Goal: Task Accomplishment & Management: Complete application form

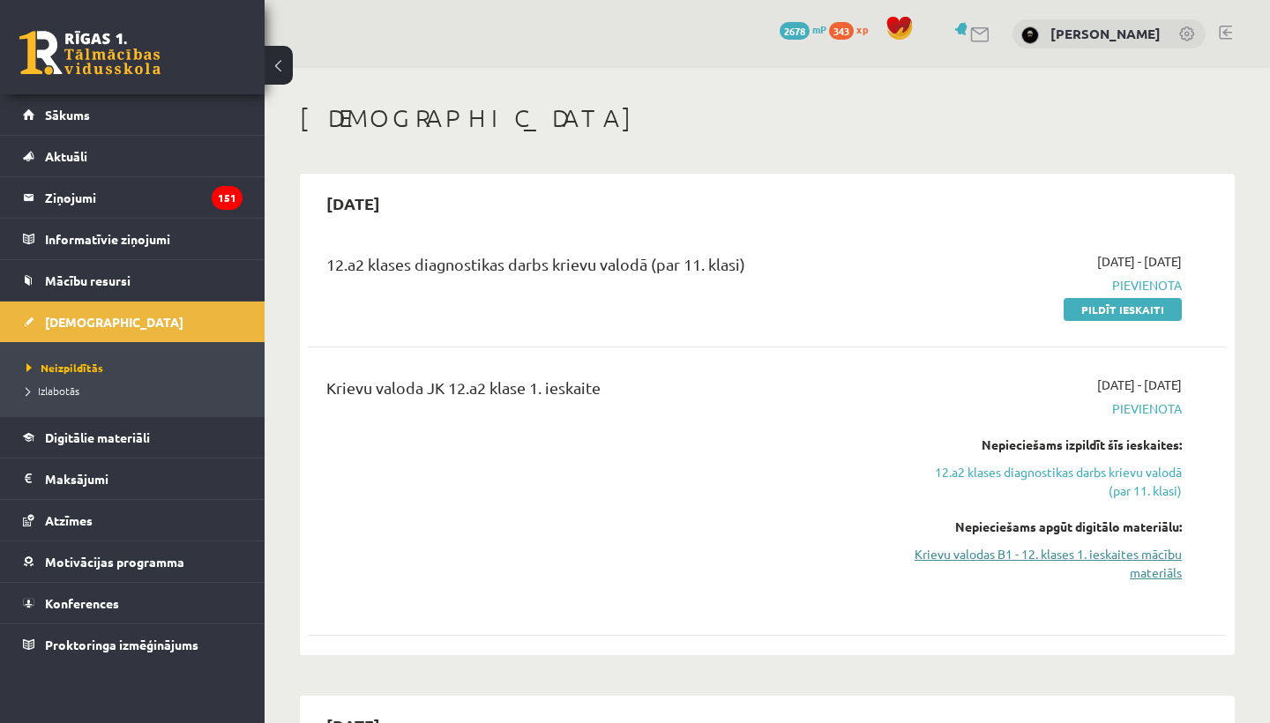
click at [1148, 570] on link "Krievu valodas B1 - 12. klases 1. ieskaites mācību materiāls" at bounding box center [1047, 563] width 267 height 37
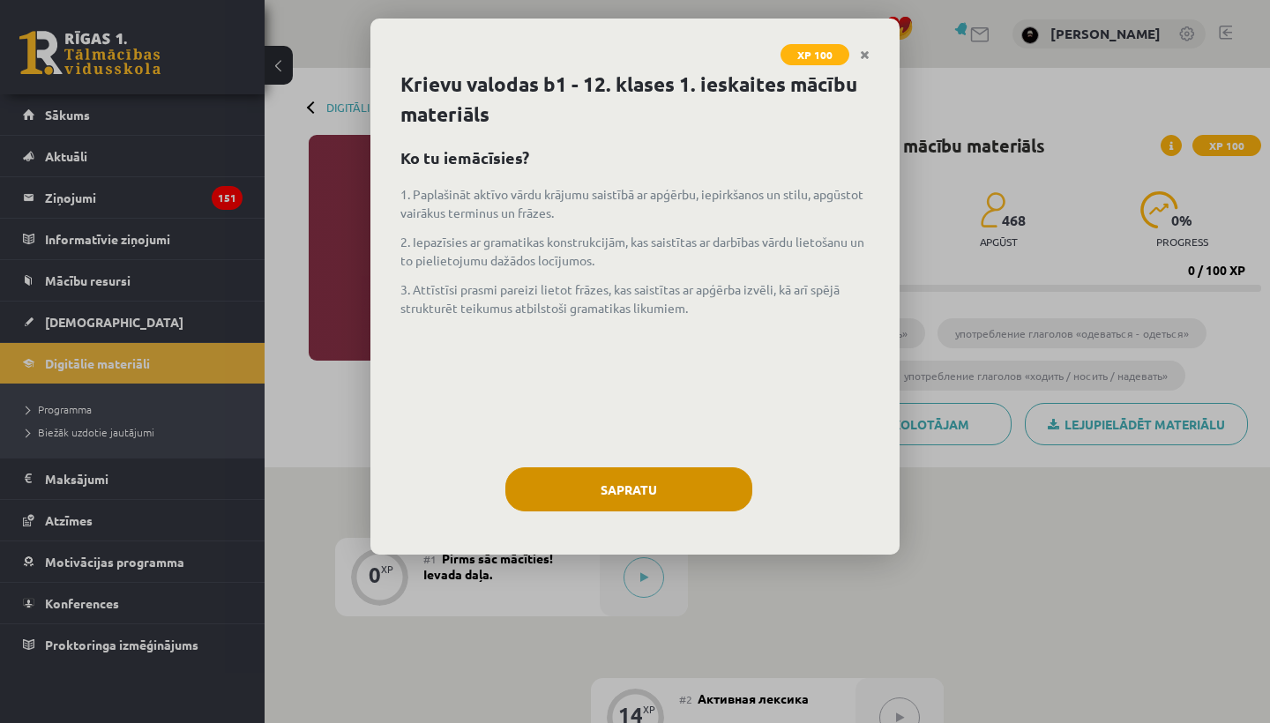
click at [641, 488] on button "Sapratu" at bounding box center [628, 489] width 247 height 44
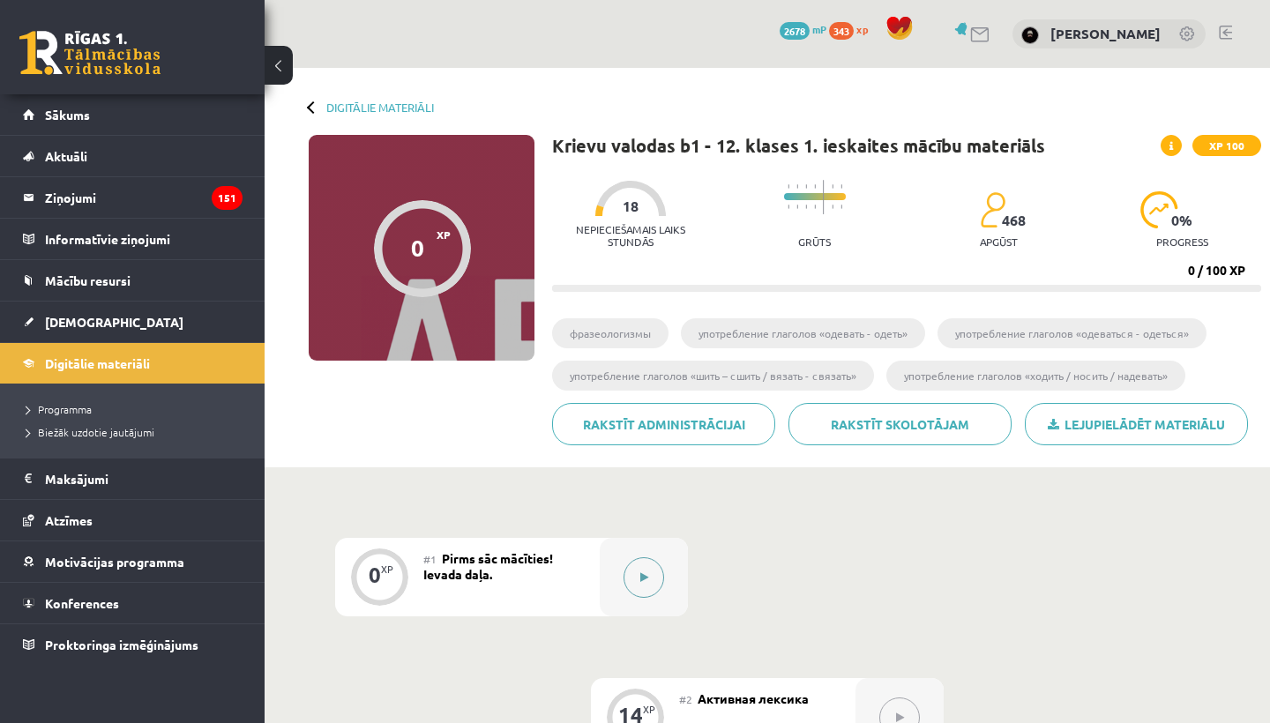
click at [638, 574] on button at bounding box center [643, 577] width 41 height 41
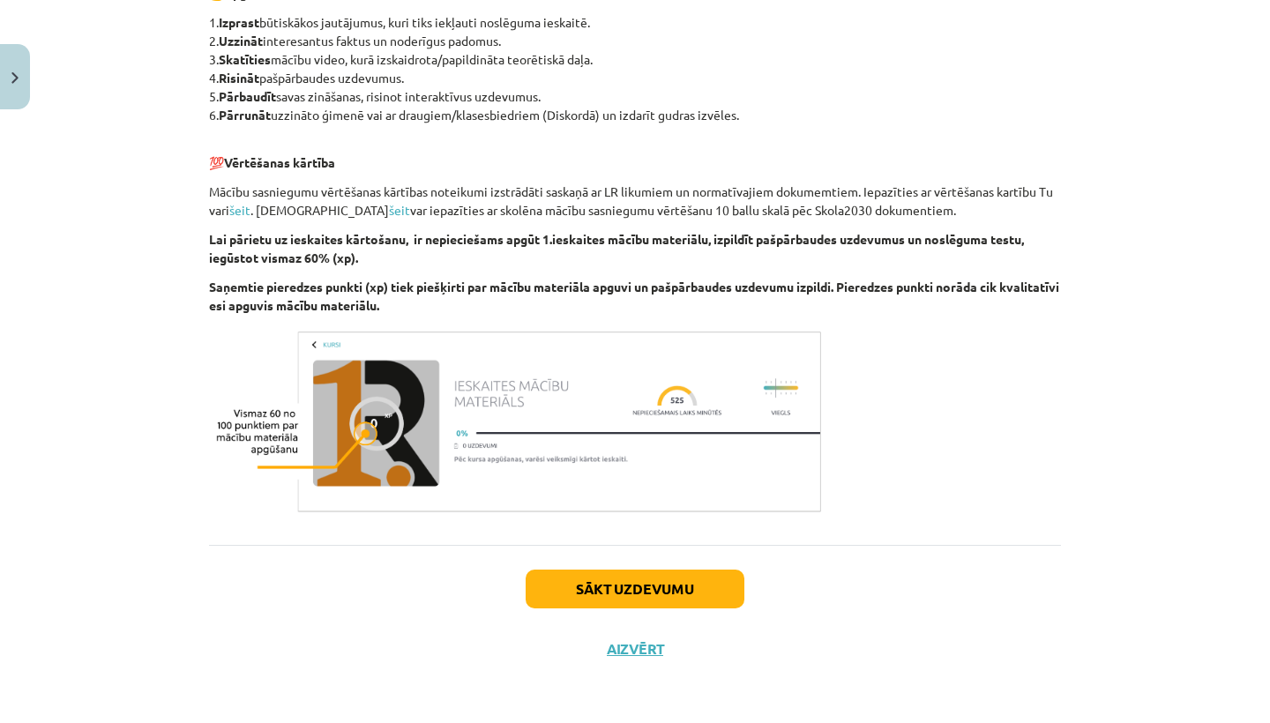
scroll to position [963, 0]
click at [610, 585] on button "Sākt uzdevumu" at bounding box center [635, 589] width 219 height 39
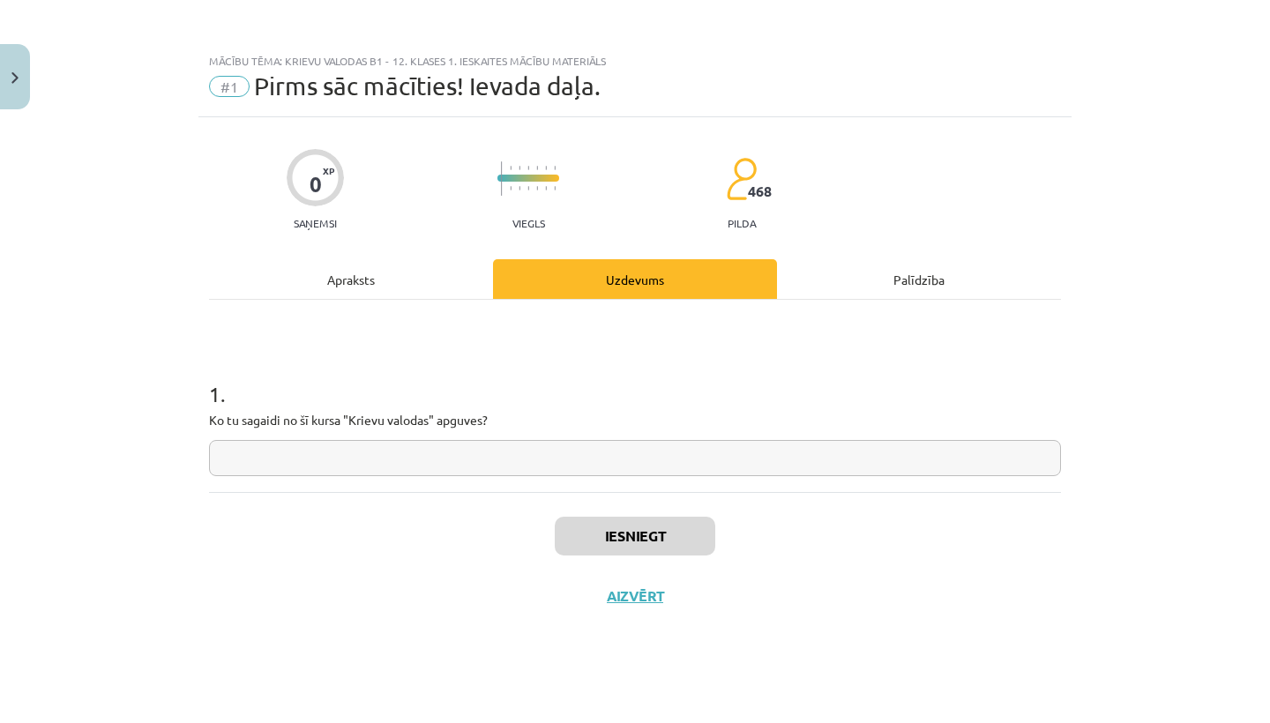
click at [19, 64] on button "Close" at bounding box center [15, 76] width 30 height 65
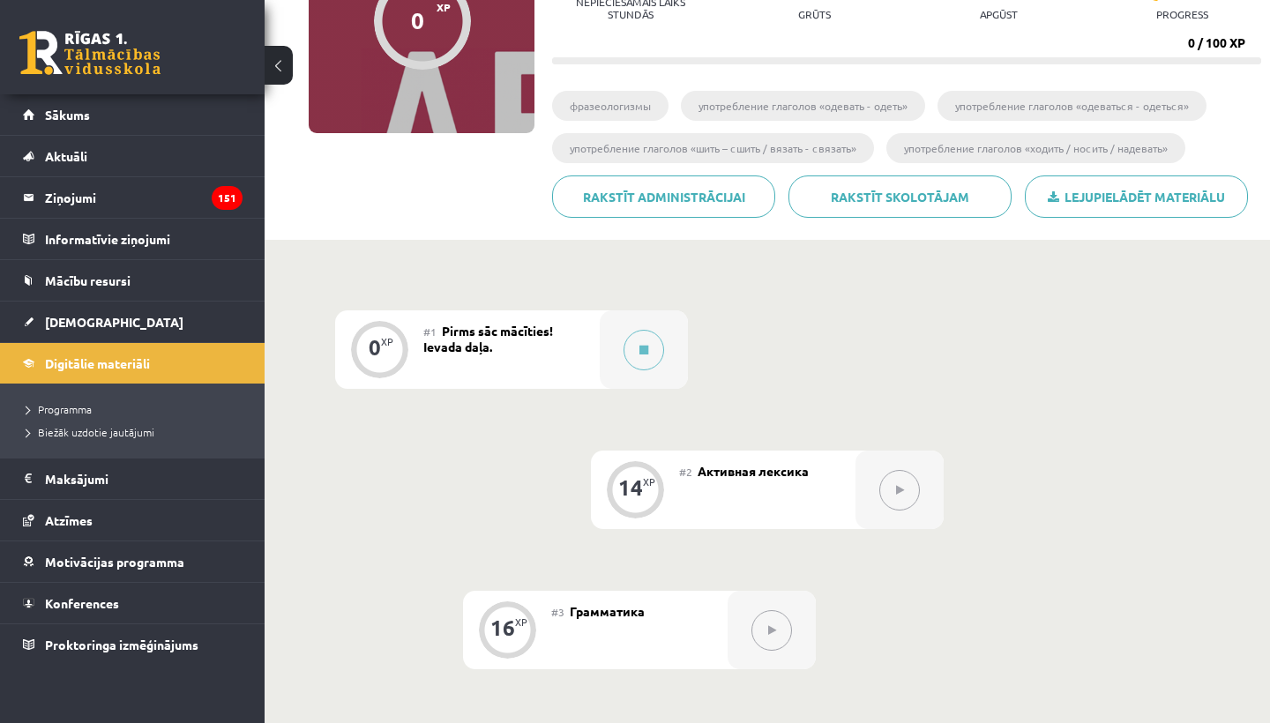
scroll to position [255, 0]
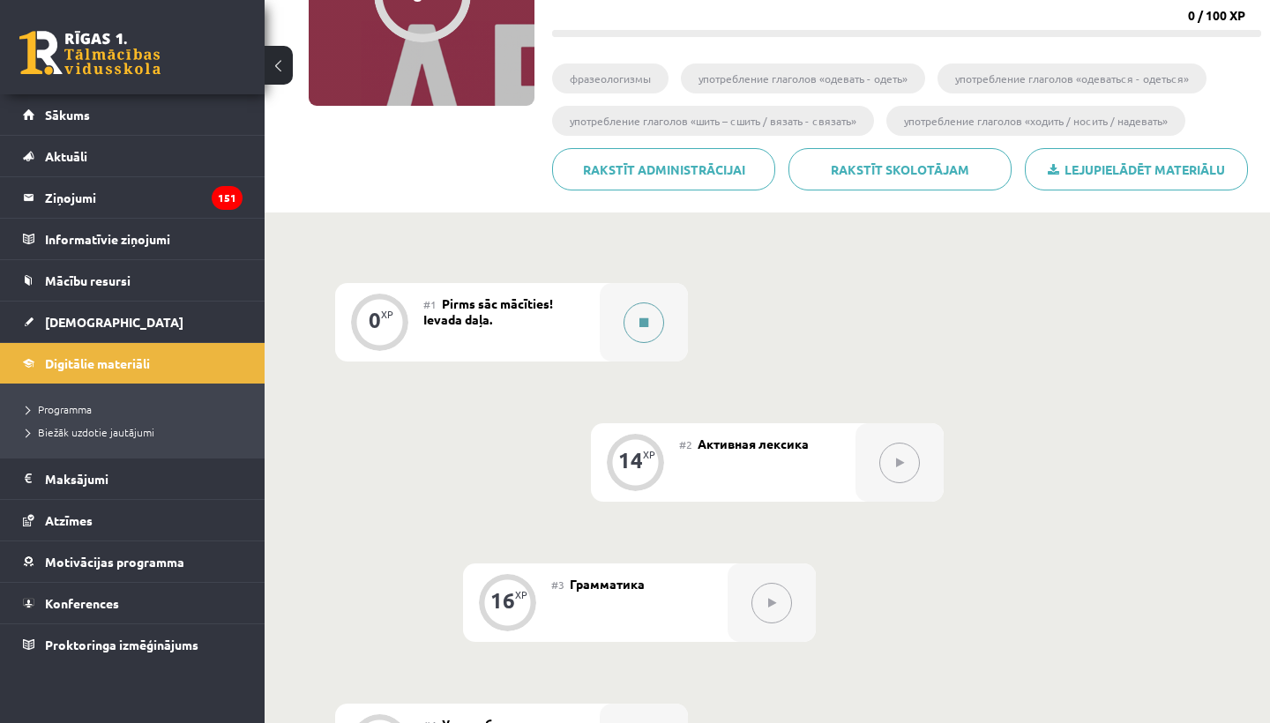
click at [642, 325] on icon at bounding box center [643, 322] width 9 height 11
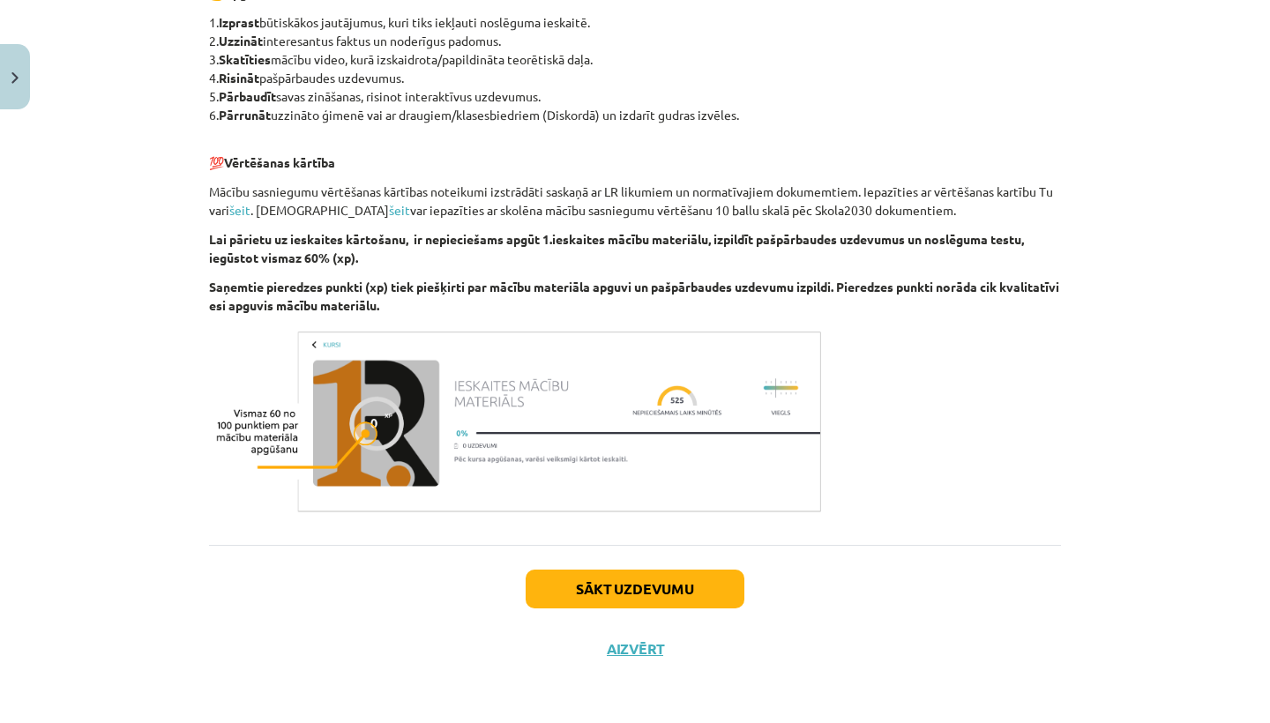
scroll to position [963, 0]
click at [596, 589] on button "Sākt uzdevumu" at bounding box center [635, 589] width 219 height 39
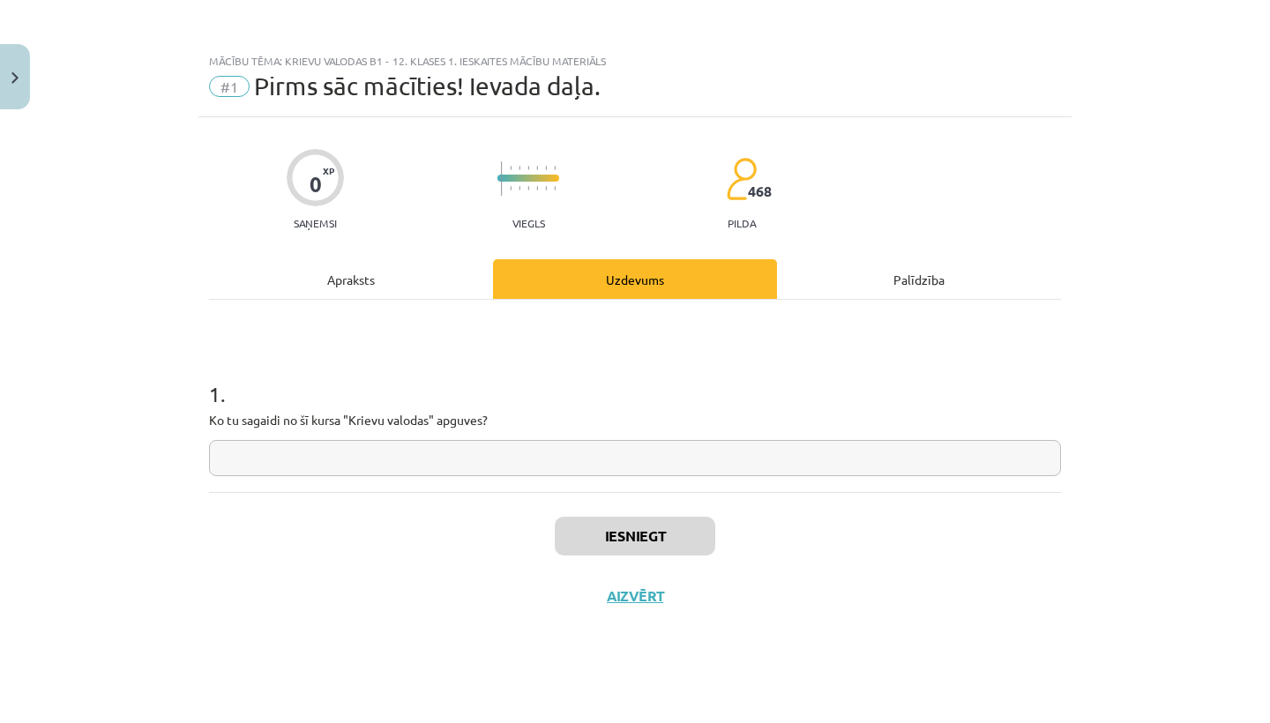
click at [534, 461] on input "text" at bounding box center [635, 458] width 852 height 36
type input "*"
type input "**********"
click at [631, 529] on button "Iesniegt" at bounding box center [635, 536] width 160 height 39
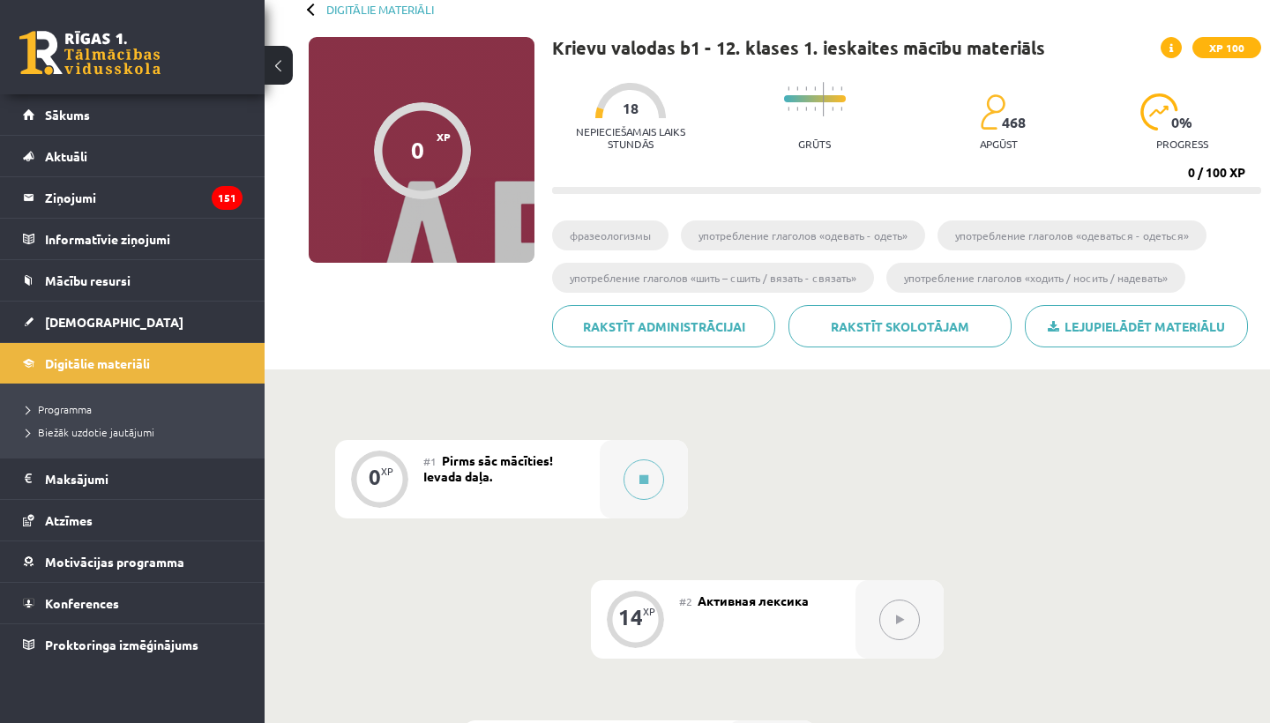
scroll to position [104, 0]
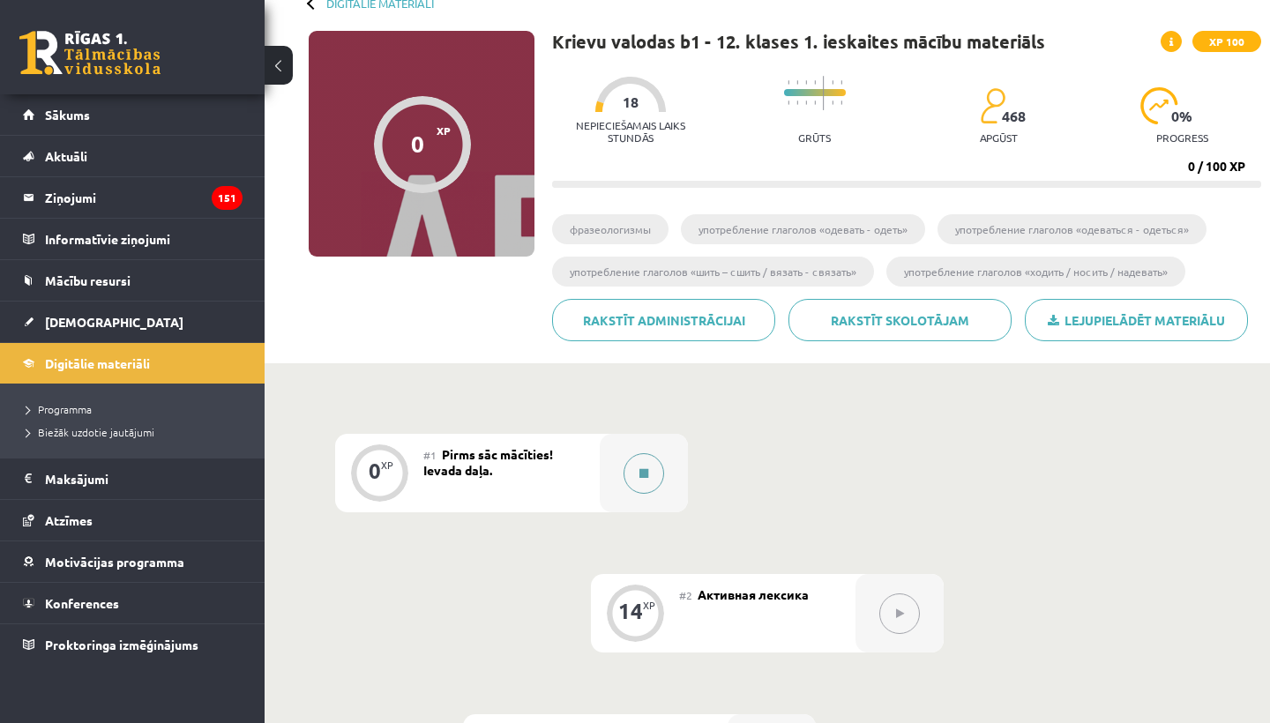
click at [642, 457] on button at bounding box center [643, 473] width 41 height 41
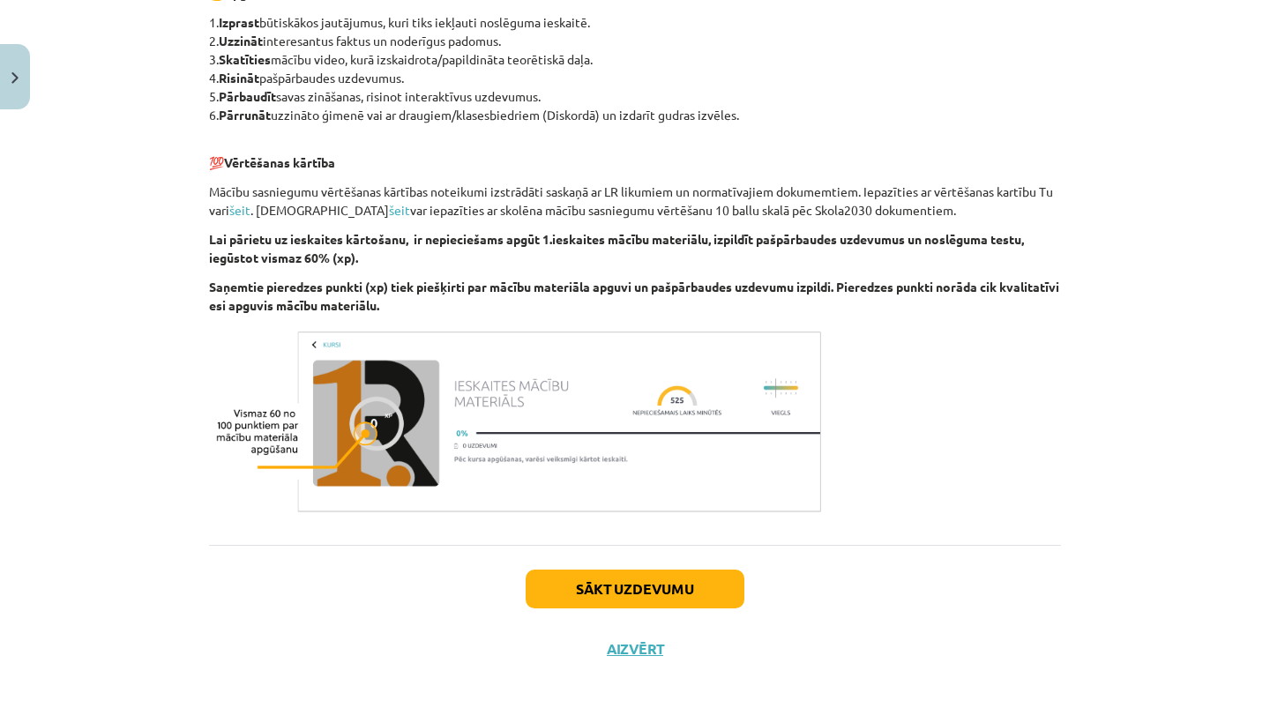
scroll to position [963, 0]
click at [593, 606] on div "Sākt uzdevumu Aizvērt" at bounding box center [635, 606] width 852 height 123
click at [586, 587] on button "Sākt uzdevumu" at bounding box center [635, 589] width 219 height 39
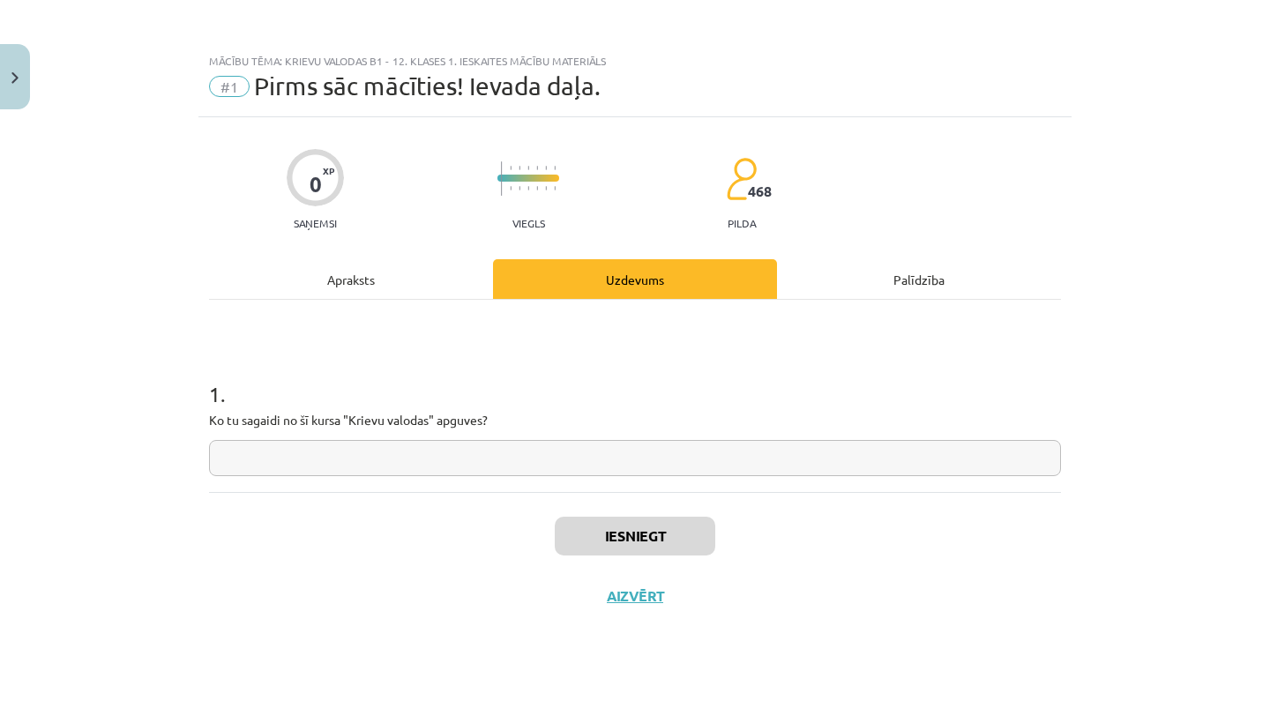
scroll to position [0, 0]
click at [547, 452] on input "text" at bounding box center [635, 458] width 852 height 36
type input "**********"
click at [631, 547] on button "Iesniegt" at bounding box center [635, 536] width 160 height 39
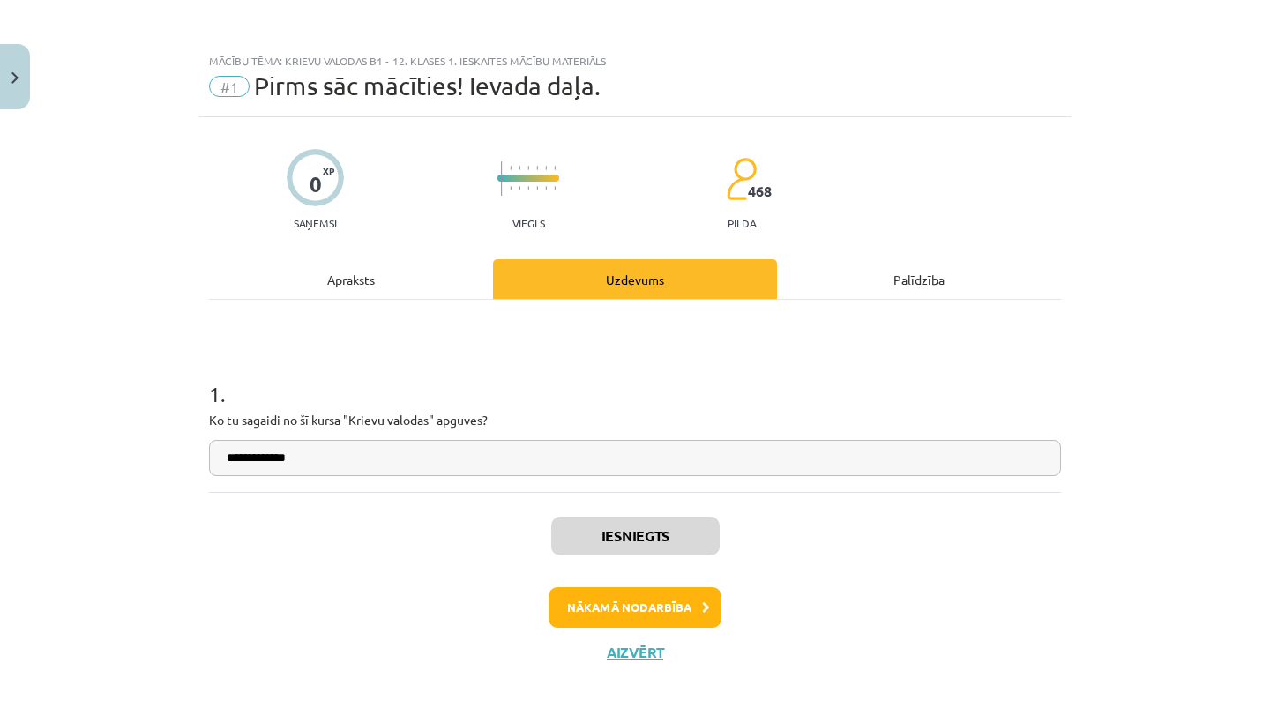
click at [643, 617] on button "Nākamā nodarbība" at bounding box center [635, 607] width 173 height 41
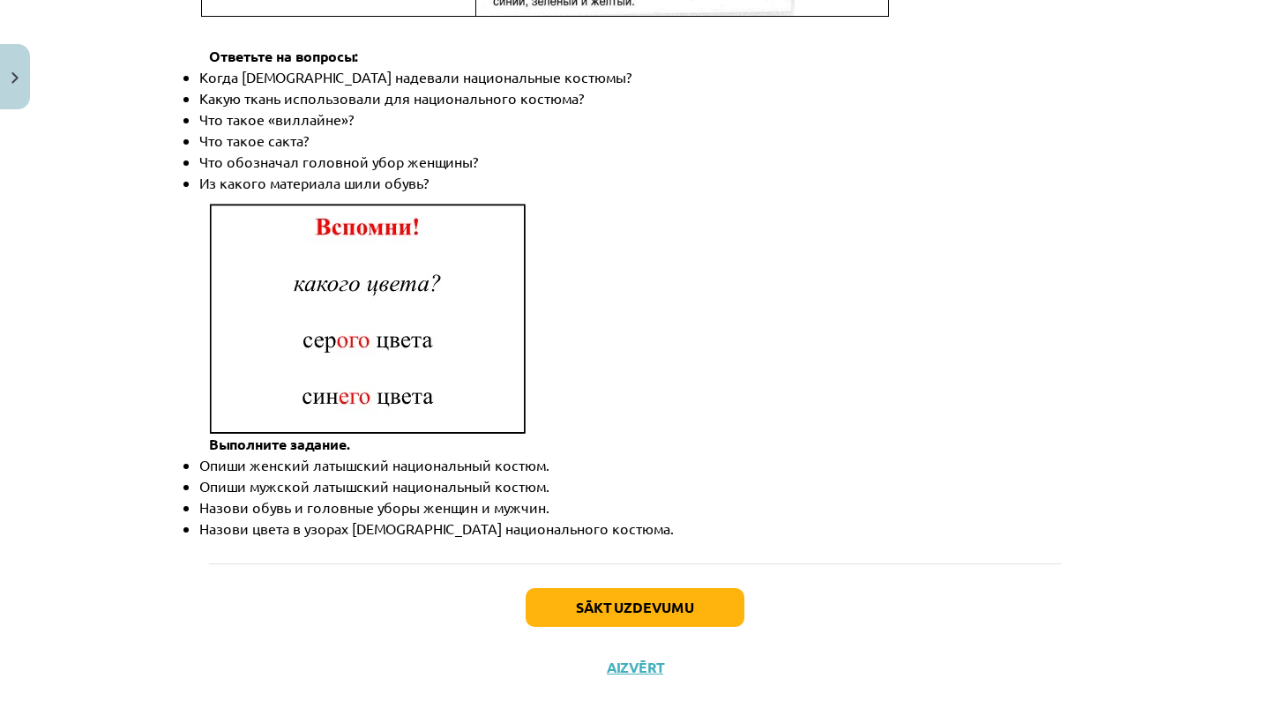
scroll to position [2532, 0]
click at [615, 595] on button "Sākt uzdevumu" at bounding box center [635, 608] width 219 height 39
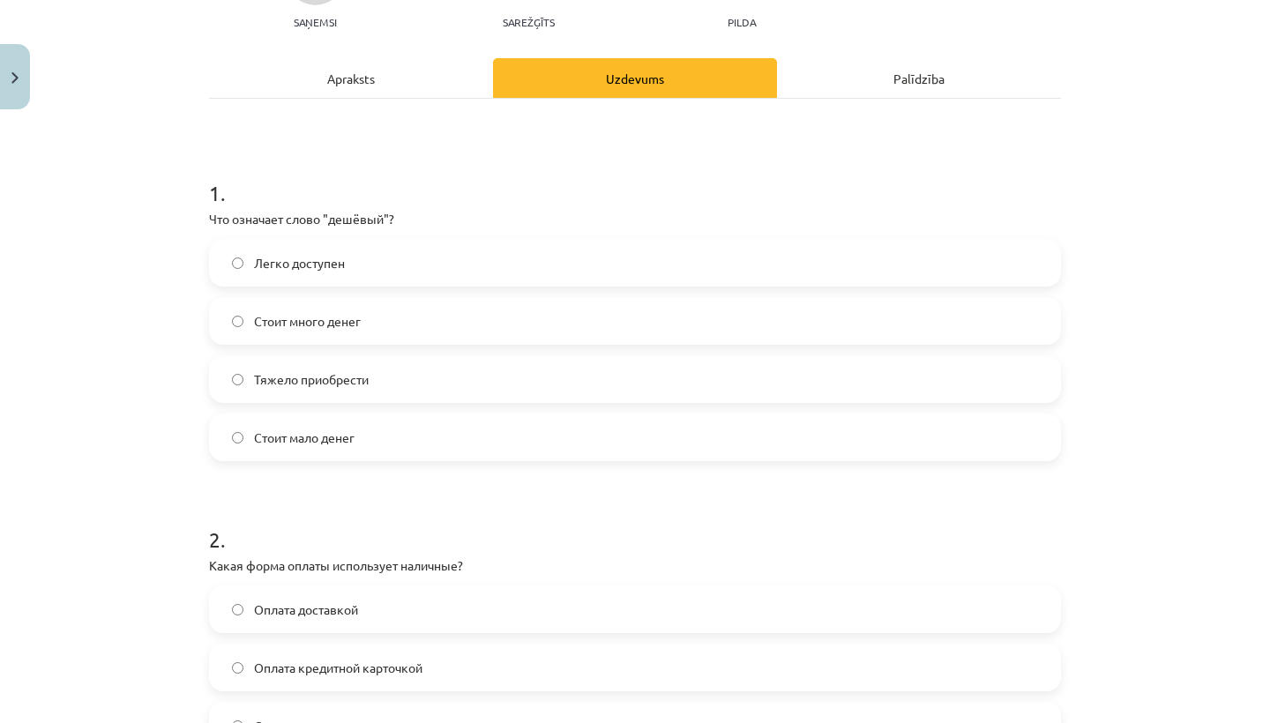
scroll to position [204, 0]
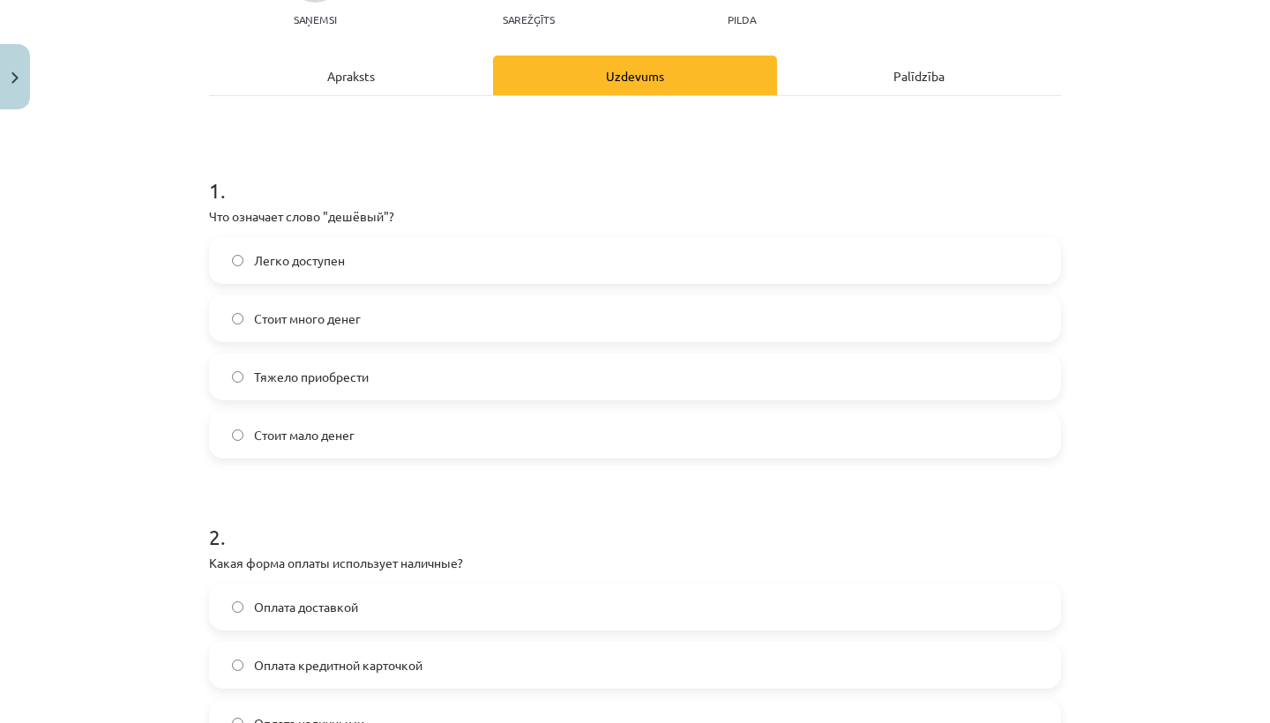
click at [384, 424] on label "Стоит мало денег" at bounding box center [635, 435] width 848 height 44
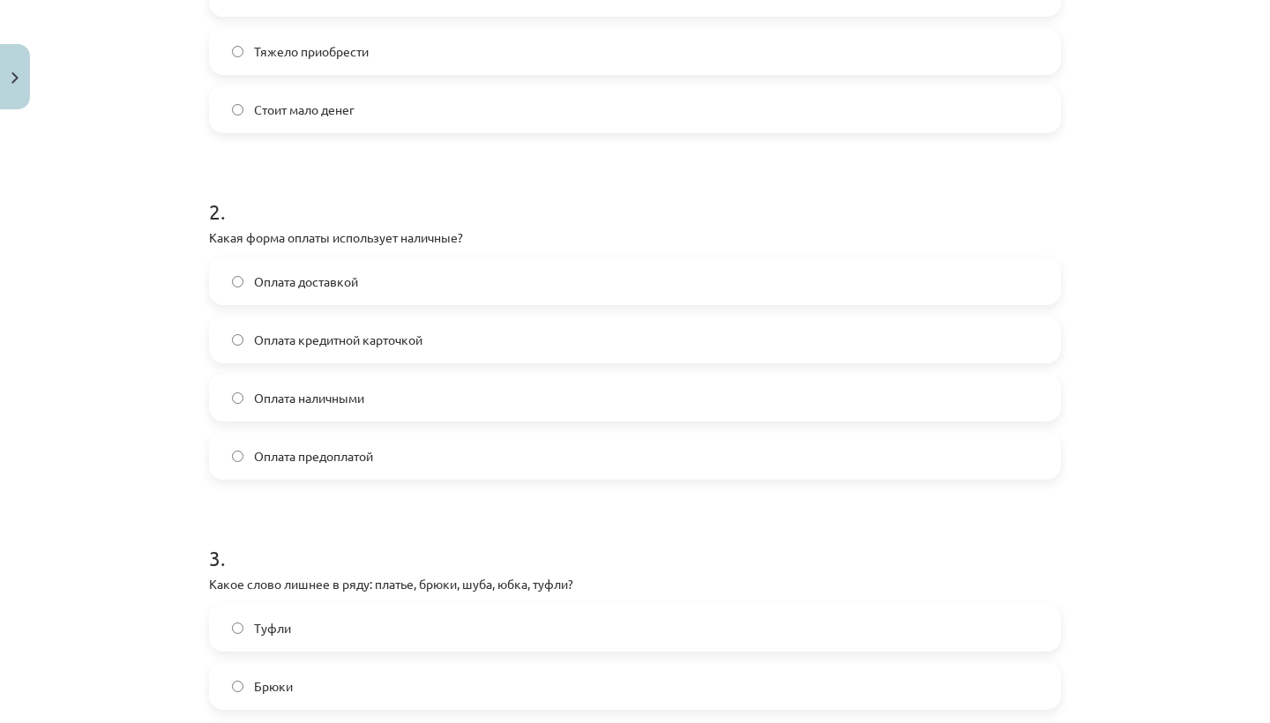
scroll to position [530, 0]
click at [374, 407] on label "Оплата наличными" at bounding box center [635, 397] width 848 height 44
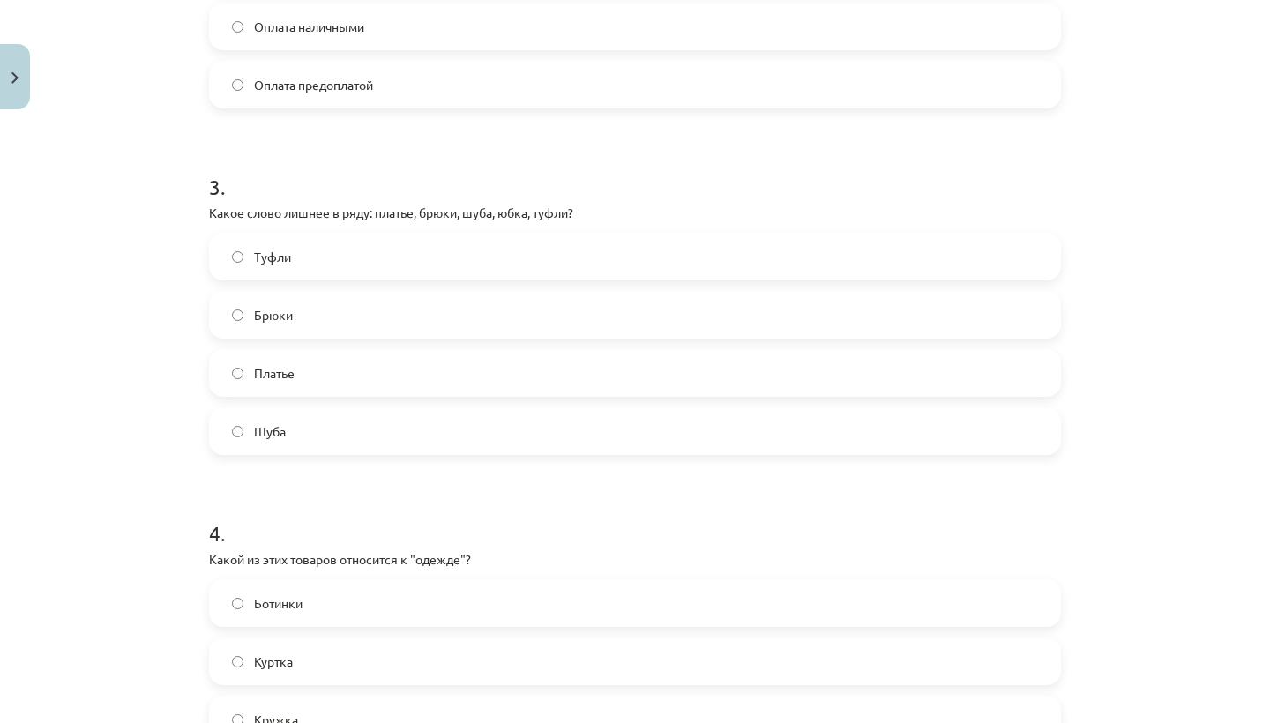
scroll to position [901, 0]
click at [385, 263] on label "Туфли" at bounding box center [635, 256] width 848 height 44
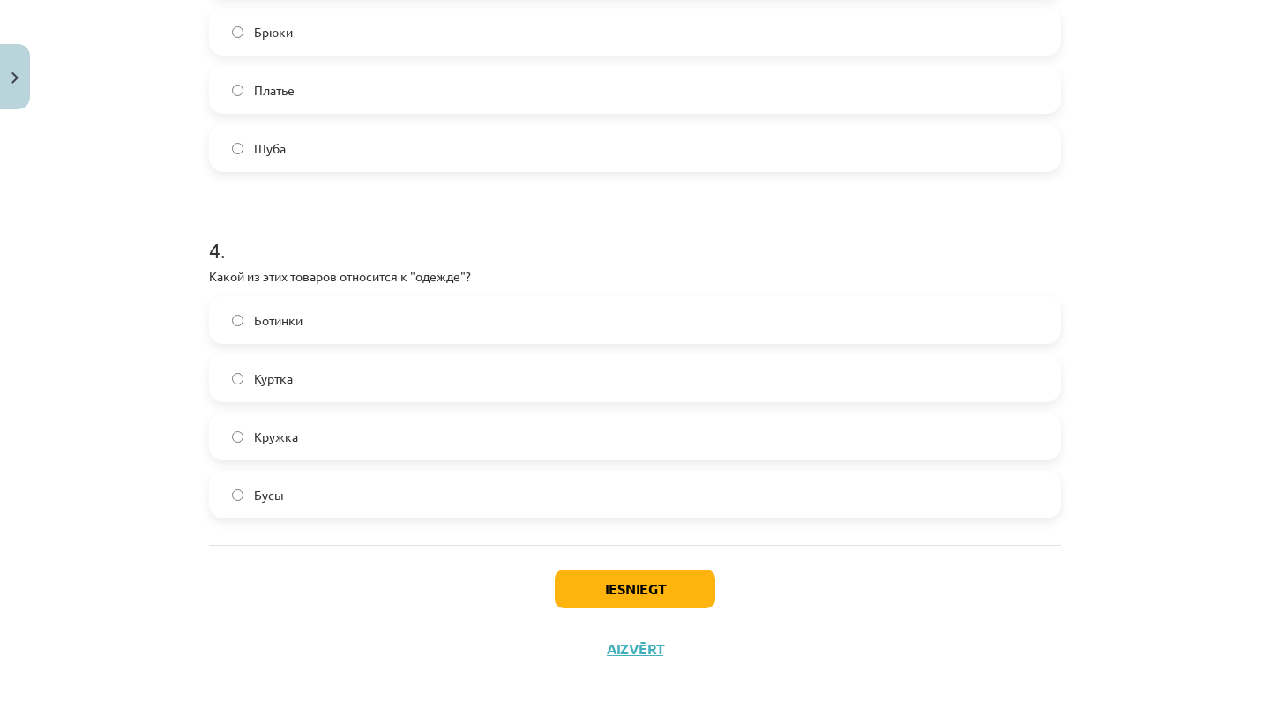
scroll to position [1186, 0]
click at [384, 378] on label "Куртка" at bounding box center [635, 378] width 848 height 44
click at [620, 593] on button "Iesniegt" at bounding box center [635, 589] width 160 height 39
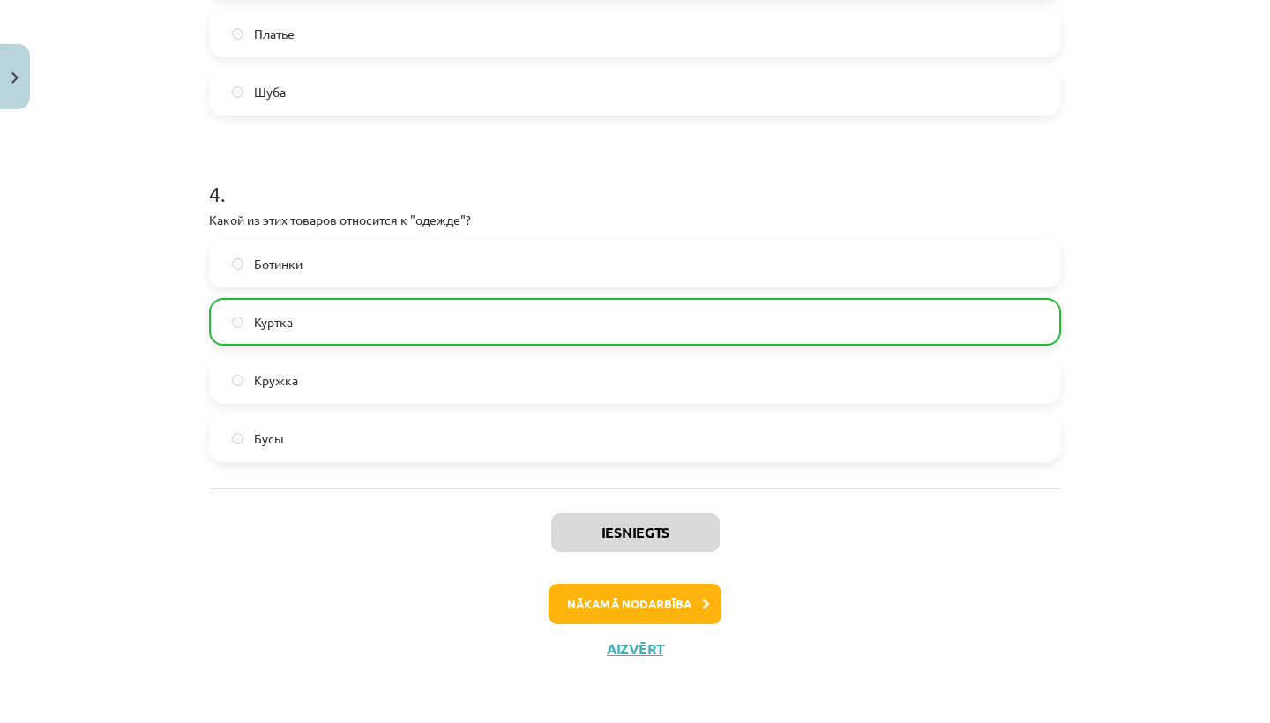
click at [645, 600] on button "Nākamā nodarbība" at bounding box center [635, 604] width 173 height 41
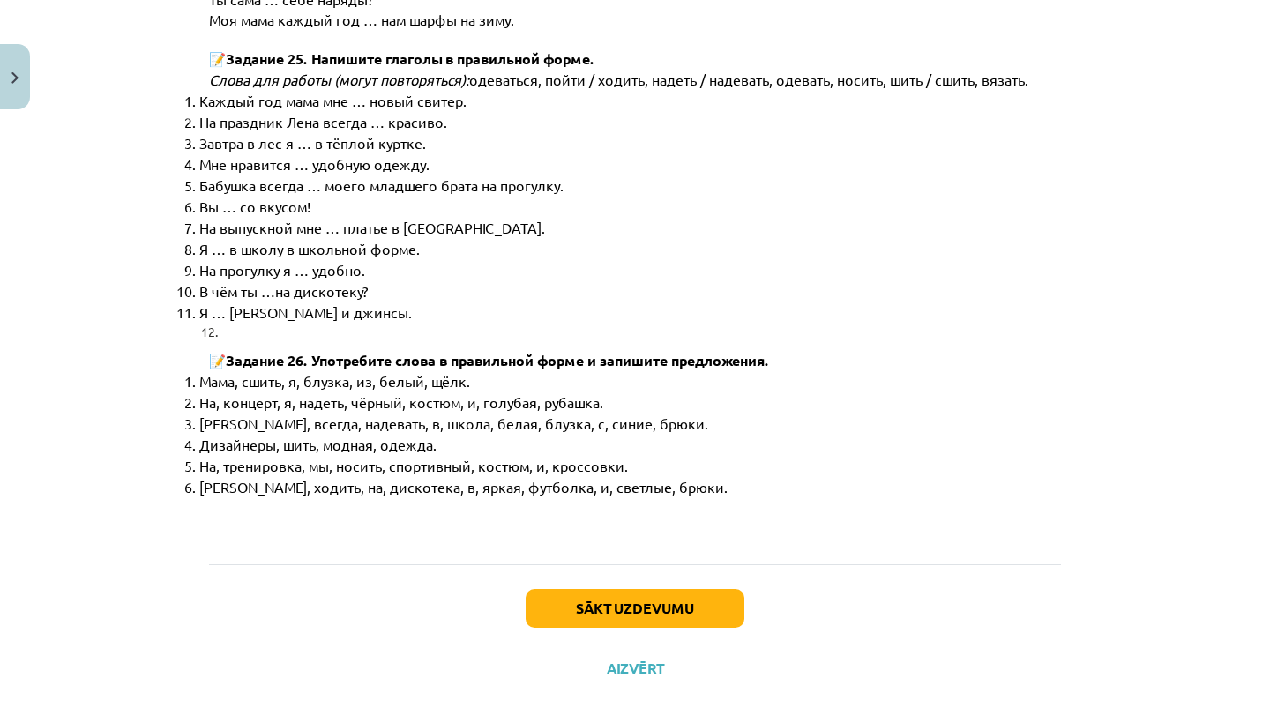
click at [618, 589] on button "Sākt uzdevumu" at bounding box center [635, 608] width 219 height 39
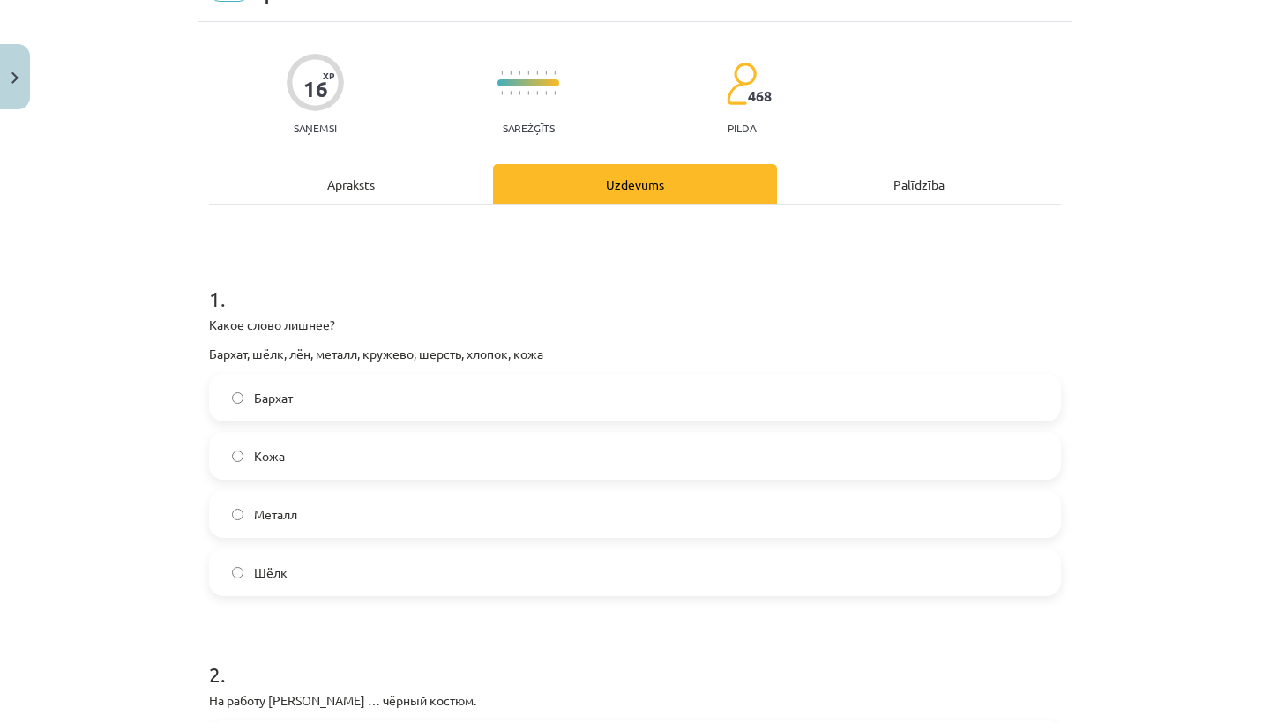
scroll to position [94, 0]
click at [328, 508] on label "Металл" at bounding box center [635, 515] width 848 height 44
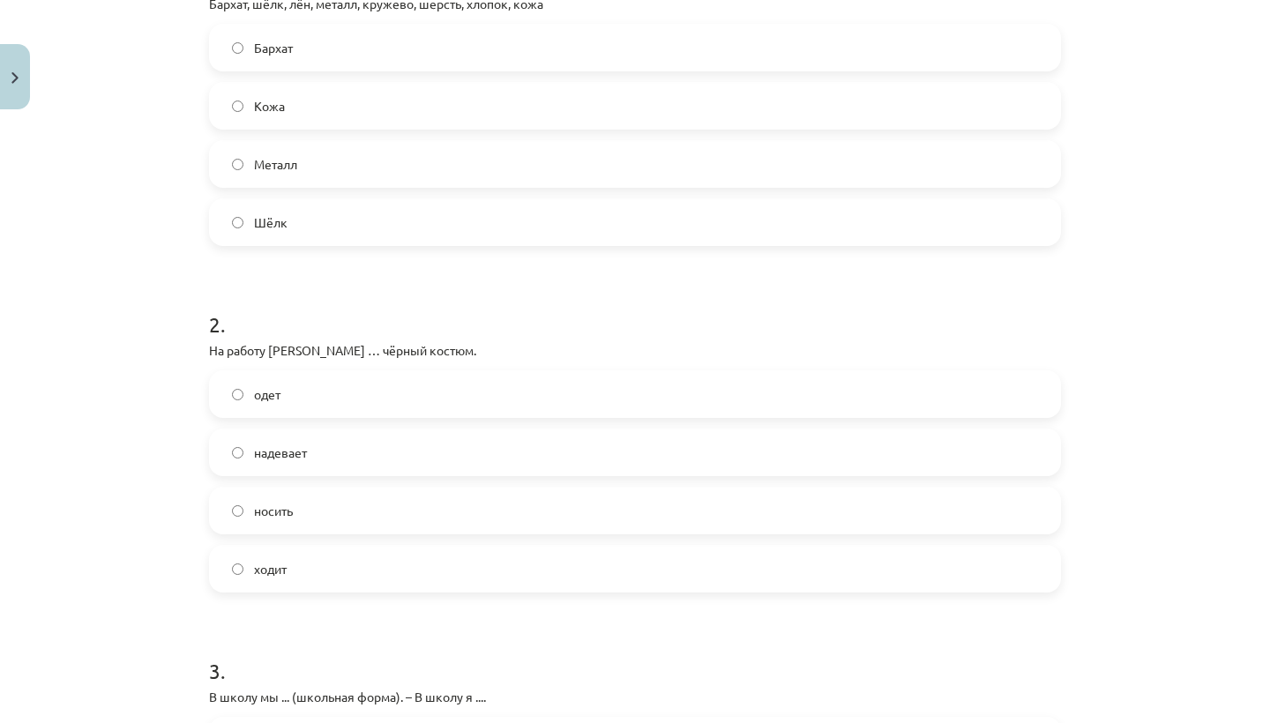
scroll to position [446, 0]
click at [389, 454] on label "надевает" at bounding box center [635, 451] width 848 height 44
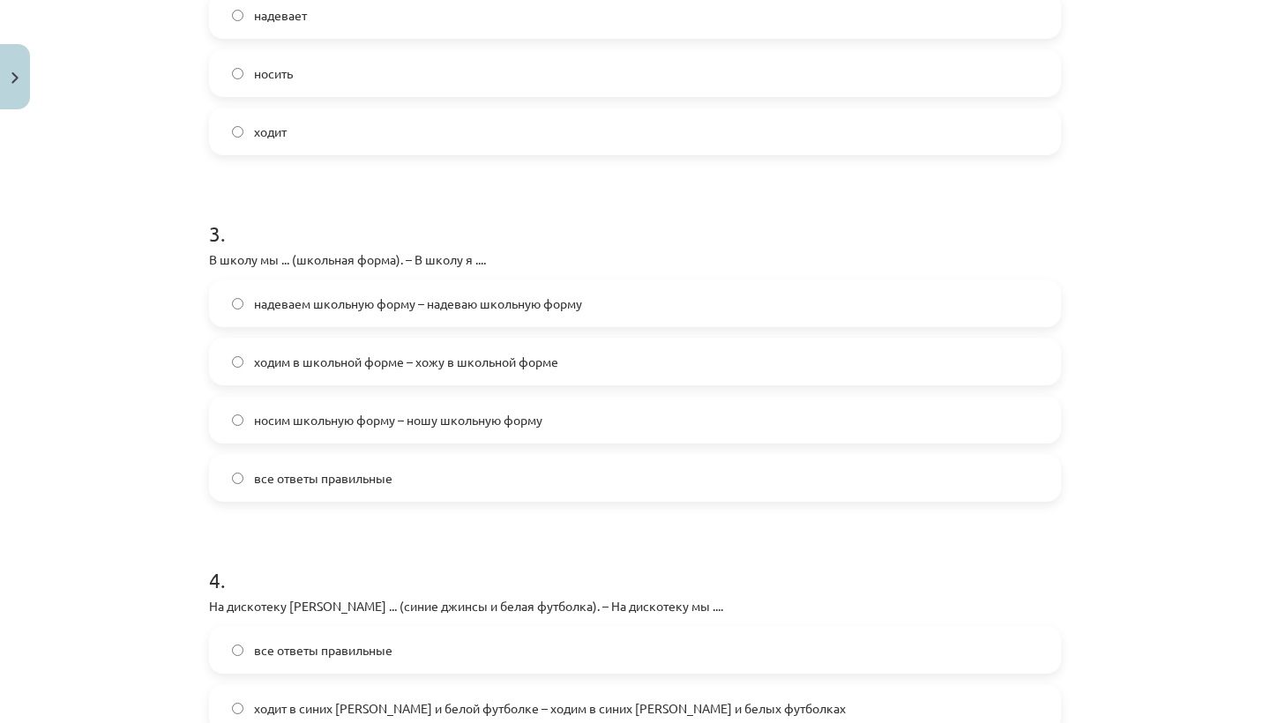
scroll to position [882, 0]
click at [514, 305] on span "надеваем школьную форму – надеваю школьную форму" at bounding box center [418, 304] width 328 height 19
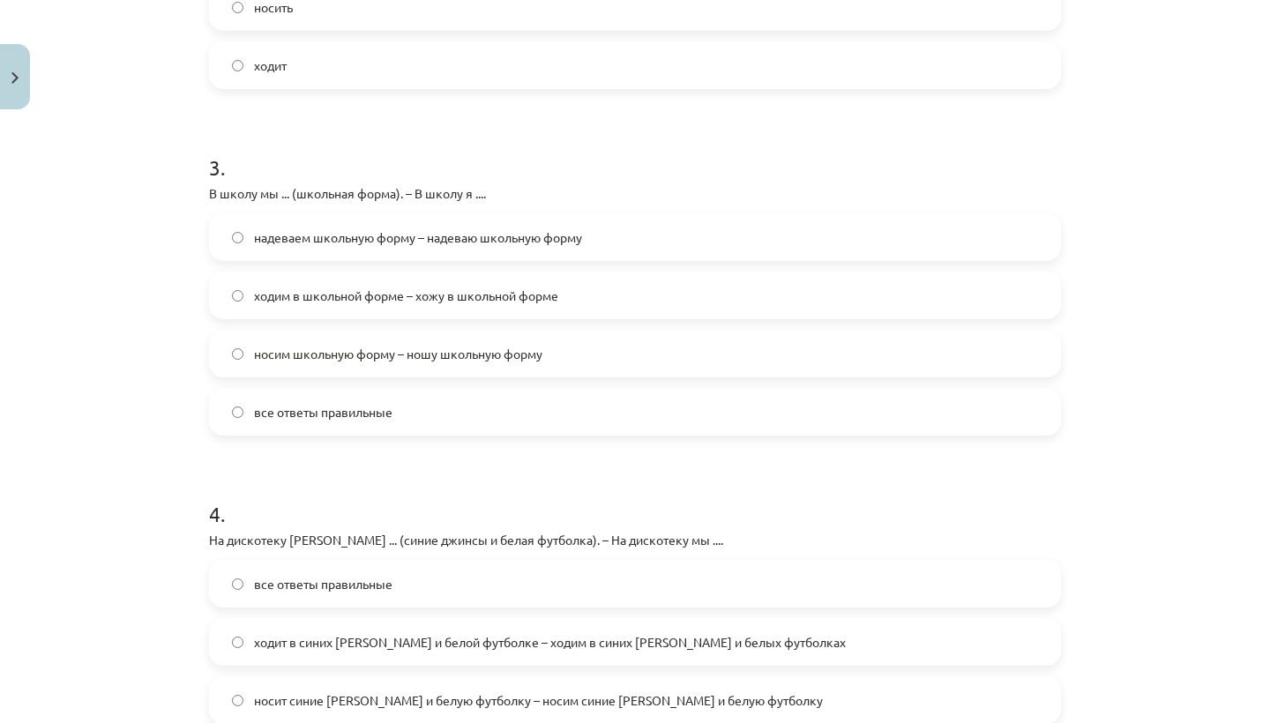
scroll to position [947, 0]
click at [403, 422] on label "все ответы правильные" at bounding box center [635, 414] width 848 height 44
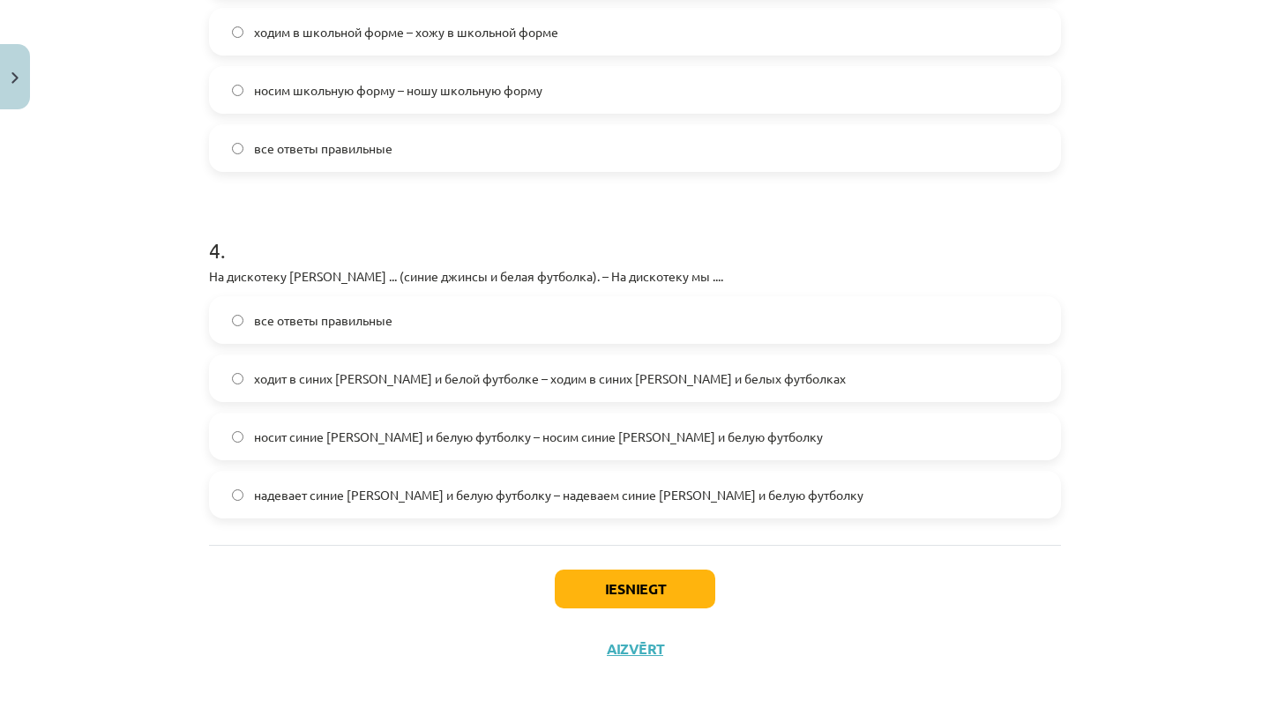
scroll to position [1215, 0]
click at [550, 315] on label "все ответы правильные" at bounding box center [635, 320] width 848 height 44
click at [661, 593] on button "Iesniegt" at bounding box center [635, 589] width 160 height 39
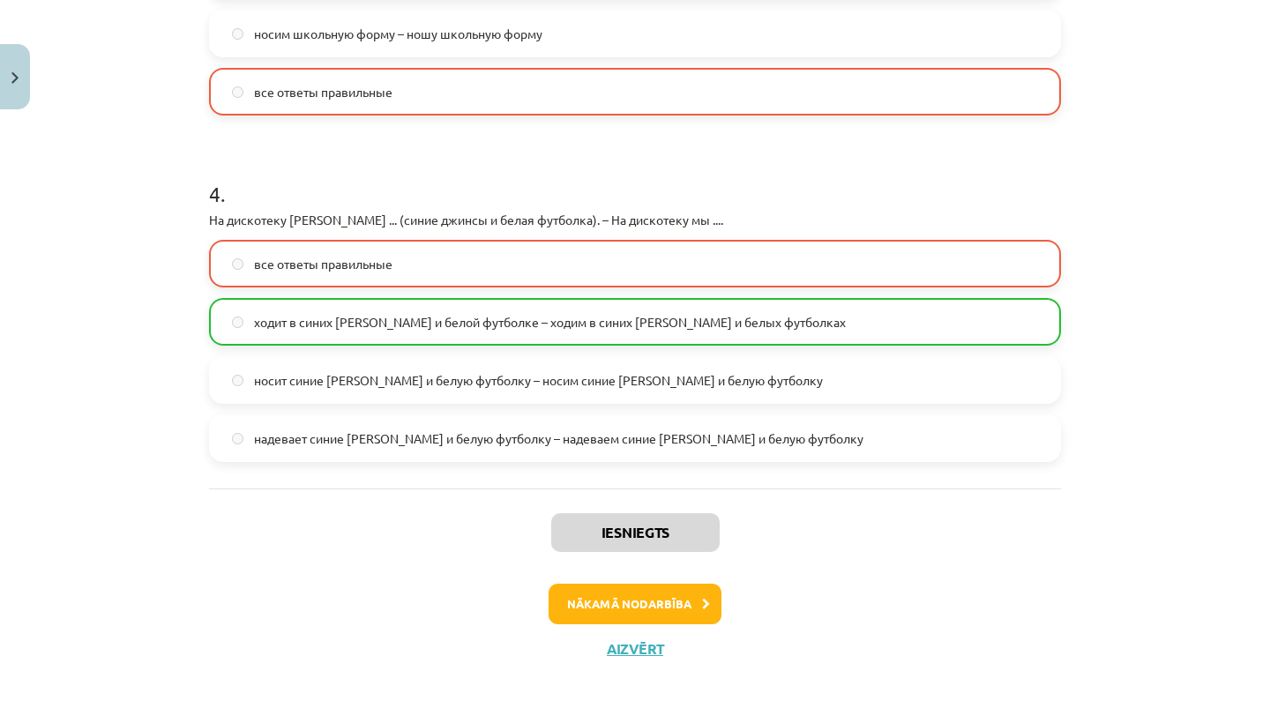
scroll to position [1271, 0]
click at [599, 608] on button "Nākamā nodarbība" at bounding box center [635, 604] width 173 height 41
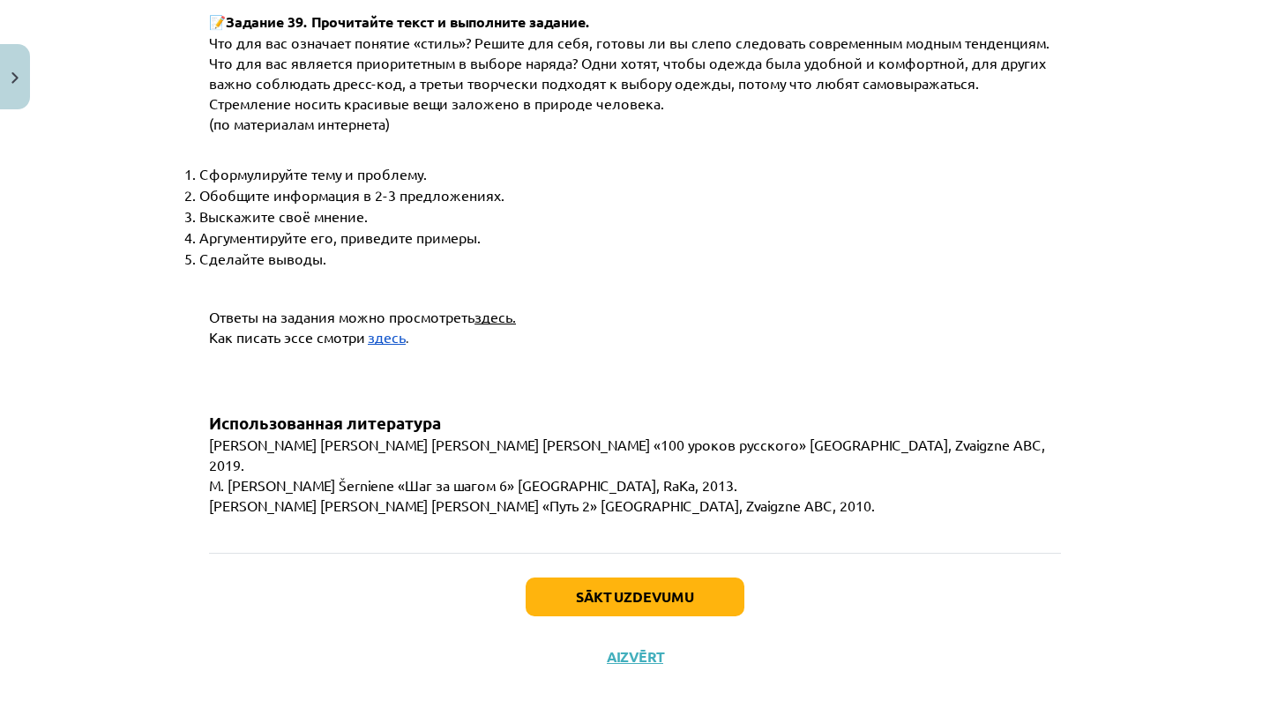
click at [591, 590] on button "Sākt uzdevumu" at bounding box center [635, 597] width 219 height 39
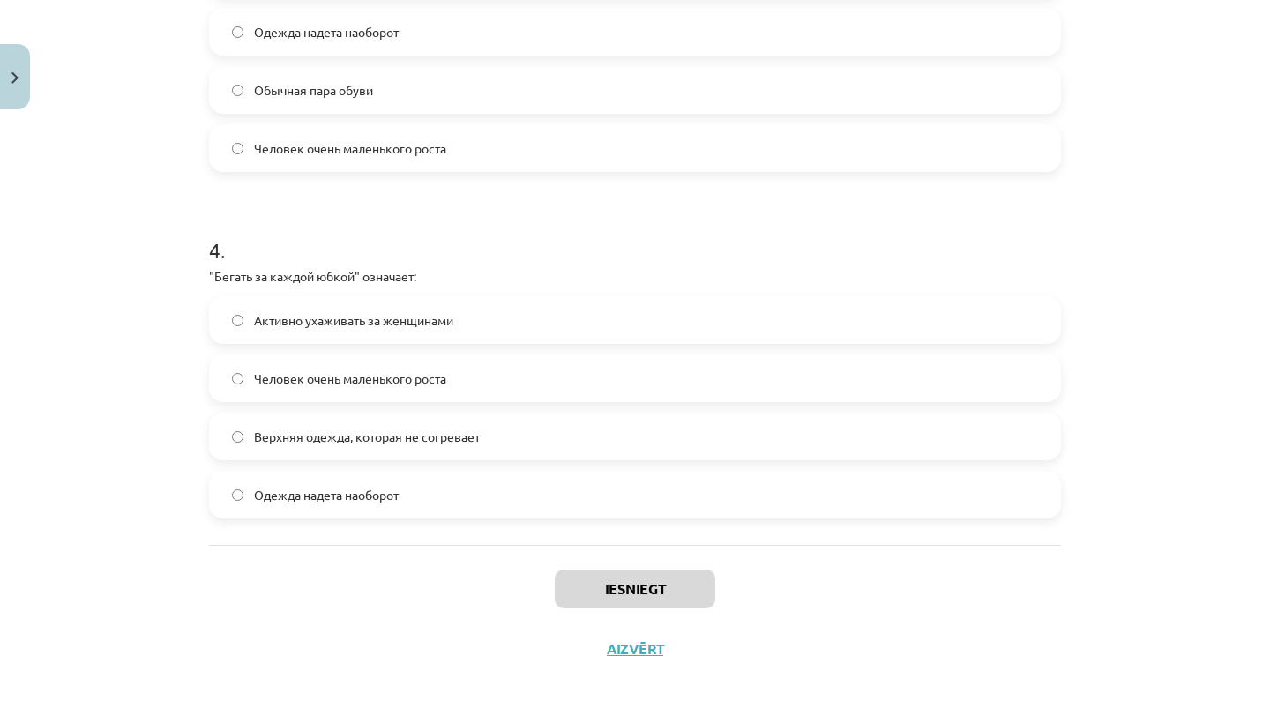
scroll to position [1186, 0]
click at [532, 315] on label "Активно ухаживать за женщинами" at bounding box center [635, 320] width 848 height 44
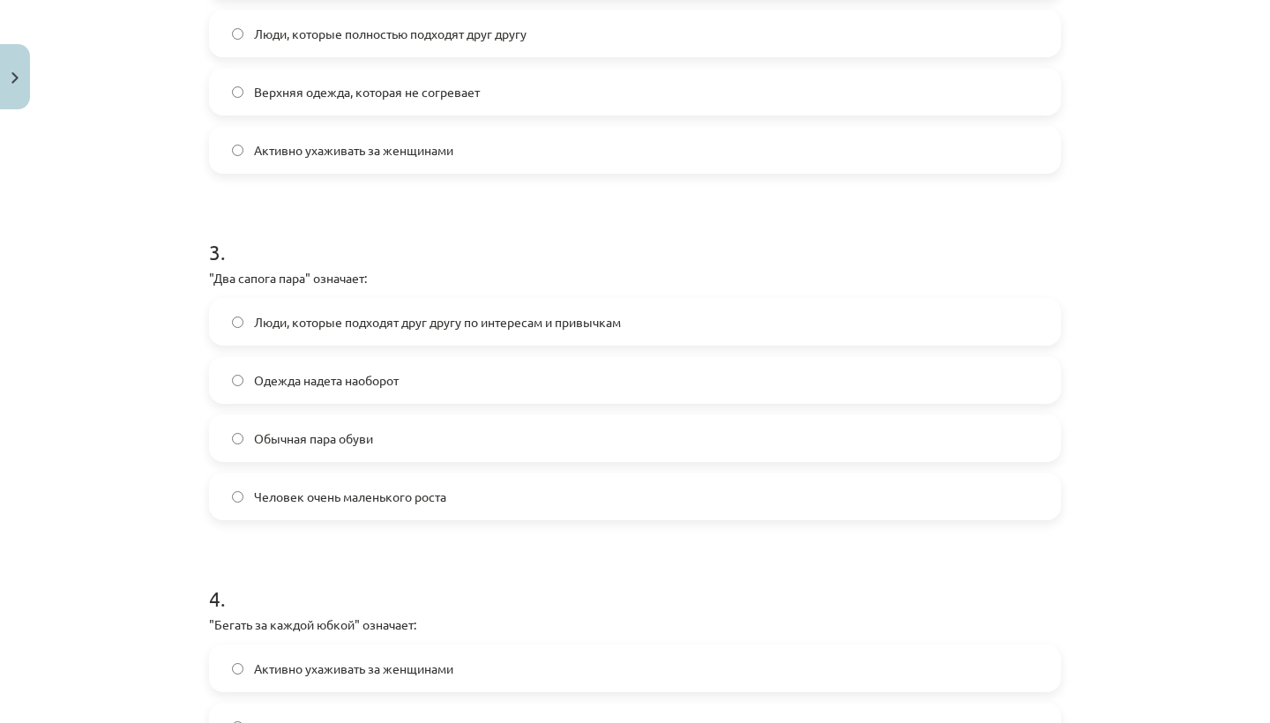
scroll to position [830, 0]
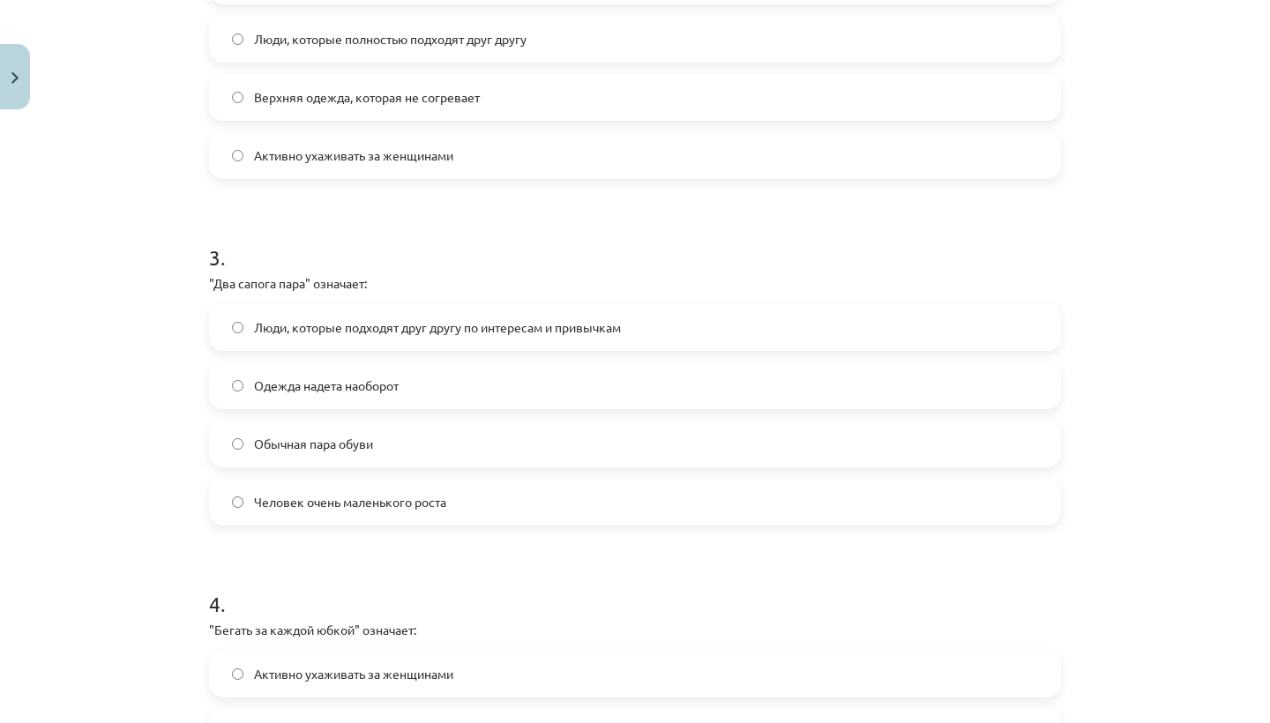
click at [533, 320] on span "Люди, которые подходят друг другу по интересам и привычкам" at bounding box center [437, 327] width 367 height 19
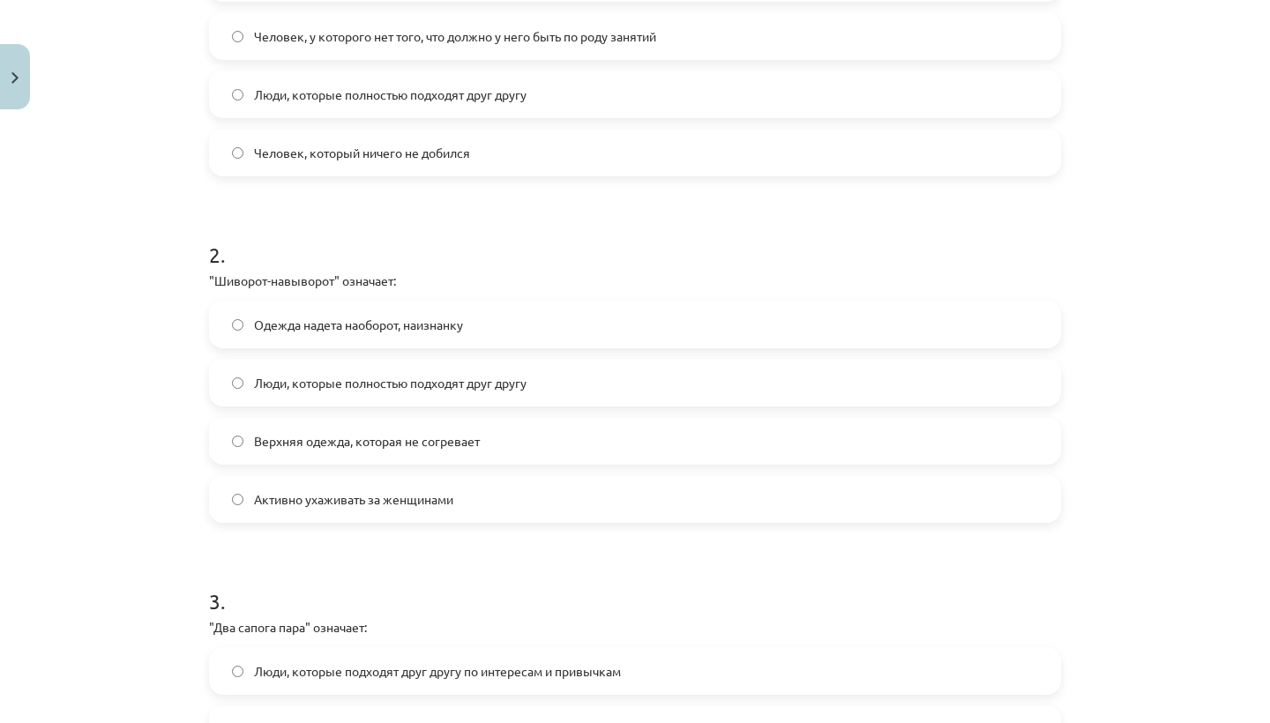
scroll to position [481, 0]
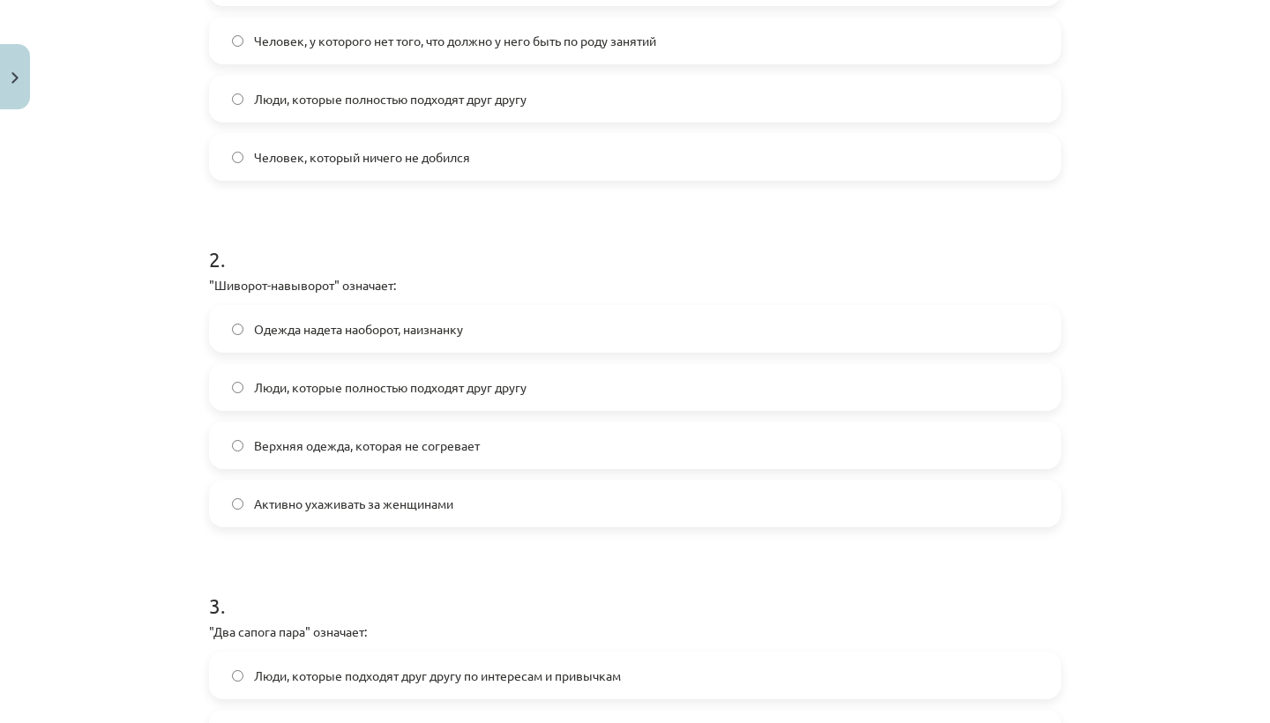
click at [531, 320] on label "Одежда надета наоборот, наизнанку" at bounding box center [635, 329] width 848 height 44
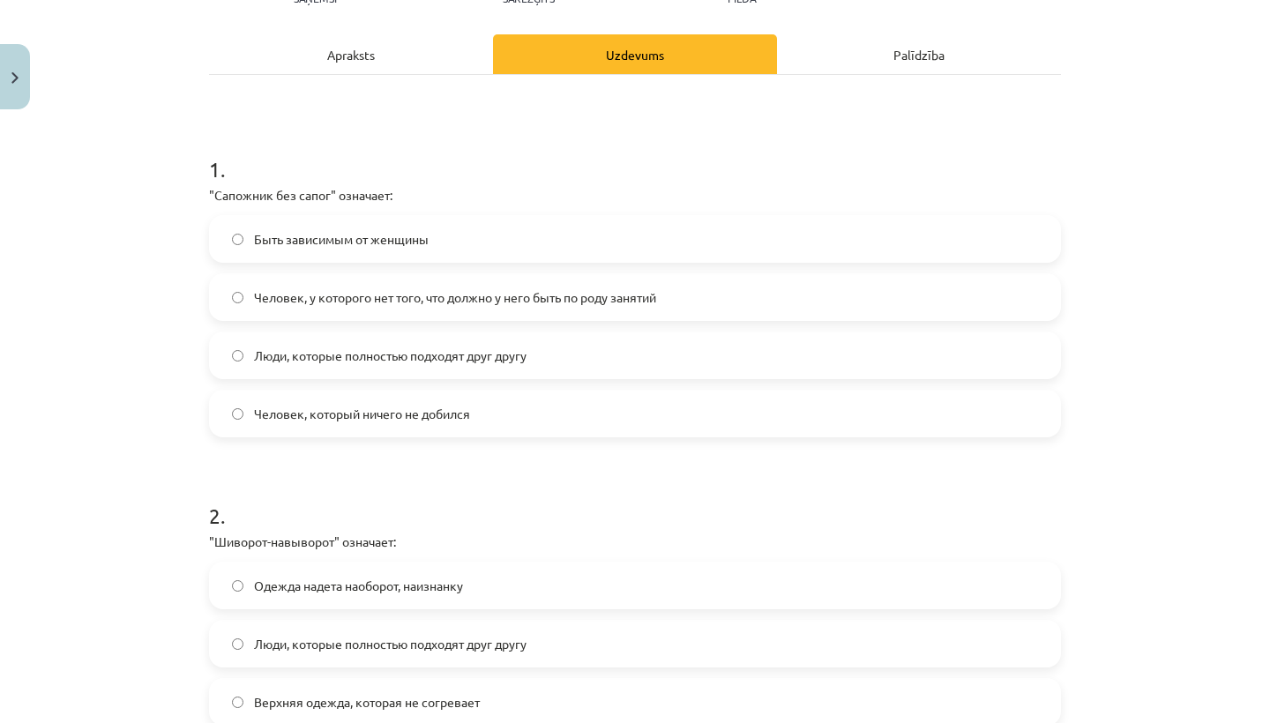
scroll to position [227, 0]
click at [535, 301] on span "Человек, у которого нет того, что должно у него быть по роду занятий" at bounding box center [455, 296] width 402 height 19
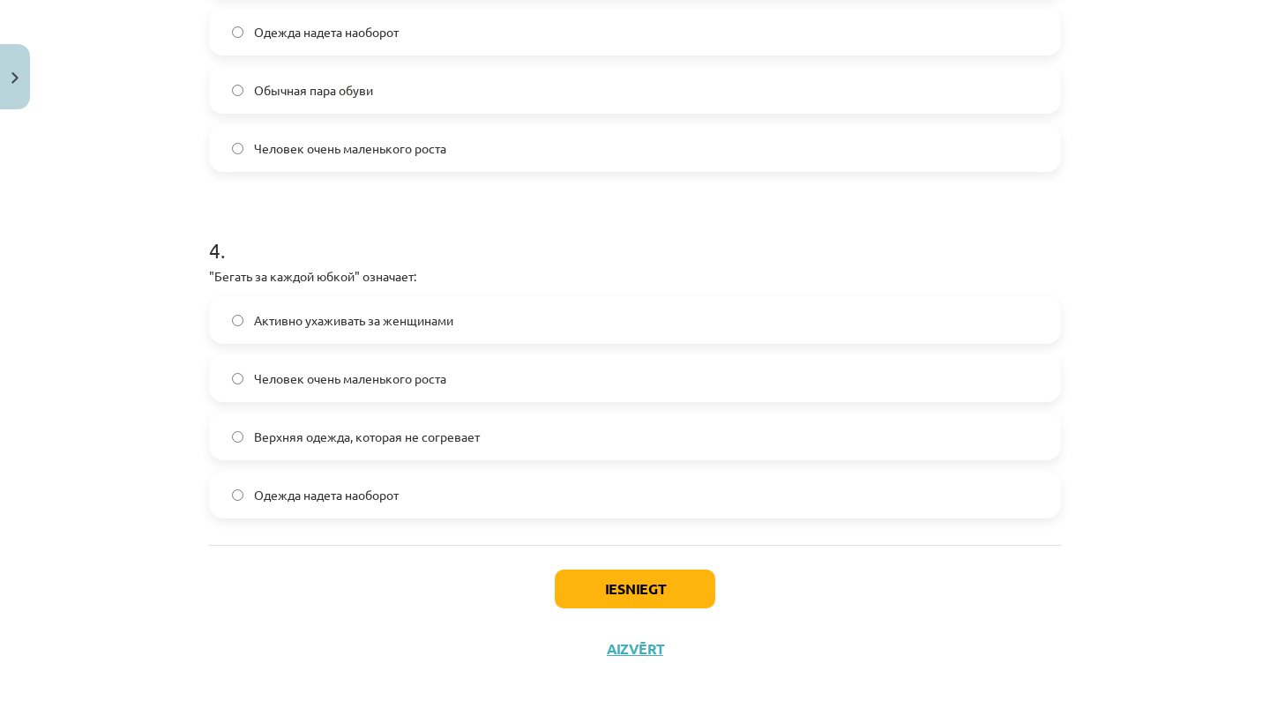
scroll to position [1186, 0]
click at [607, 579] on button "Iesniegt" at bounding box center [635, 589] width 160 height 39
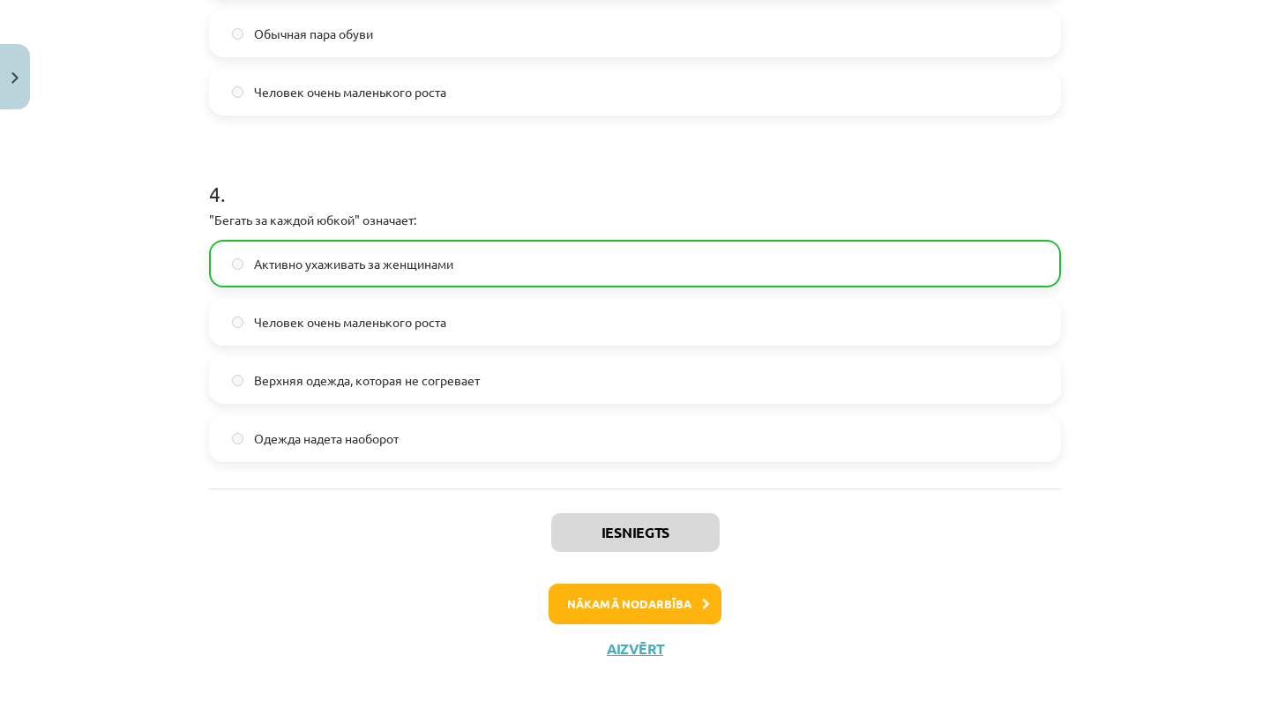
scroll to position [1242, 0]
click at [640, 594] on button "Nākamā nodarbība" at bounding box center [635, 604] width 173 height 41
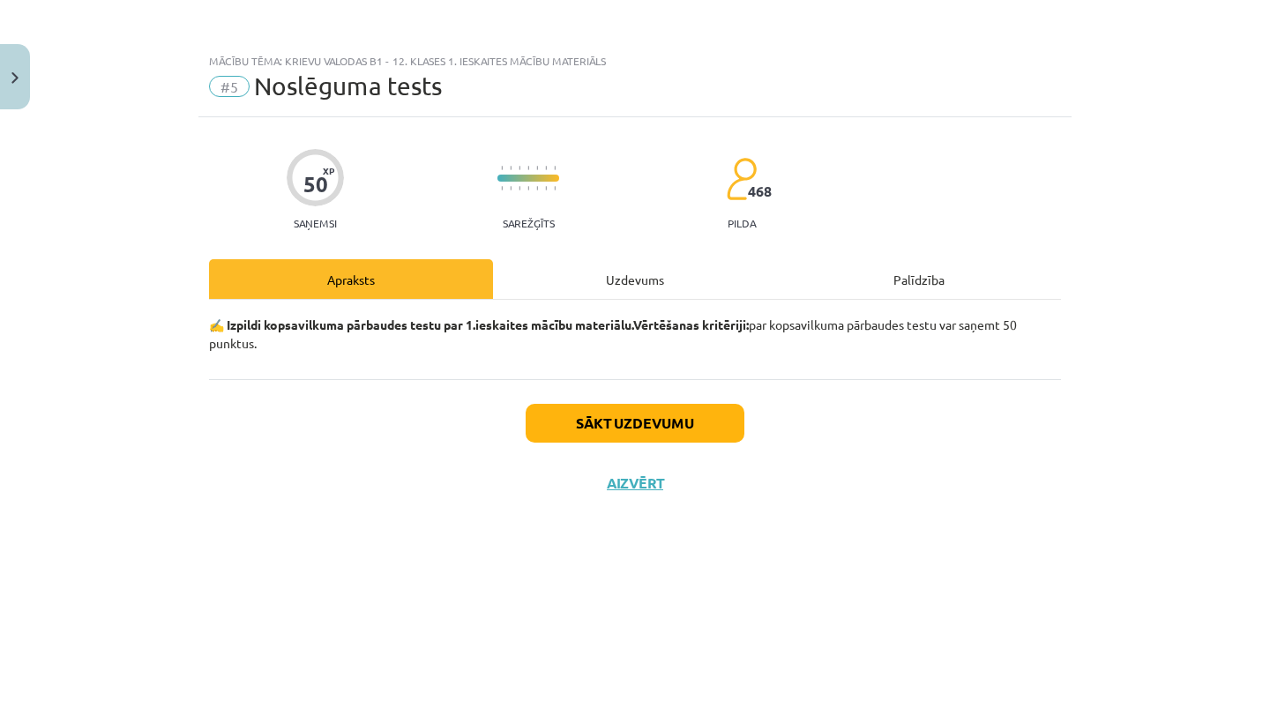
scroll to position [0, 0]
click at [621, 427] on button "Sākt uzdevumu" at bounding box center [635, 423] width 219 height 39
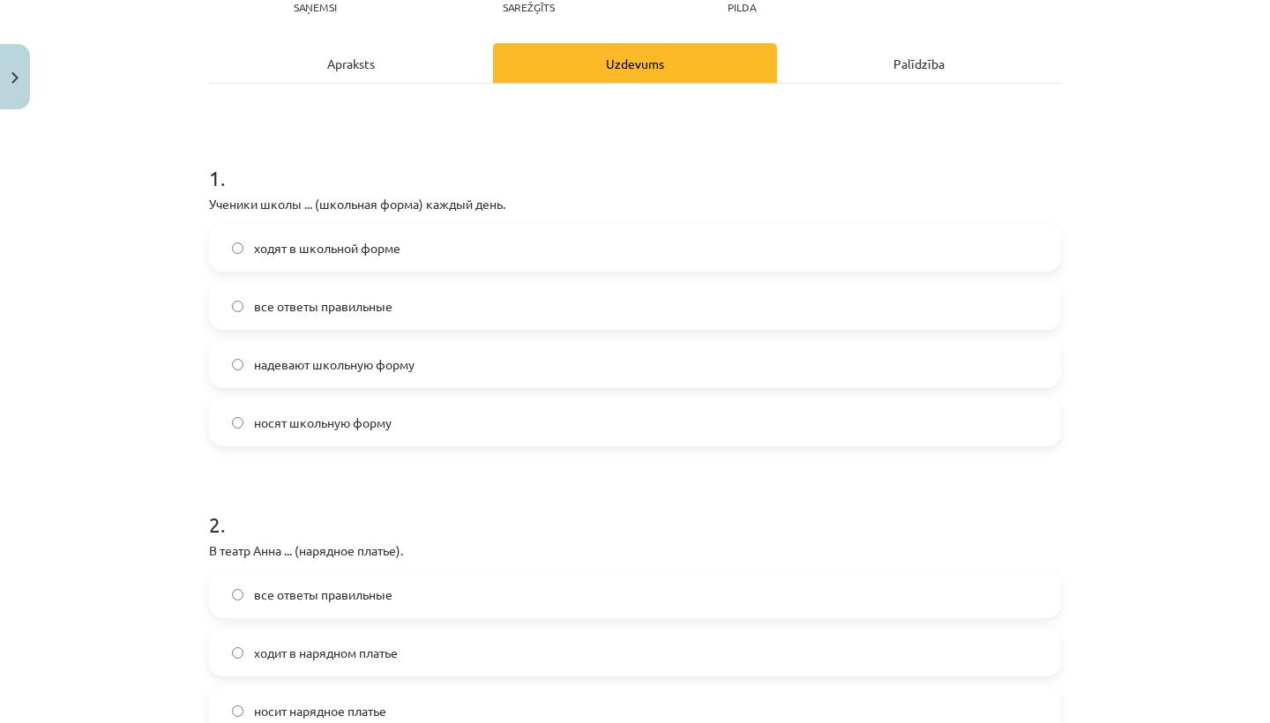
scroll to position [222, 0]
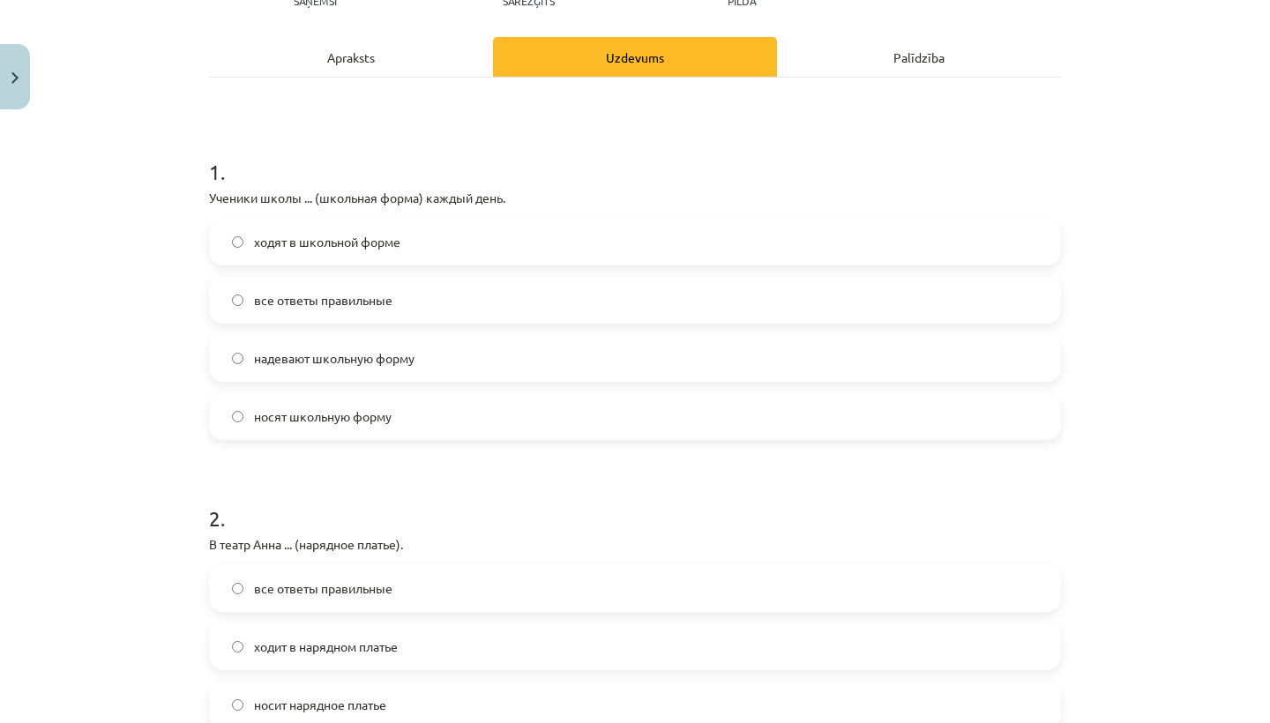
click at [457, 249] on label "ходят в школьной форме" at bounding box center [635, 242] width 848 height 44
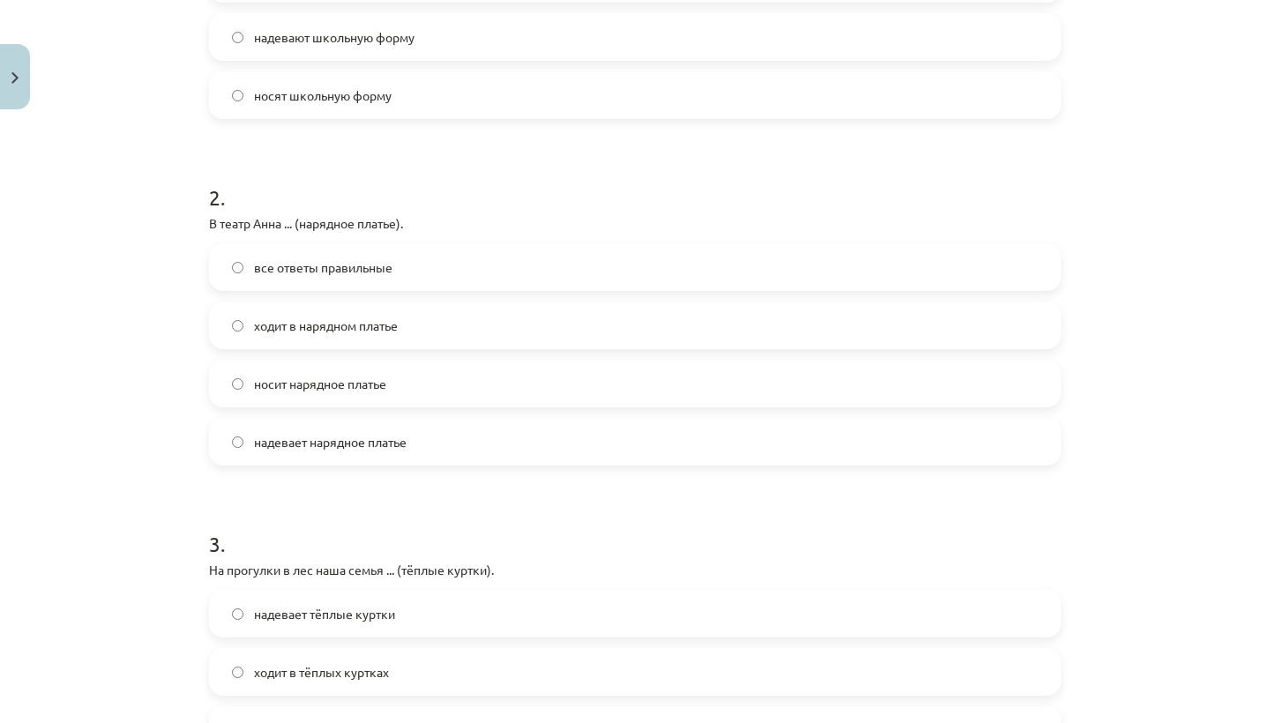
scroll to position [546, 0]
click at [430, 327] on label "ходит в нарядном платье" at bounding box center [635, 323] width 848 height 44
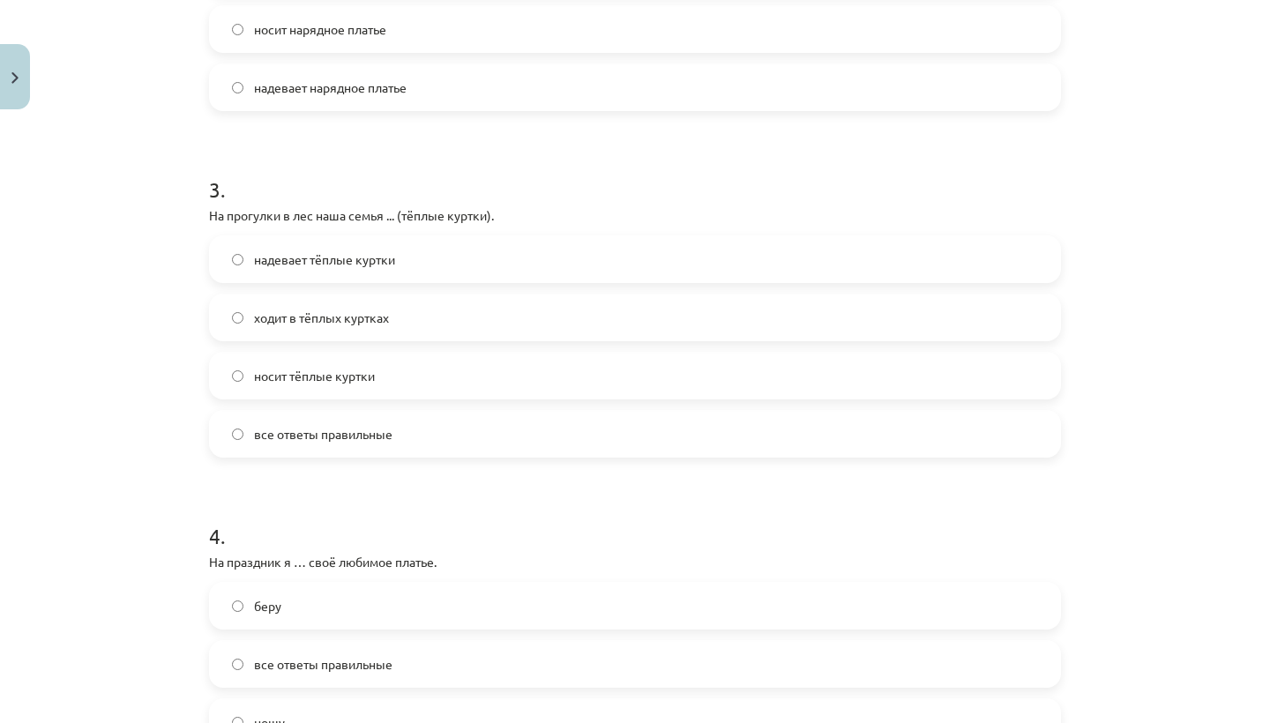
scroll to position [897, 0]
click at [399, 379] on label "носит тёплые куртки" at bounding box center [635, 377] width 848 height 44
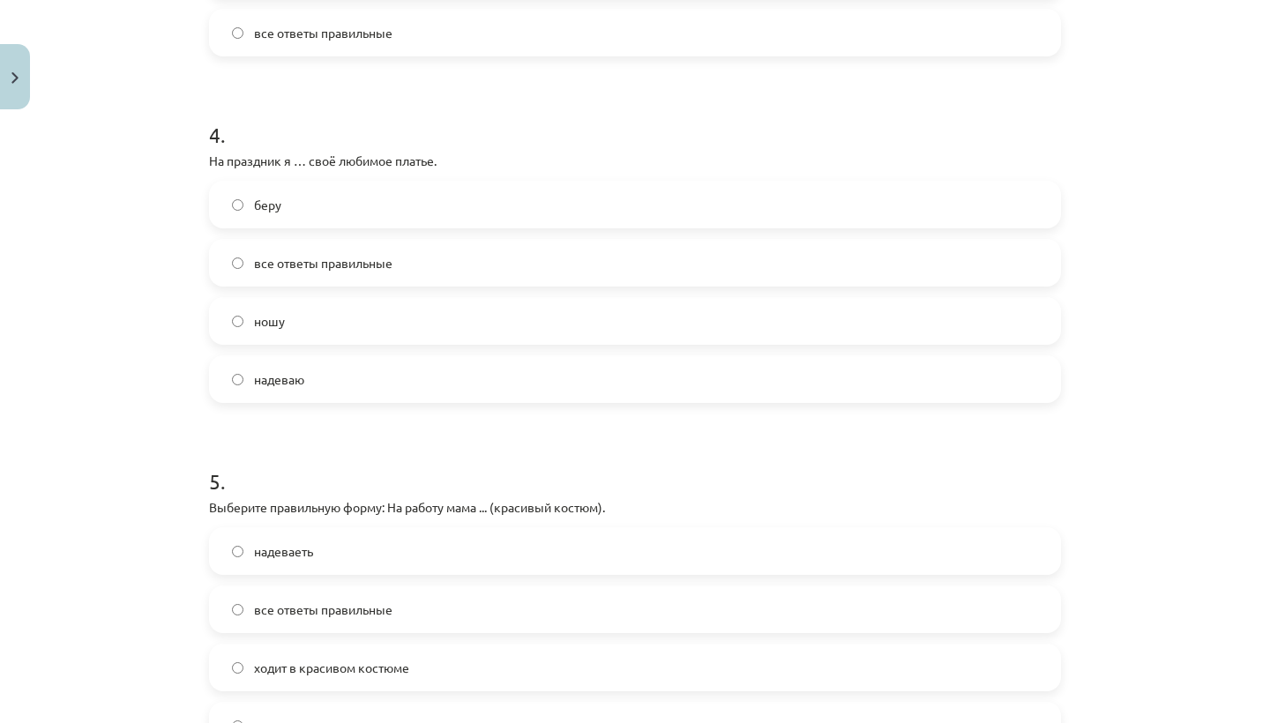
scroll to position [1303, 0]
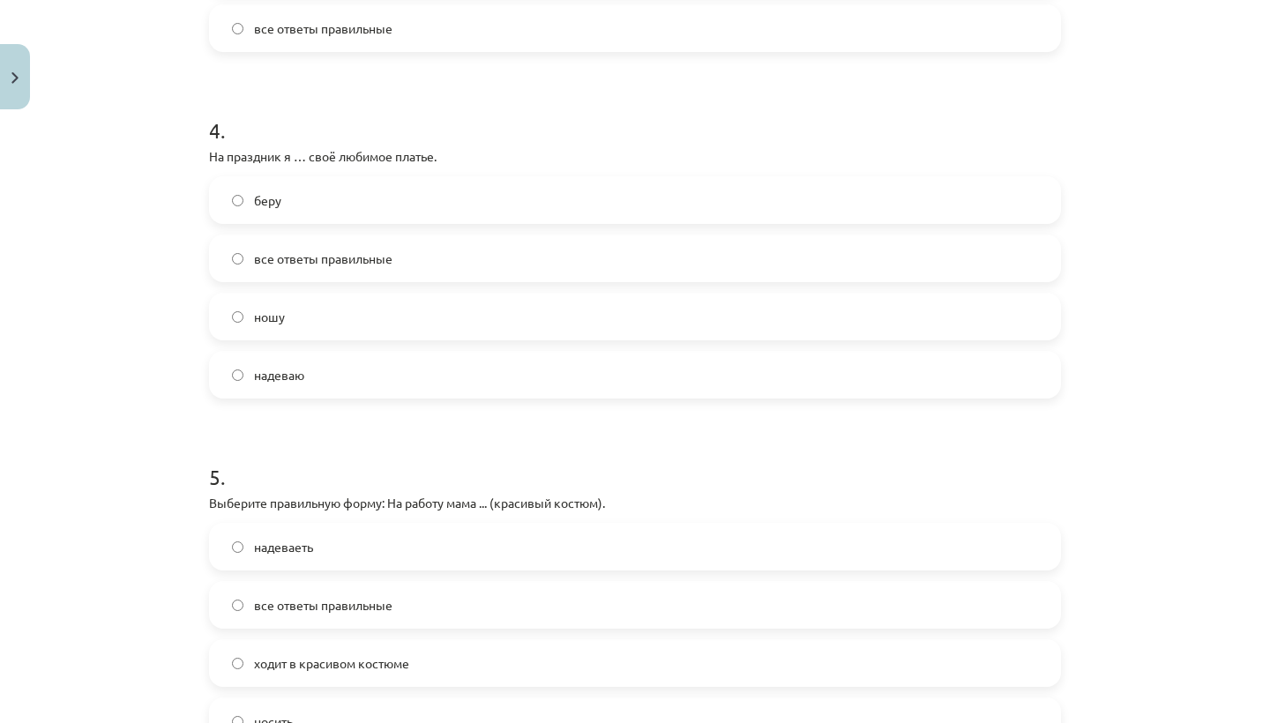
click at [351, 370] on label "надеваю" at bounding box center [635, 375] width 848 height 44
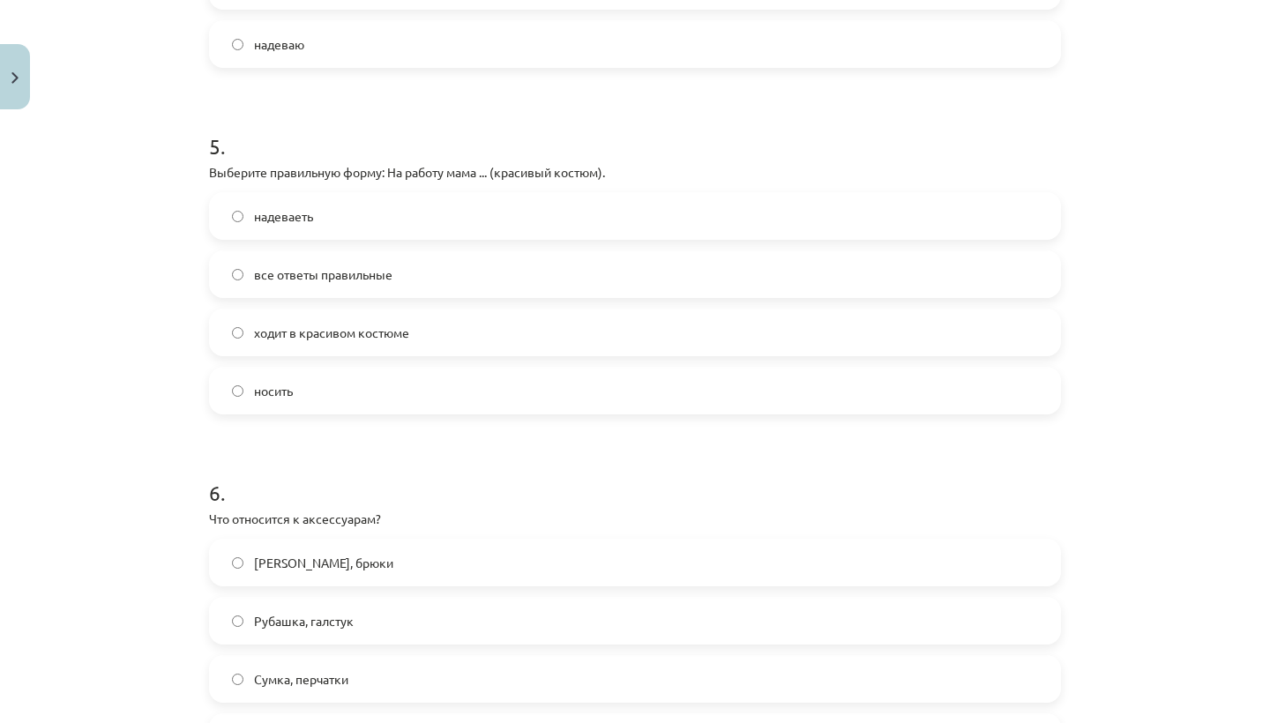
scroll to position [1632, 0]
click at [406, 345] on label "ходит в красивом костюме" at bounding box center [635, 334] width 848 height 44
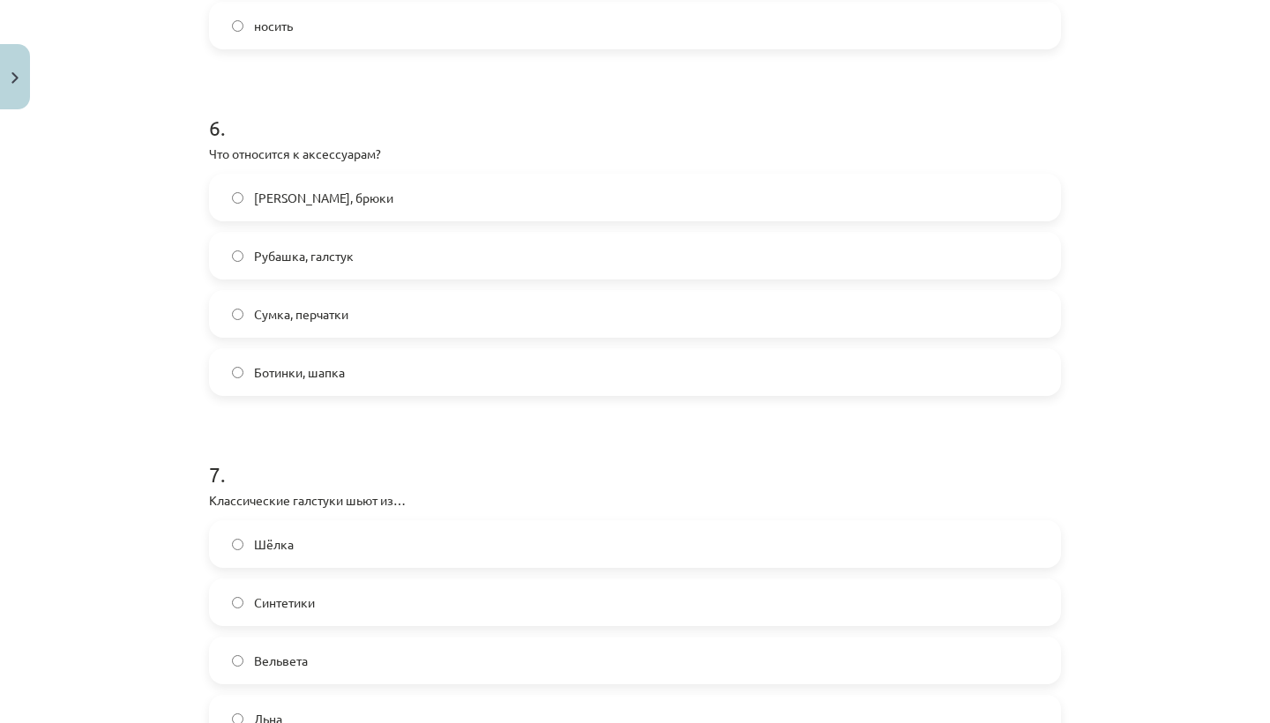
scroll to position [2020, 0]
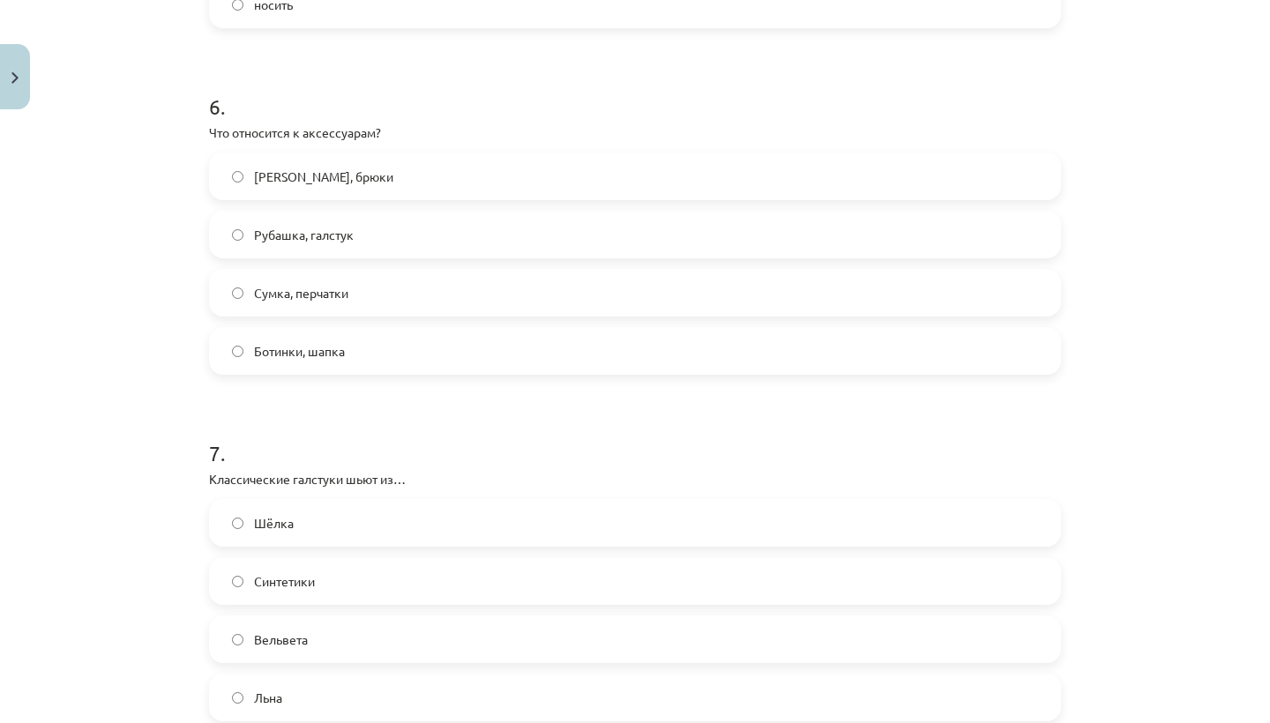
click at [421, 305] on label "Сумка, перчатки" at bounding box center [635, 293] width 848 height 44
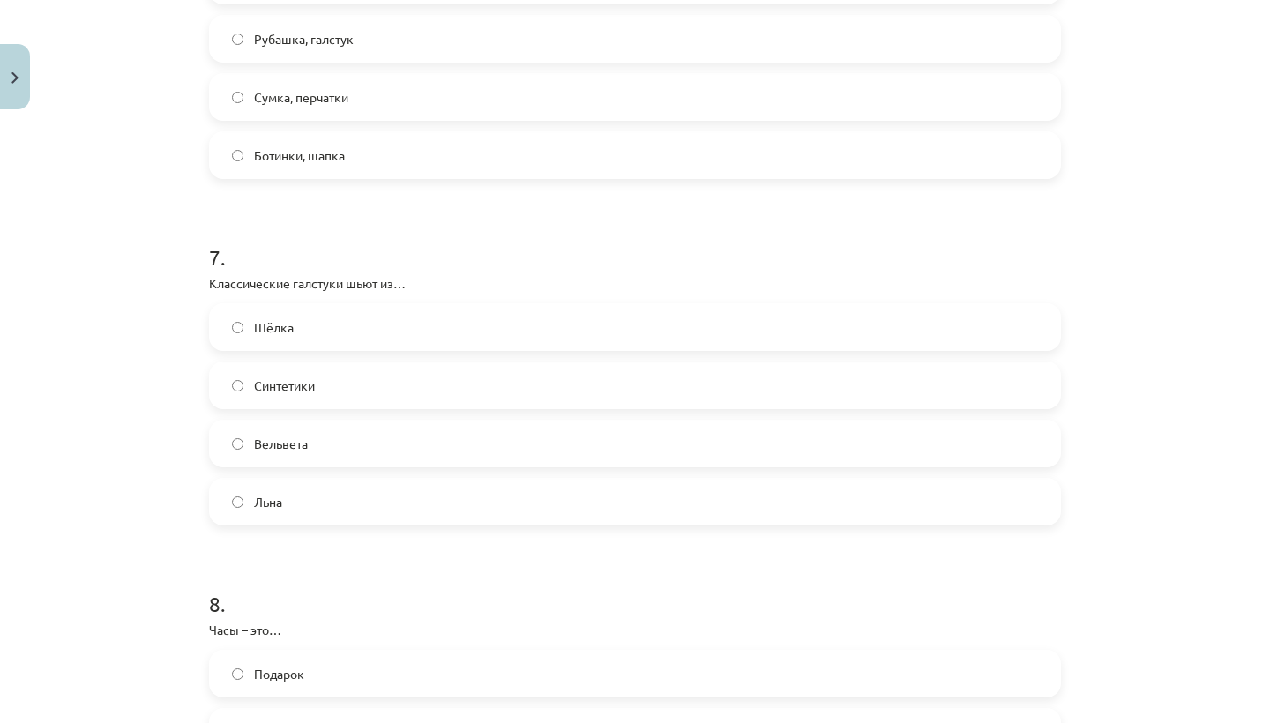
scroll to position [2225, 0]
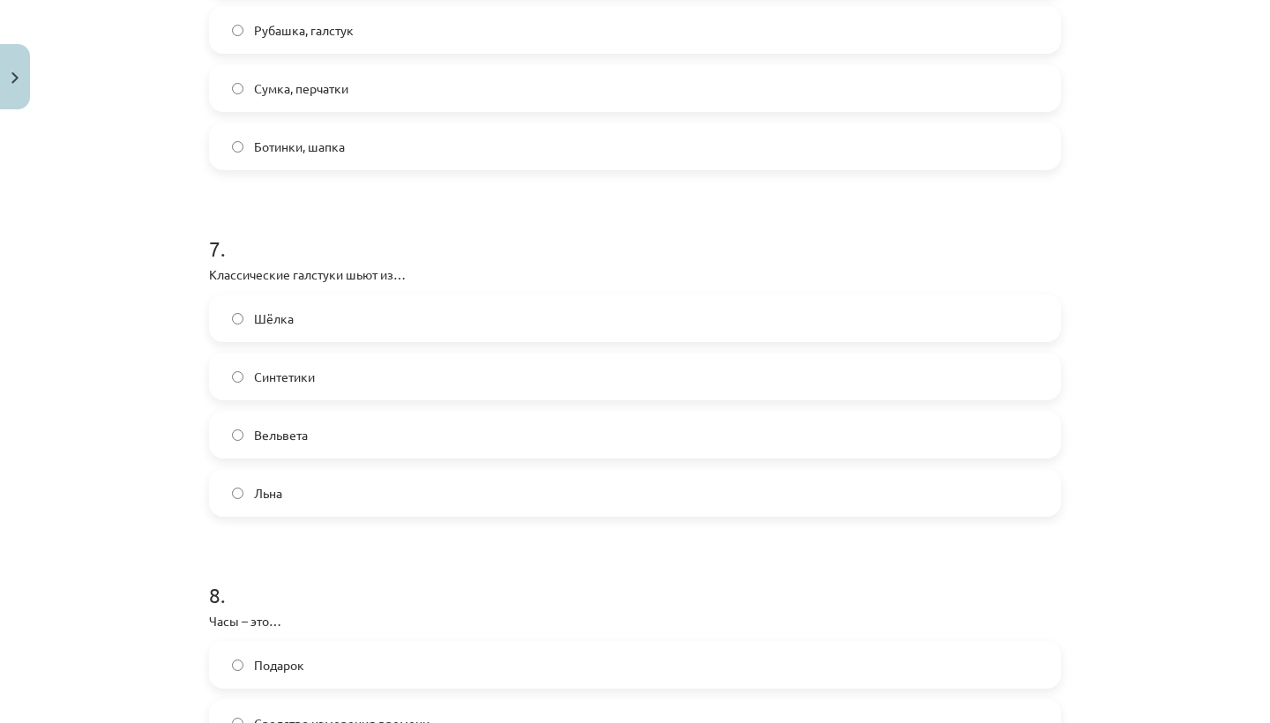
click at [341, 376] on label "Синтетики" at bounding box center [635, 377] width 848 height 44
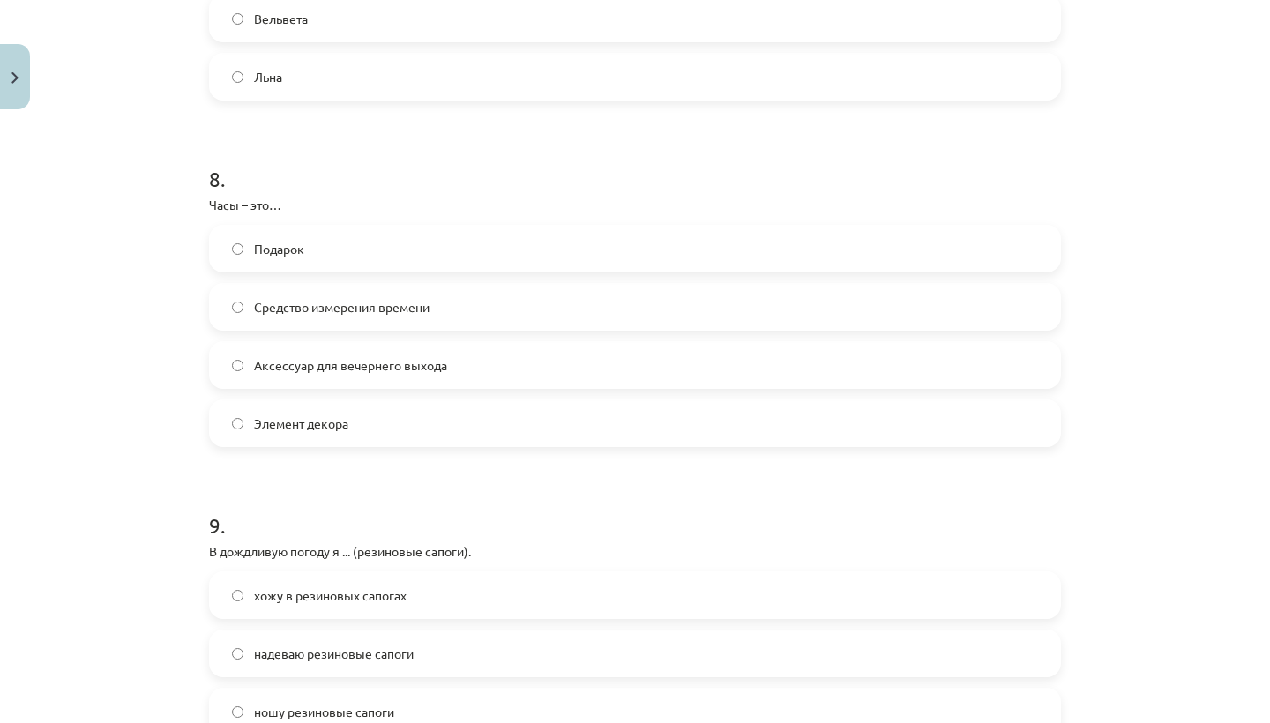
scroll to position [2646, 0]
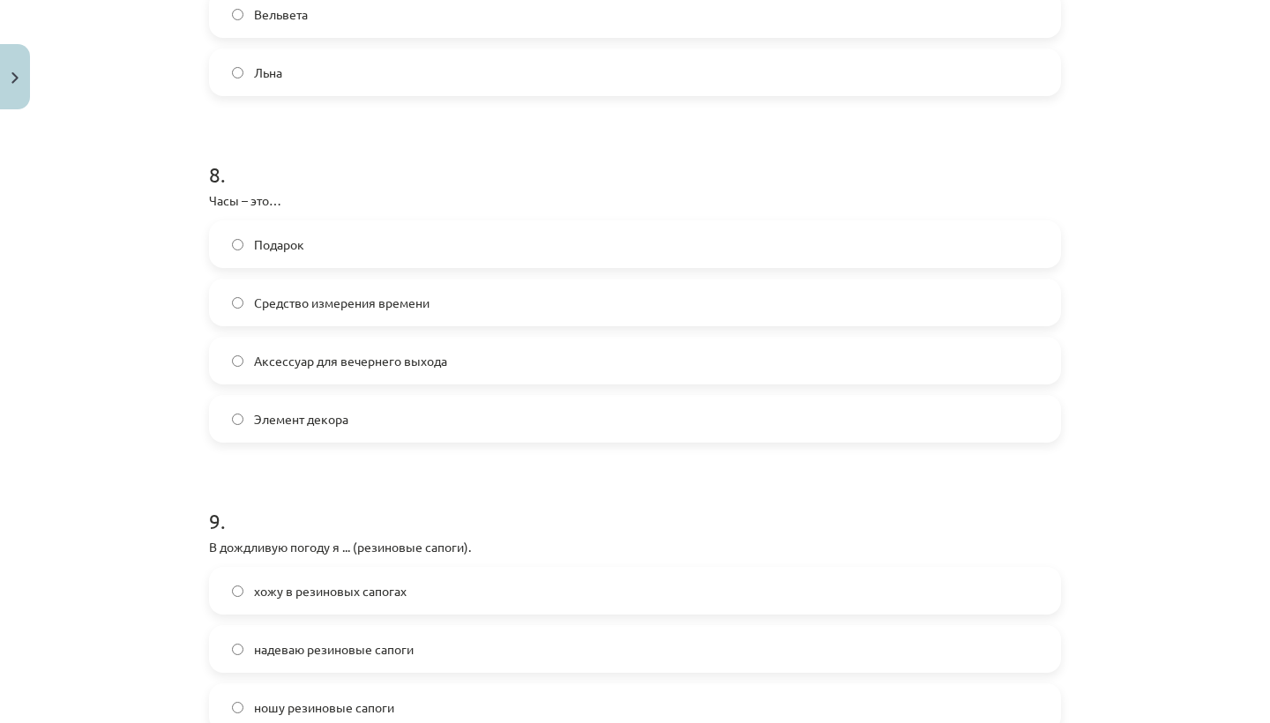
click at [736, 299] on label "Средство измерения времени" at bounding box center [635, 302] width 848 height 44
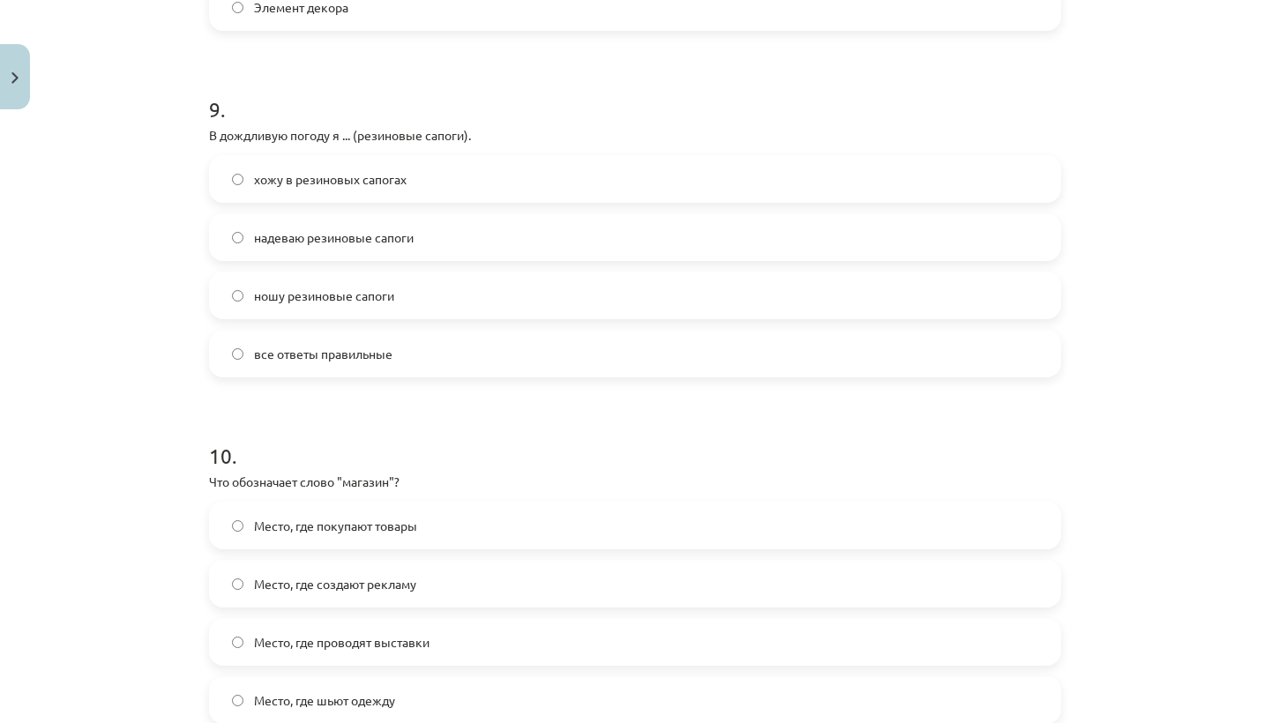
scroll to position [3065, 0]
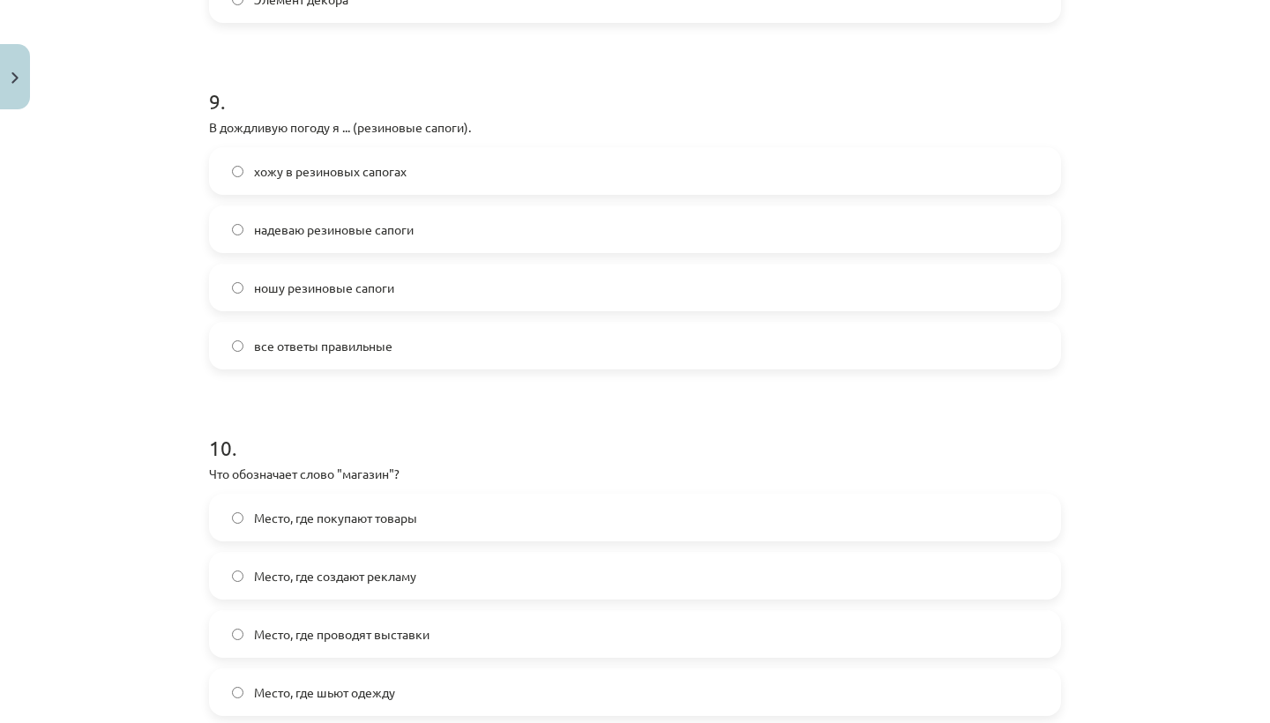
click at [444, 169] on label "хожу в резиновых сапогах" at bounding box center [635, 171] width 848 height 44
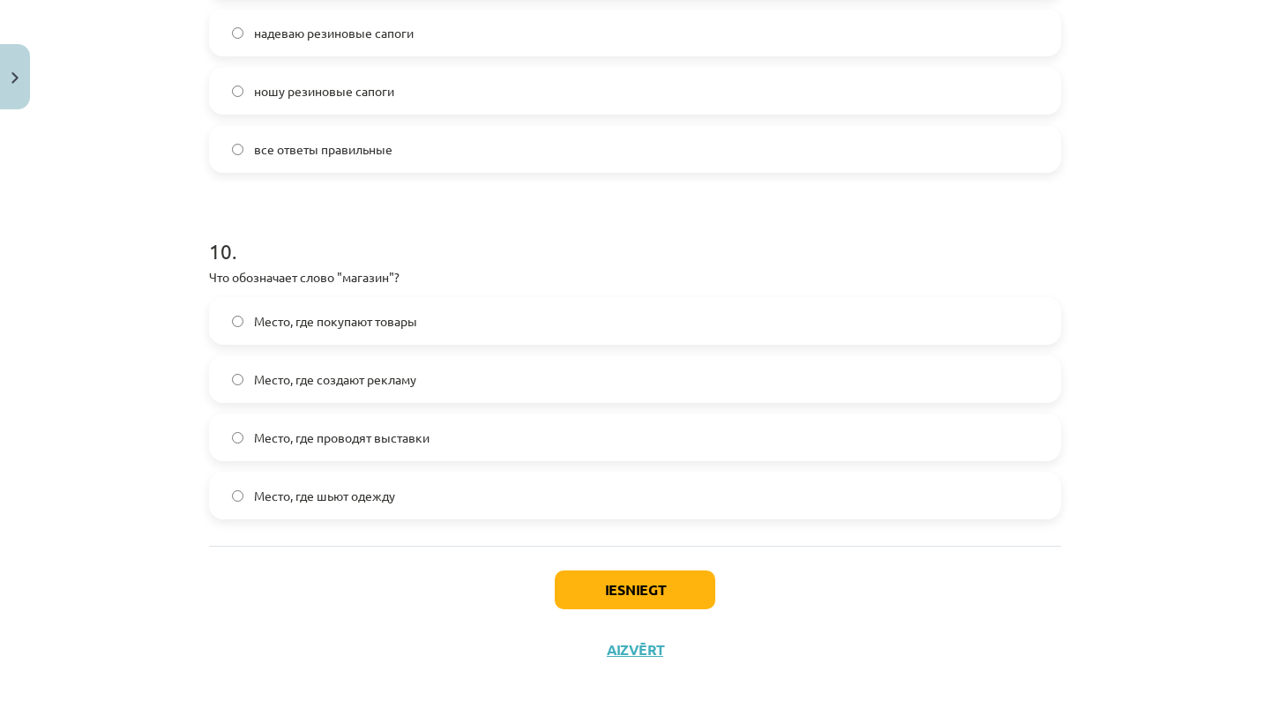
scroll to position [3263, 0]
click at [439, 332] on label "Место, где покупают товары" at bounding box center [635, 320] width 848 height 44
click at [586, 587] on button "Iesniegt" at bounding box center [635, 589] width 160 height 39
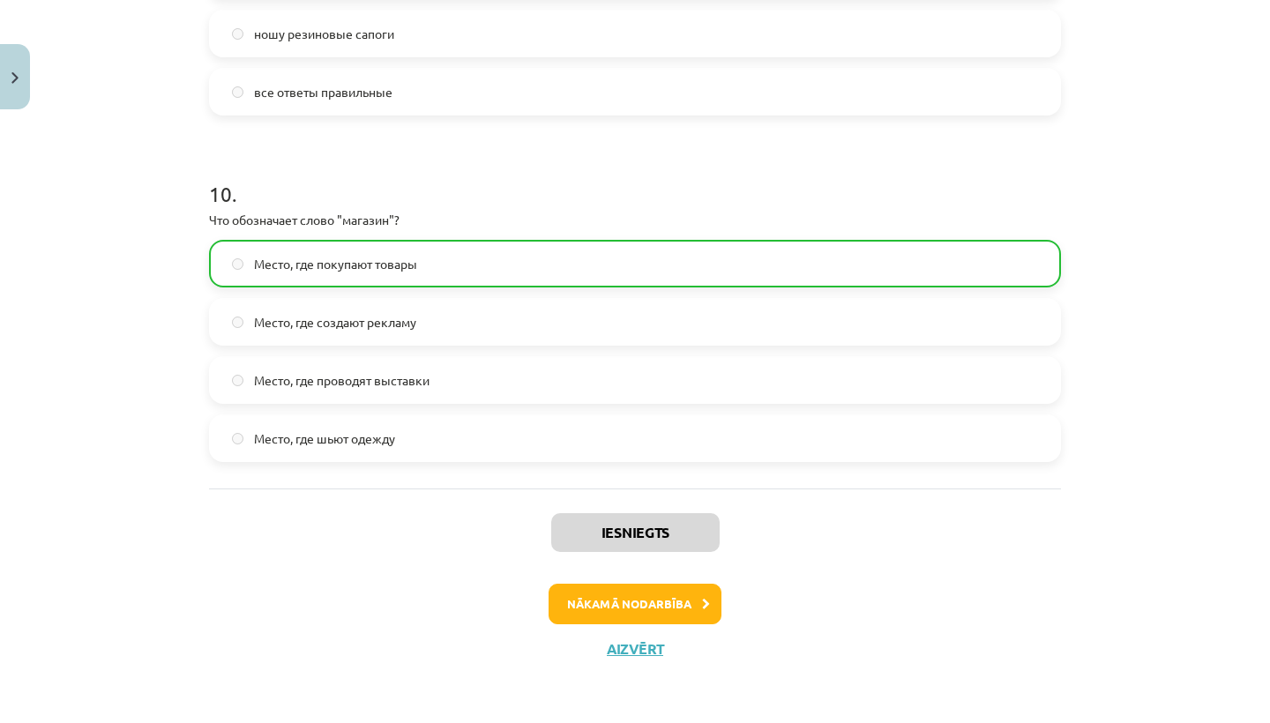
scroll to position [3321, 0]
click at [634, 611] on button "Nākamā nodarbība" at bounding box center [635, 604] width 173 height 41
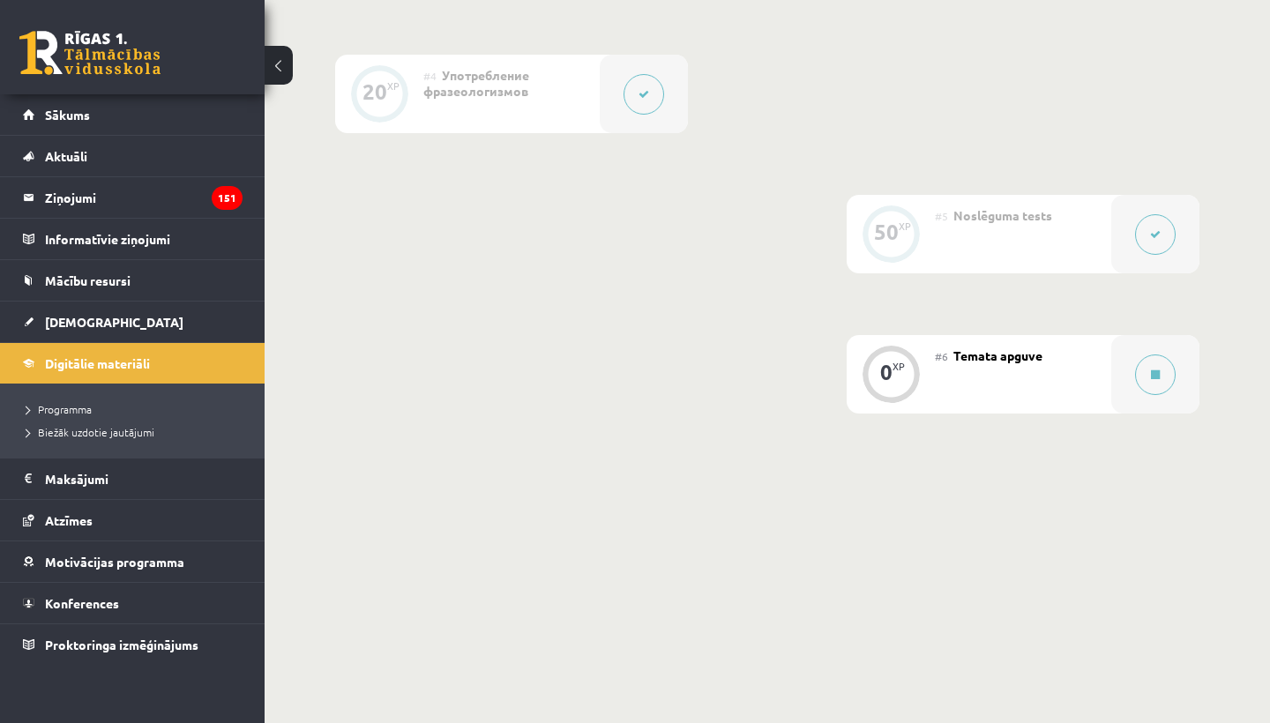
scroll to position [944, 0]
click at [1160, 375] on icon at bounding box center [1155, 375] width 9 height 11
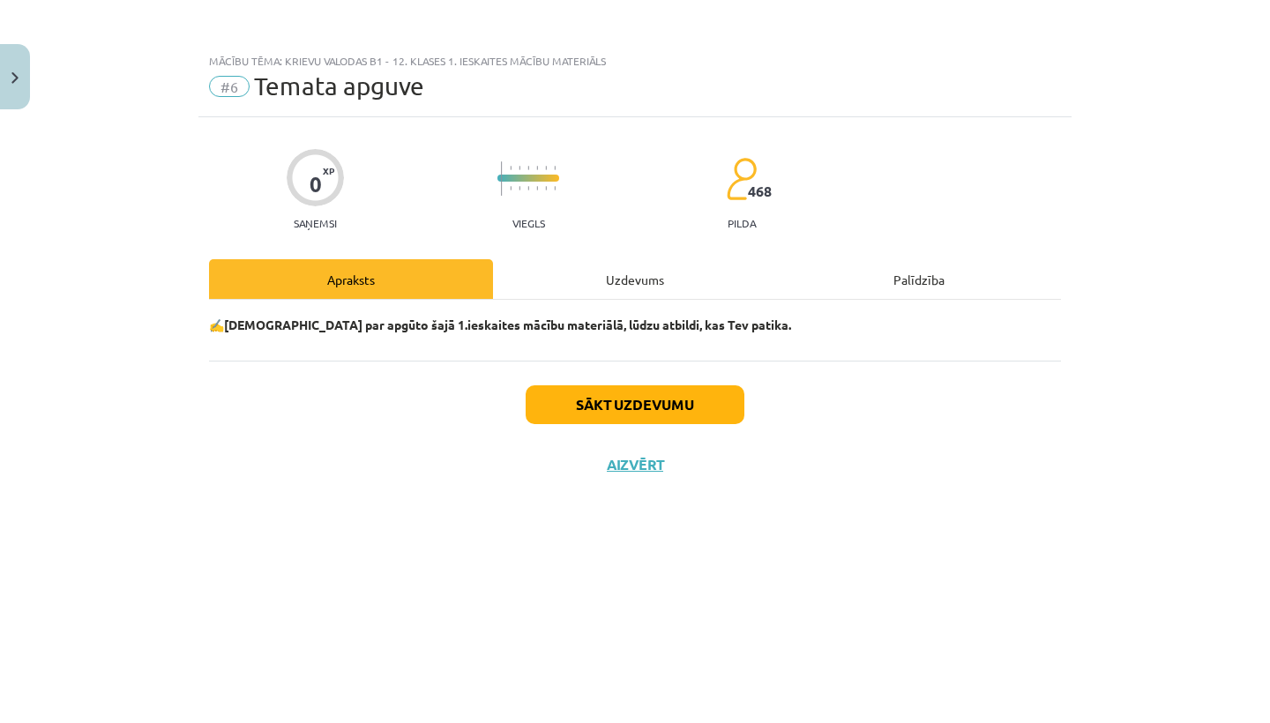
click at [677, 408] on button "Sākt uzdevumu" at bounding box center [635, 404] width 219 height 39
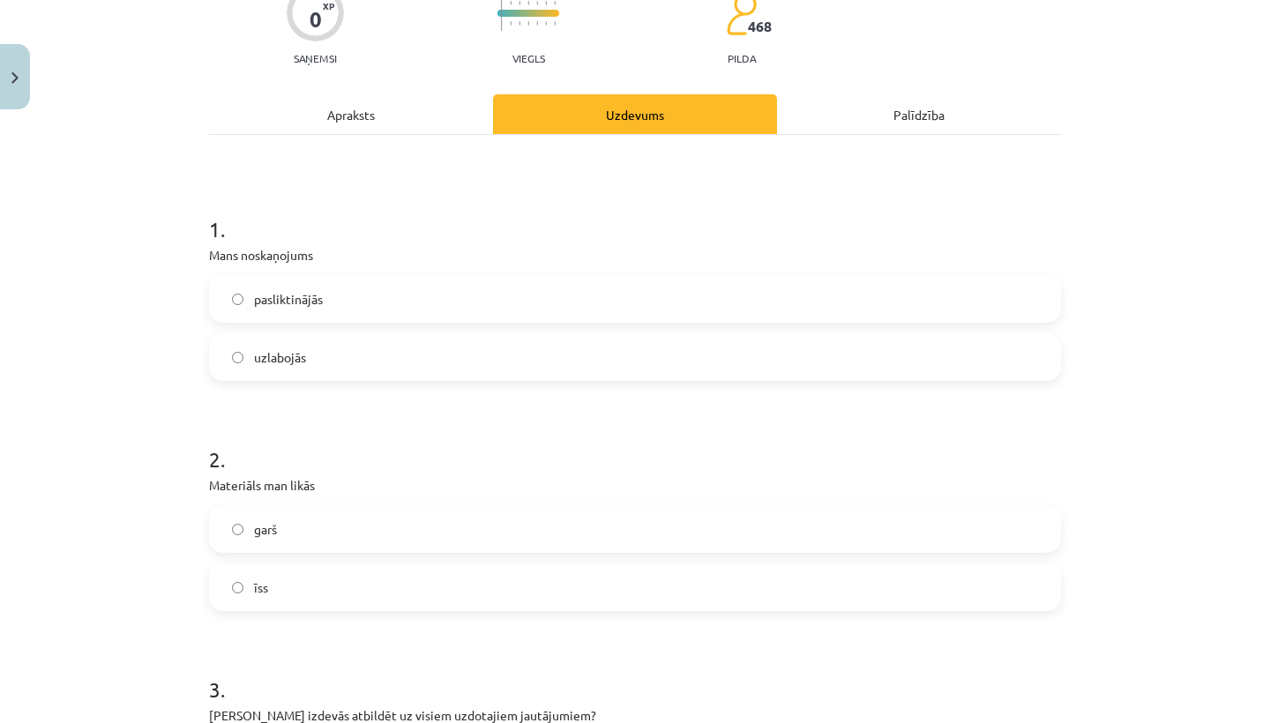
scroll to position [179, 0]
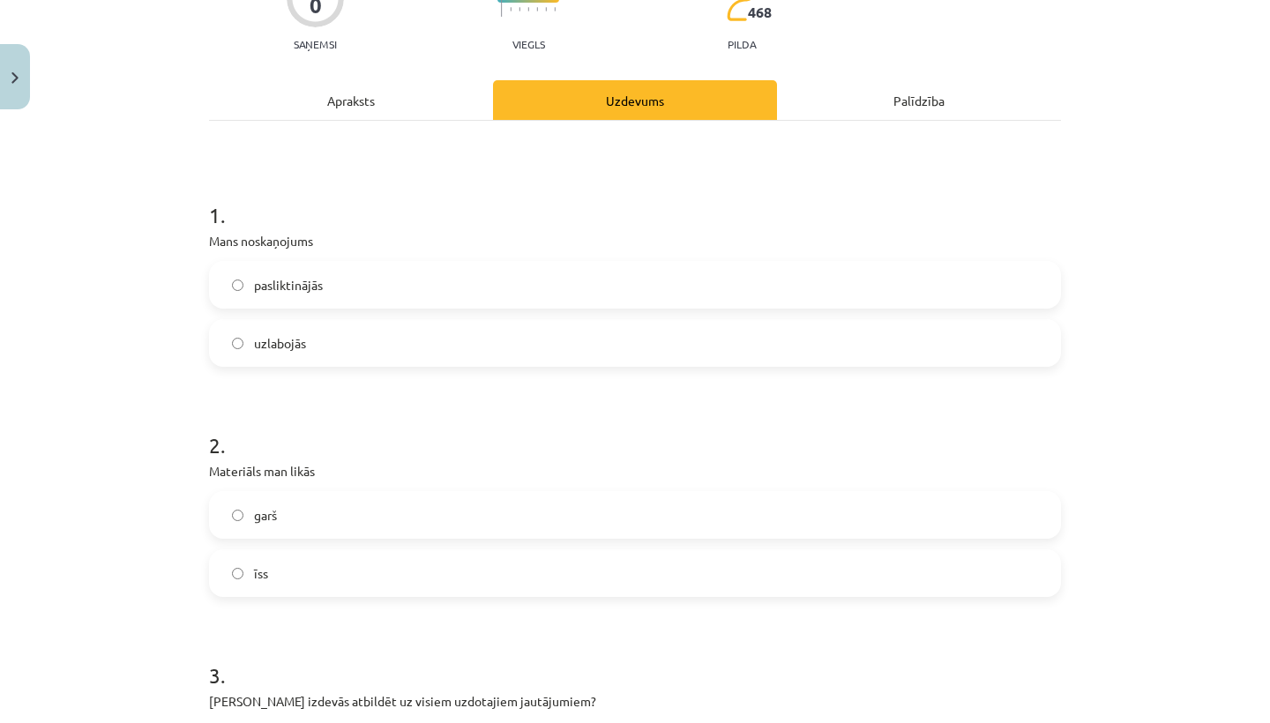
click at [392, 345] on label "uzlabojās" at bounding box center [635, 343] width 848 height 44
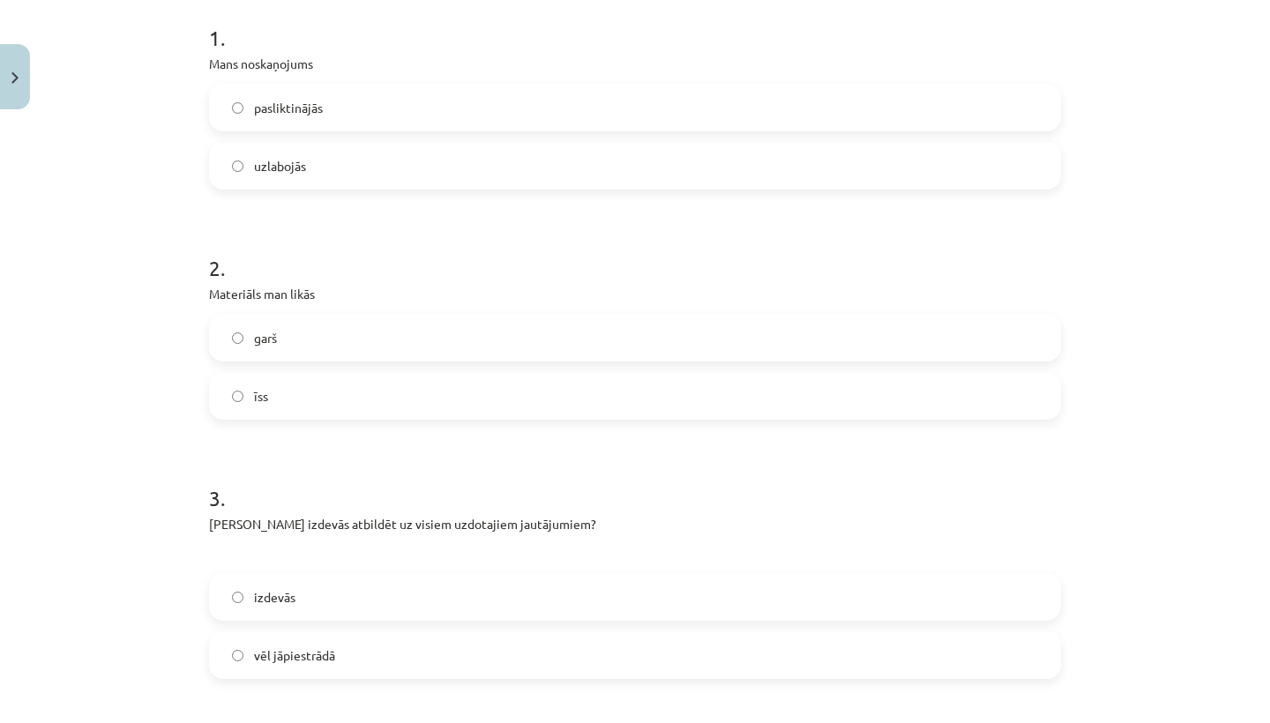
scroll to position [358, 0]
click at [355, 377] on label "īss" at bounding box center [635, 394] width 848 height 44
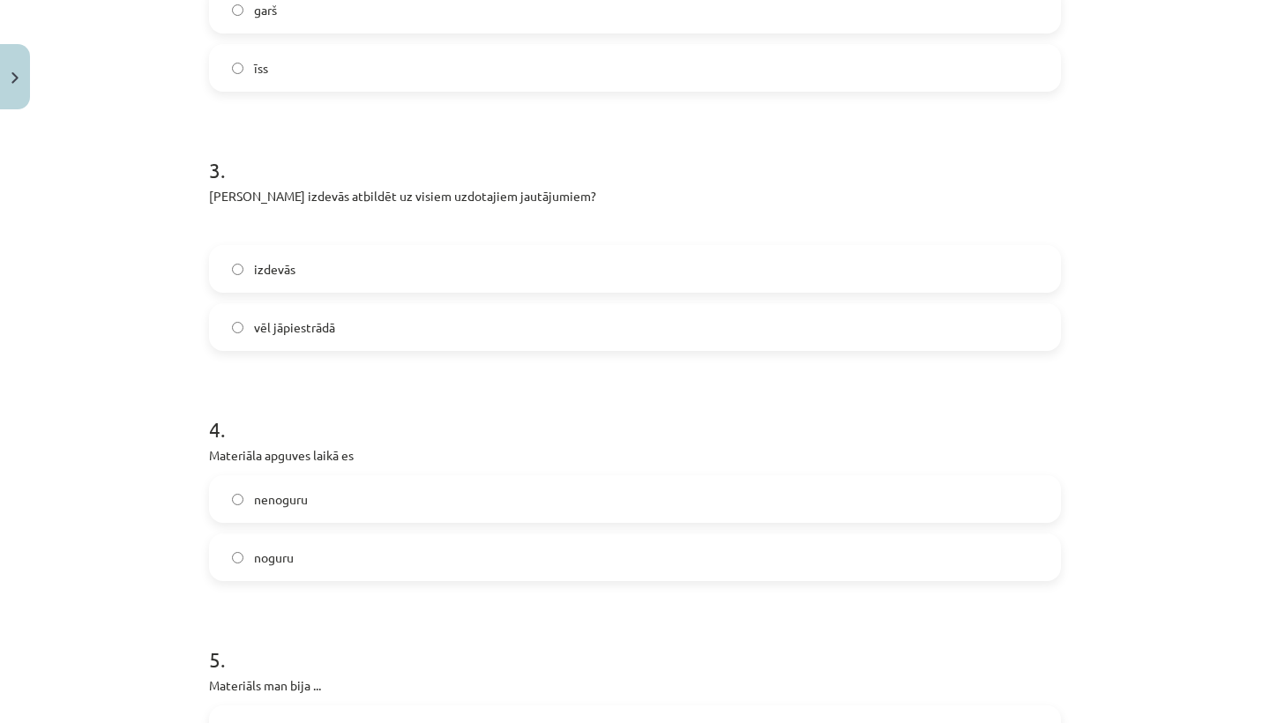
scroll to position [743, 0]
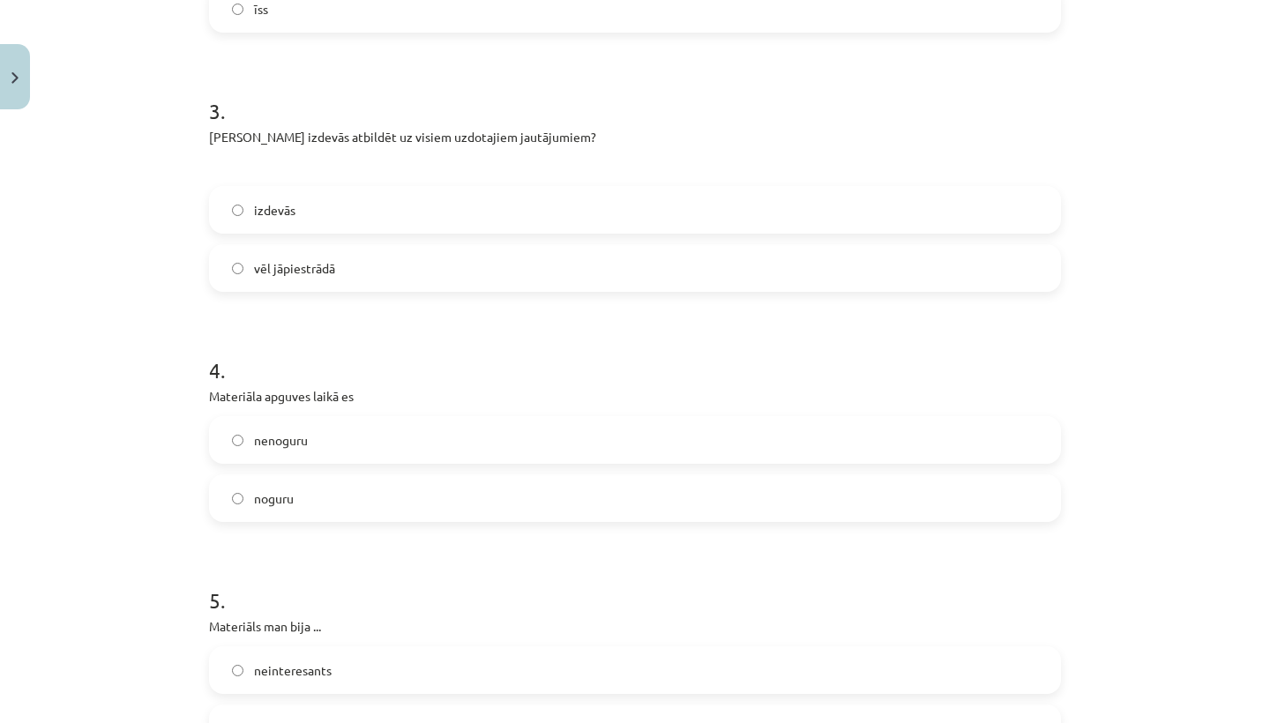
click at [383, 216] on label "izdevās" at bounding box center [635, 210] width 848 height 44
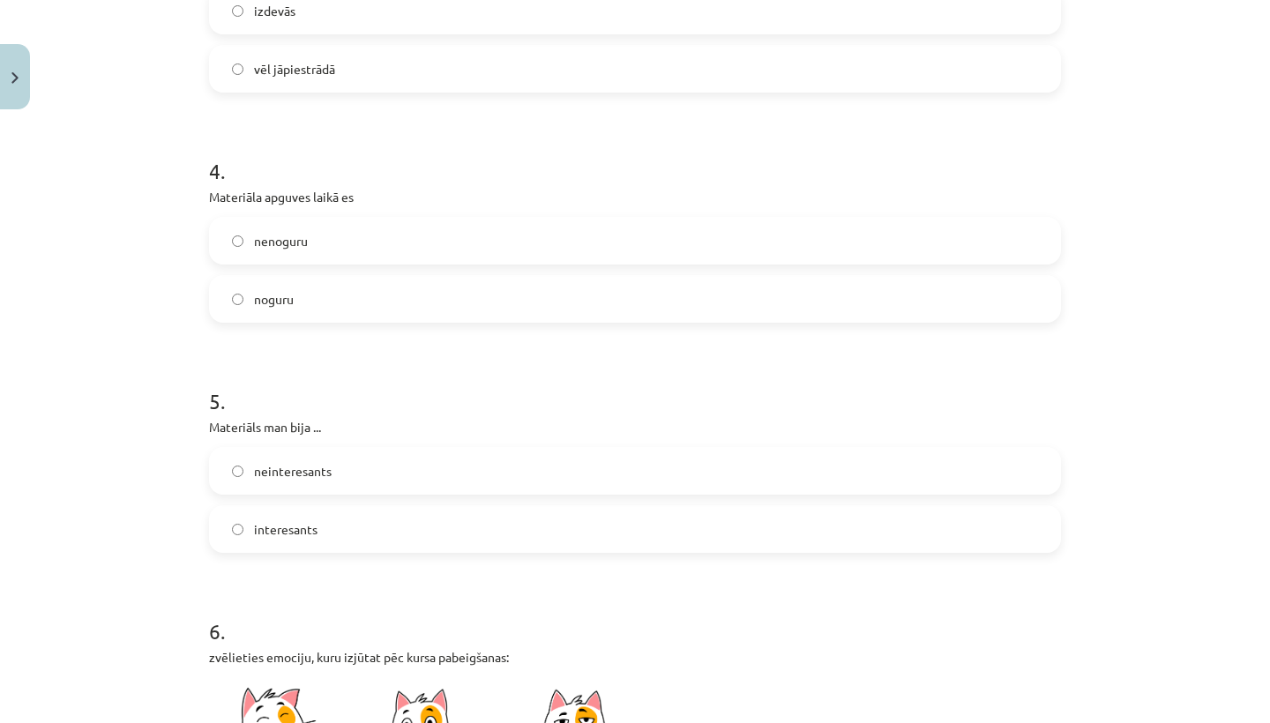
scroll to position [962, 0]
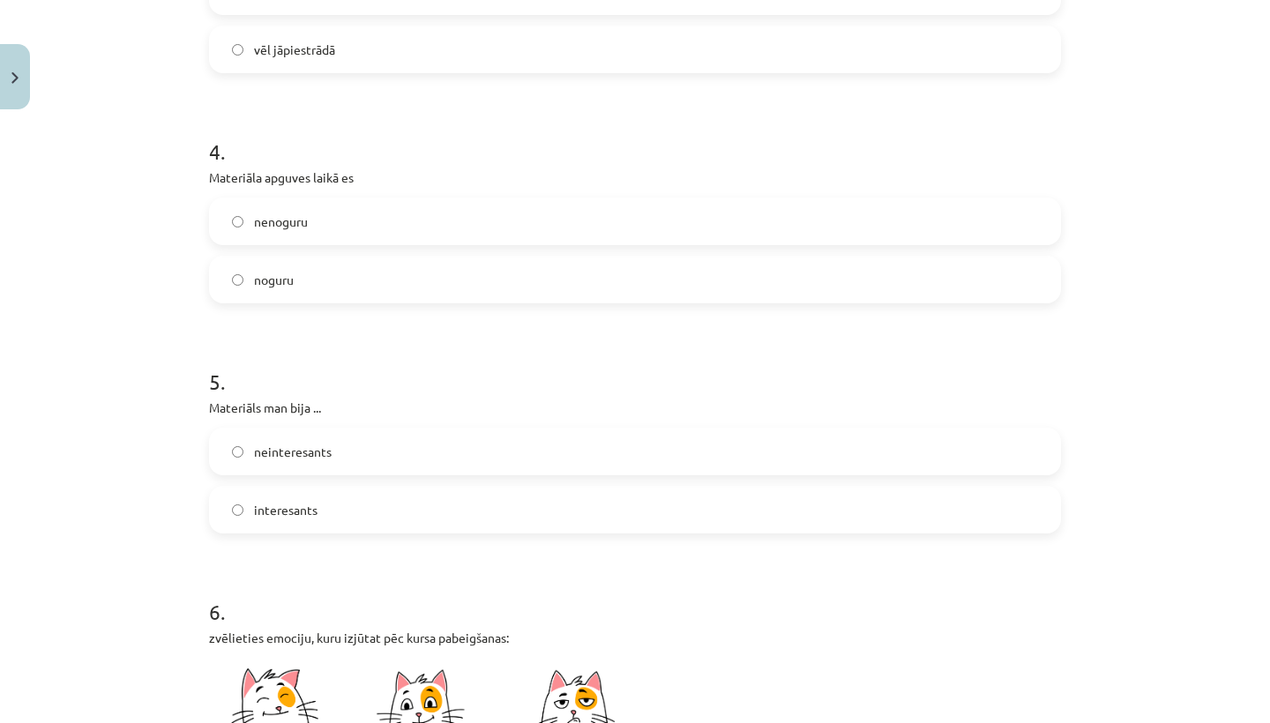
click at [398, 218] on label "nenoguru" at bounding box center [635, 221] width 848 height 44
click at [385, 504] on label "interesants" at bounding box center [635, 510] width 848 height 44
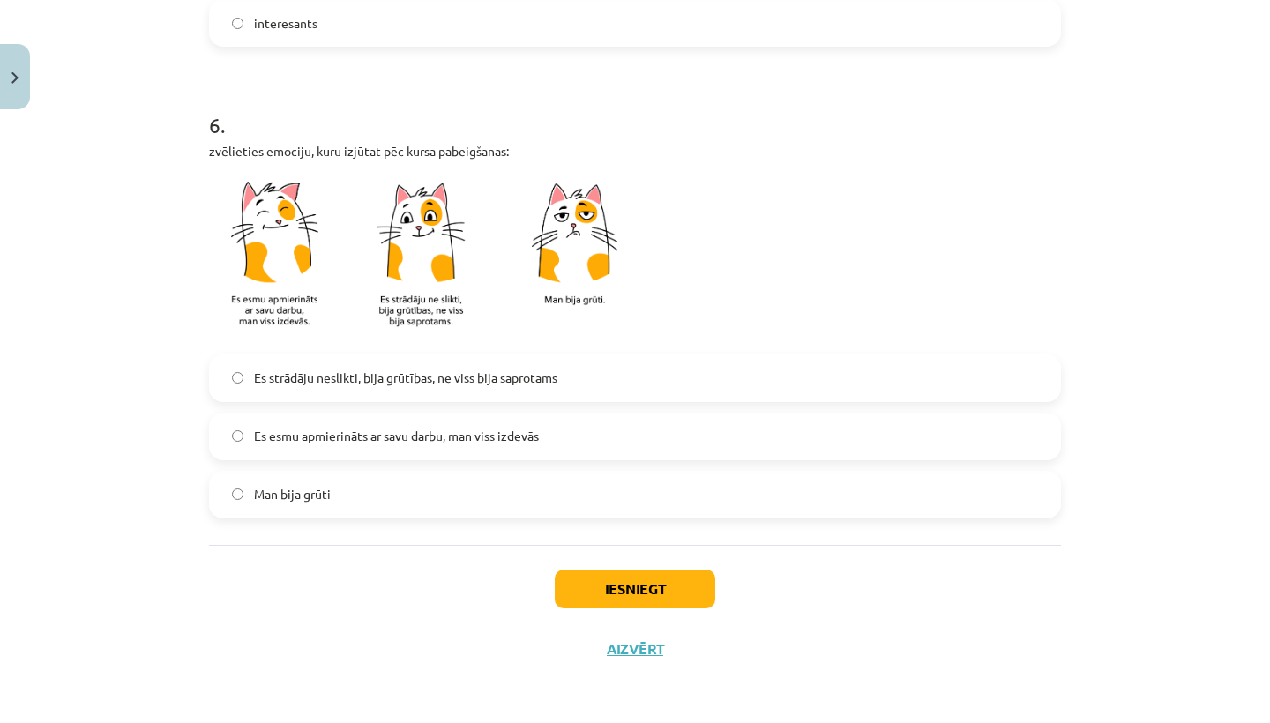
scroll to position [1452, 0]
click at [394, 434] on span "Es esmu apmierināts ar savu darbu, man viss izdevās" at bounding box center [396, 436] width 285 height 19
click at [681, 595] on button "Iesniegt" at bounding box center [635, 589] width 160 height 39
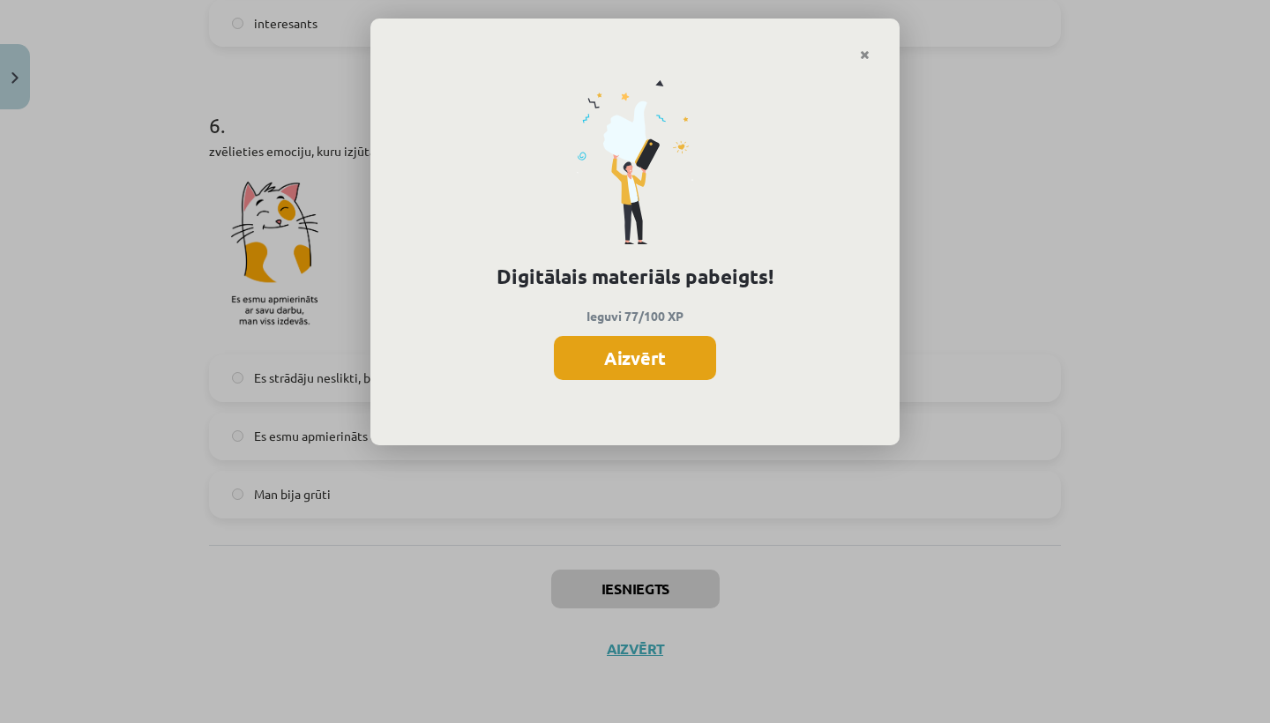
click at [654, 341] on button "Aizvērt" at bounding box center [635, 358] width 162 height 44
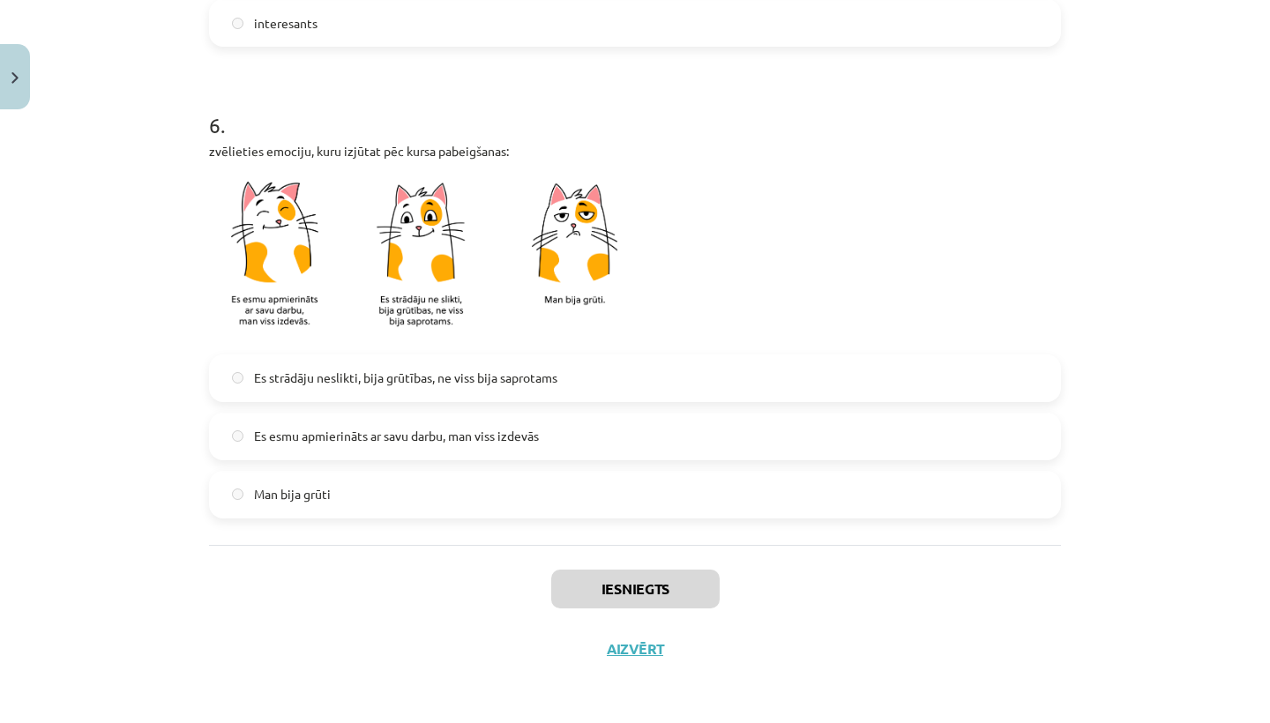
click at [629, 640] on button "Aizvērt" at bounding box center [634, 649] width 67 height 18
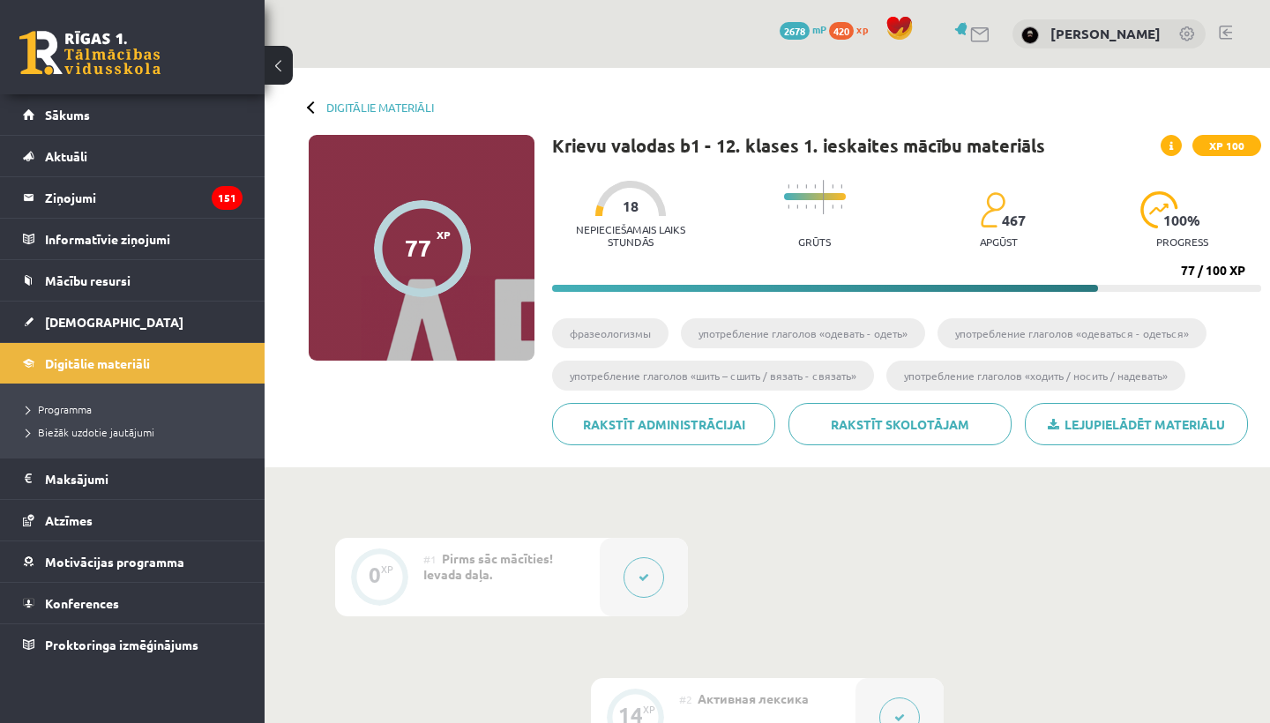
scroll to position [0, 0]
click at [278, 59] on button at bounding box center [279, 65] width 28 height 39
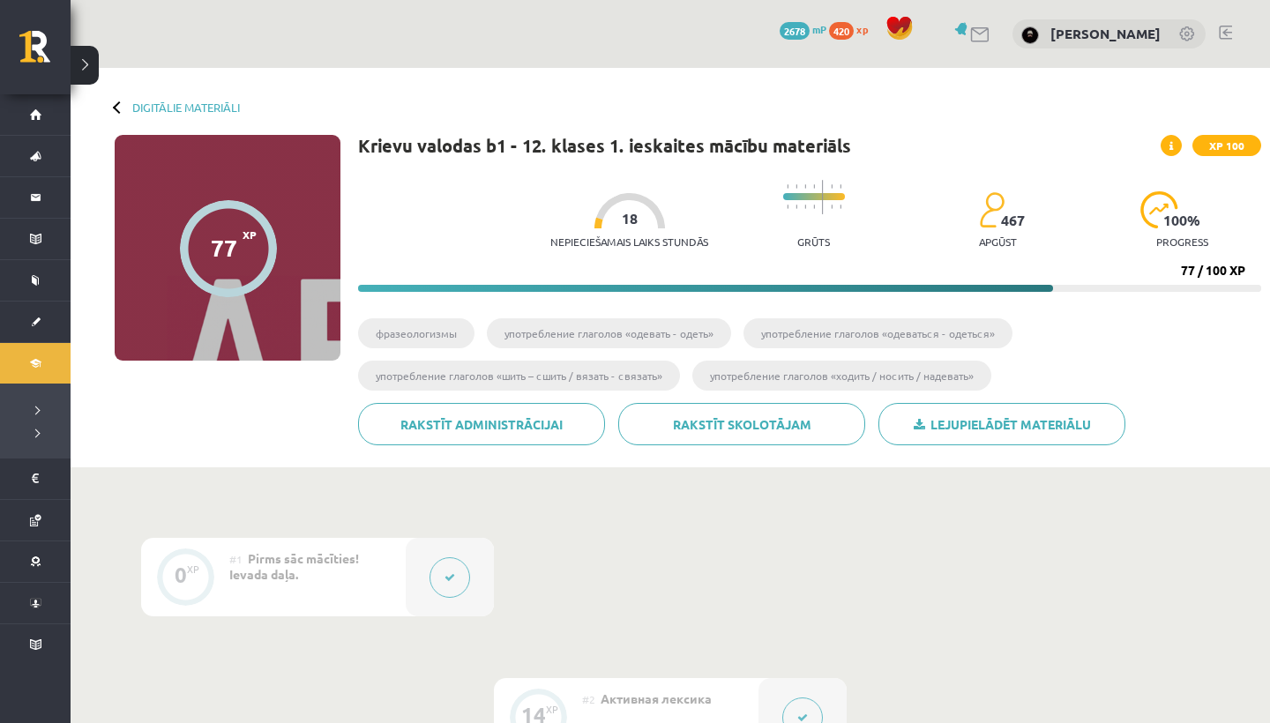
click at [84, 69] on button at bounding box center [85, 65] width 28 height 39
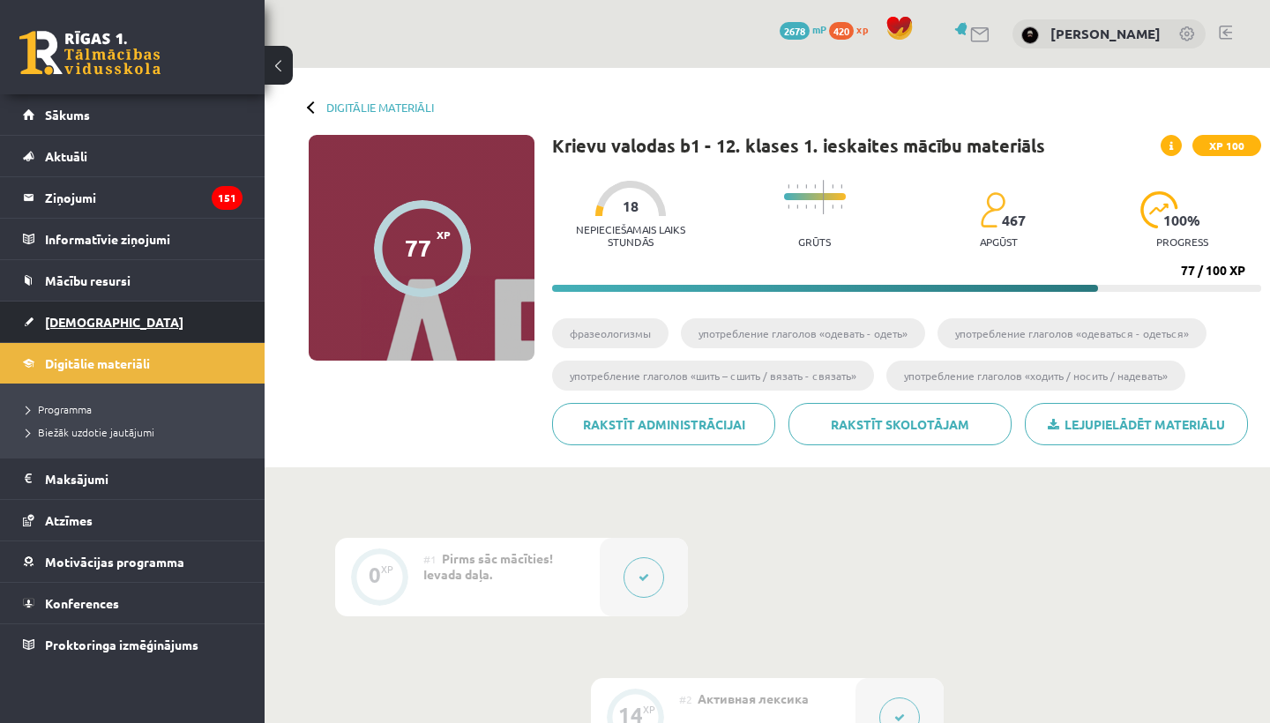
click at [109, 317] on link "[DEMOGRAPHIC_DATA]" at bounding box center [133, 322] width 220 height 41
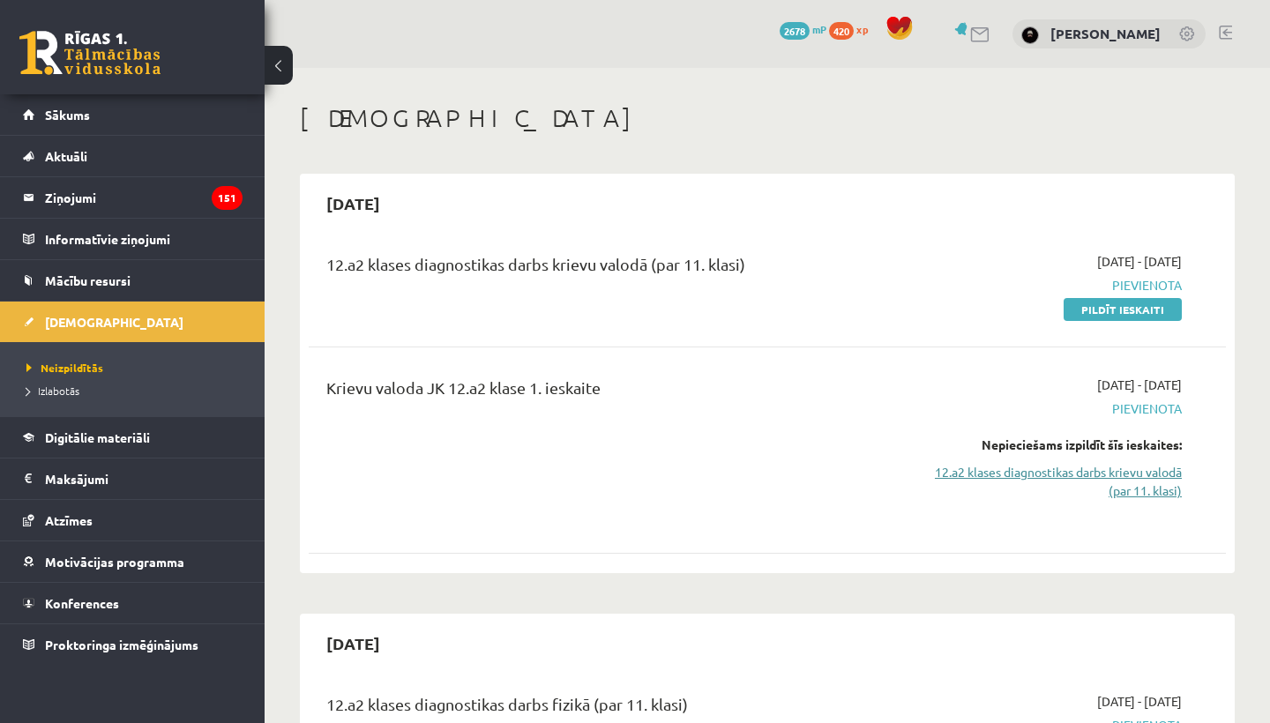
click at [1129, 483] on link "12.a2 klases diagnostikas darbs krievu valodā (par 11. klasi)" at bounding box center [1047, 481] width 267 height 37
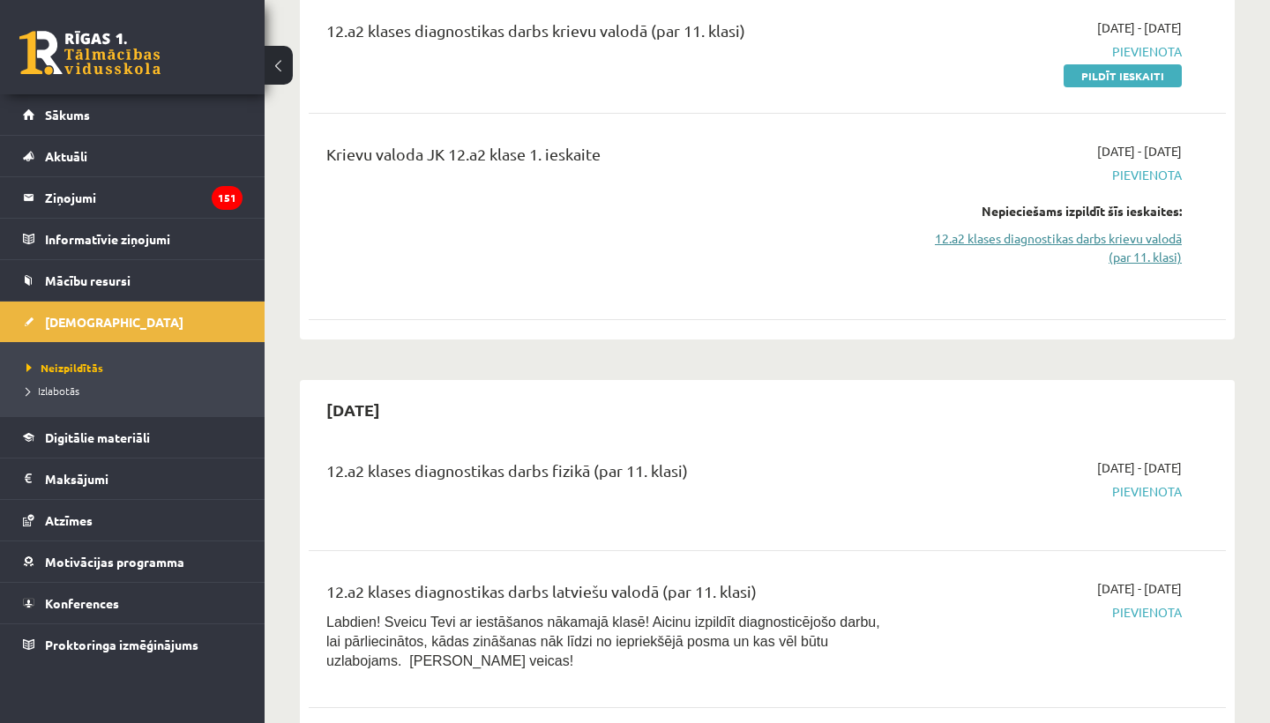
click at [1141, 258] on link "12.a2 klases diagnostikas darbs krievu valodā (par 11. klasi)" at bounding box center [1047, 247] width 267 height 37
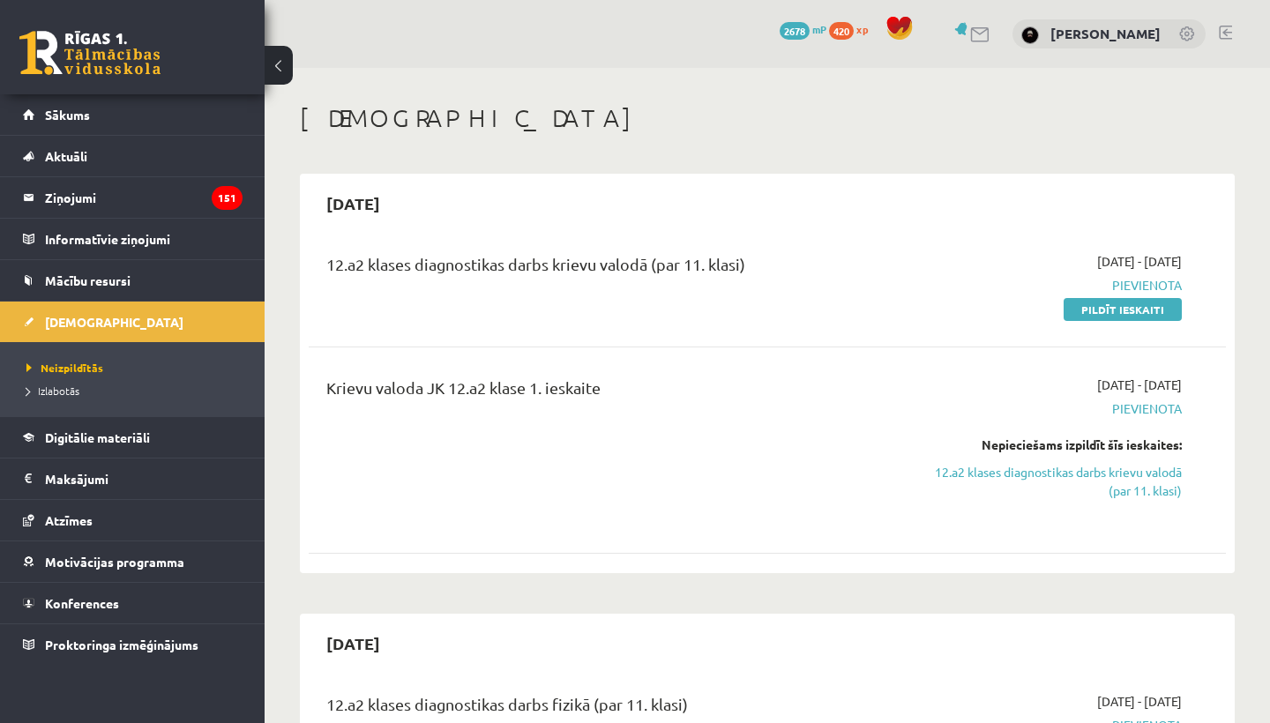
scroll to position [0, 0]
click at [1132, 489] on link "12.a2 klases diagnostikas darbs krievu valodā (par 11. klasi)" at bounding box center [1047, 481] width 267 height 37
click at [1143, 303] on link "Pildīt ieskaiti" at bounding box center [1123, 309] width 118 height 23
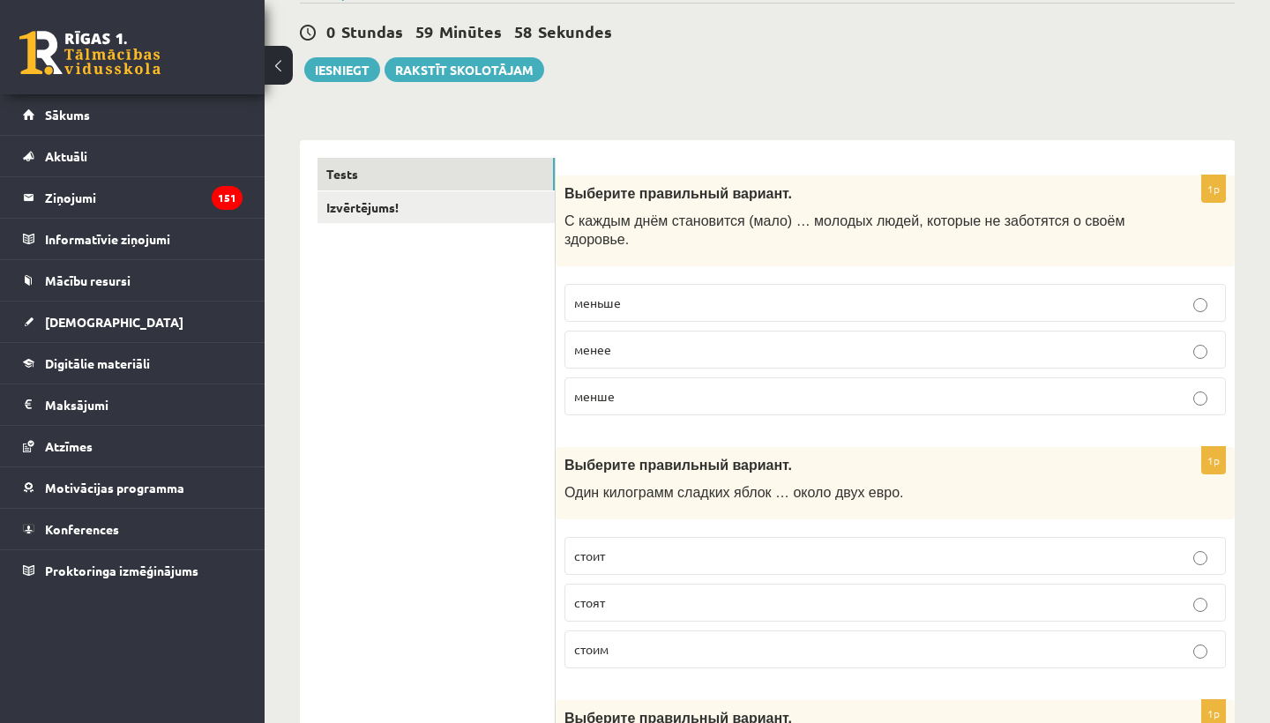
scroll to position [162, 0]
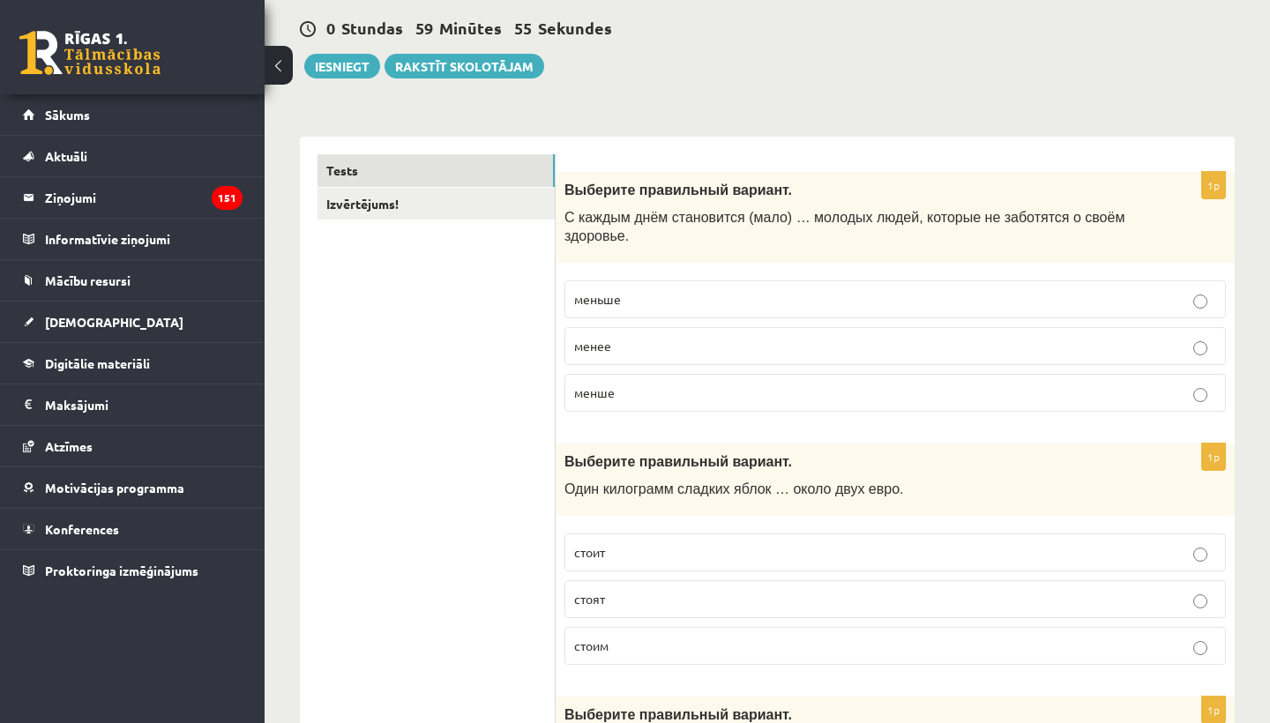
click at [729, 292] on p "меньше" at bounding box center [895, 299] width 642 height 19
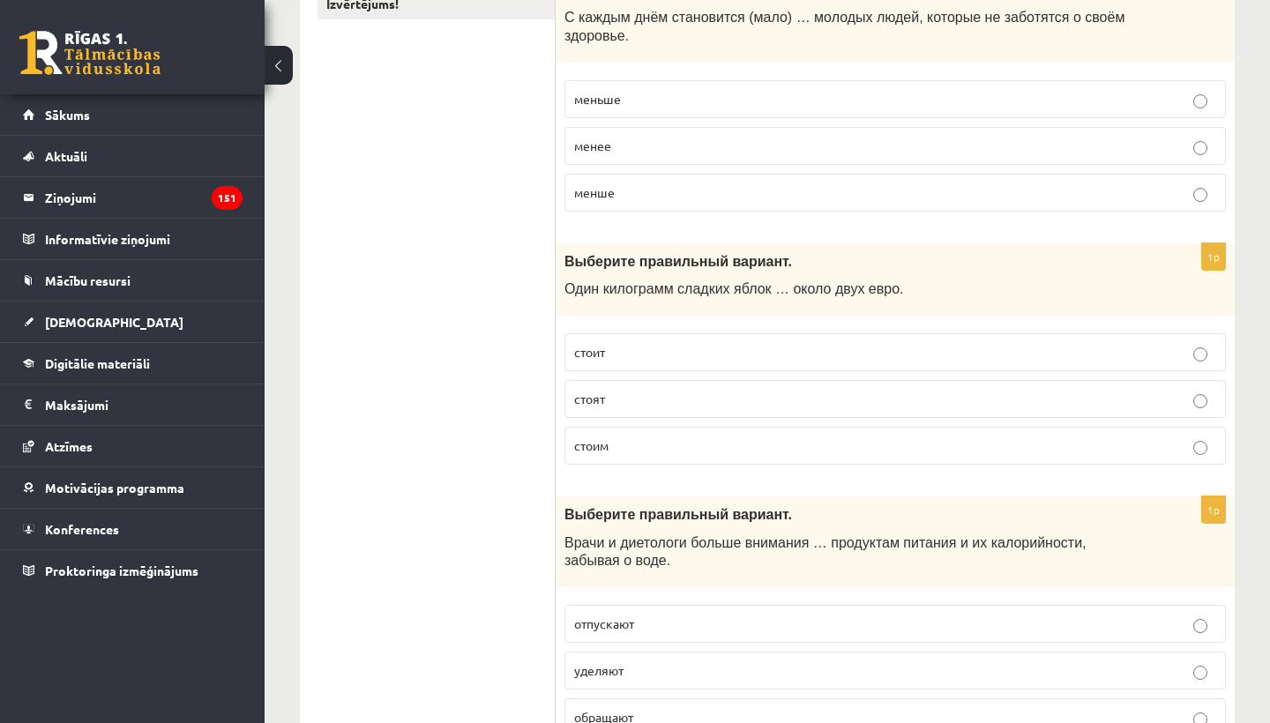
scroll to position [385, 0]
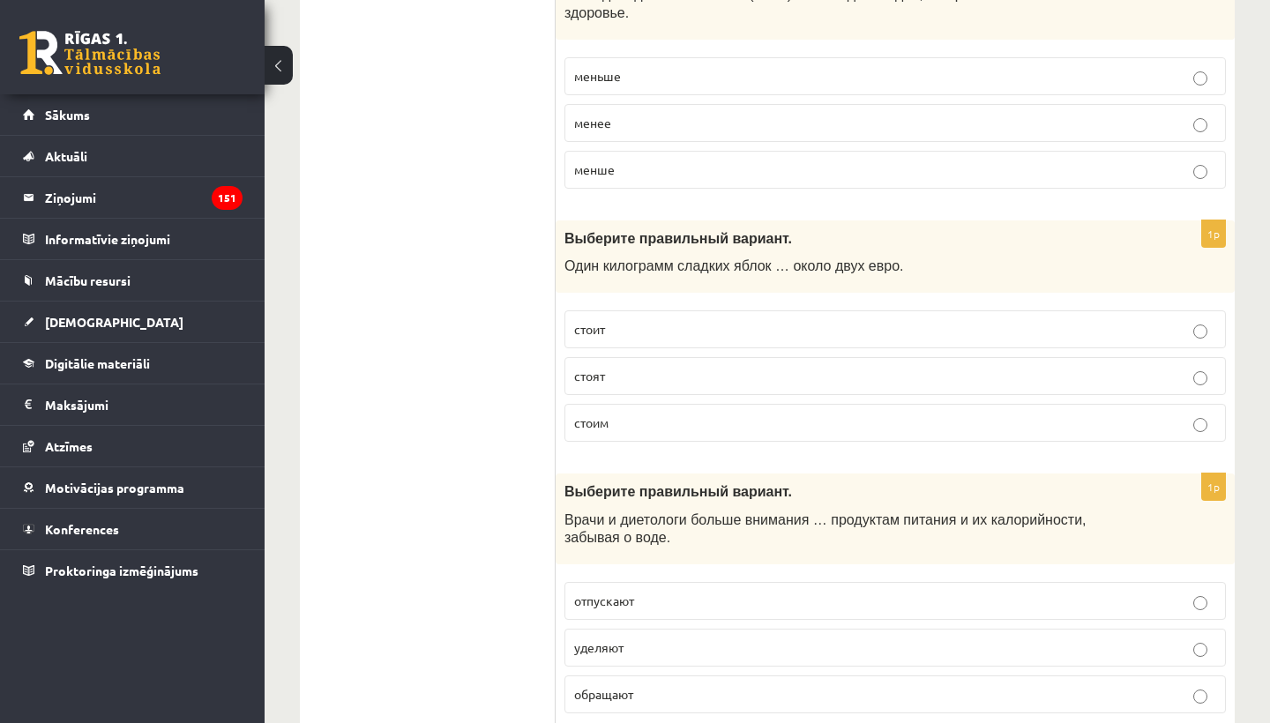
click at [684, 326] on p "стоит" at bounding box center [895, 329] width 642 height 19
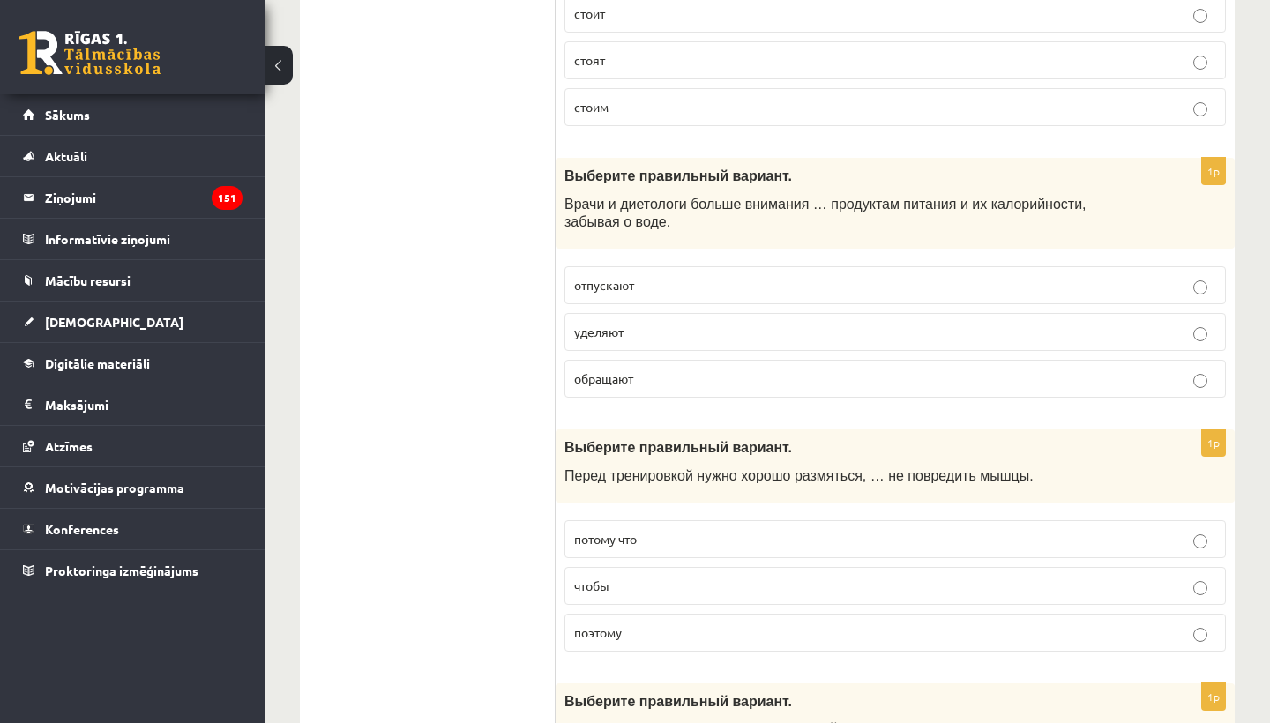
scroll to position [707, 0]
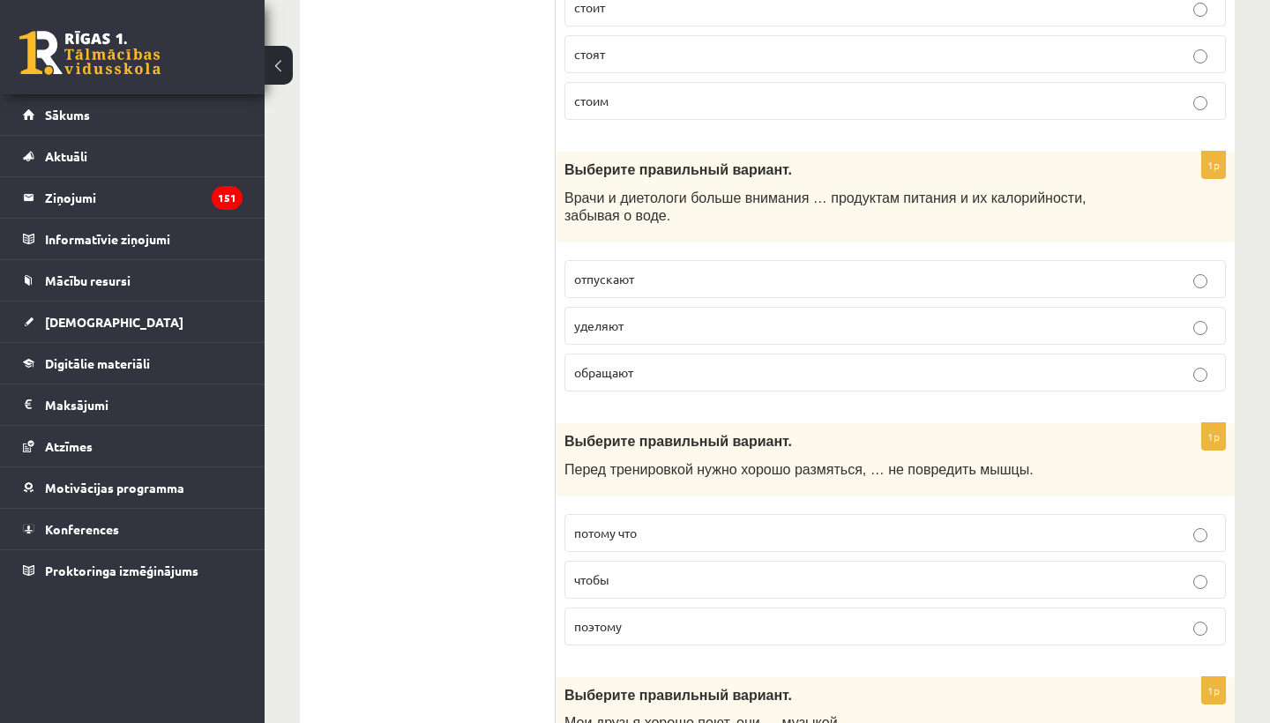
click at [695, 325] on p "уделяют" at bounding box center [895, 326] width 642 height 19
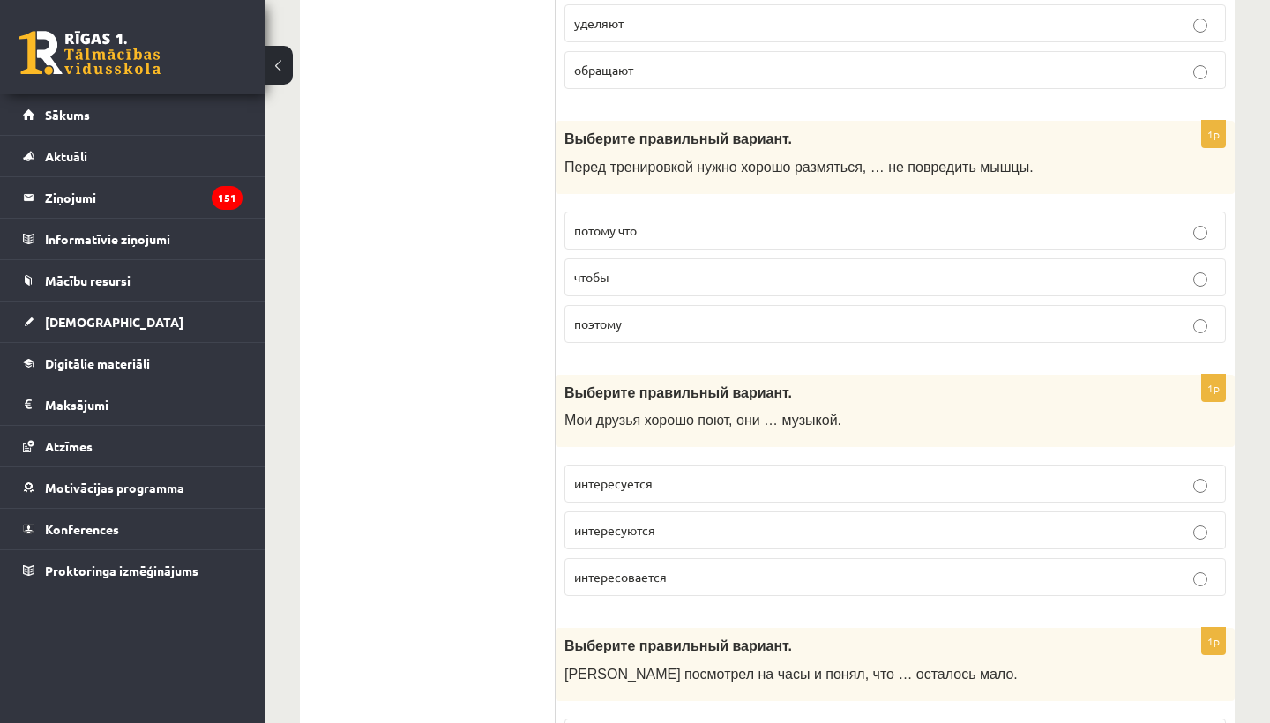
scroll to position [1009, 0]
click at [736, 269] on p "чтобы" at bounding box center [895, 278] width 642 height 19
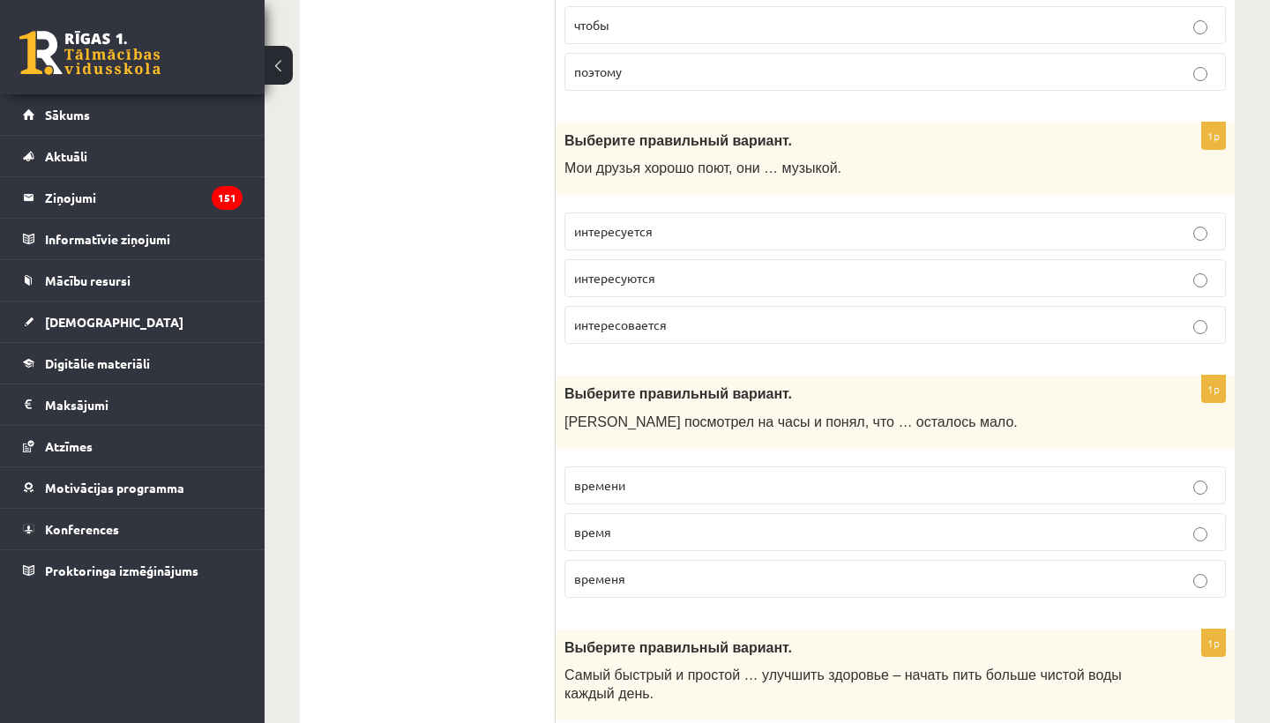
scroll to position [1264, 0]
click at [713, 270] on p "интересуются" at bounding box center [895, 276] width 642 height 19
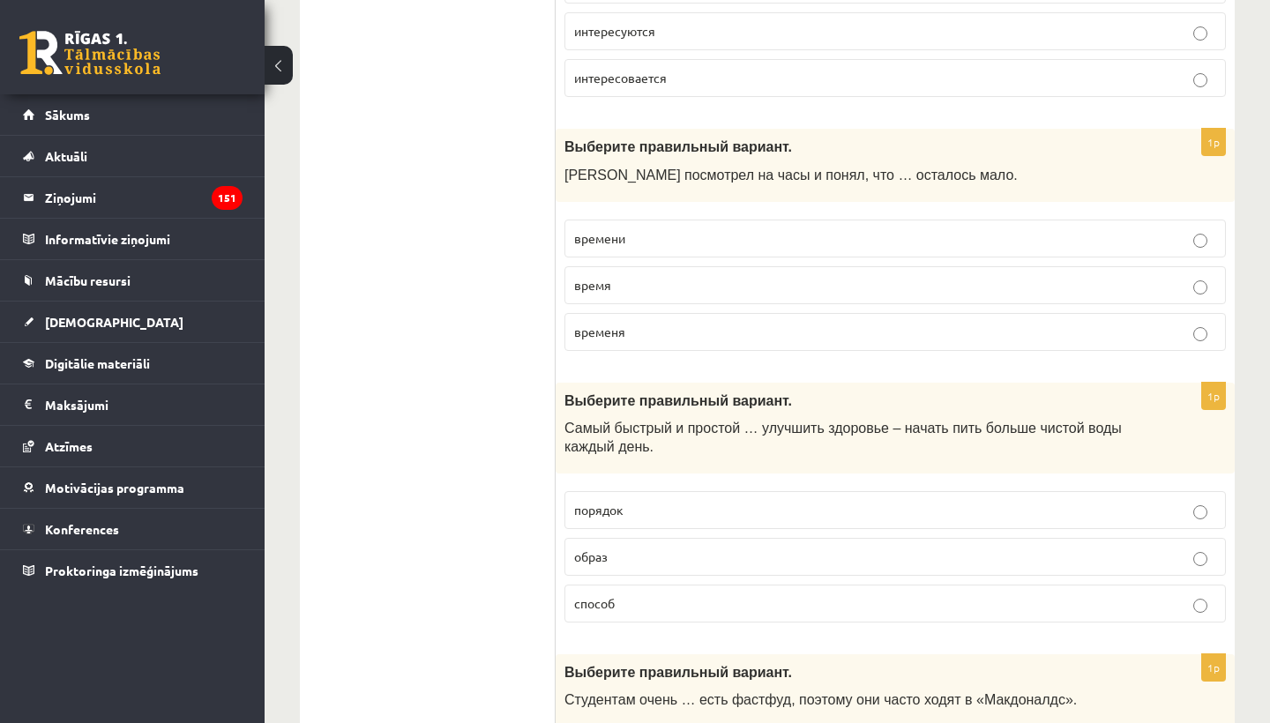
scroll to position [1508, 0]
click at [695, 220] on label "времени" at bounding box center [894, 239] width 661 height 38
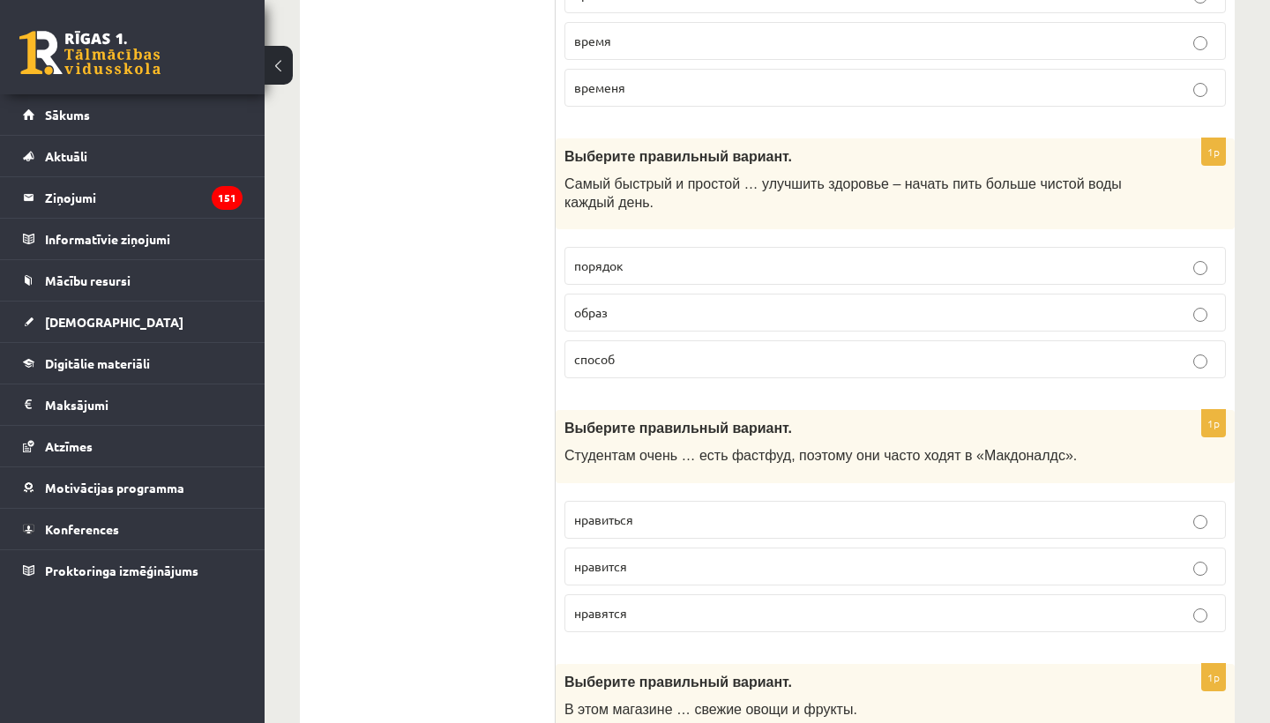
scroll to position [1754, 0]
click at [718, 355] on p "способ" at bounding box center [895, 358] width 642 height 19
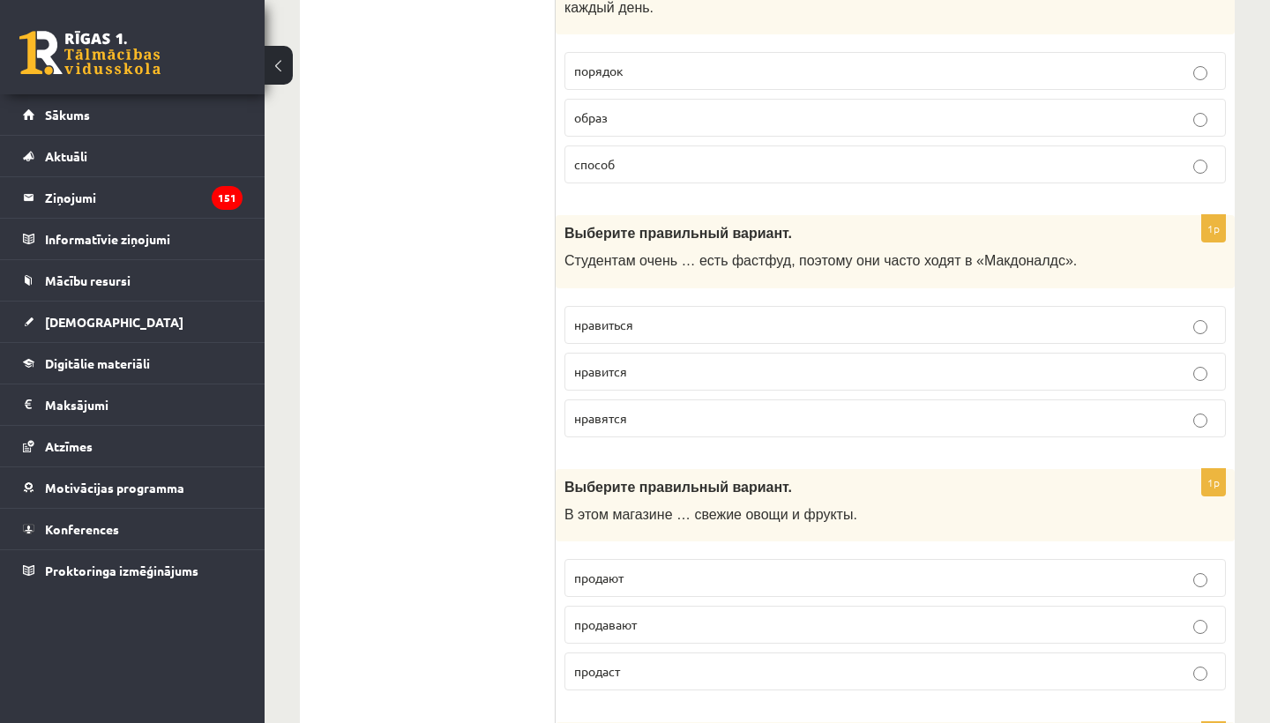
scroll to position [1950, 0]
click at [681, 361] on p "нравится" at bounding box center [895, 370] width 642 height 19
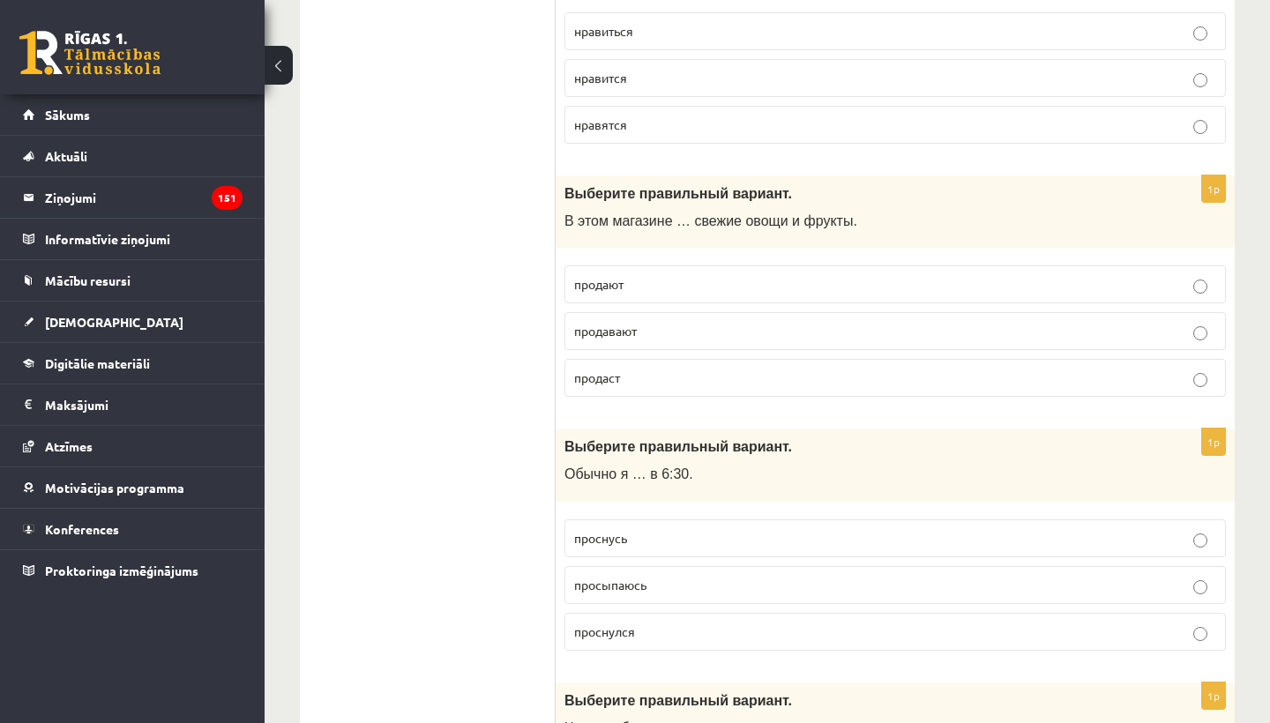
scroll to position [2280, 0]
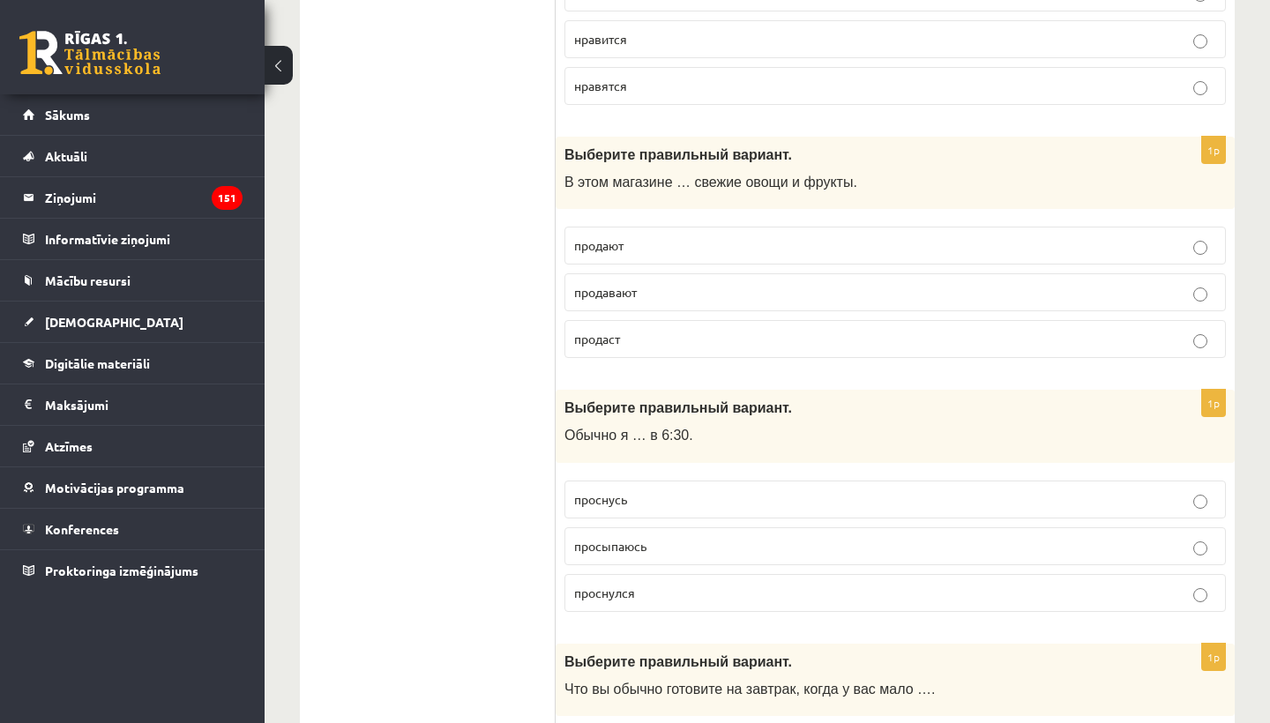
click at [679, 236] on p "продают" at bounding box center [895, 245] width 642 height 19
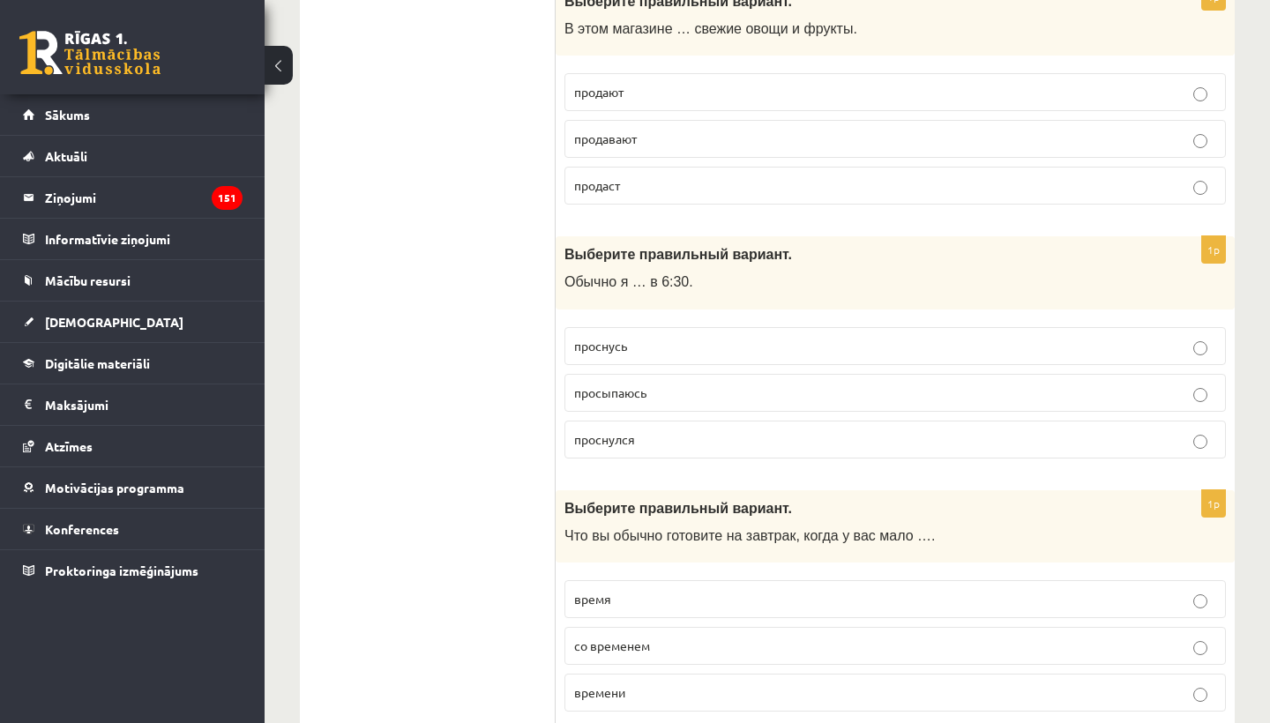
scroll to position [2441, 0]
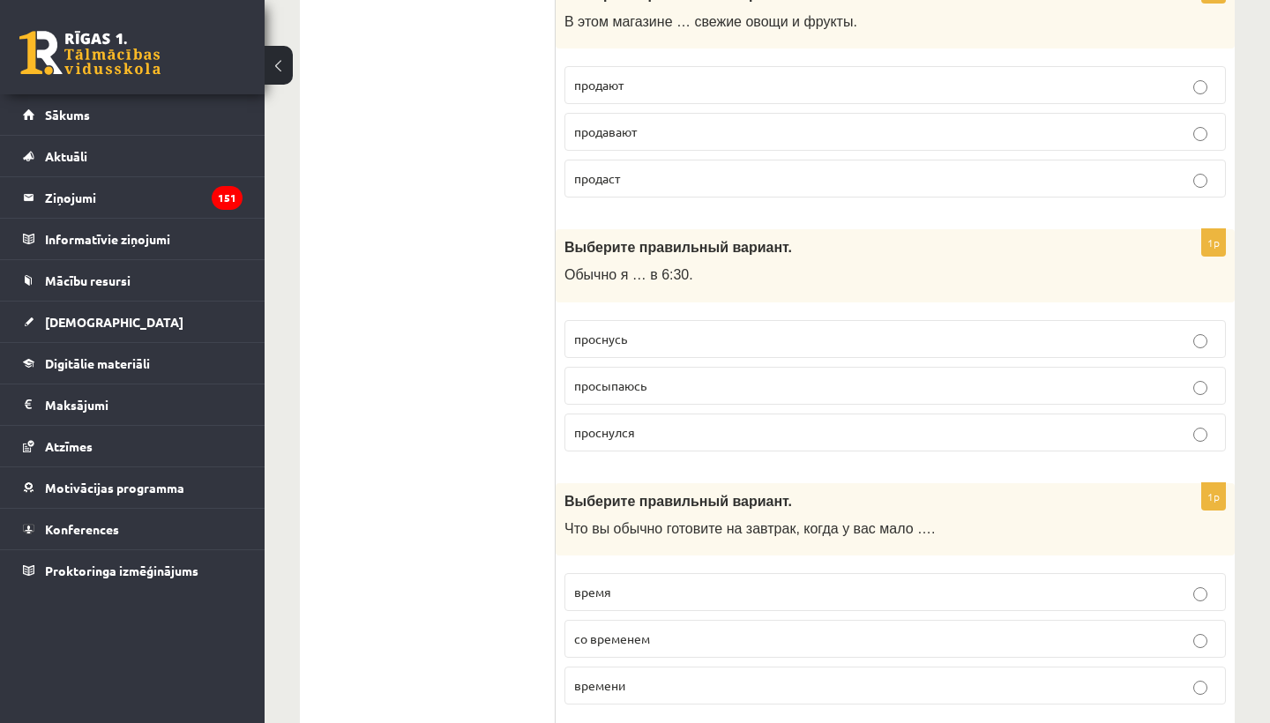
click at [686, 377] on p "просыпаюсь" at bounding box center [895, 386] width 642 height 19
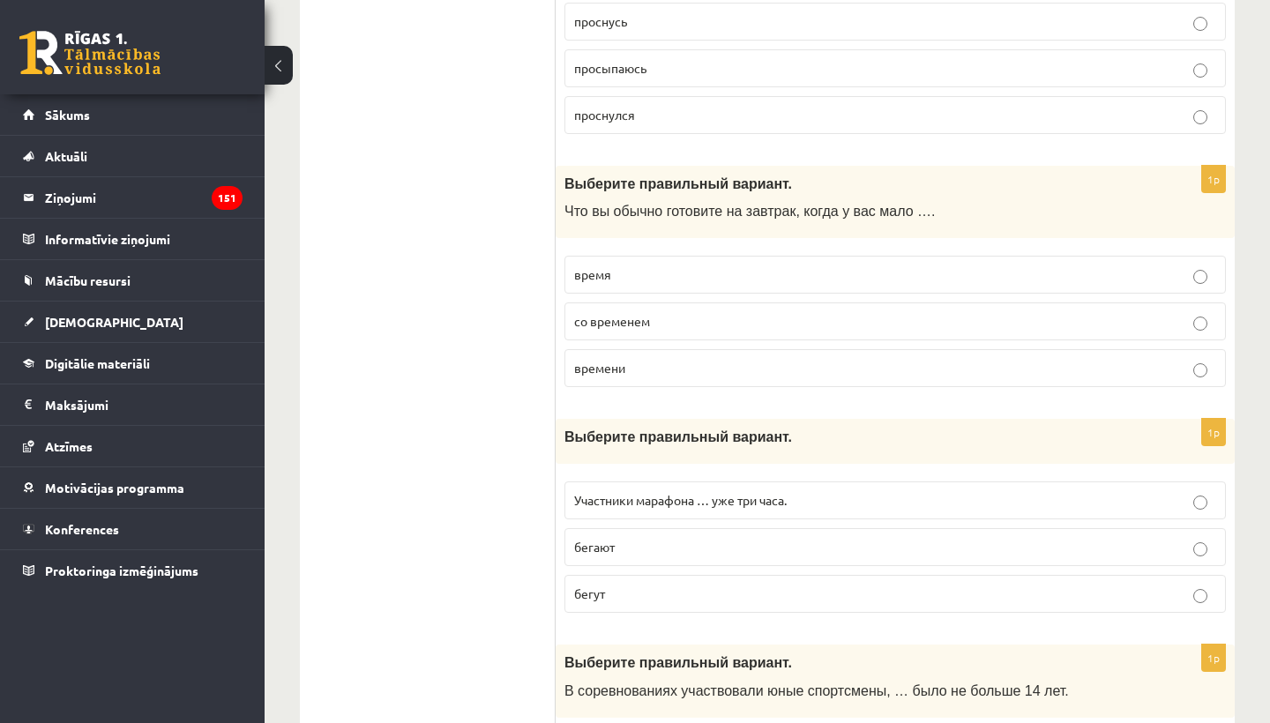
scroll to position [2762, 0]
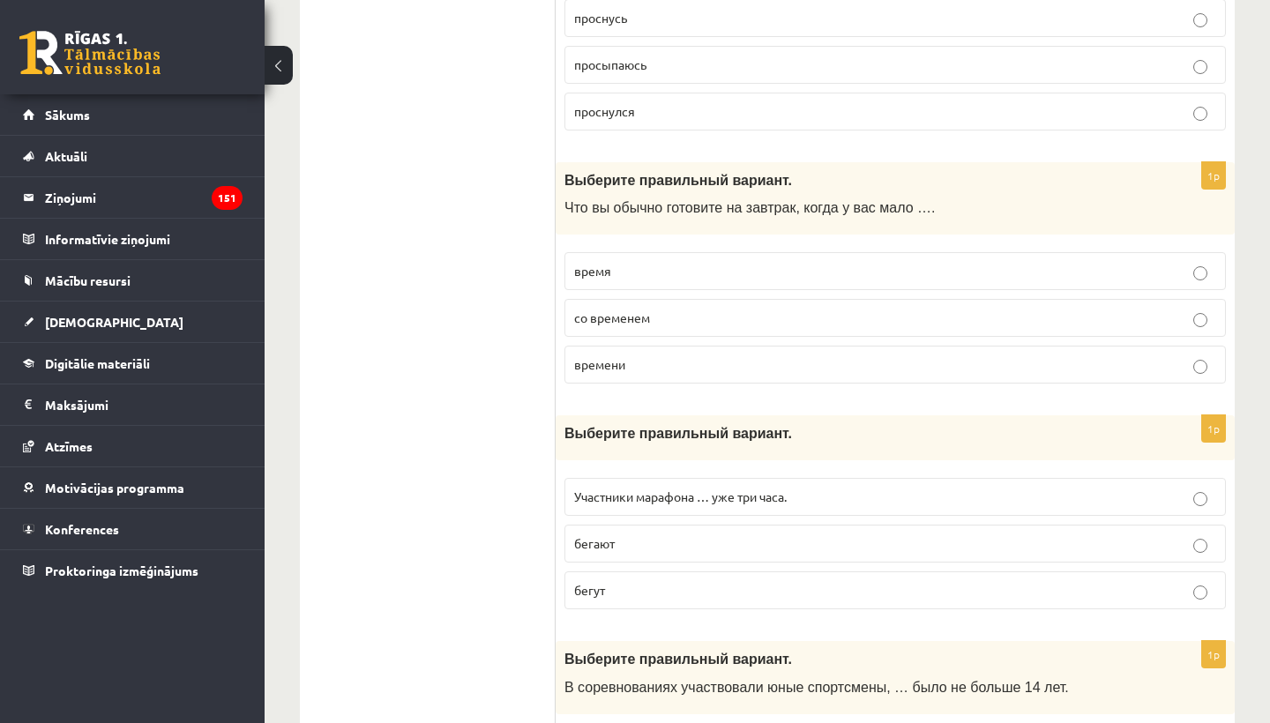
click at [659, 355] on p "времени" at bounding box center [895, 364] width 642 height 19
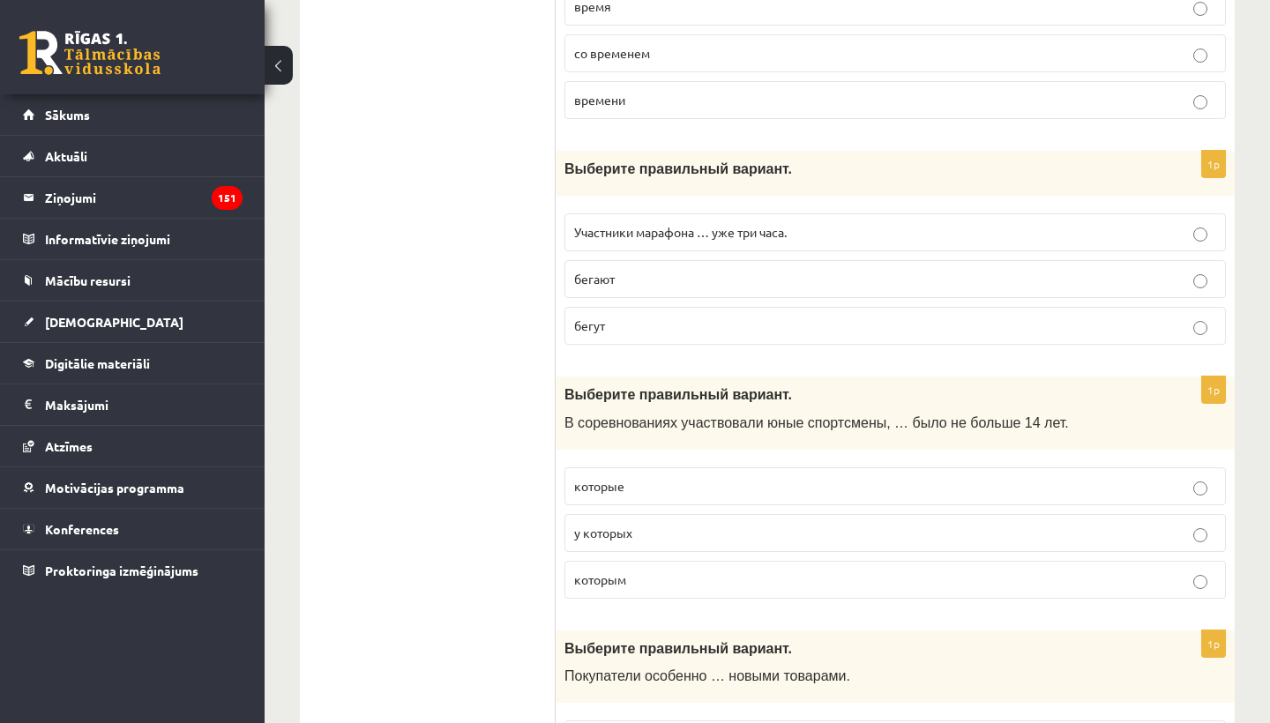
scroll to position [3034, 0]
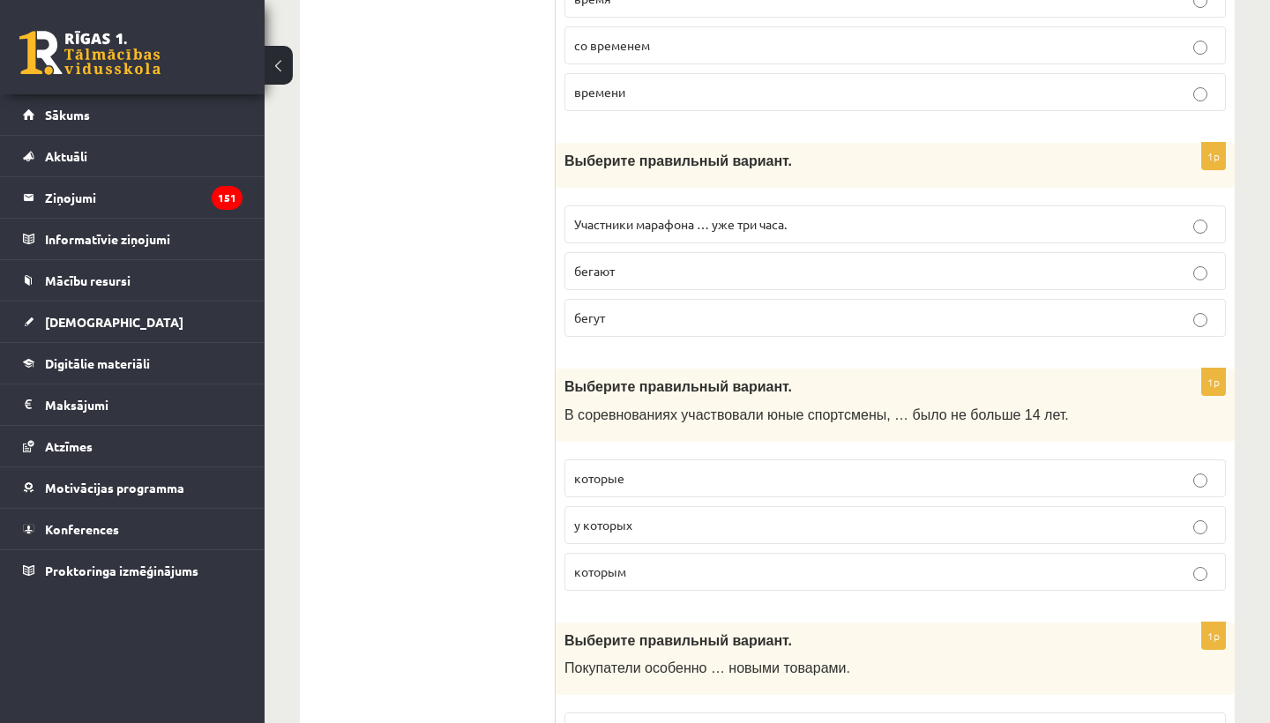
click at [644, 309] on p "бегут" at bounding box center [895, 318] width 642 height 19
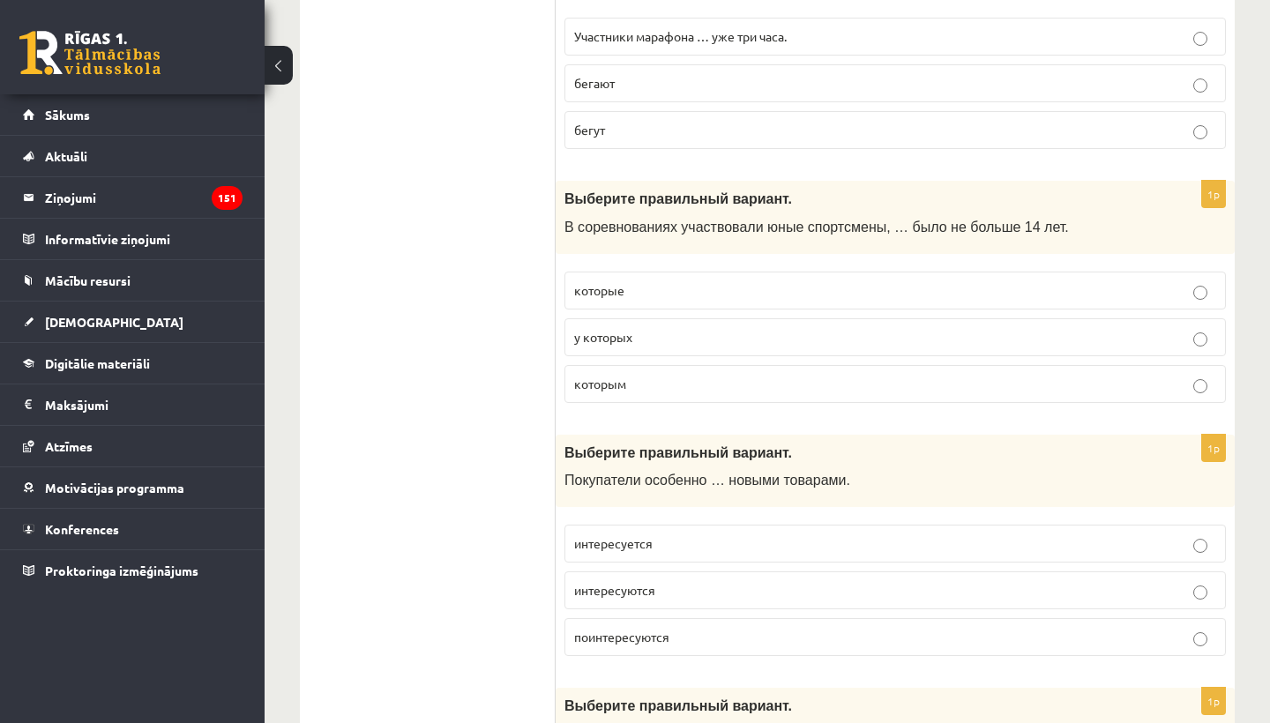
scroll to position [3223, 0]
click at [623, 375] on span "которым" at bounding box center [600, 383] width 52 height 16
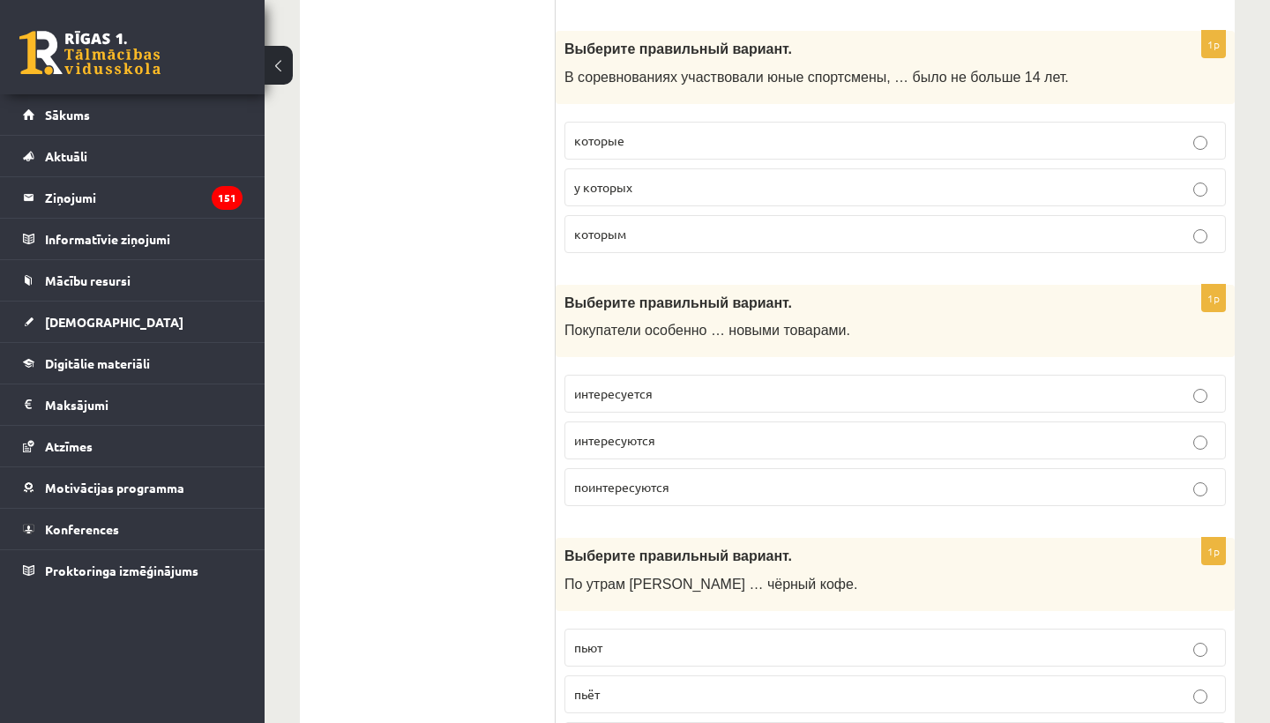
scroll to position [3439, 0]
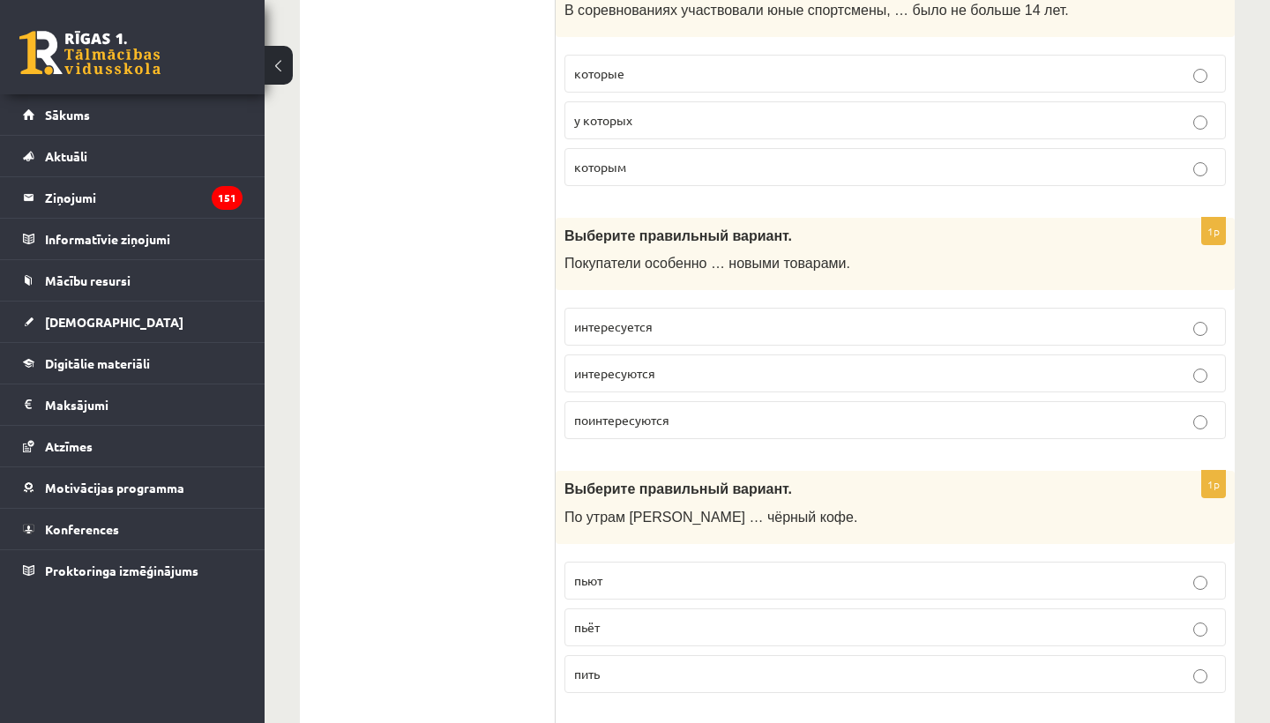
click at [623, 373] on label "интересуются" at bounding box center [894, 374] width 661 height 38
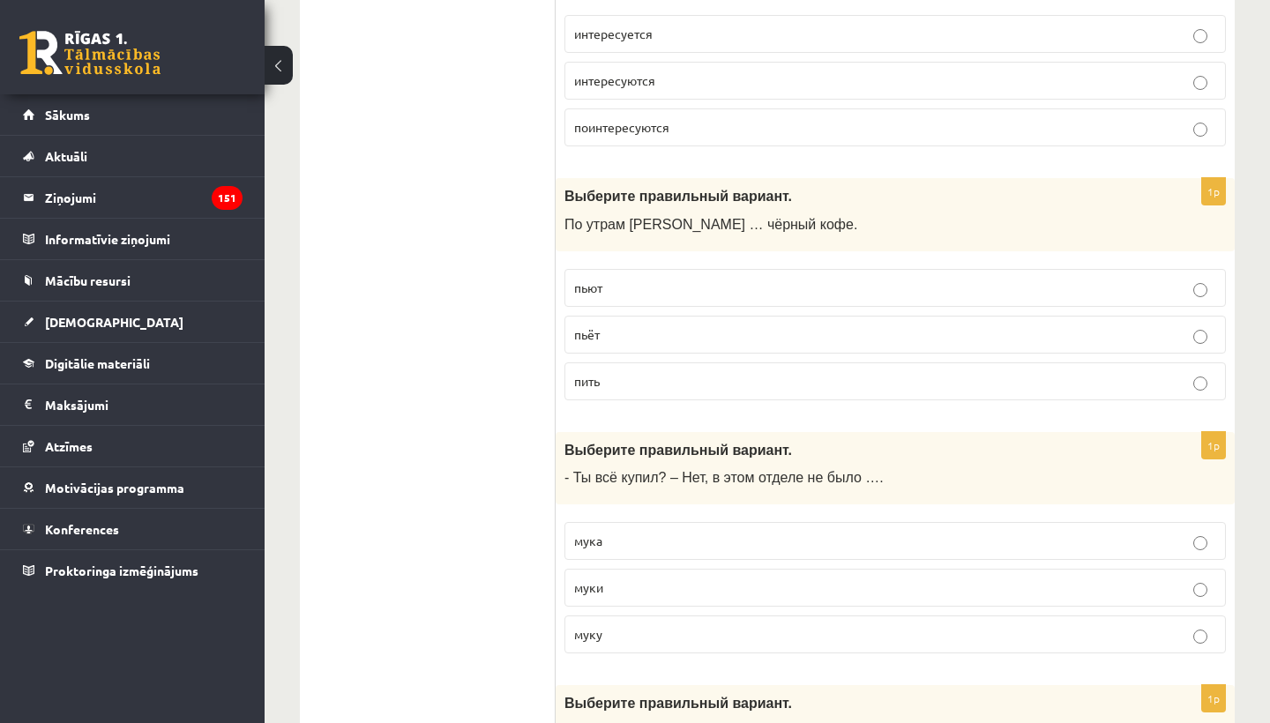
scroll to position [3736, 0]
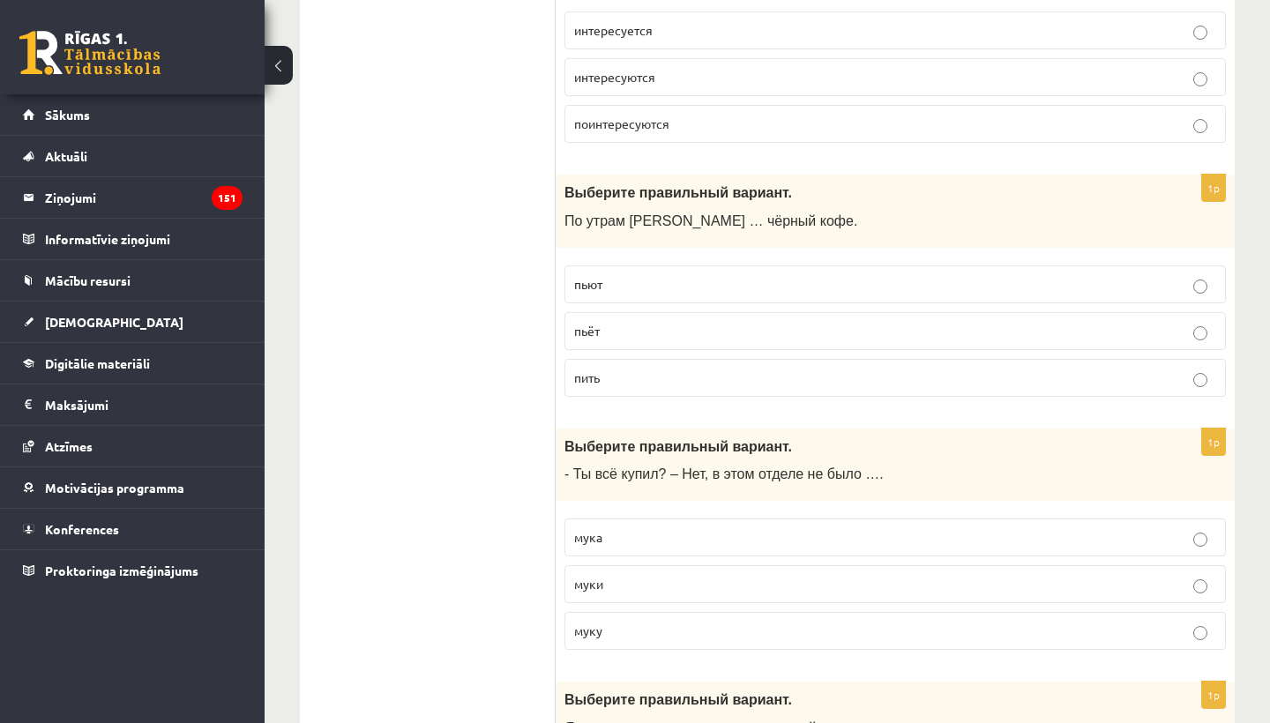
click at [622, 322] on p "пьёт" at bounding box center [895, 331] width 642 height 19
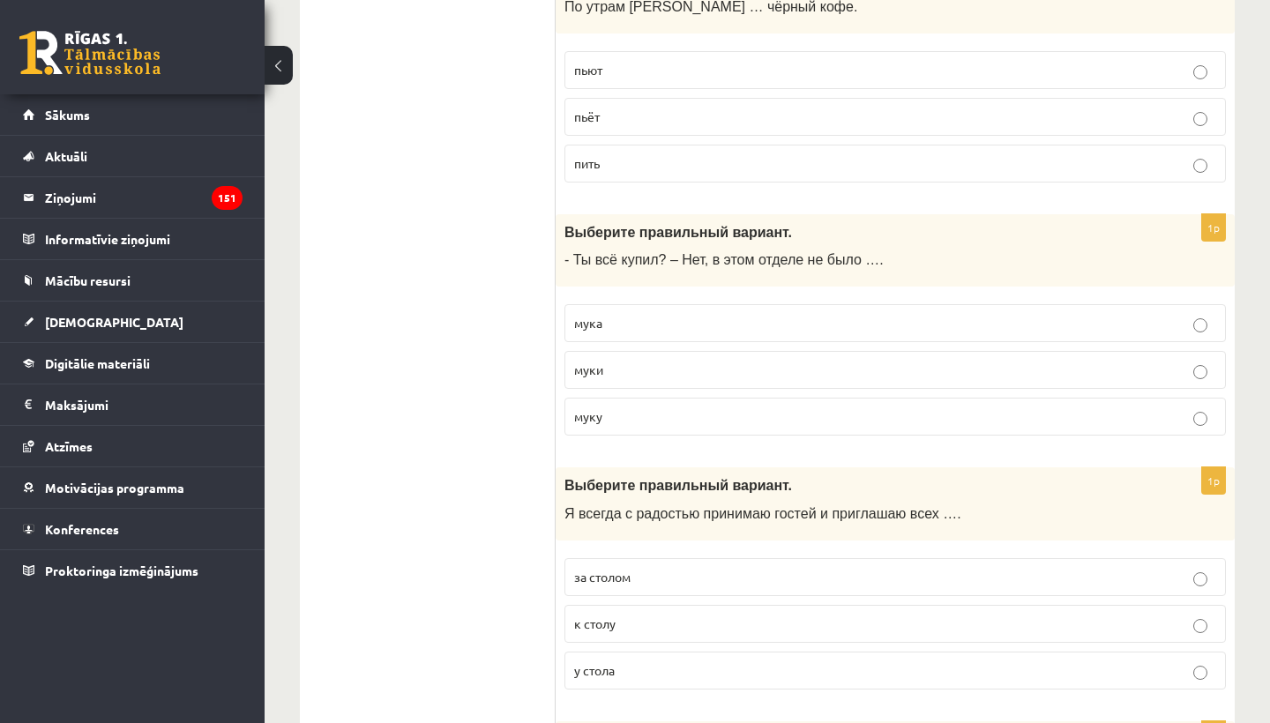
scroll to position [3959, 0]
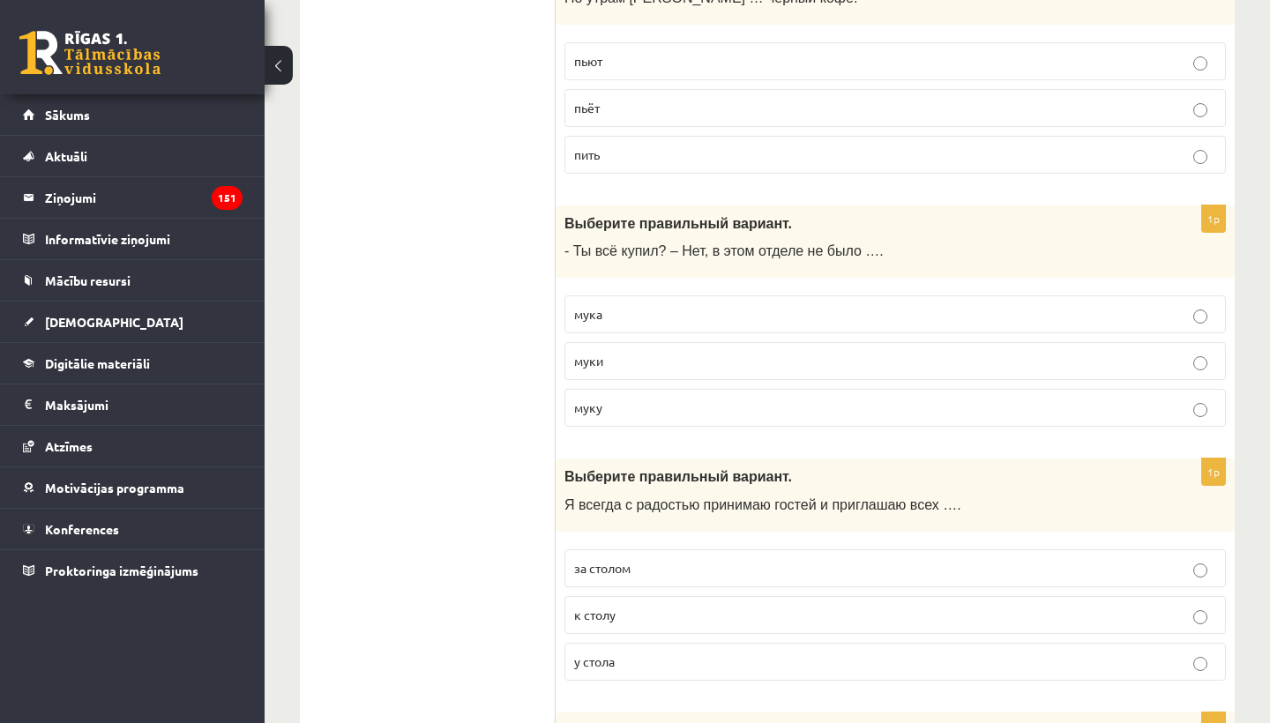
click at [618, 352] on p "муки" at bounding box center [895, 361] width 642 height 19
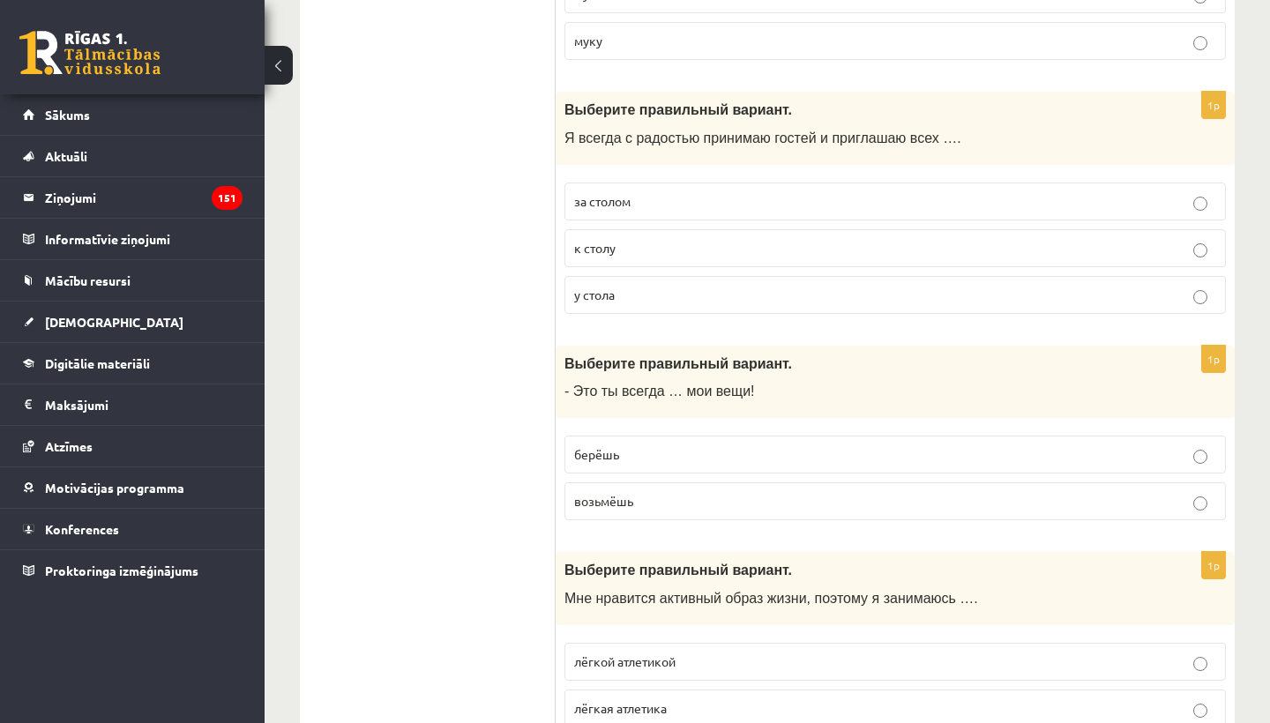
scroll to position [4327, 0]
click at [662, 237] on p "к столу" at bounding box center [895, 246] width 642 height 19
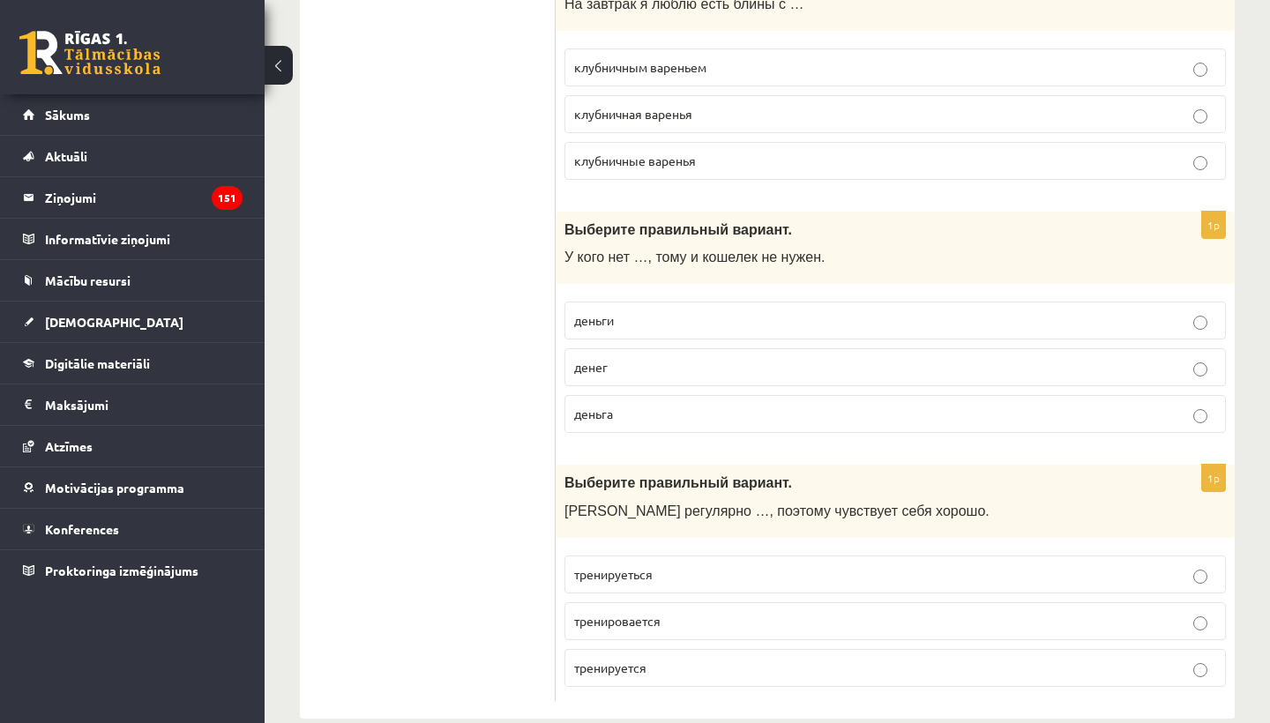
scroll to position [6900, 0]
click at [661, 660] on p "тренируется" at bounding box center [895, 669] width 642 height 19
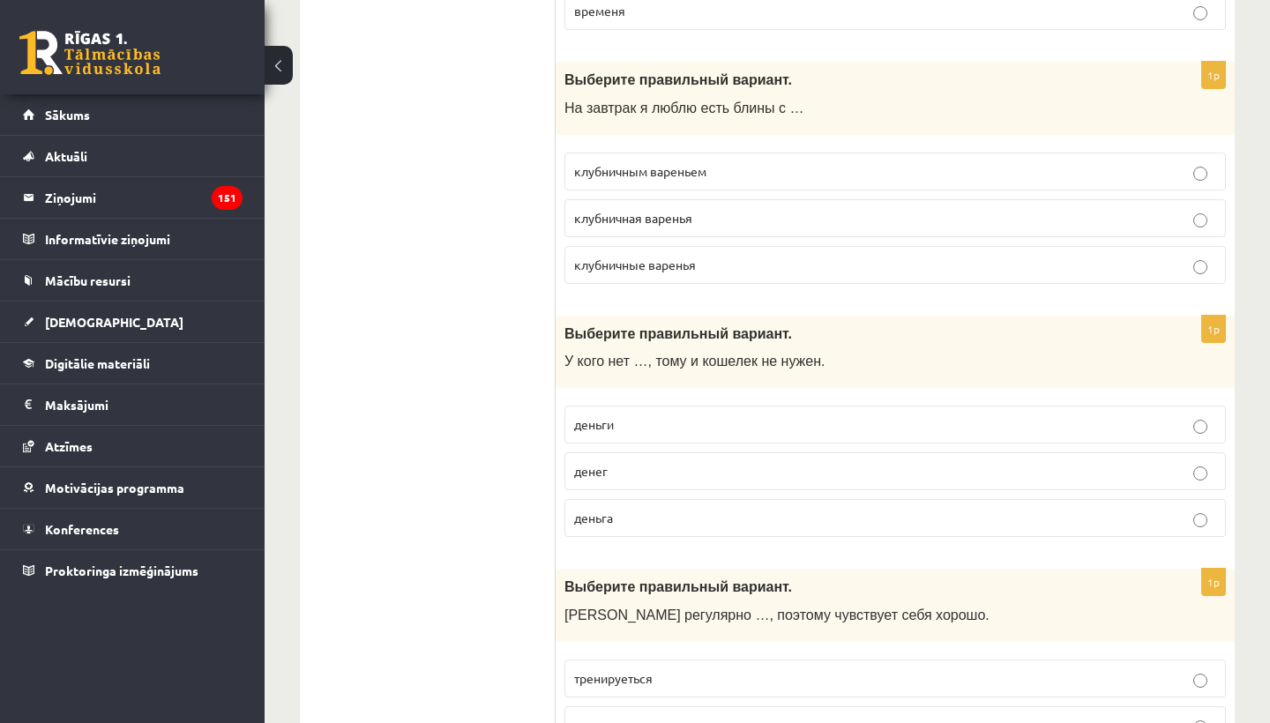
scroll to position [6796, 0]
click at [690, 464] on p "денег" at bounding box center [895, 473] width 642 height 19
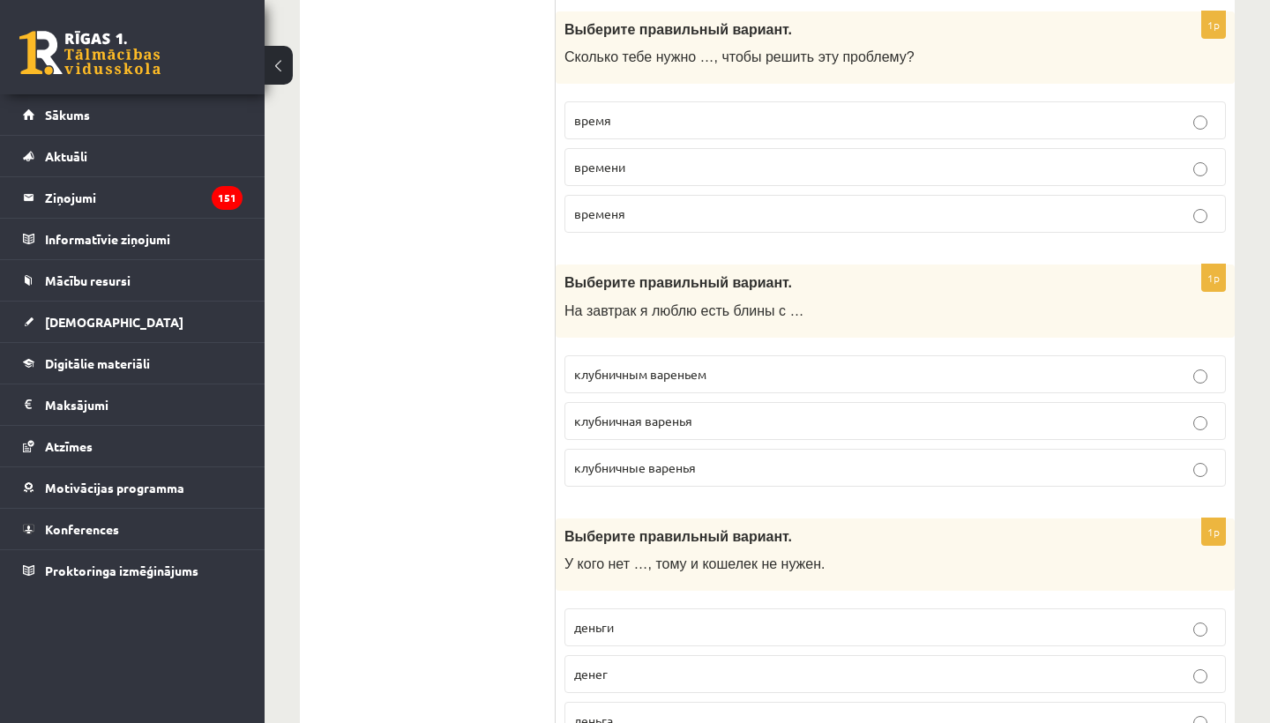
scroll to position [6582, 0]
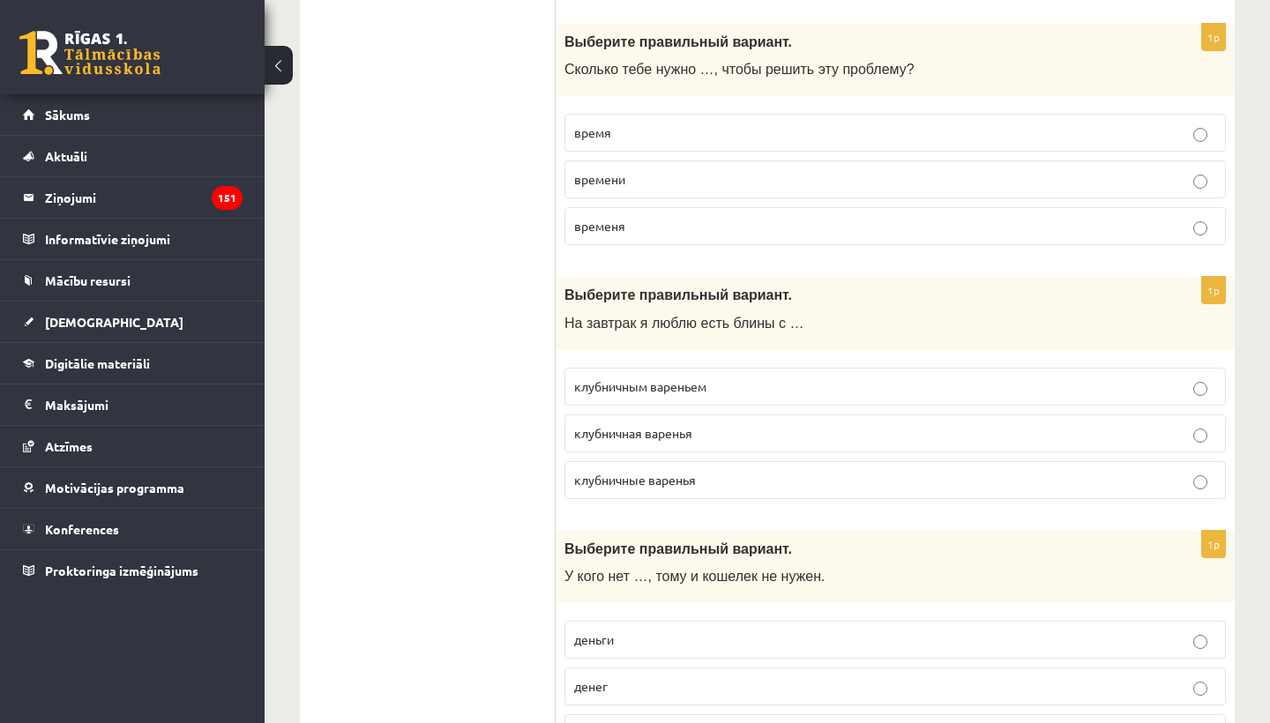
click at [731, 377] on p "клубничным вареньем" at bounding box center [895, 386] width 642 height 19
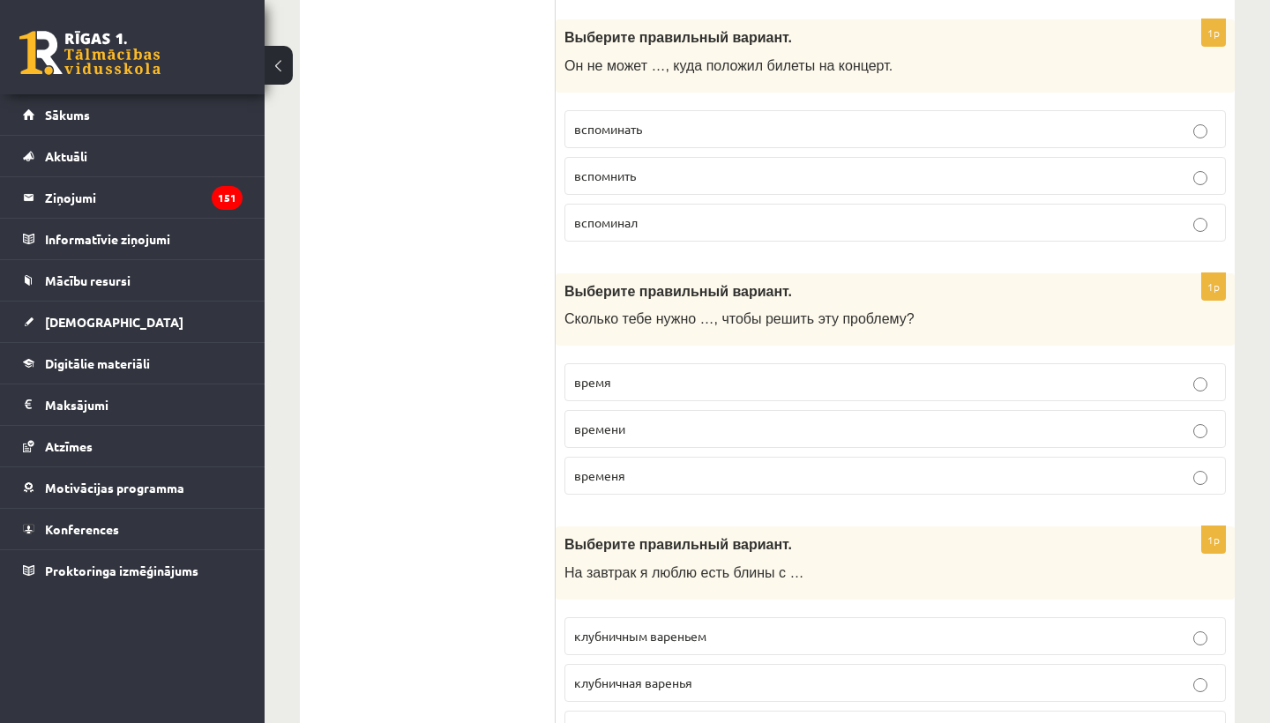
scroll to position [6331, 0]
click at [693, 422] on p "времени" at bounding box center [895, 431] width 642 height 19
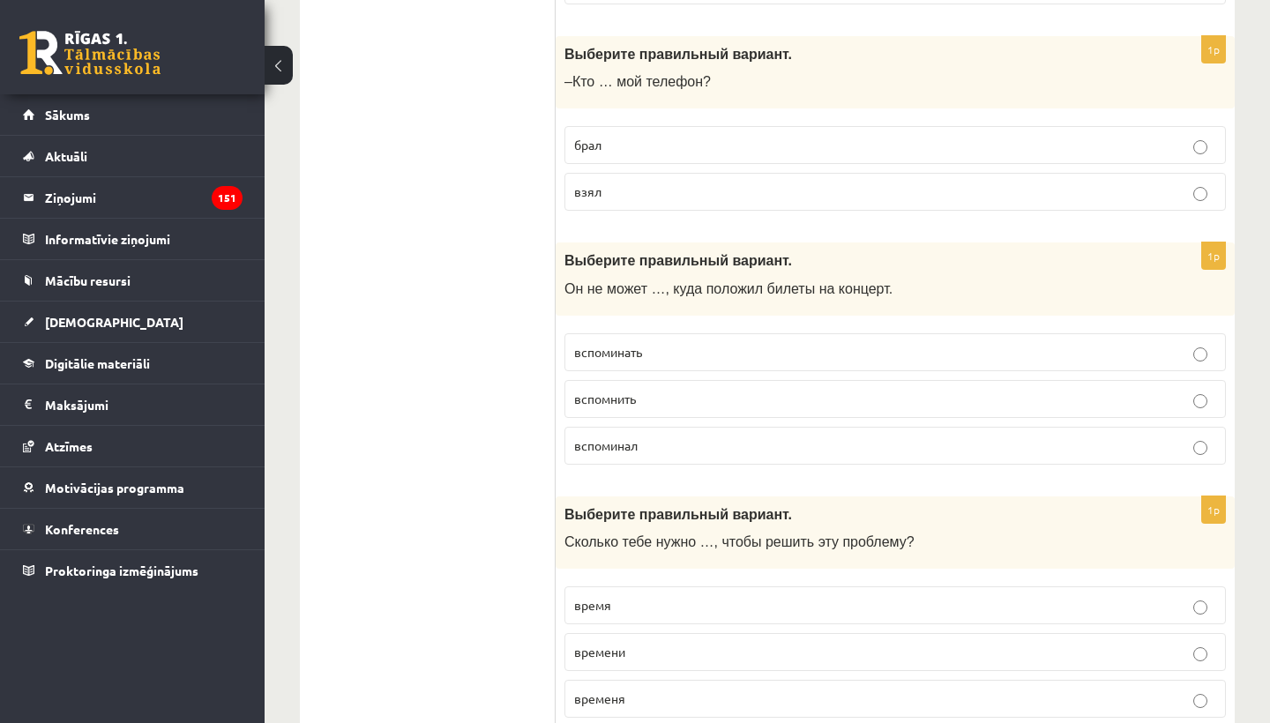
scroll to position [6103, 0]
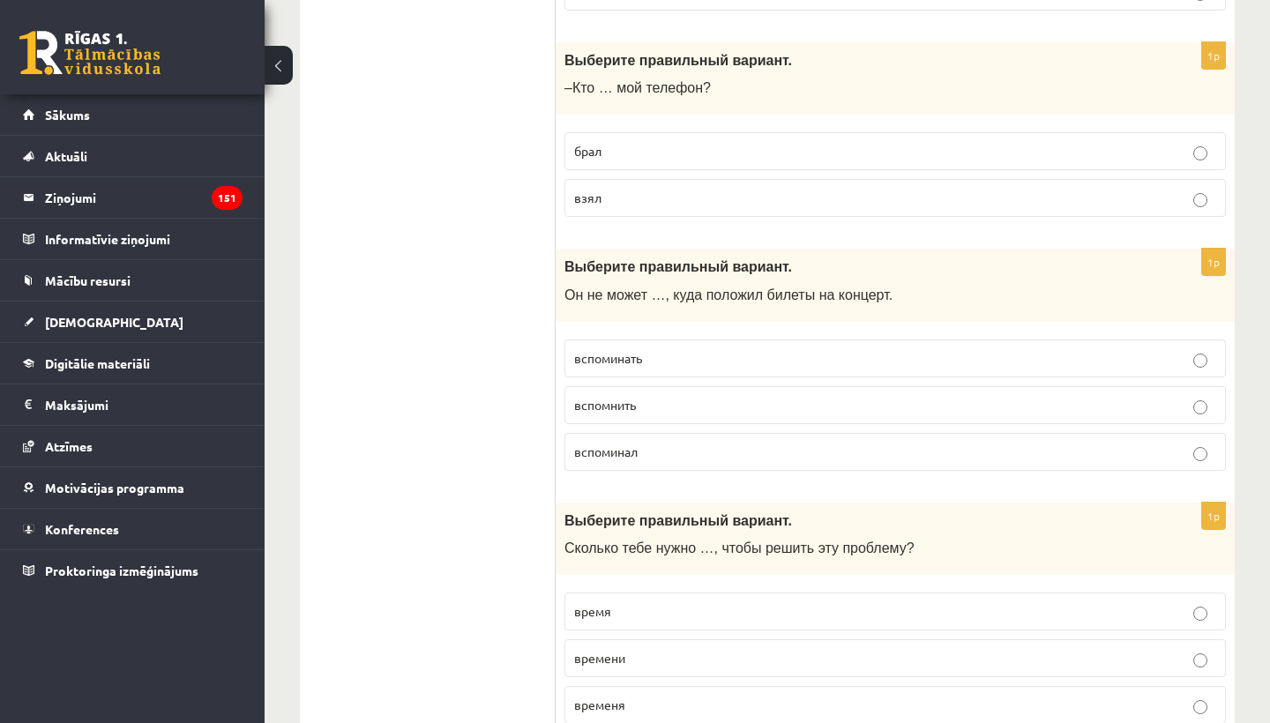
click at [666, 396] on p "вспомнить" at bounding box center [895, 405] width 642 height 19
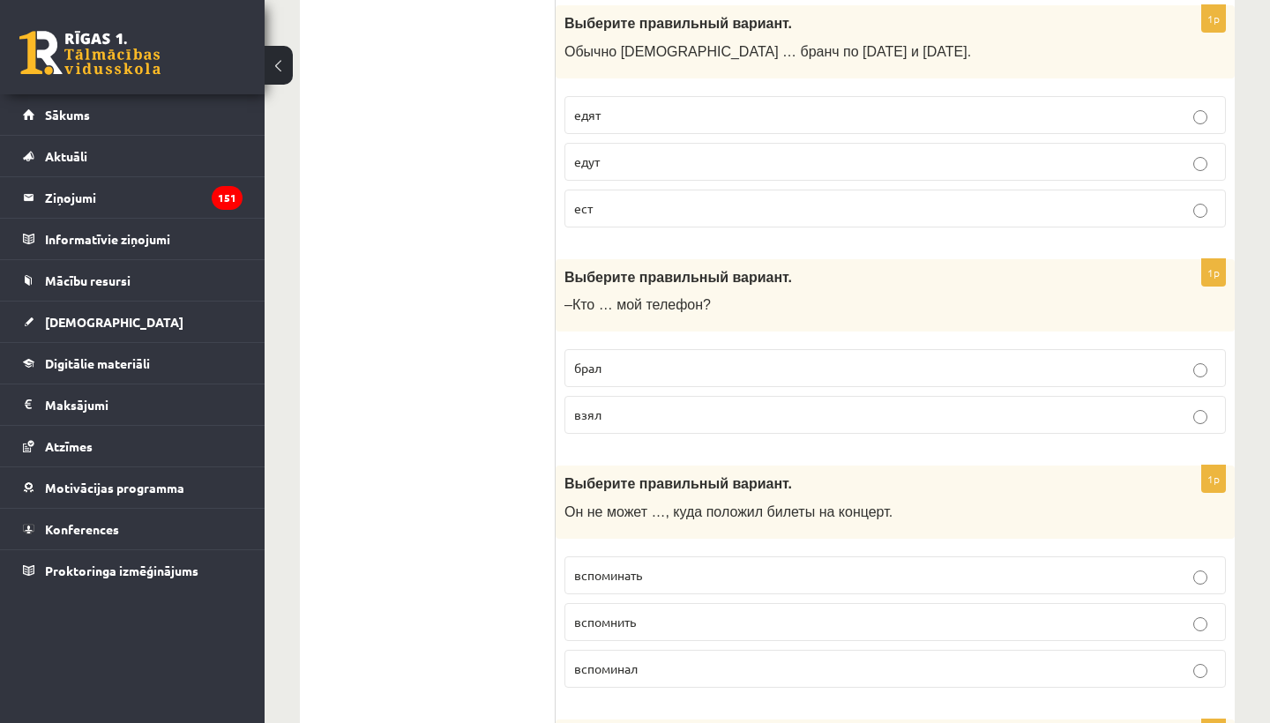
scroll to position [5876, 0]
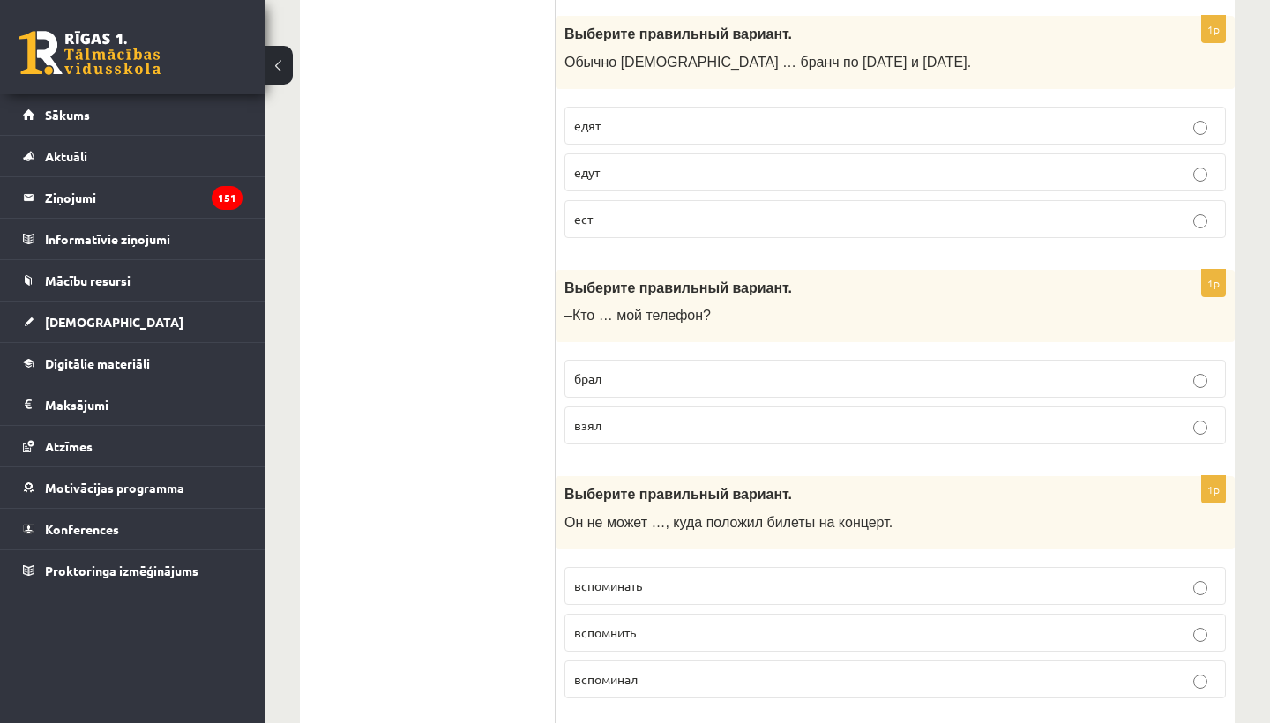
click at [639, 416] on p "взял" at bounding box center [895, 425] width 642 height 19
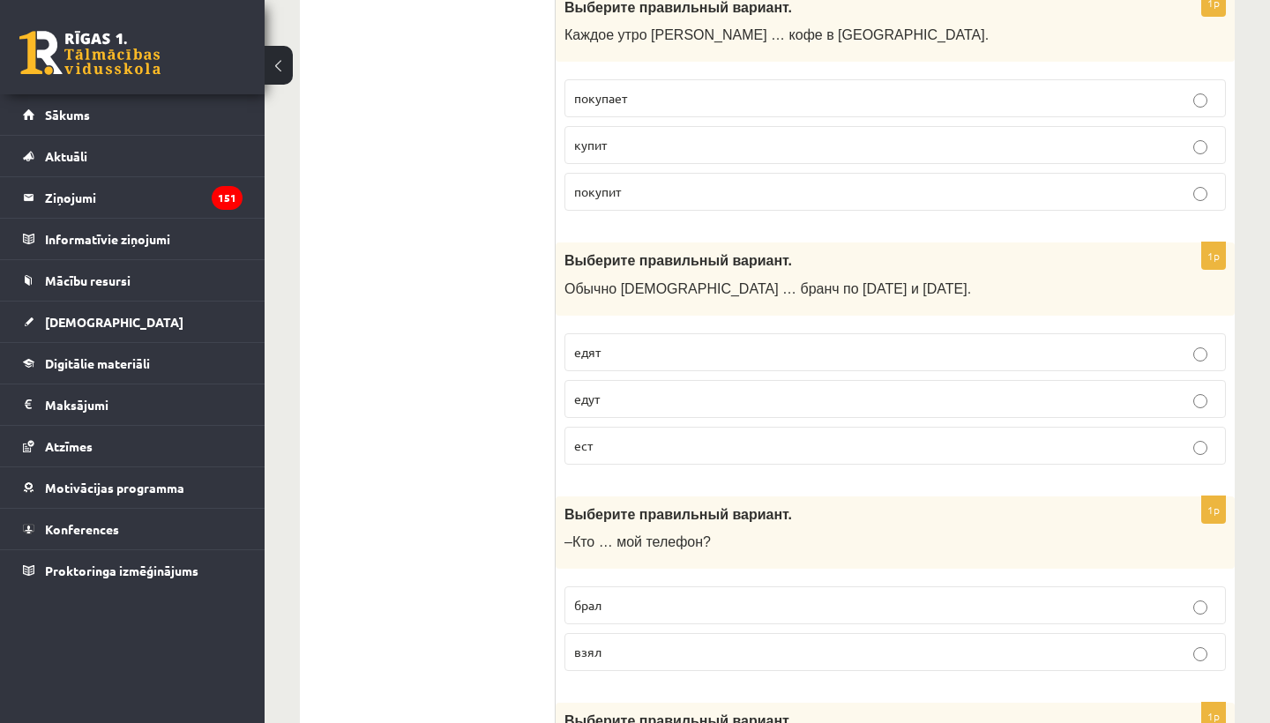
scroll to position [5632, 0]
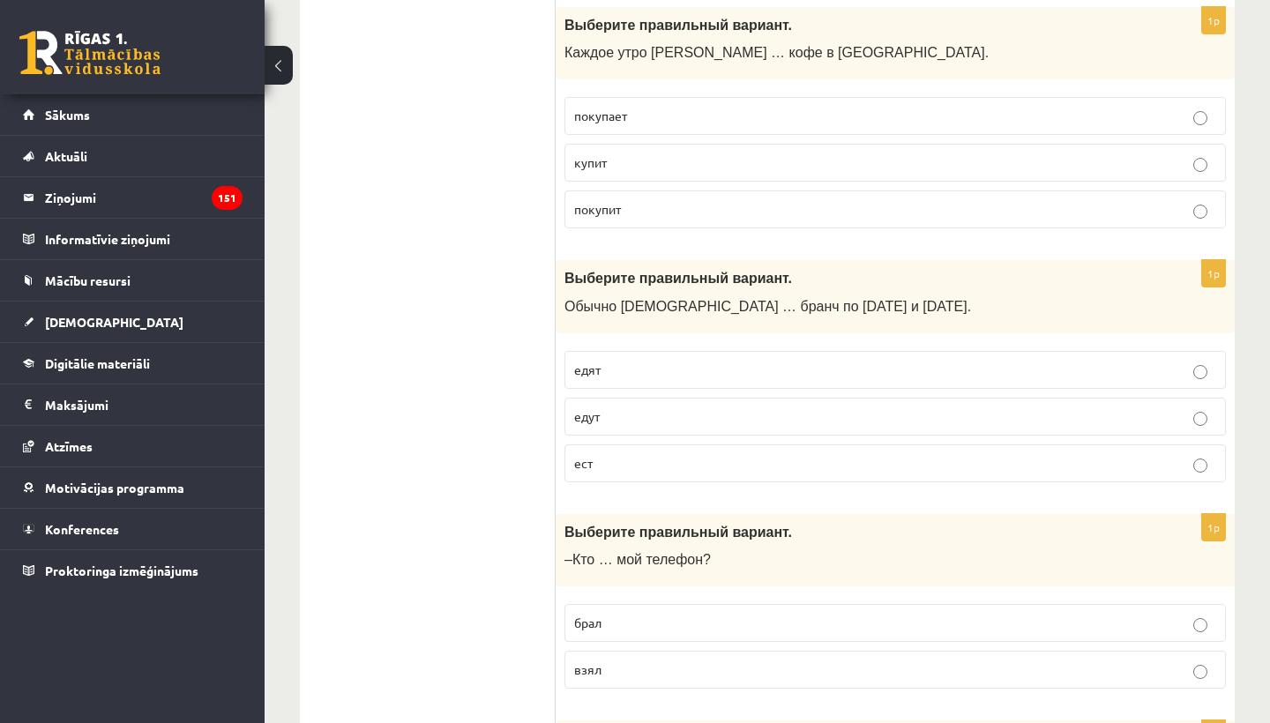
click at [638, 361] on p "едят" at bounding box center [895, 370] width 642 height 19
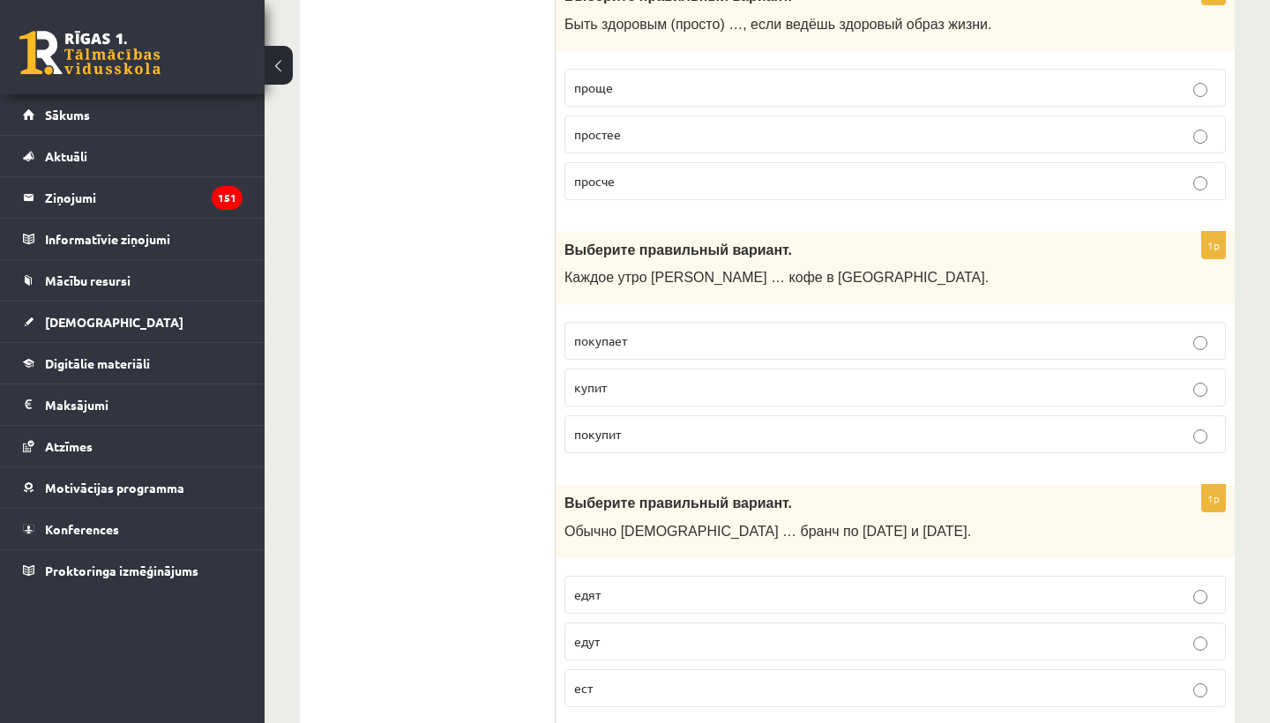
scroll to position [5397, 0]
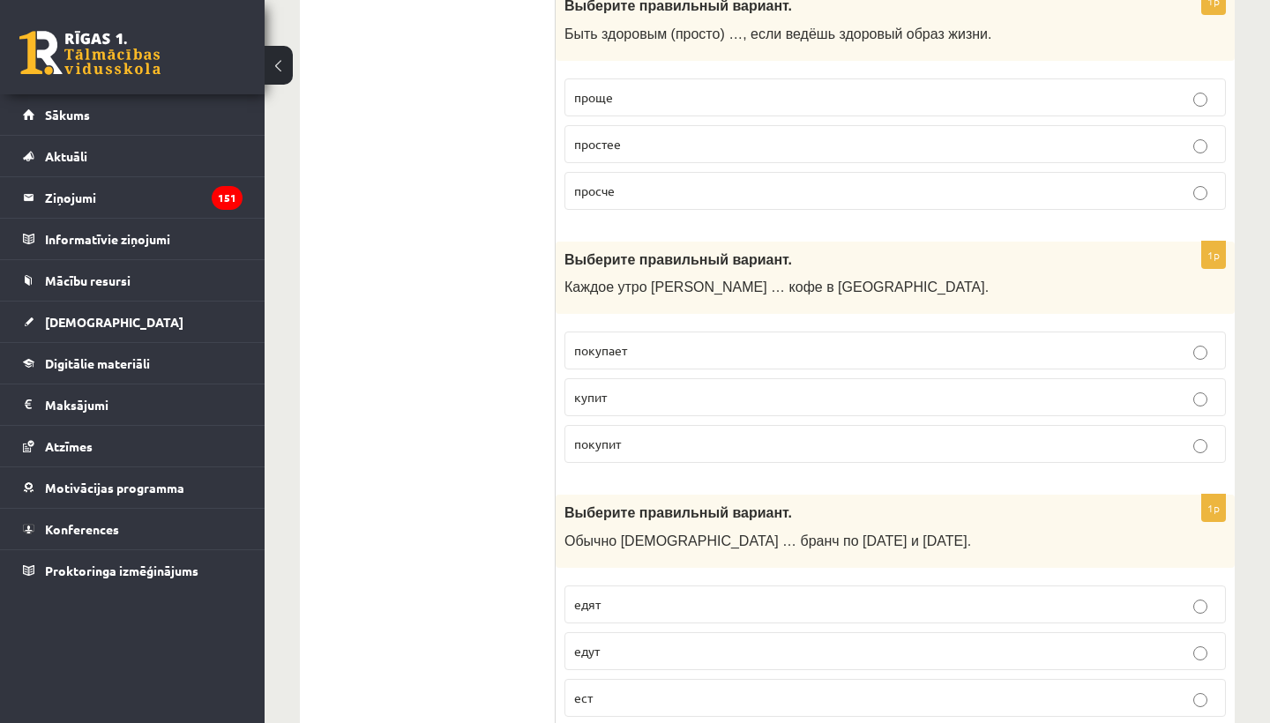
click at [675, 341] on p "покупает" at bounding box center [895, 350] width 642 height 19
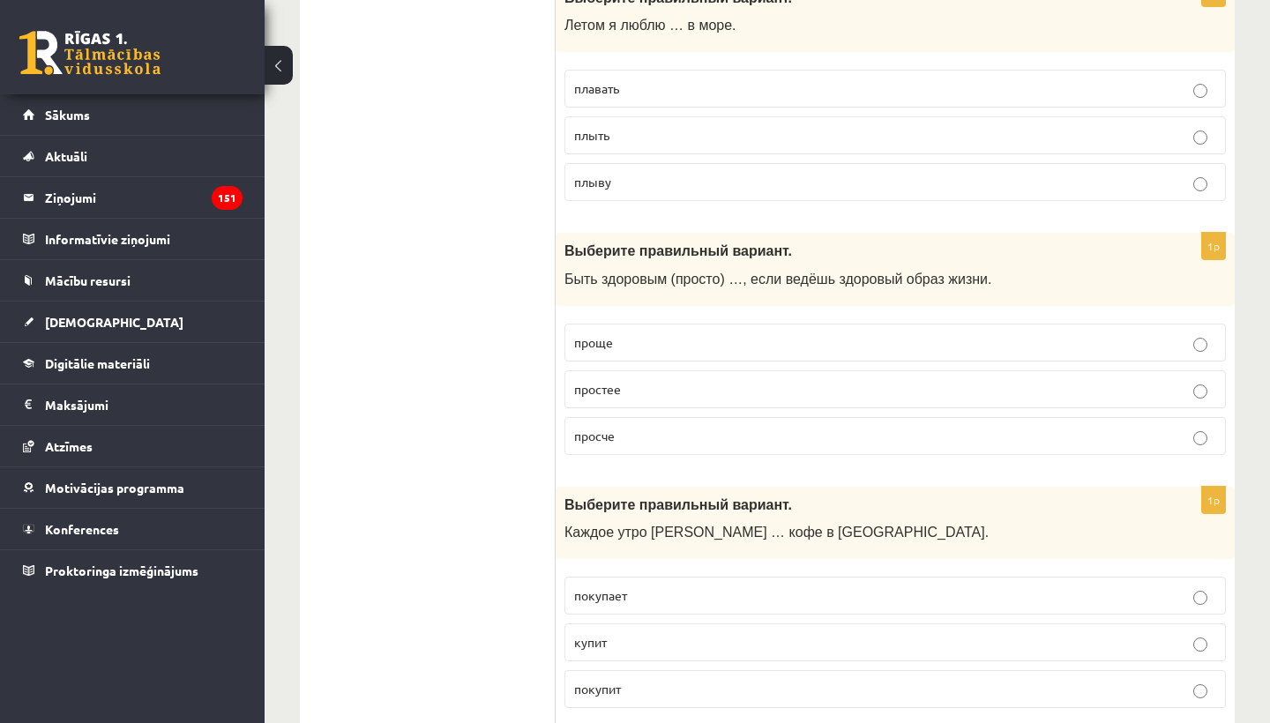
scroll to position [5147, 0]
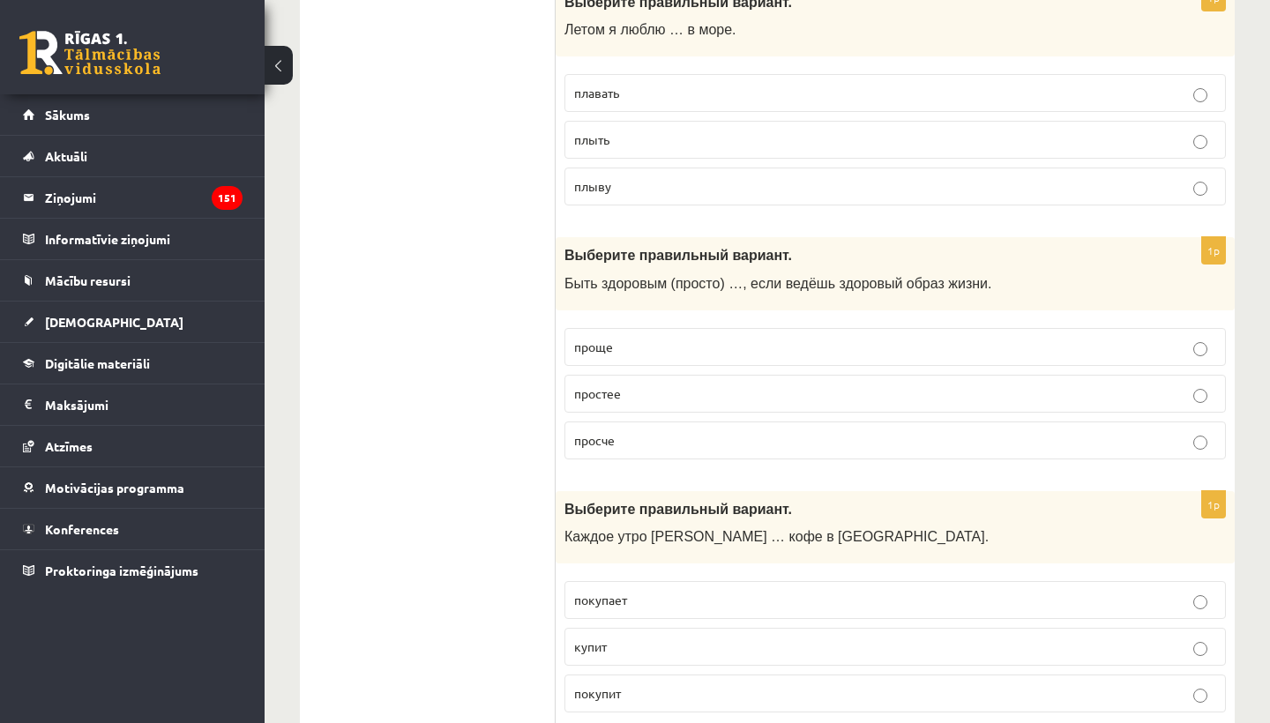
click at [664, 338] on p "проще" at bounding box center [895, 347] width 642 height 19
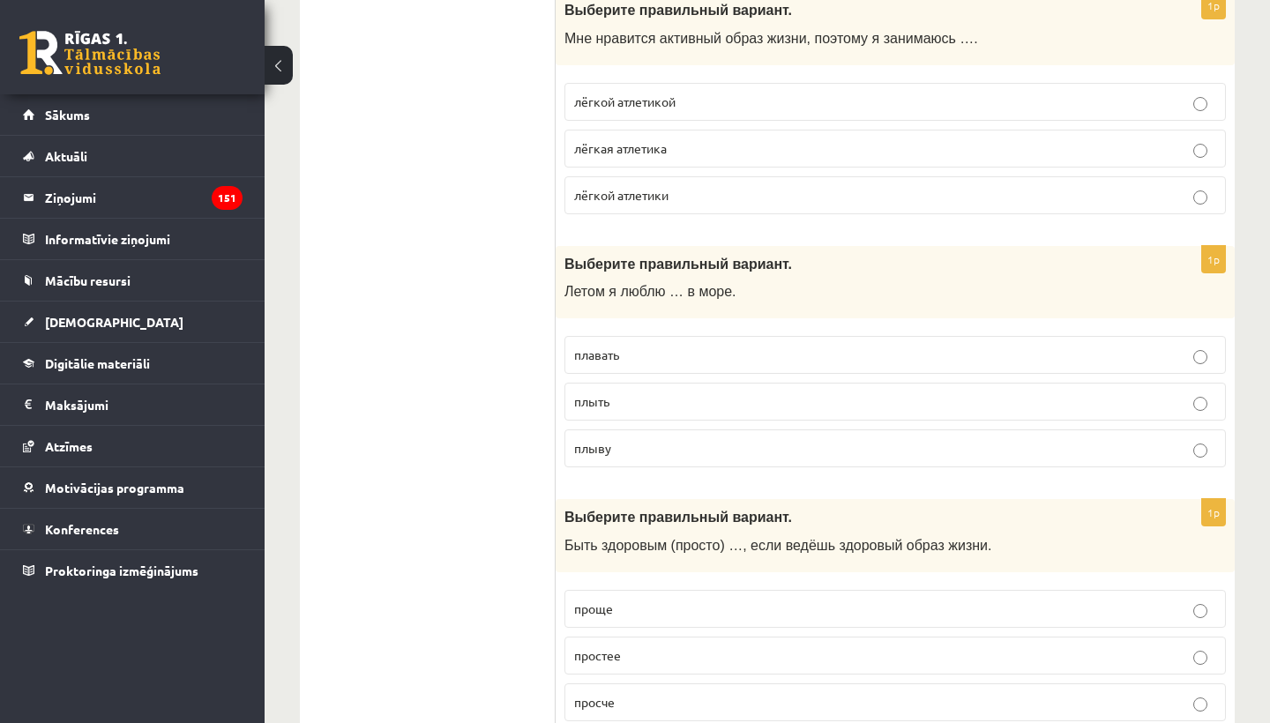
scroll to position [4874, 0]
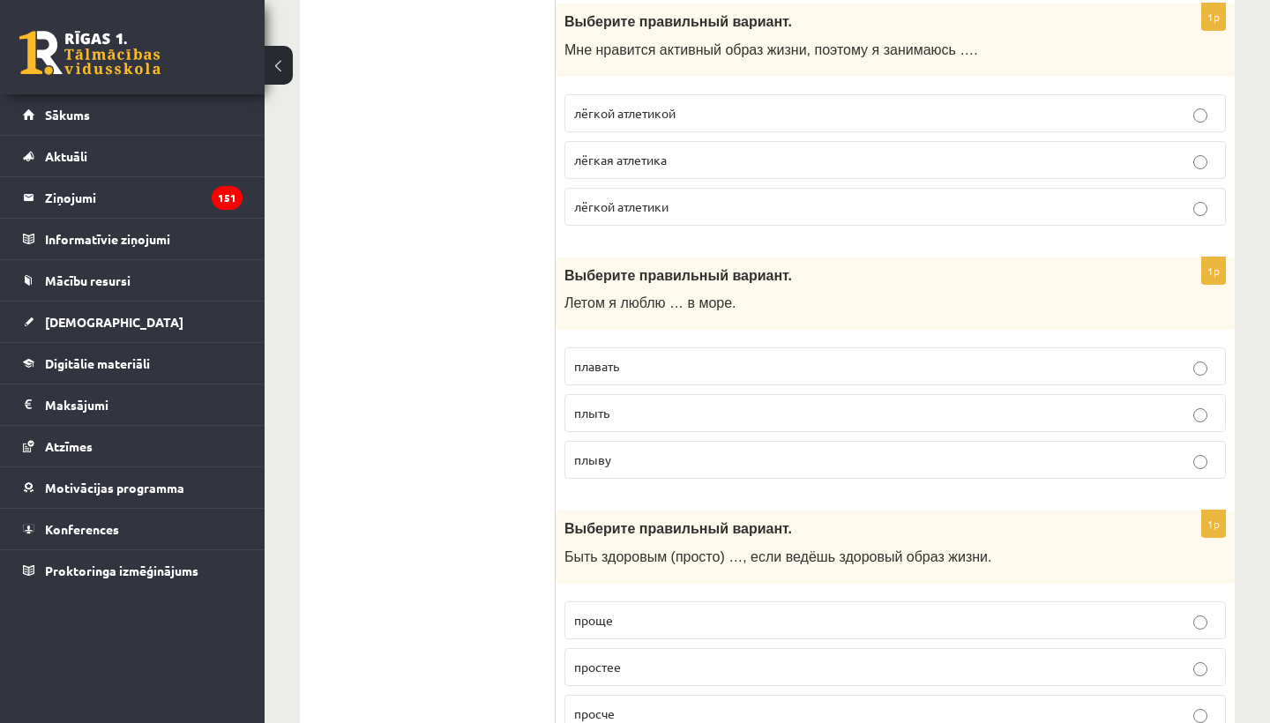
click at [663, 357] on p "плавать" at bounding box center [895, 366] width 642 height 19
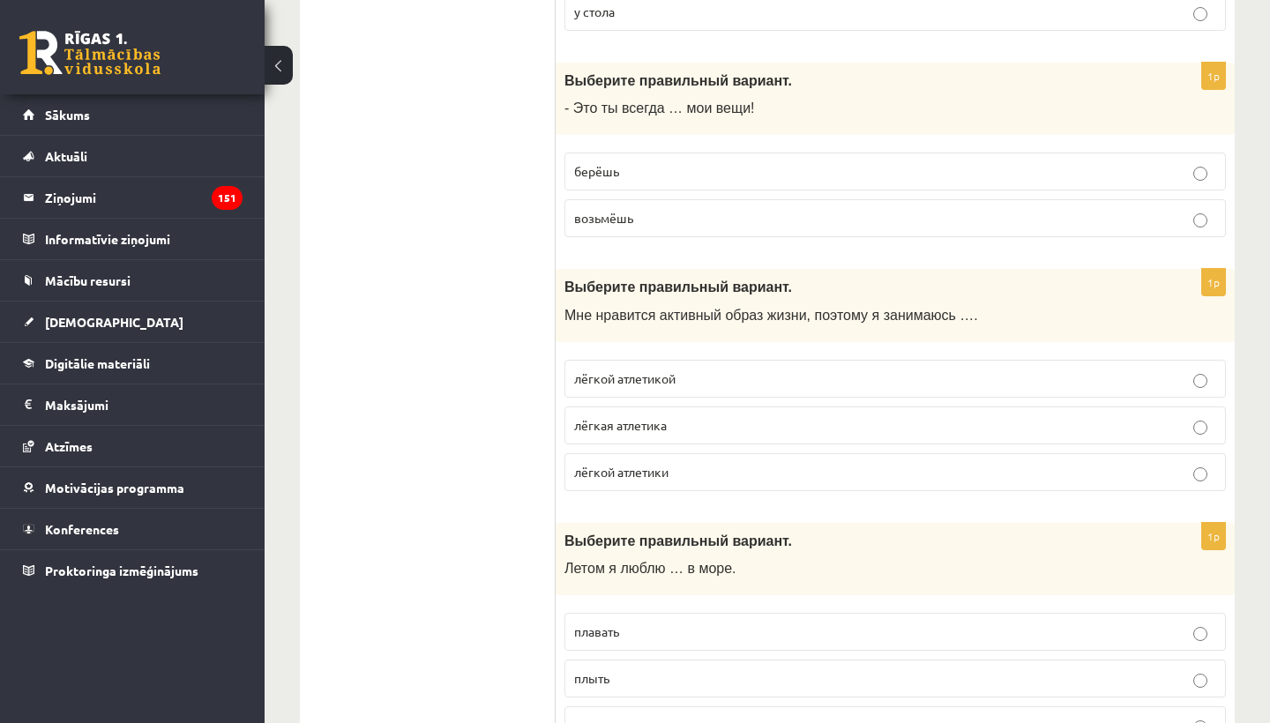
scroll to position [4611, 0]
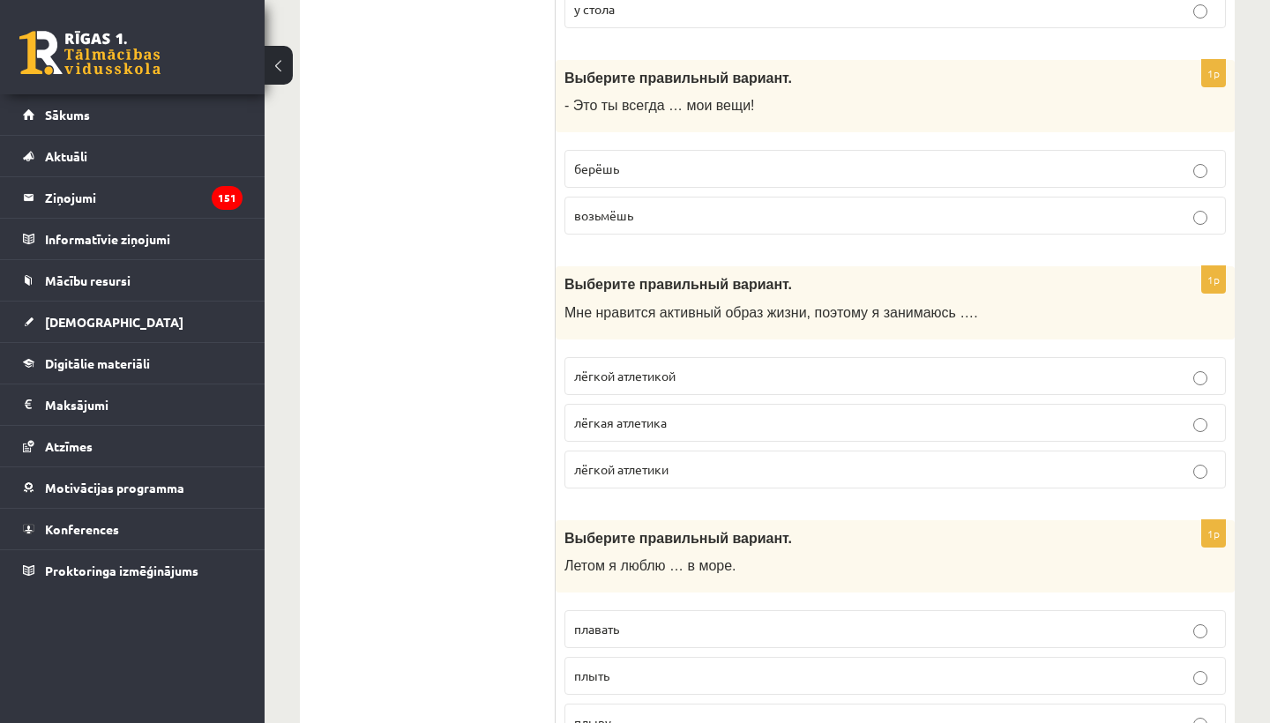
click at [667, 368] on span "лёгкой атлетикой" at bounding box center [624, 376] width 101 height 16
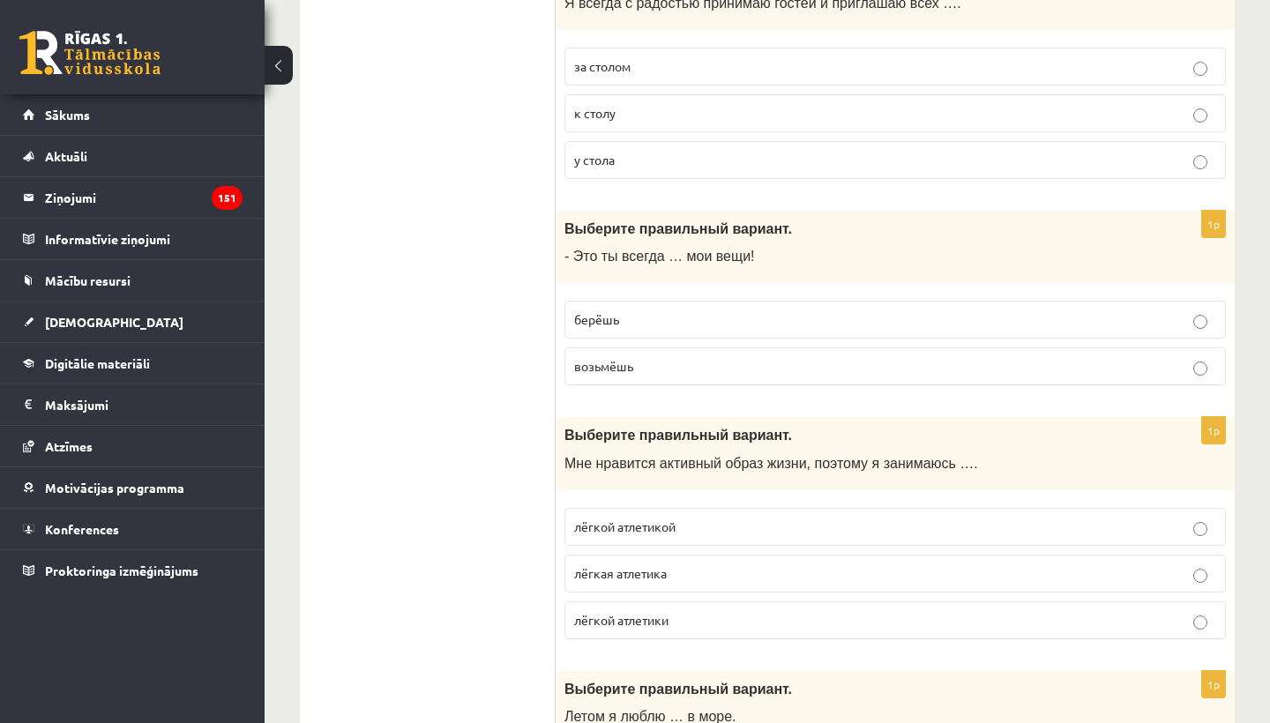
scroll to position [4455, 0]
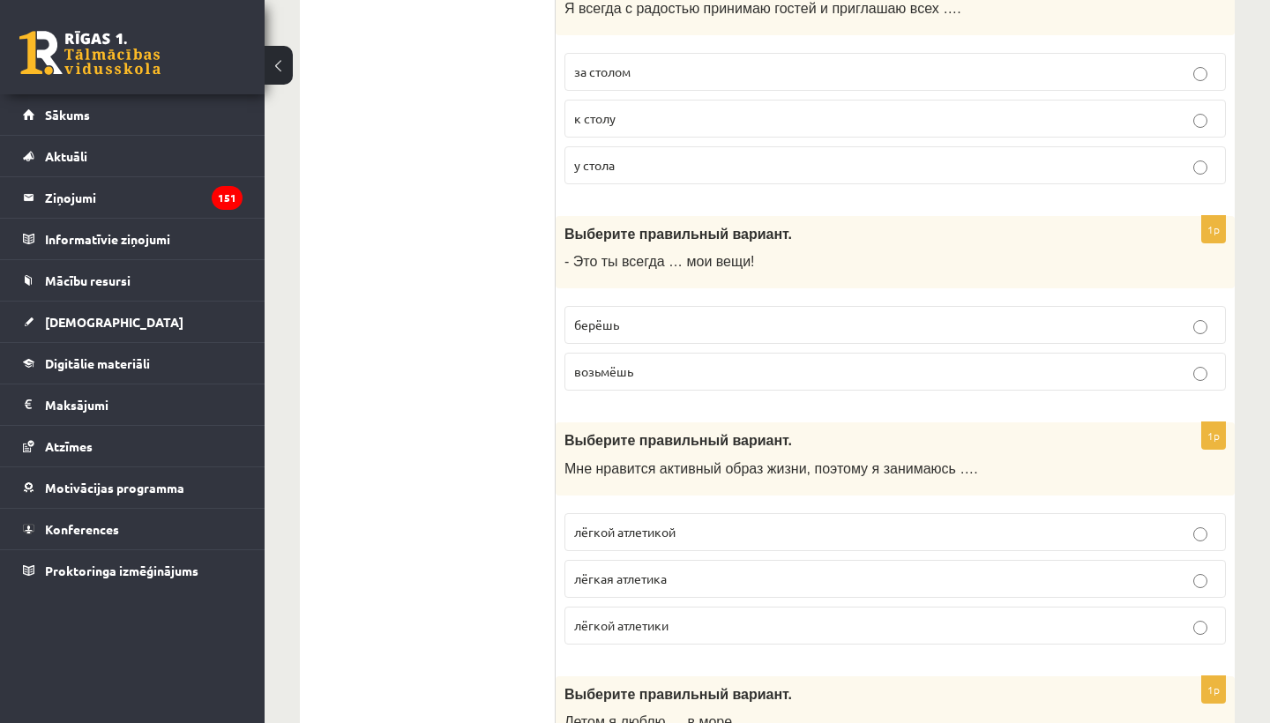
click at [654, 316] on p "берёшь" at bounding box center [895, 325] width 642 height 19
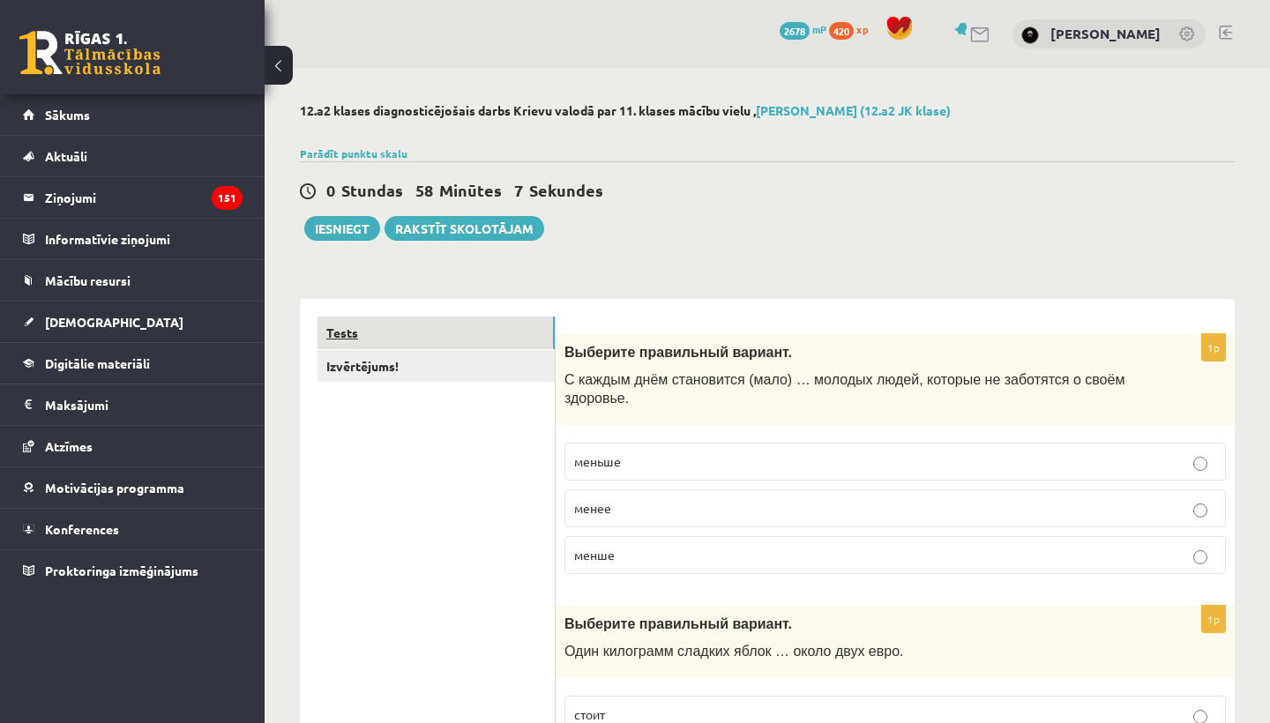
scroll to position [0, 0]
click at [357, 371] on link "Izvērtējums!" at bounding box center [435, 366] width 237 height 33
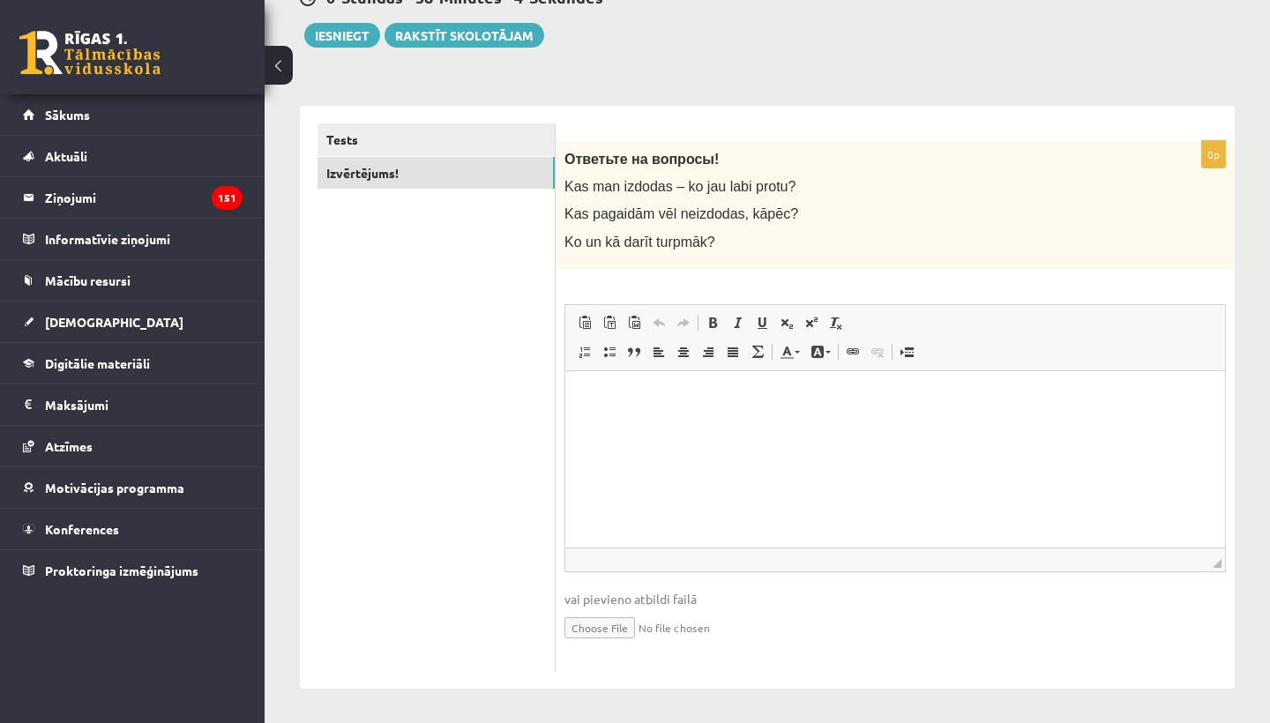
scroll to position [192, 0]
click at [703, 425] on html at bounding box center [895, 398] width 660 height 54
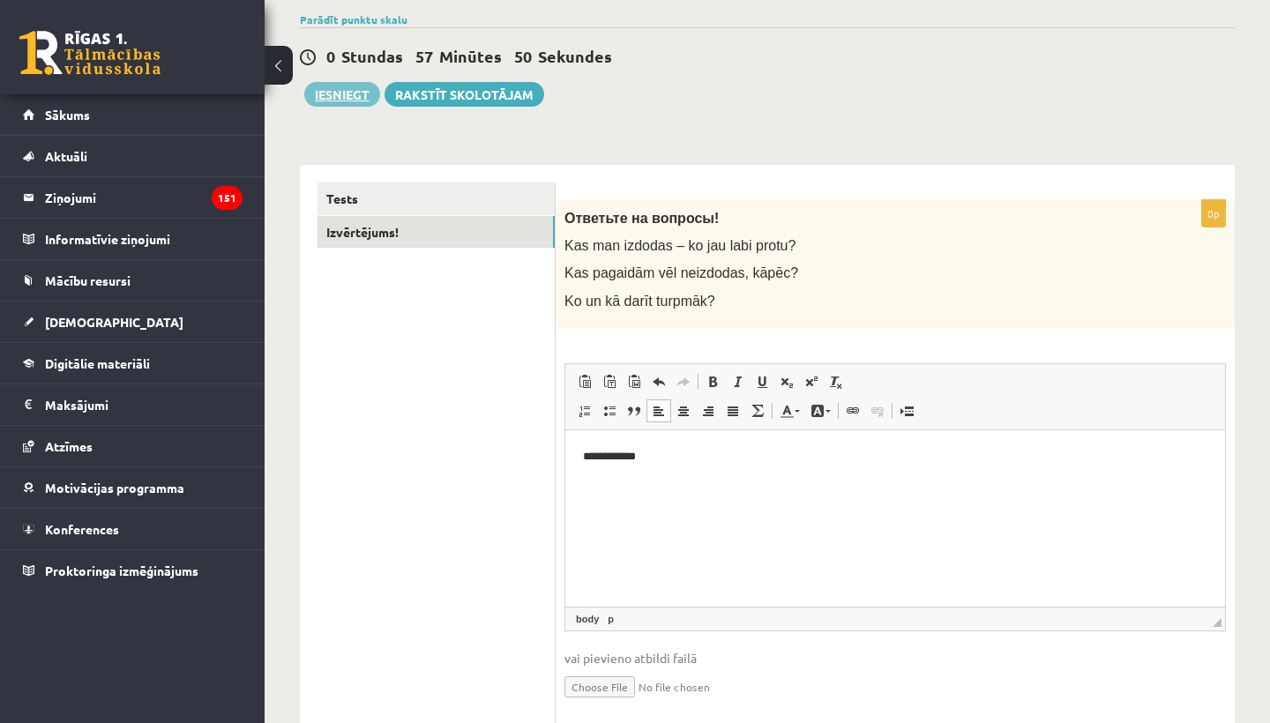
click at [349, 97] on button "Iesniegt" at bounding box center [342, 94] width 76 height 25
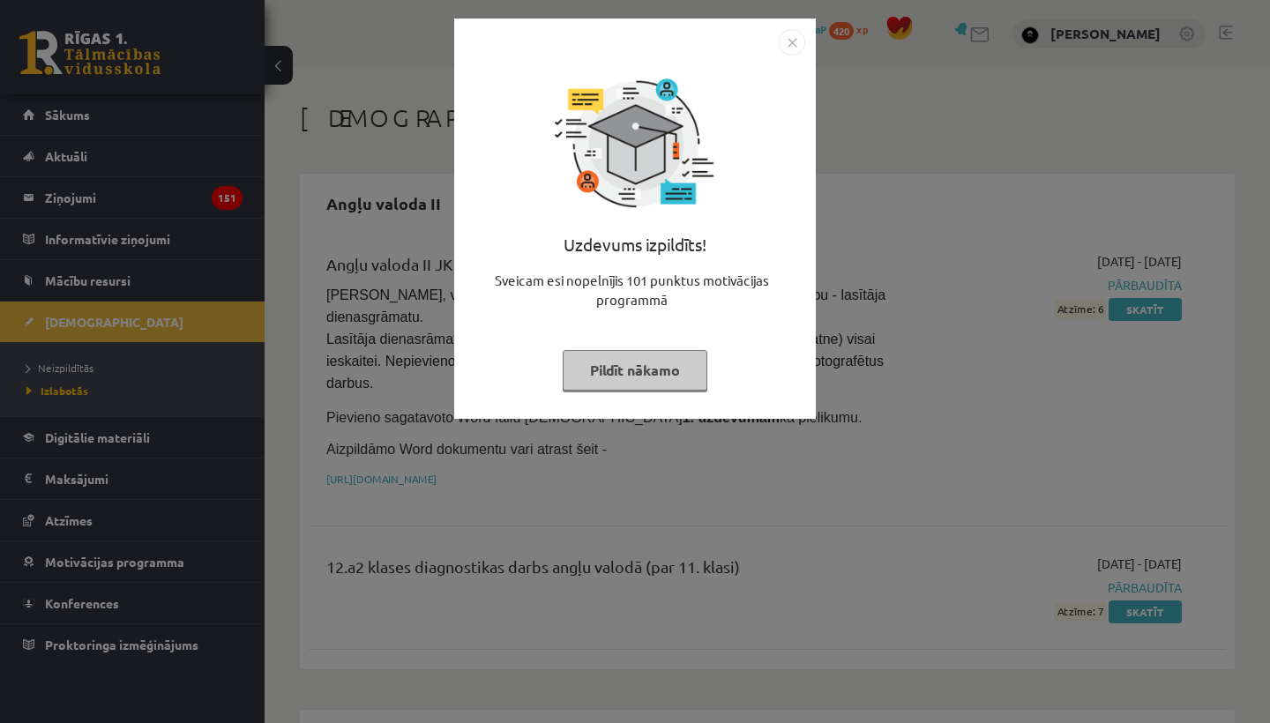
click at [658, 368] on button "Pildīt nākamo" at bounding box center [635, 370] width 145 height 41
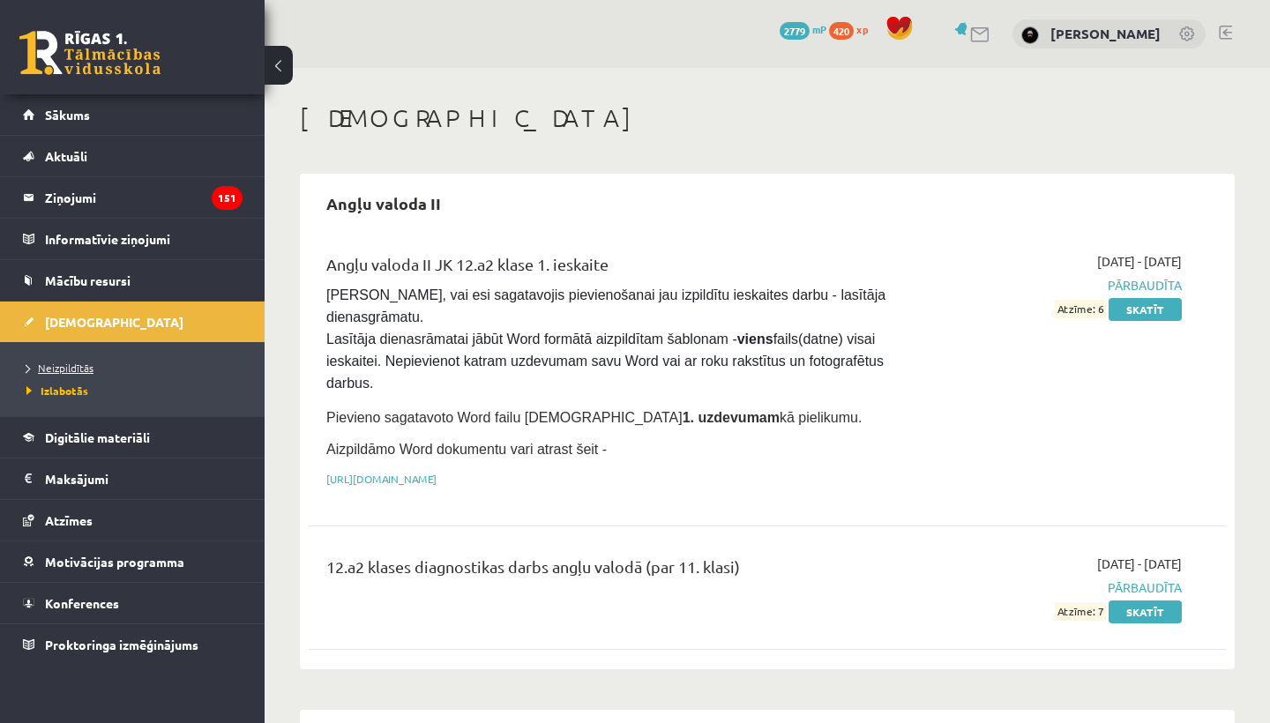
click at [64, 374] on link "Neizpildītās" at bounding box center [136, 368] width 220 height 16
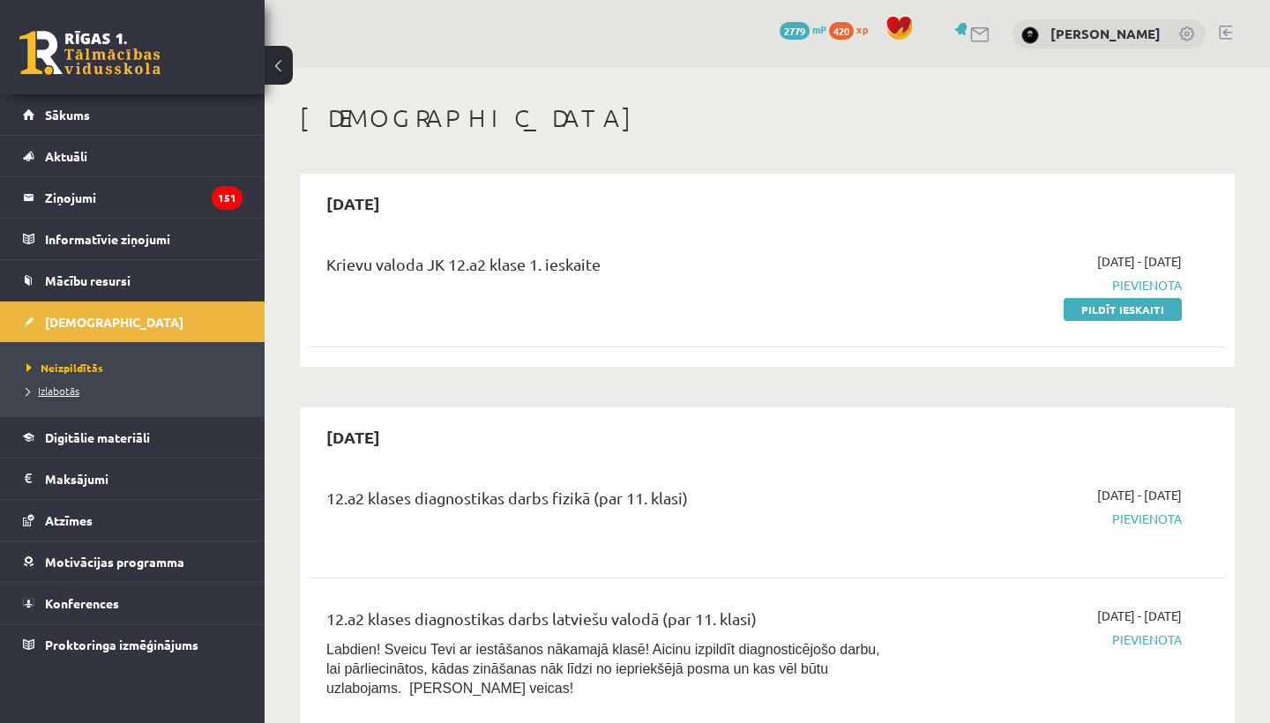
click at [61, 392] on span "Izlabotās" at bounding box center [52, 391] width 53 height 14
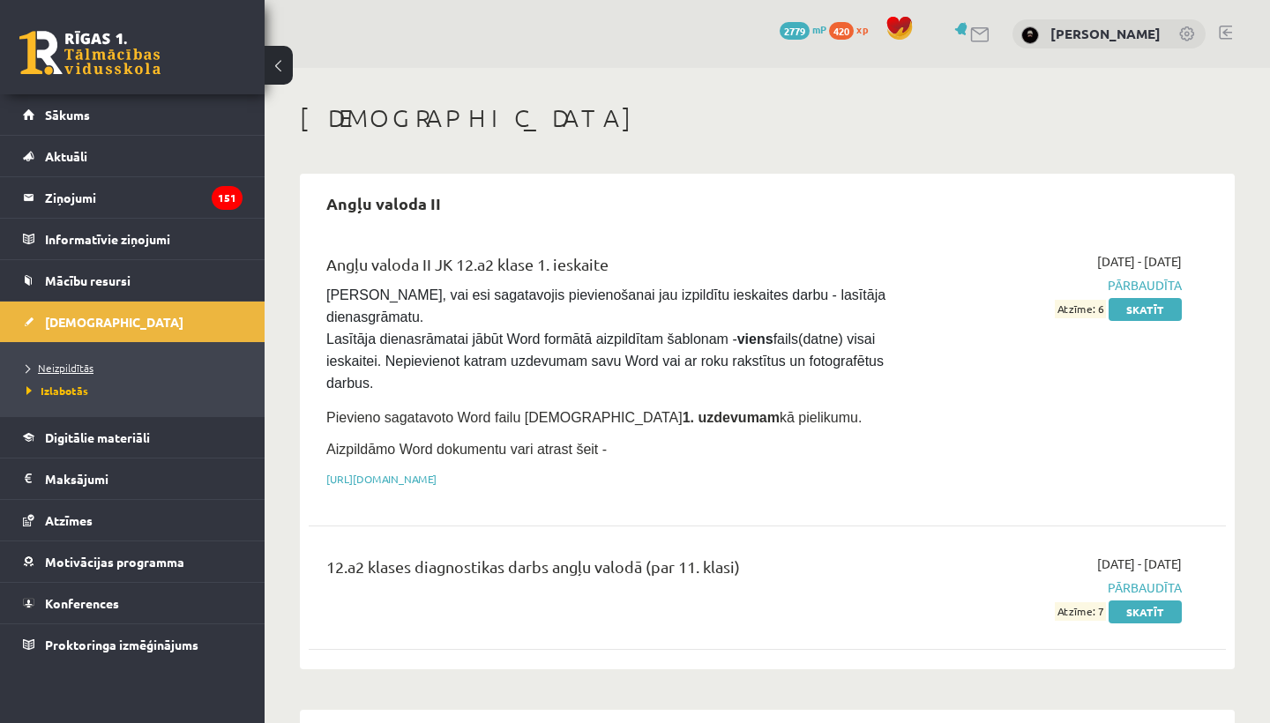
click at [63, 369] on span "Neizpildītās" at bounding box center [59, 368] width 67 height 14
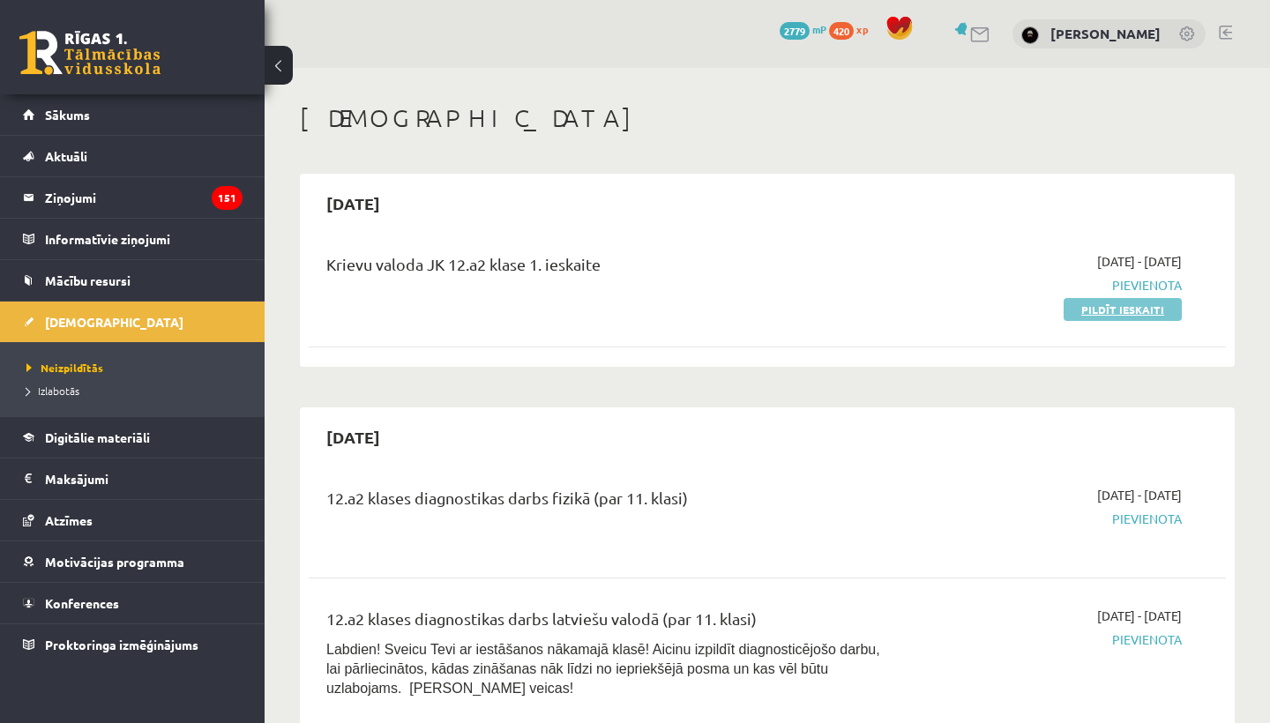
click at [1125, 306] on link "Pildīt ieskaiti" at bounding box center [1123, 309] width 118 height 23
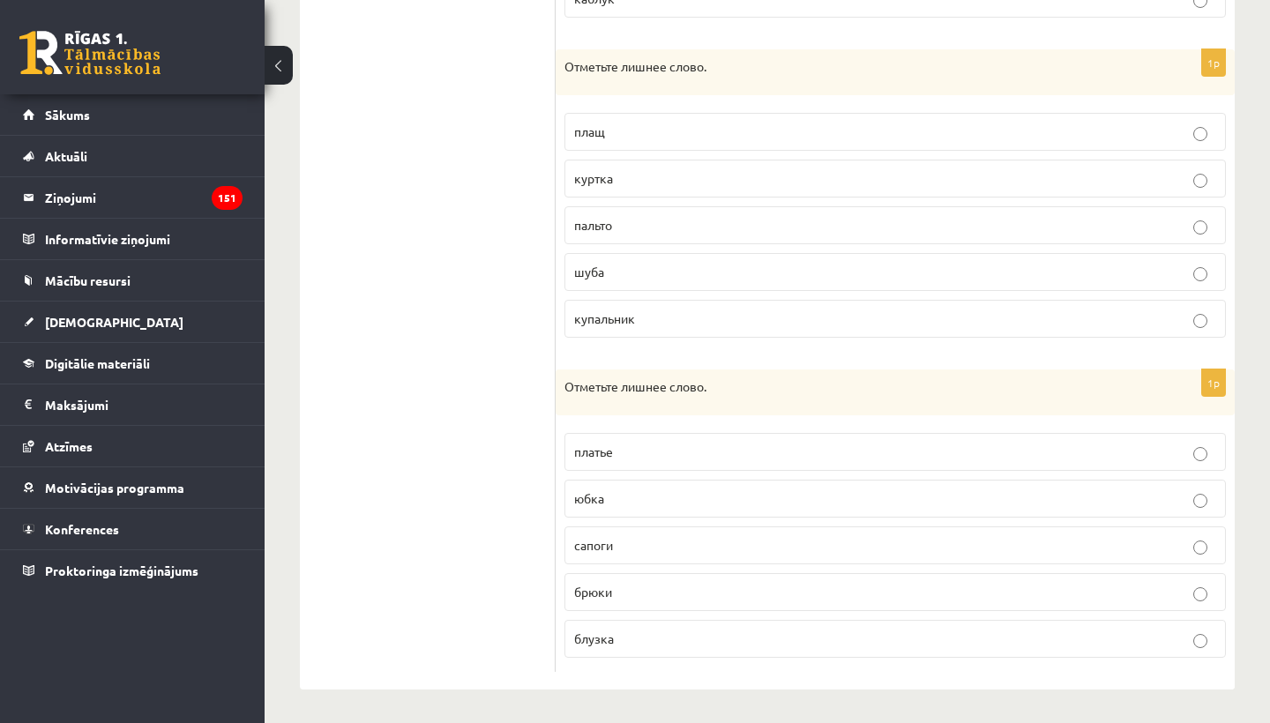
scroll to position [651, 0]
click at [637, 537] on p "сапоги" at bounding box center [895, 545] width 642 height 19
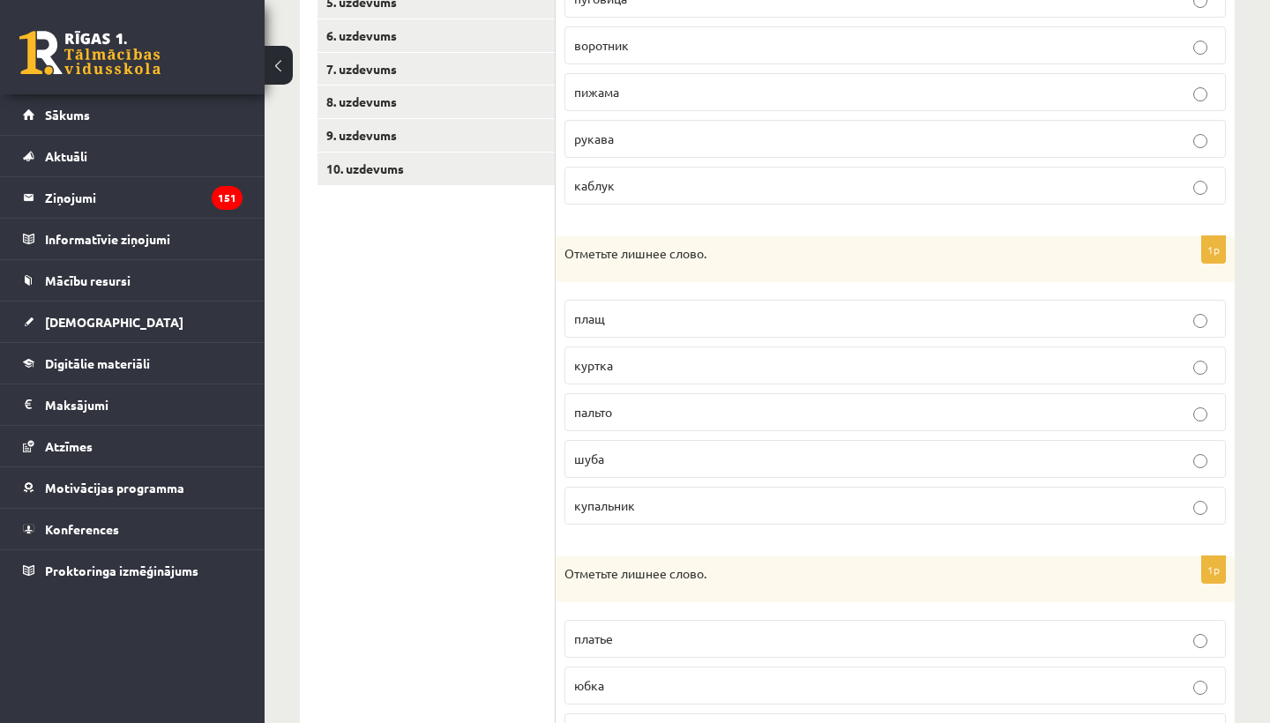
scroll to position [463, 0]
click at [644, 506] on p "купальник" at bounding box center [895, 506] width 642 height 19
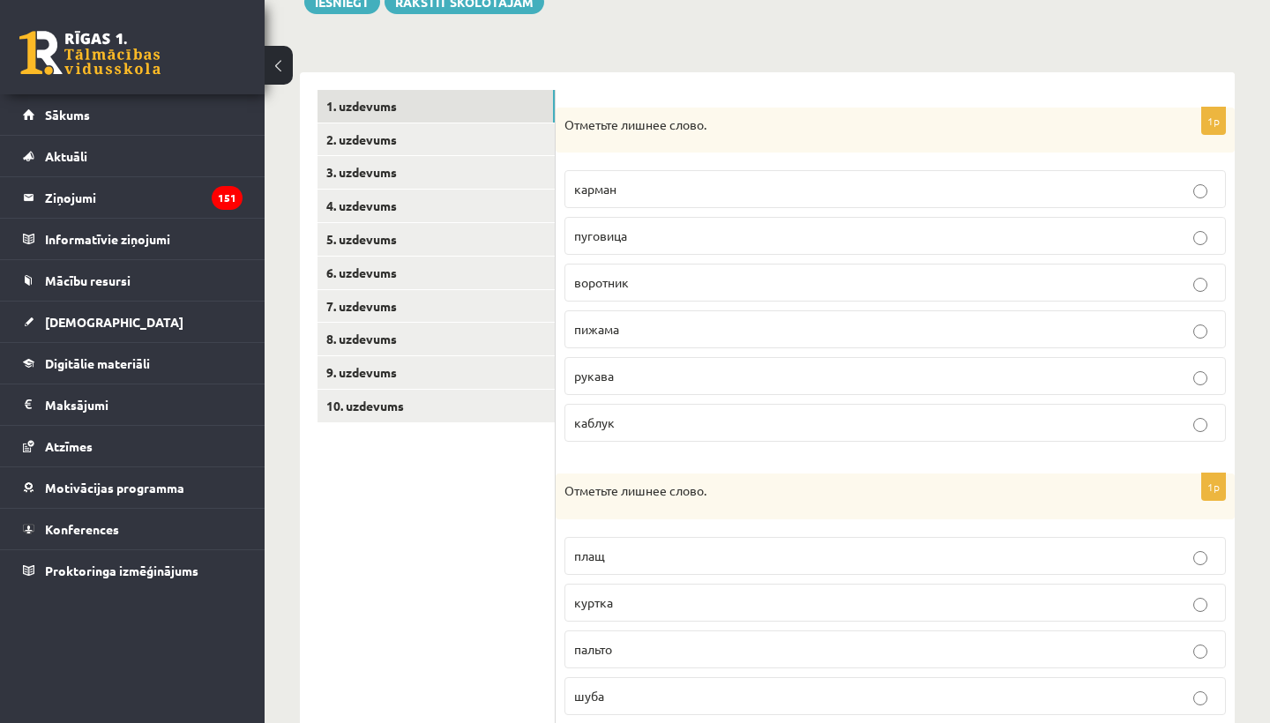
scroll to position [222, 0]
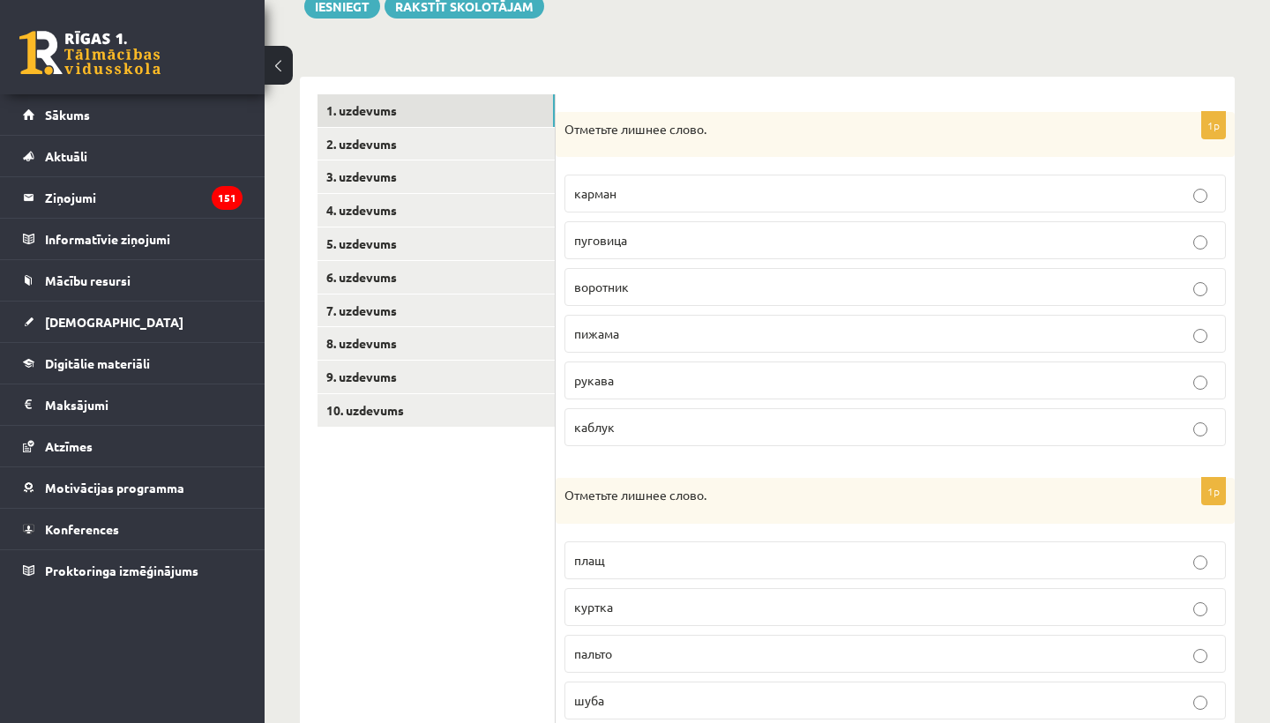
click at [658, 331] on p "пижама" at bounding box center [895, 334] width 642 height 19
click at [377, 151] on link "2. uzdevums" at bounding box center [435, 144] width 237 height 33
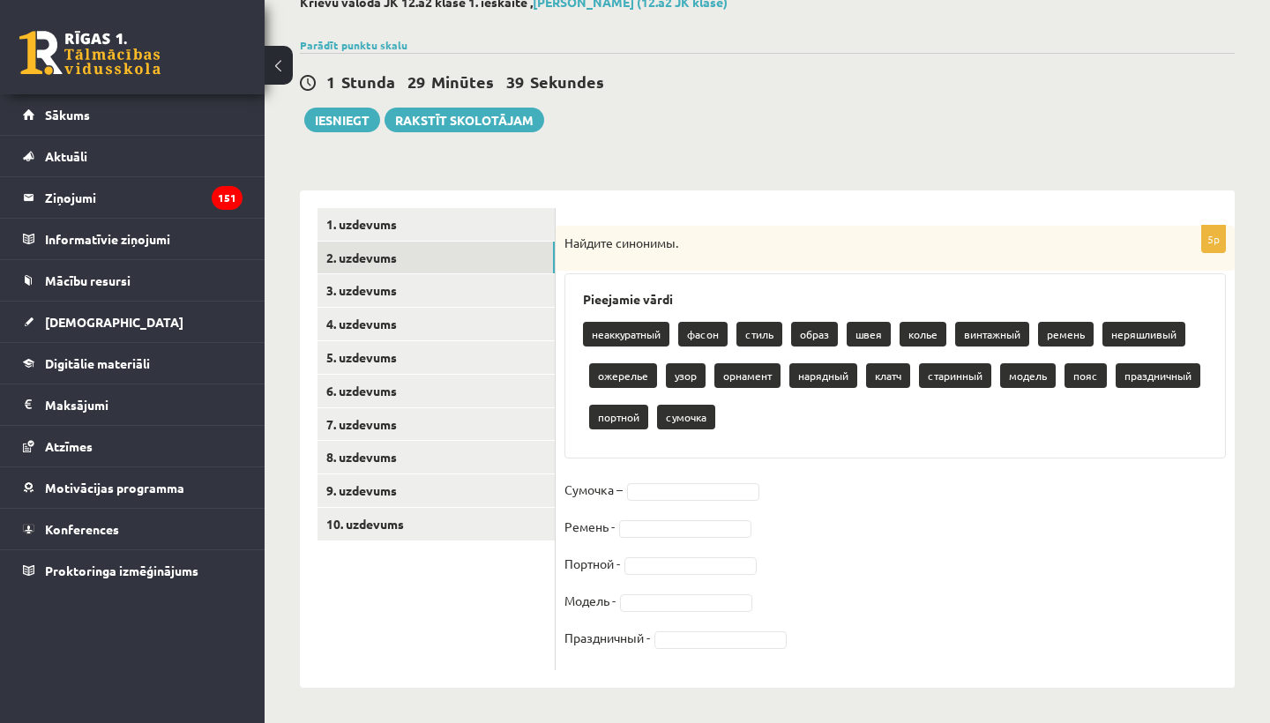
scroll to position [108, 0]
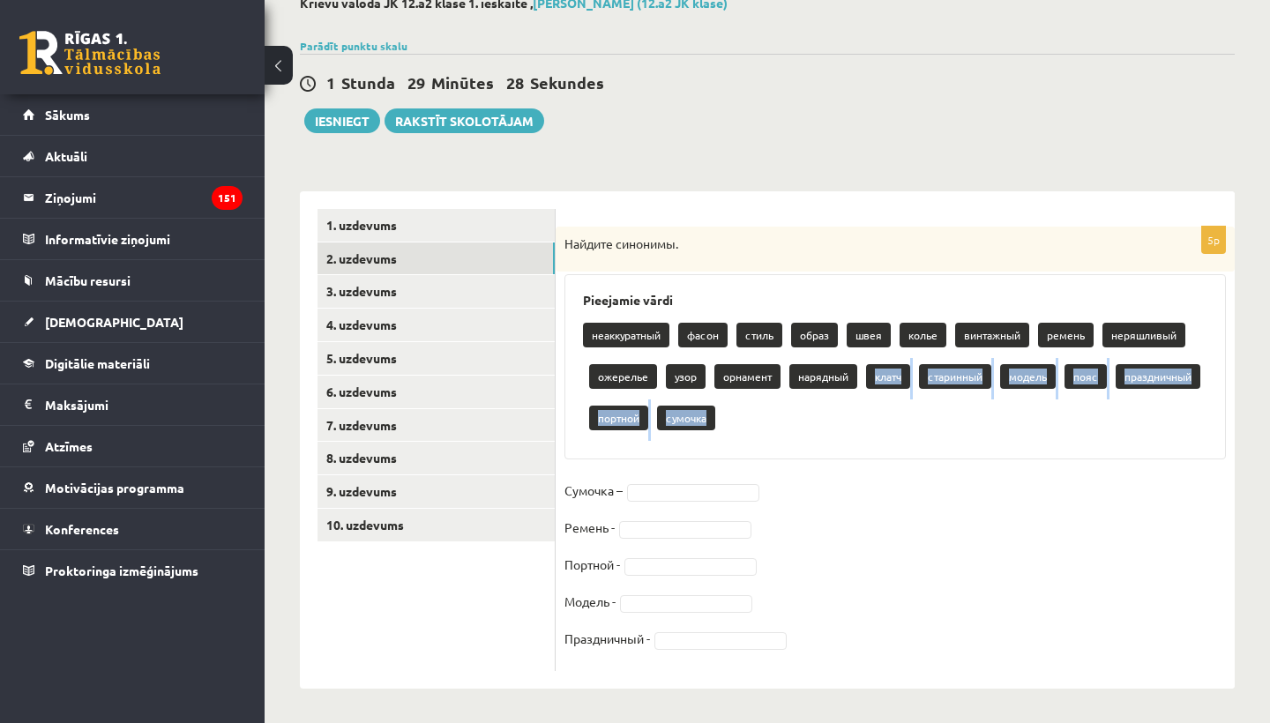
drag, startPoint x: 877, startPoint y: 368, endPoint x: 893, endPoint y: 381, distance: 21.3
click at [888, 384] on p "клатч" at bounding box center [888, 376] width 44 height 25
click at [895, 380] on p "клатч" at bounding box center [888, 376] width 44 height 25
drag, startPoint x: 884, startPoint y: 382, endPoint x: 860, endPoint y: 402, distance: 31.3
click at [858, 403] on div "неаккуратный фасон стиль образ швея колье винтажный ремень неряшливый ожерелье …" at bounding box center [895, 379] width 624 height 124
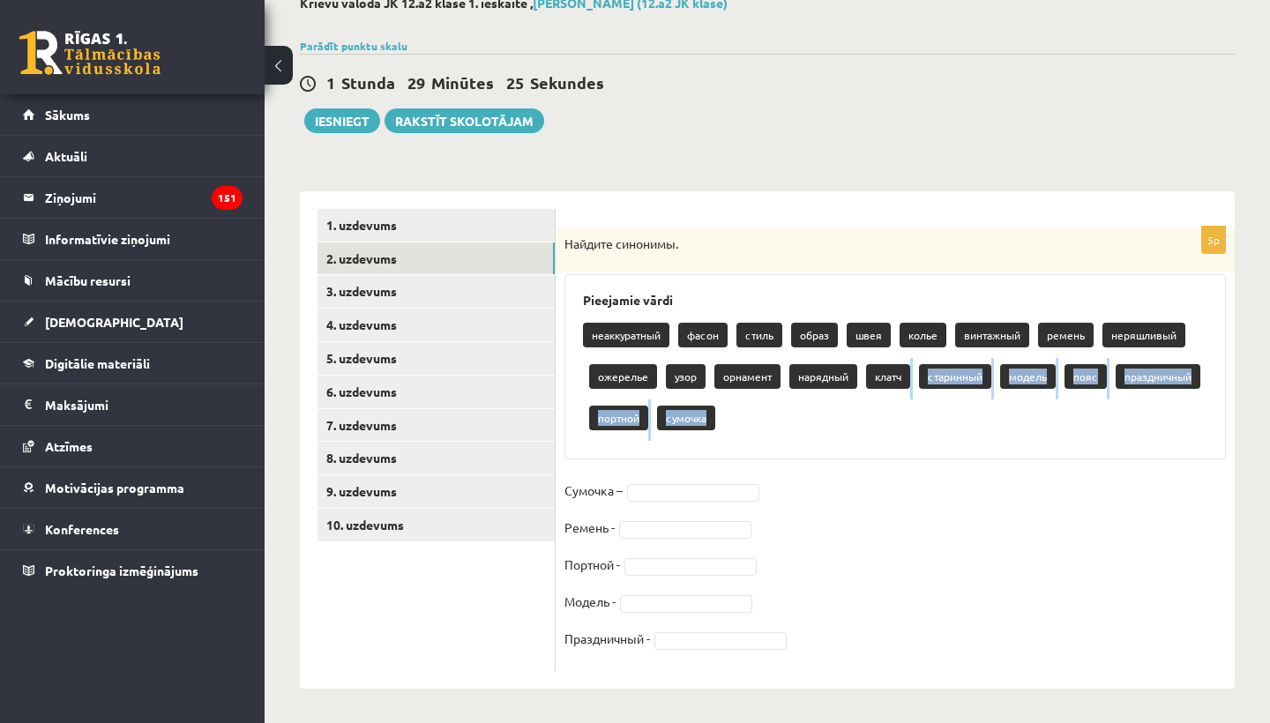
click at [865, 401] on div "неаккуратный фасон стиль образ швея колье винтажный ремень неряшливый ожерелье …" at bounding box center [895, 379] width 624 height 124
click at [888, 375] on p "клатч" at bounding box center [888, 376] width 44 height 25
click at [883, 383] on p "клатч" at bounding box center [888, 376] width 44 height 25
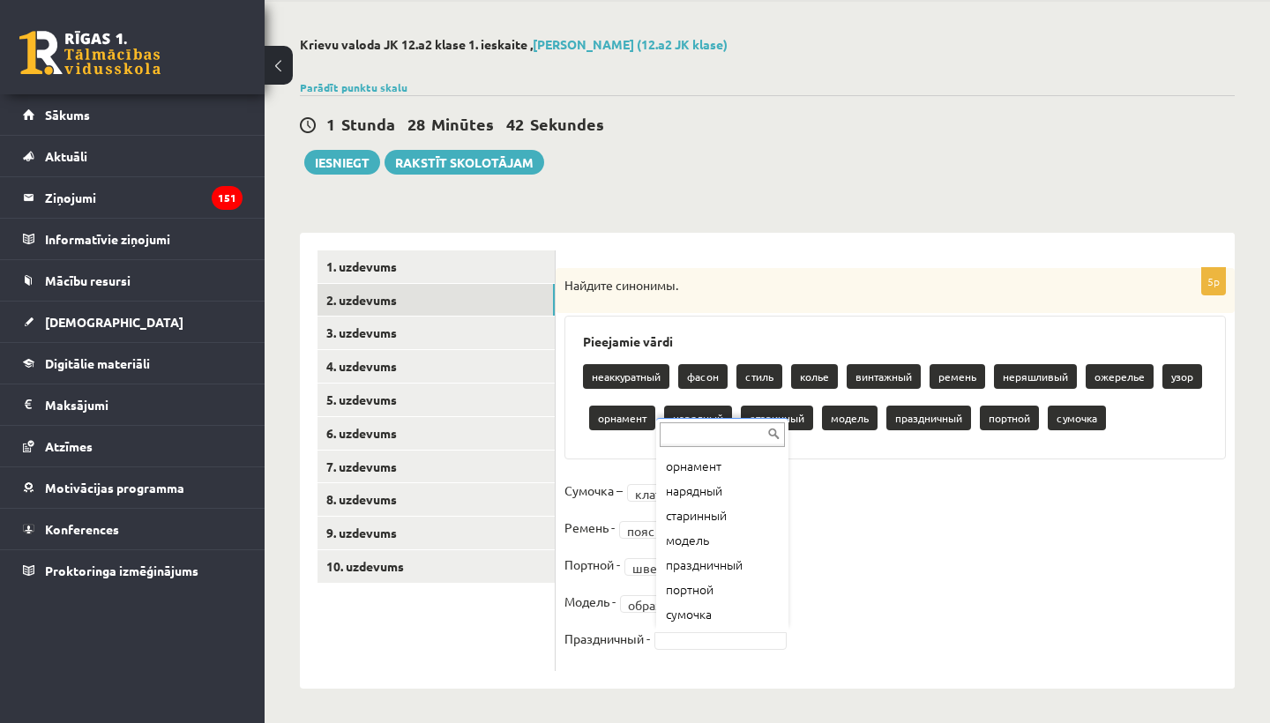
scroll to position [243, 0]
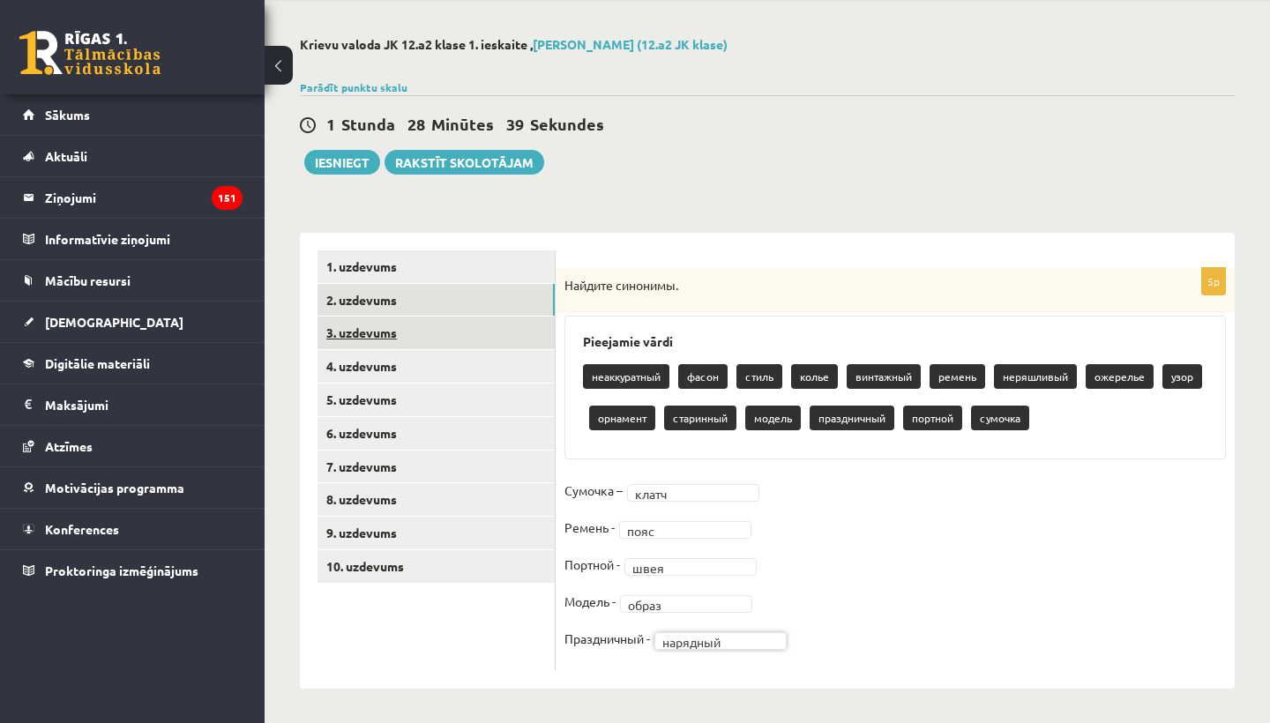
click at [393, 337] on link "3. uzdevums" at bounding box center [435, 333] width 237 height 33
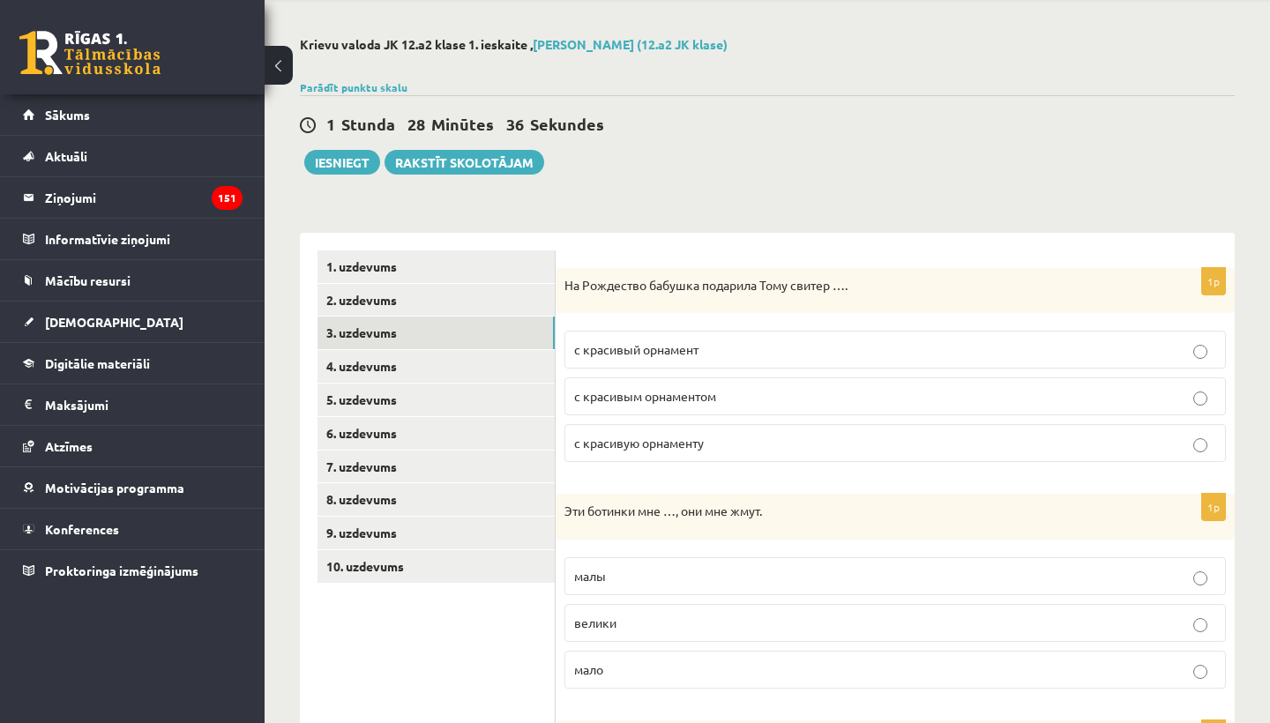
click at [742, 397] on p "с красивым орнаментом" at bounding box center [895, 396] width 642 height 19
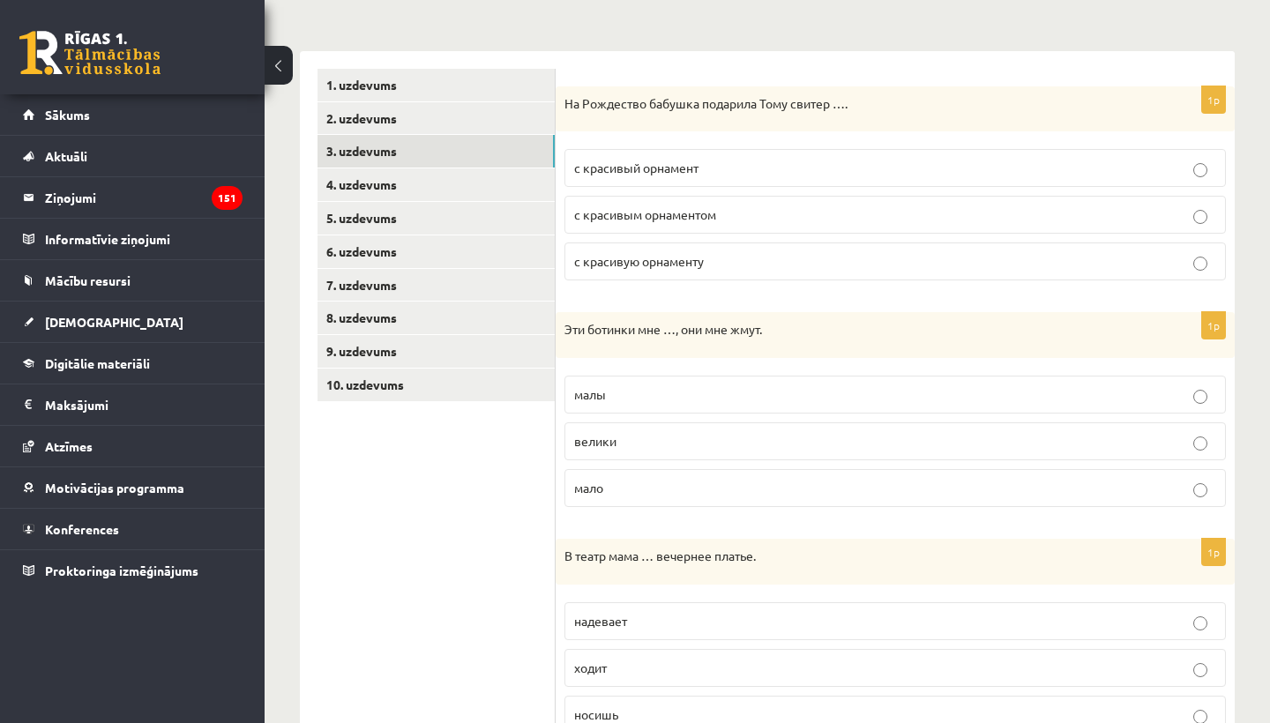
scroll to position [253, 0]
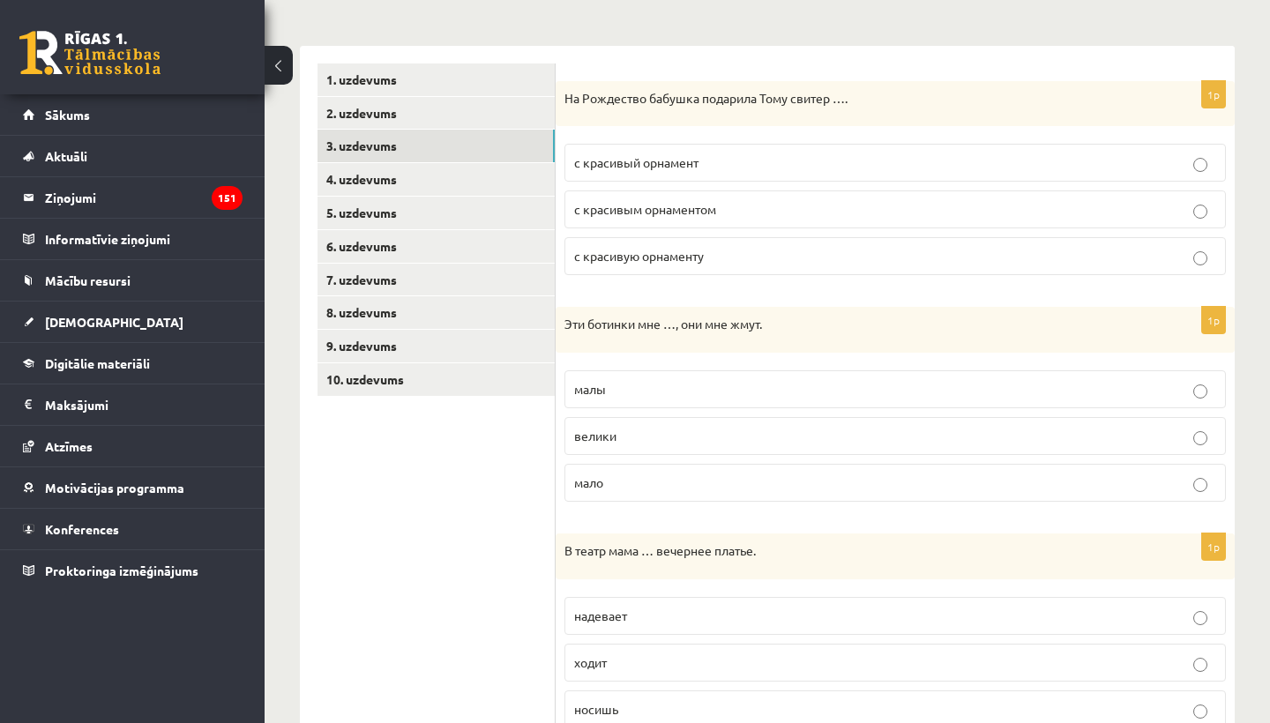
click at [682, 396] on p "малы" at bounding box center [895, 389] width 642 height 19
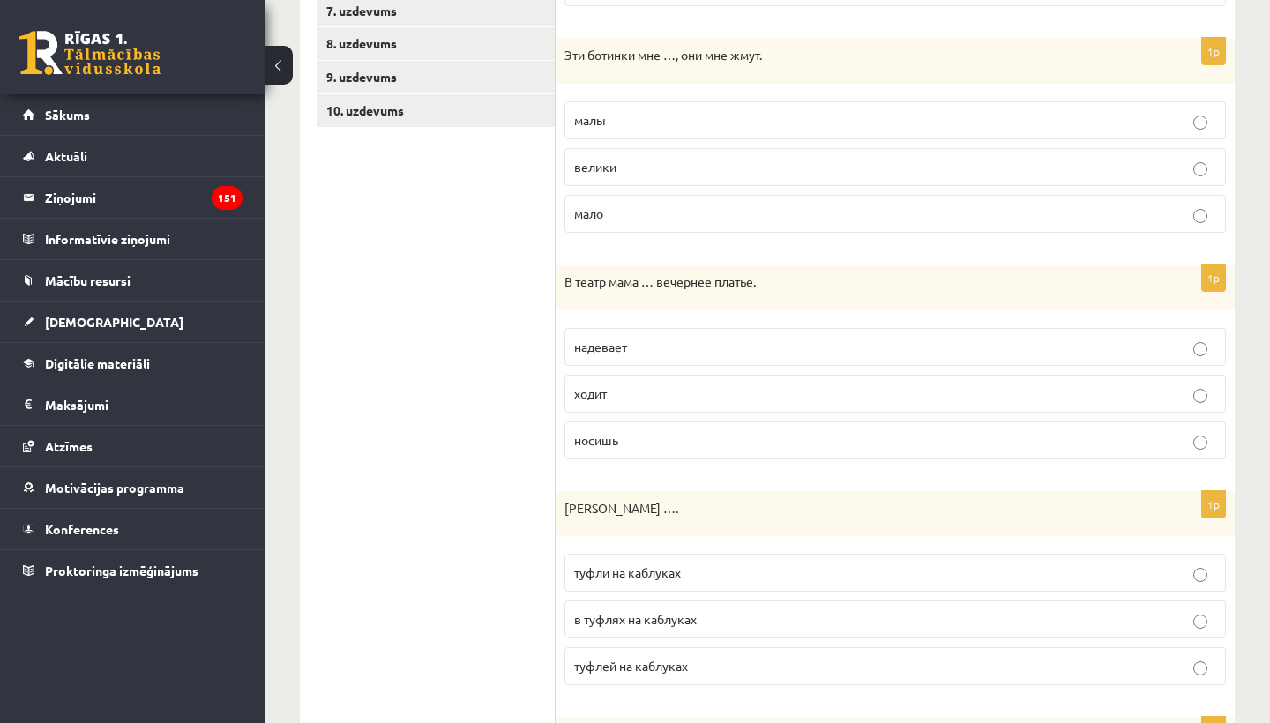
scroll to position [534, 0]
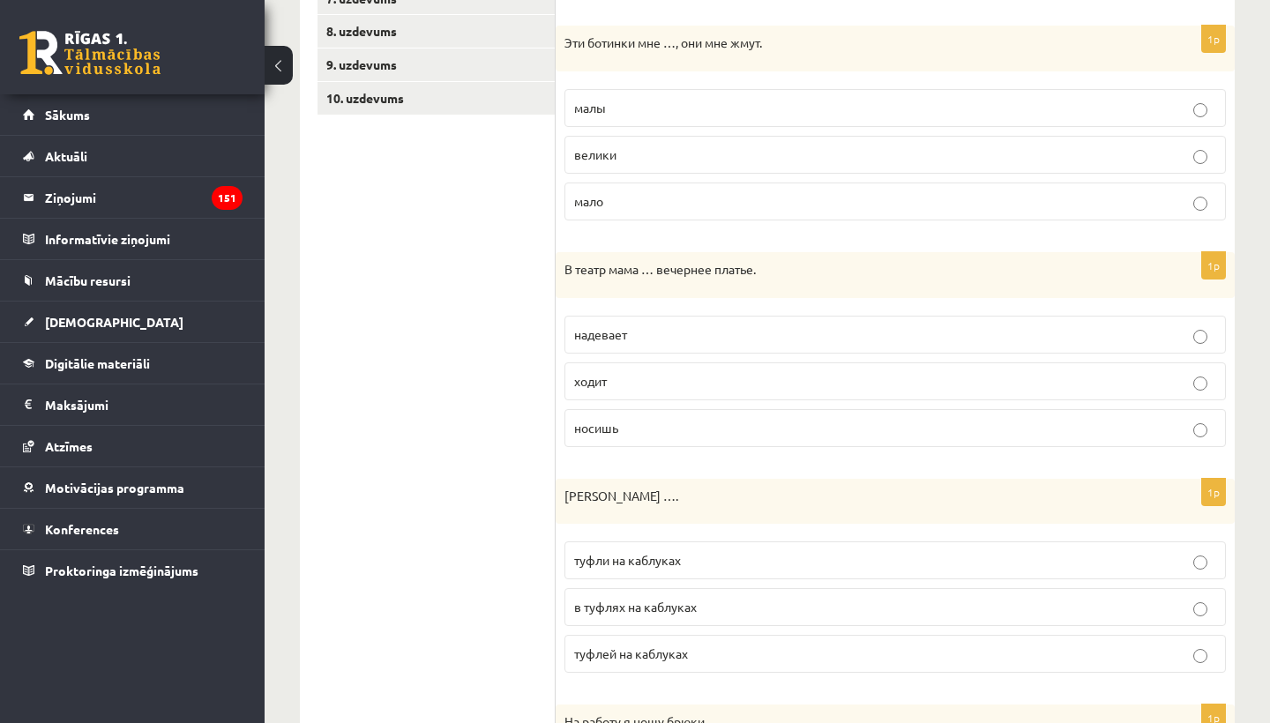
click at [664, 385] on p "ходит" at bounding box center [895, 381] width 642 height 19
click at [645, 337] on p "надевает" at bounding box center [895, 334] width 642 height 19
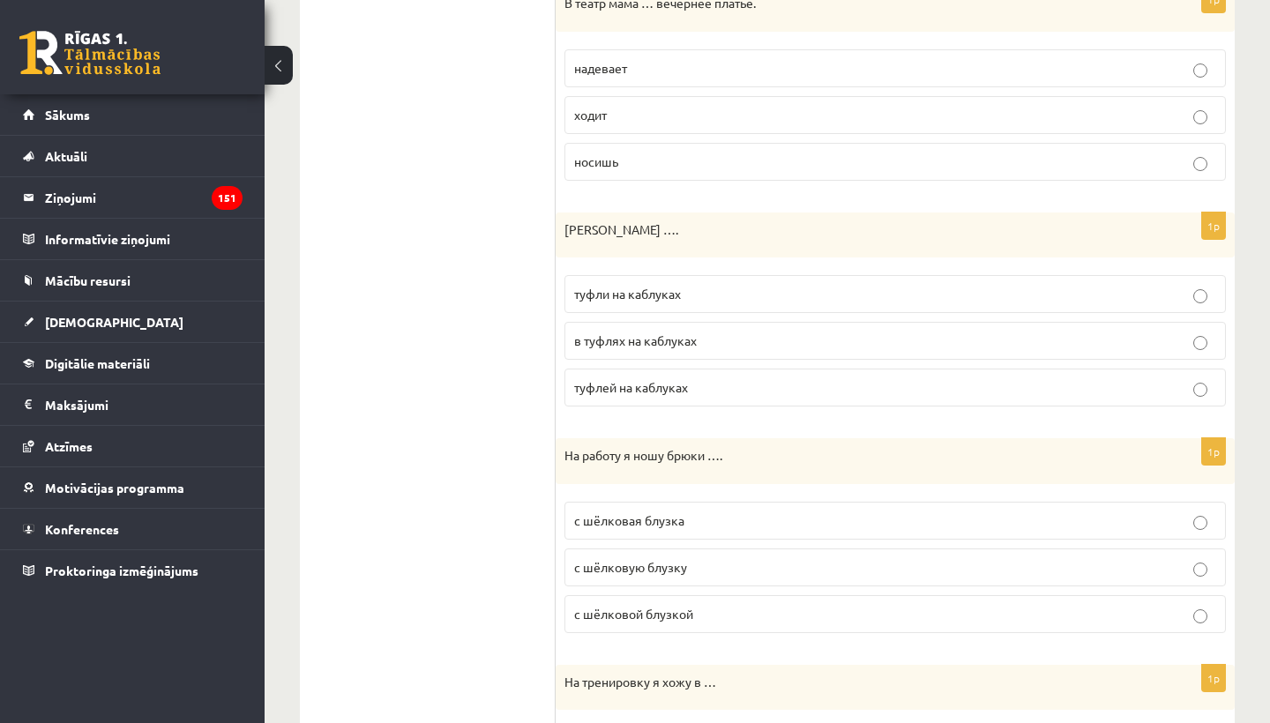
scroll to position [804, 0]
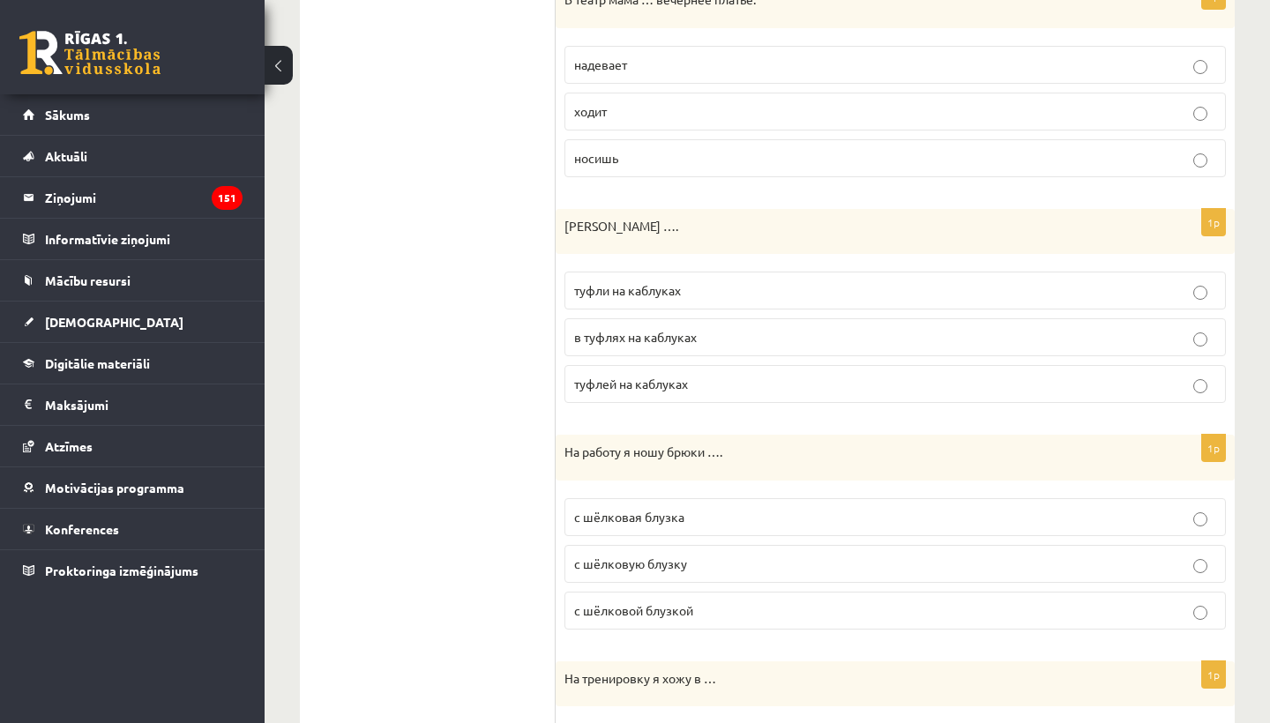
click at [685, 283] on p "туфли на каблуках" at bounding box center [895, 290] width 642 height 19
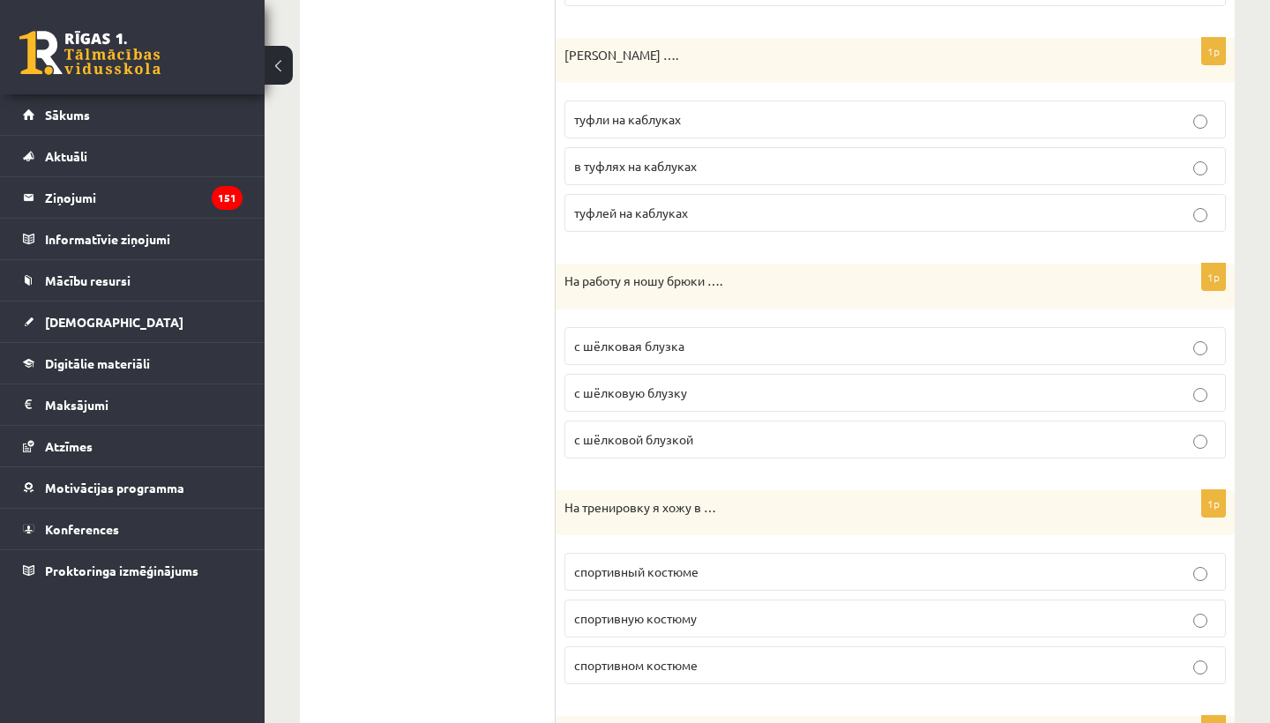
scroll to position [977, 0]
click at [713, 431] on p "с шёлковой блузкой" at bounding box center [895, 438] width 642 height 19
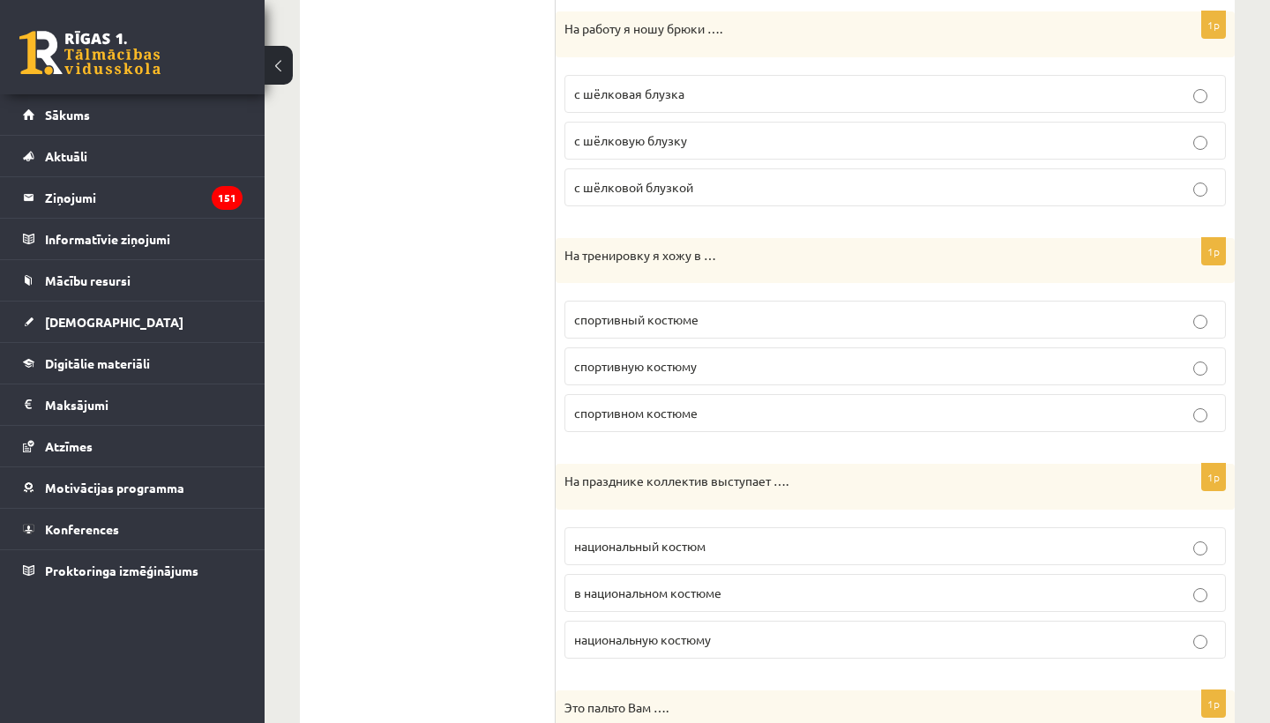
scroll to position [1231, 0]
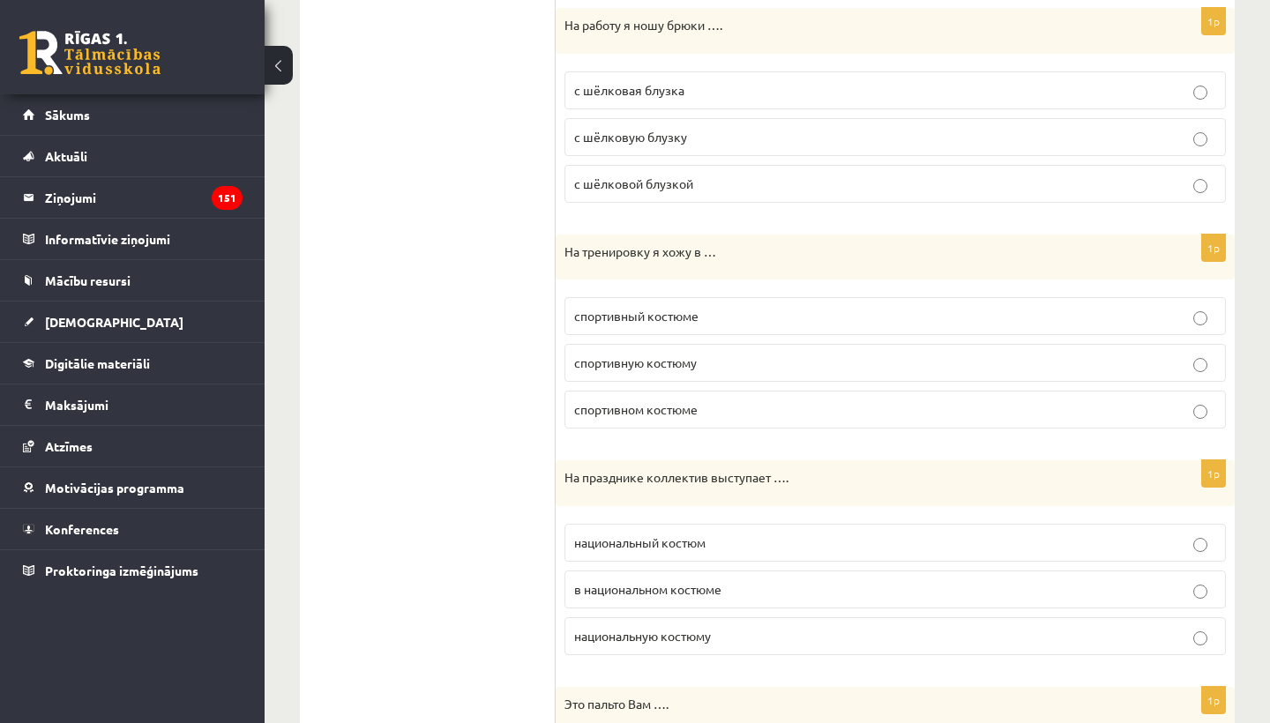
click at [715, 317] on p "спортивный костюме" at bounding box center [895, 316] width 642 height 19
click at [683, 407] on span "спортивном костюме" at bounding box center [635, 409] width 123 height 16
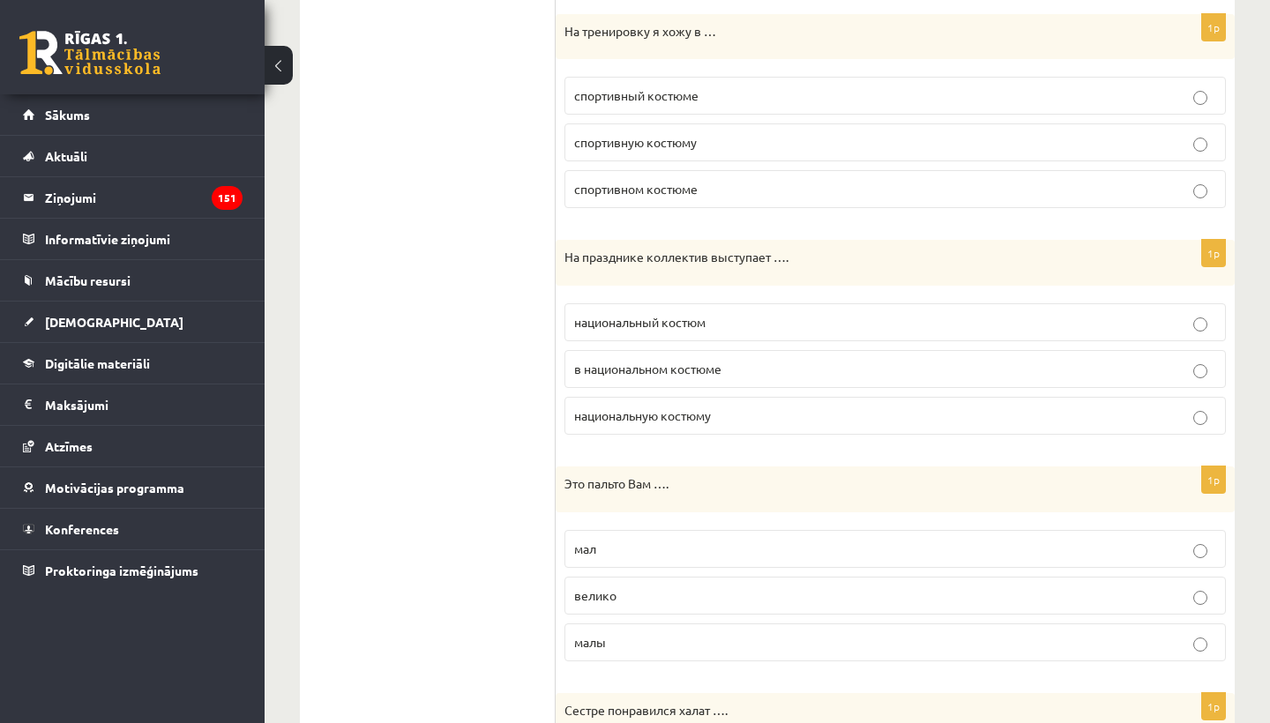
scroll to position [1455, 0]
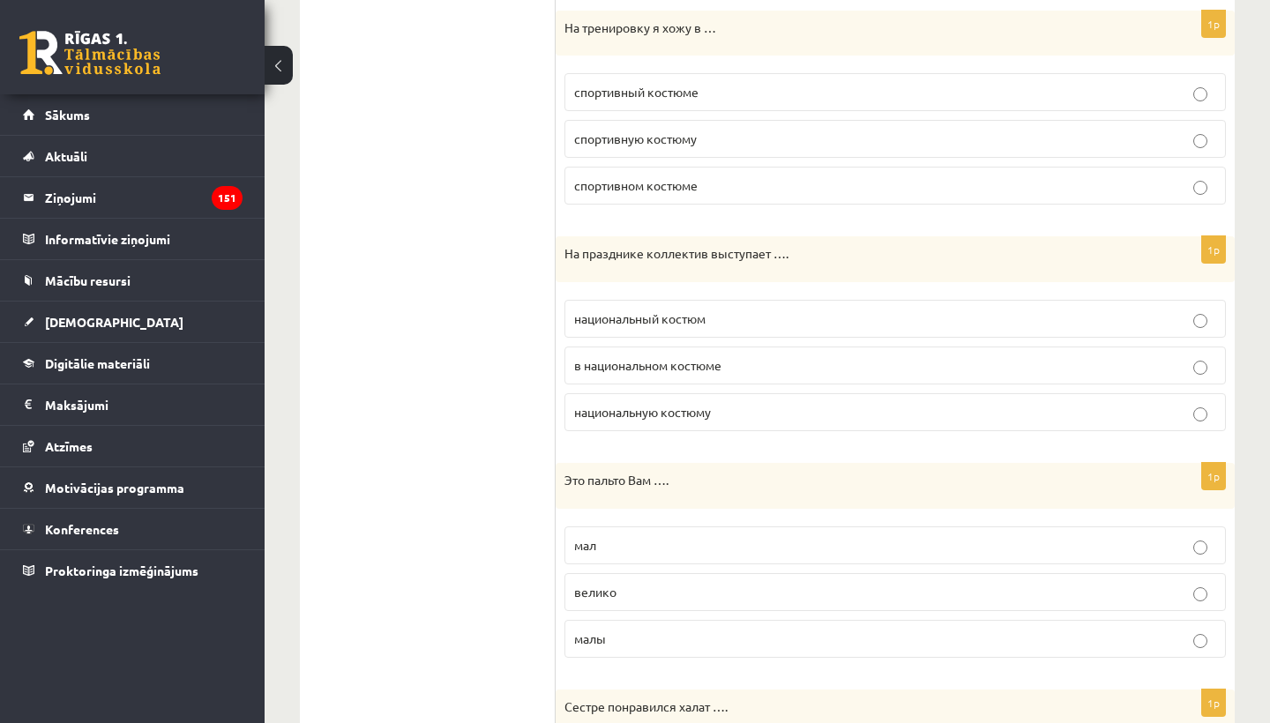
click at [706, 366] on span "в национальном костюме" at bounding box center [647, 365] width 147 height 16
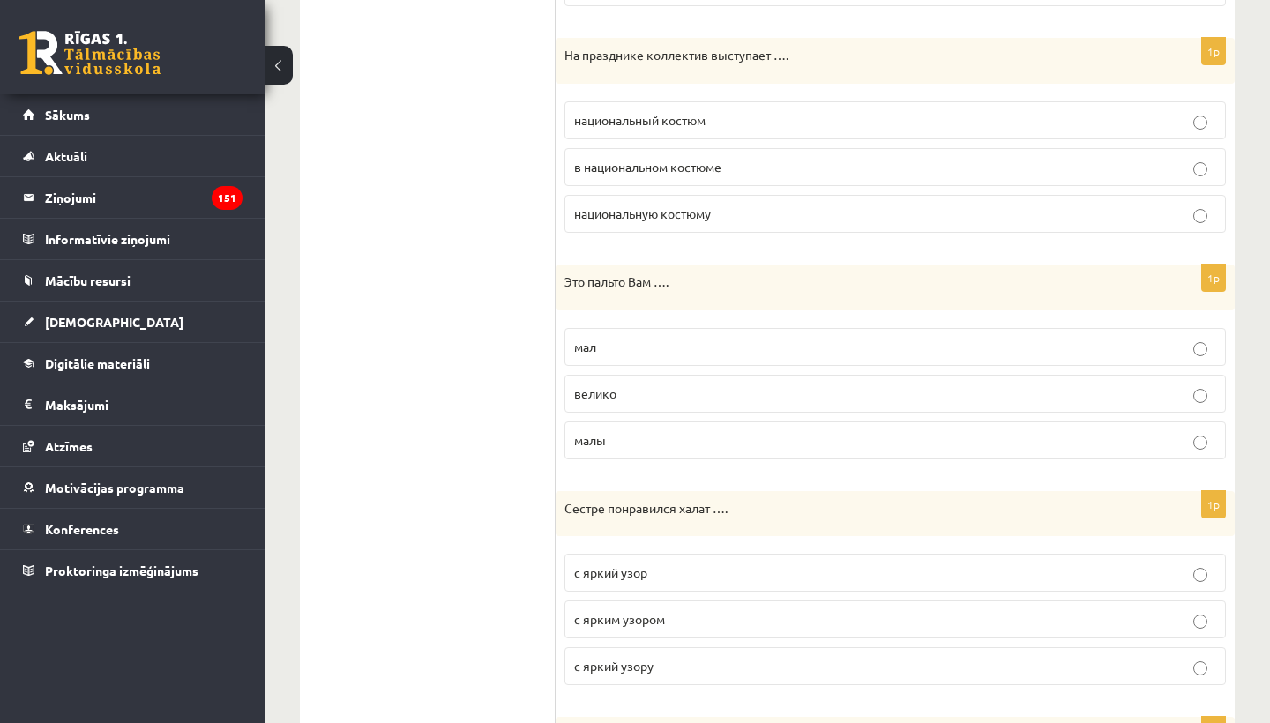
scroll to position [1654, 0]
click at [623, 391] on p "велико" at bounding box center [895, 393] width 642 height 19
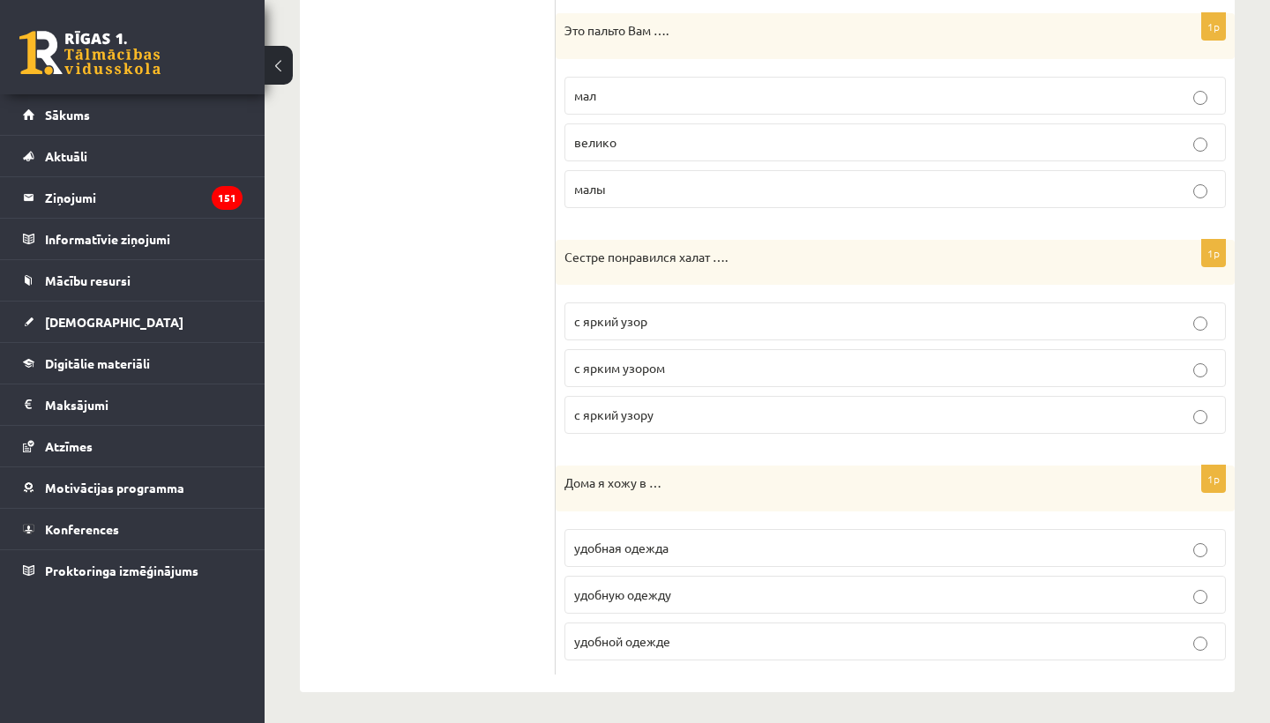
scroll to position [1904, 0]
click at [659, 365] on span "с ярким узором" at bounding box center [619, 369] width 91 height 16
click at [627, 636] on span "удобной одежде" at bounding box center [622, 642] width 96 height 16
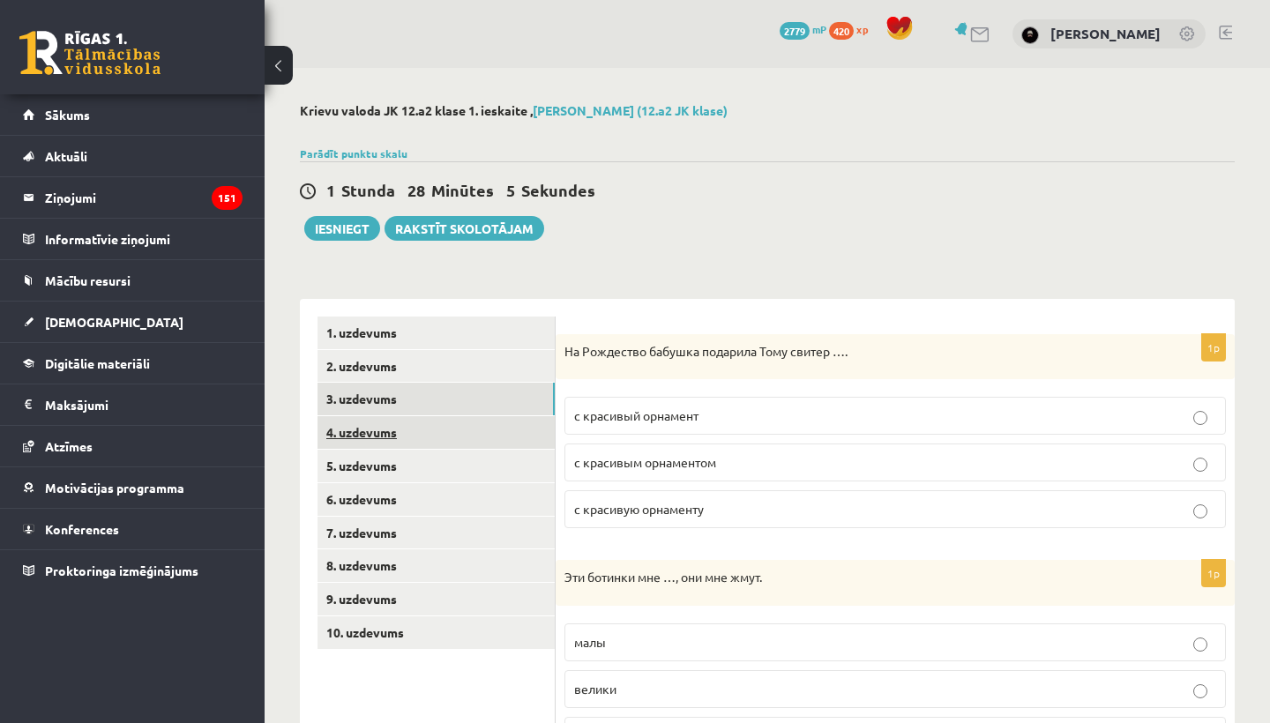
scroll to position [0, 0]
click at [384, 431] on link "4. uzdevums" at bounding box center [435, 432] width 237 height 33
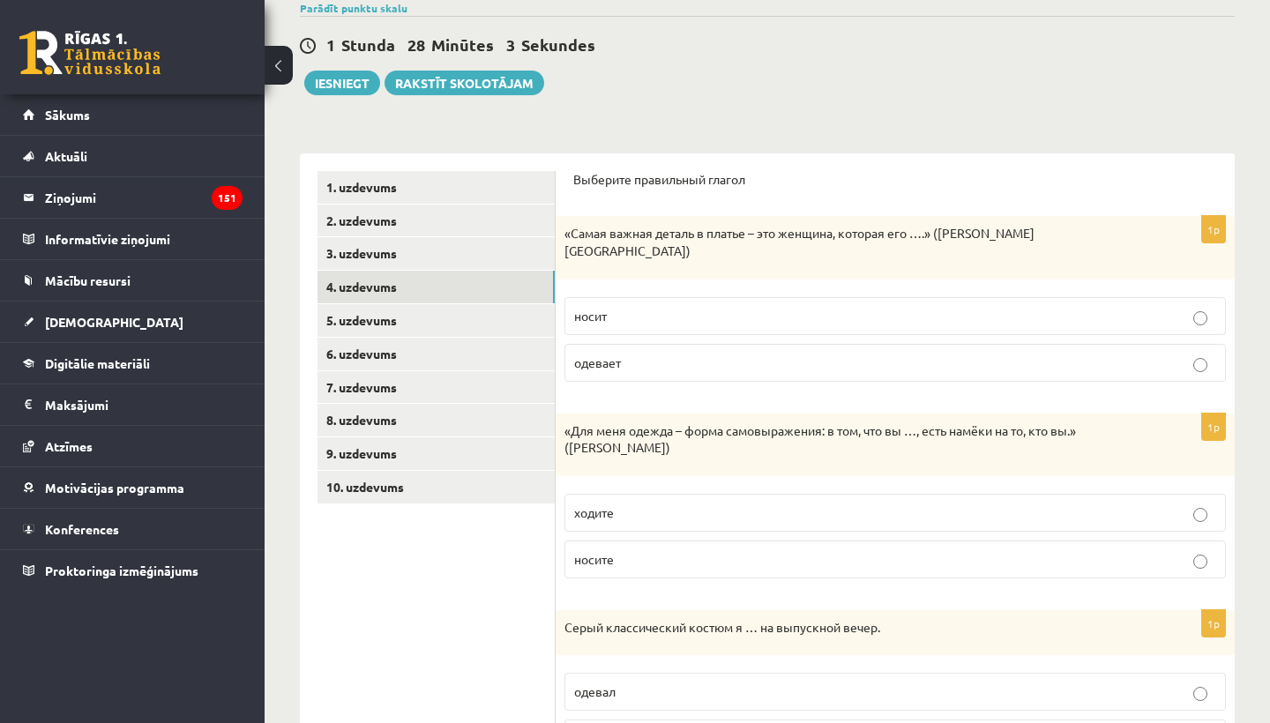
scroll to position [169, 0]
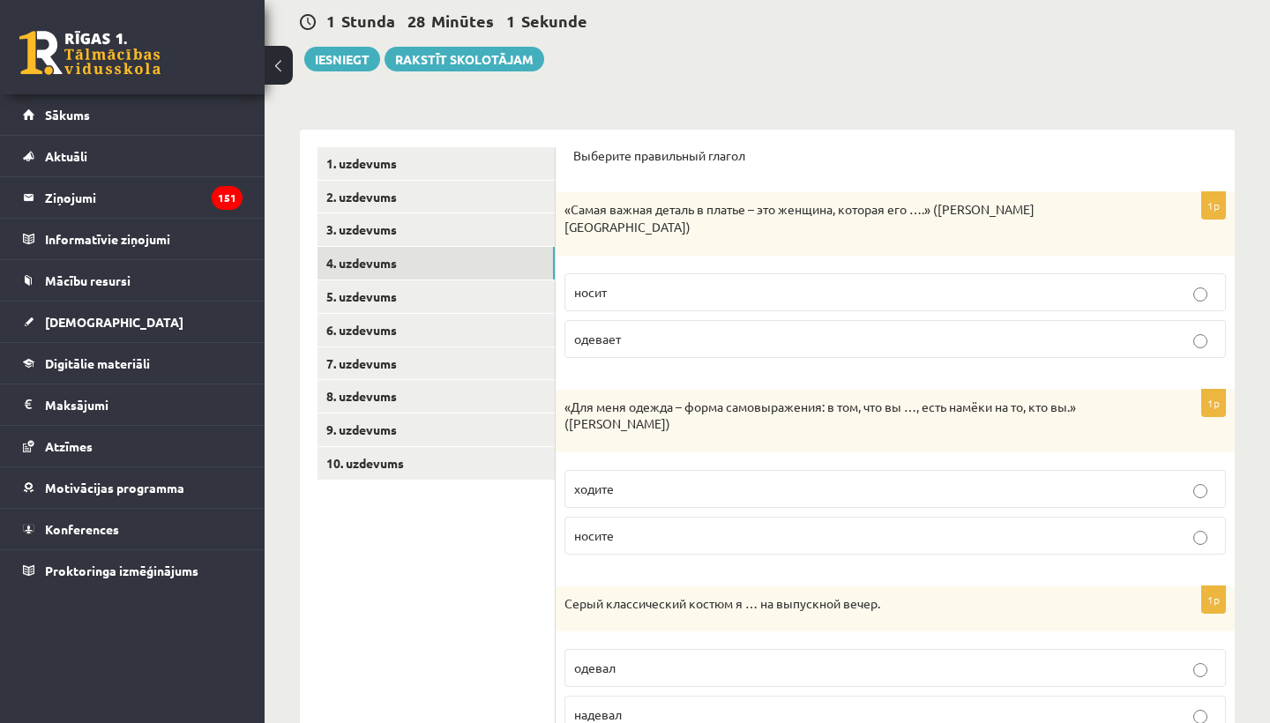
click at [690, 283] on p "носит" at bounding box center [895, 292] width 642 height 19
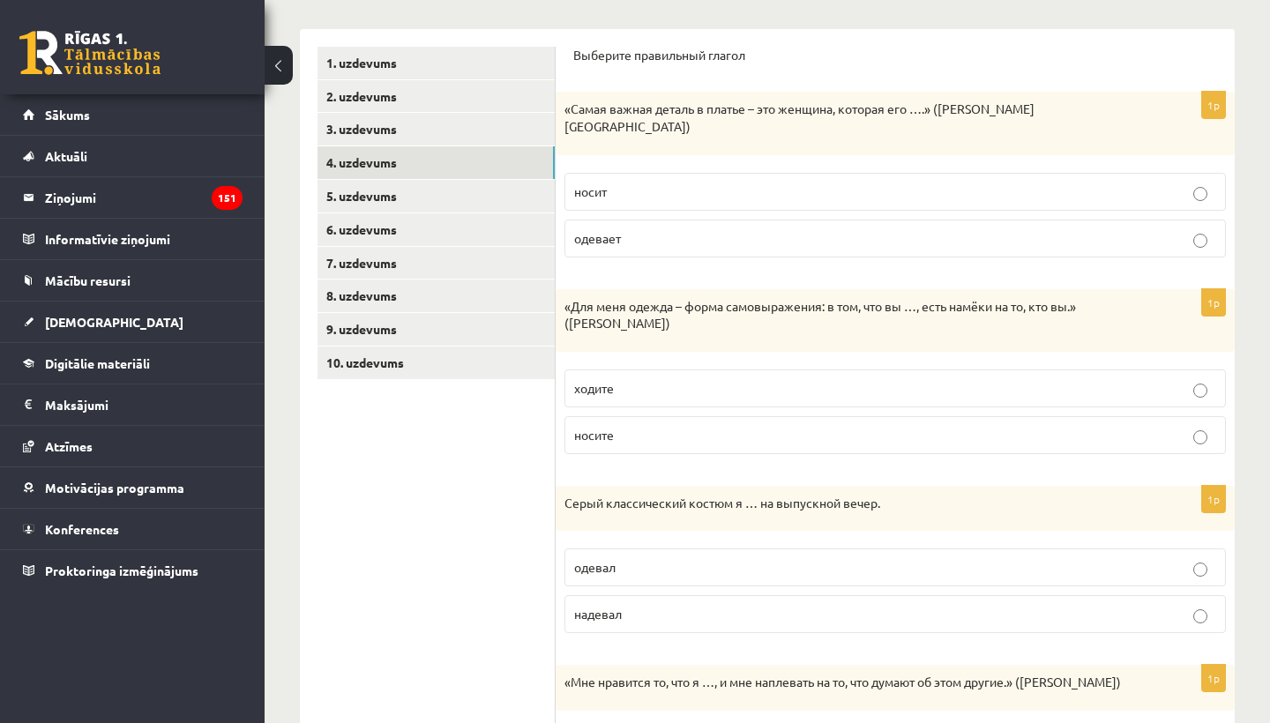
scroll to position [268, 0]
click at [775, 429] on label "носите" at bounding box center [894, 437] width 661 height 38
click at [699, 607] on p "надевал" at bounding box center [895, 616] width 642 height 19
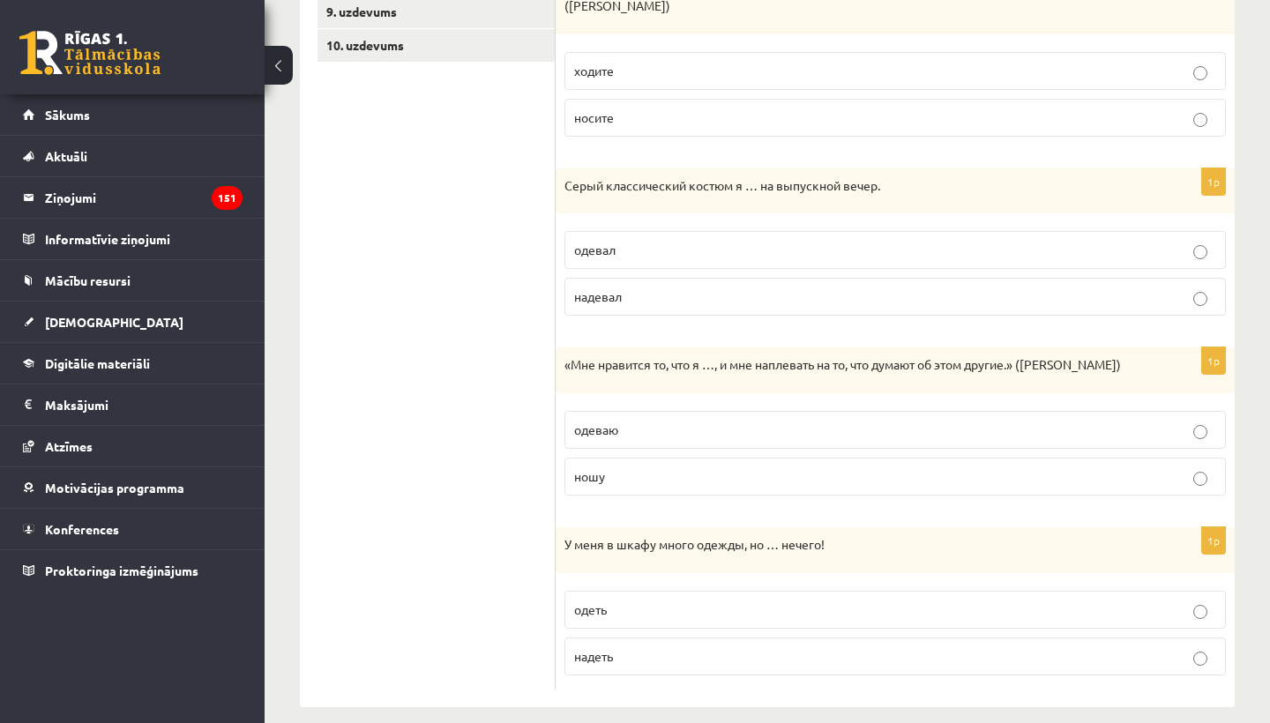
scroll to position [586, 0]
click at [708, 469] on p "ношу" at bounding box center [895, 478] width 642 height 19
click at [668, 649] on p "надеть" at bounding box center [895, 658] width 642 height 19
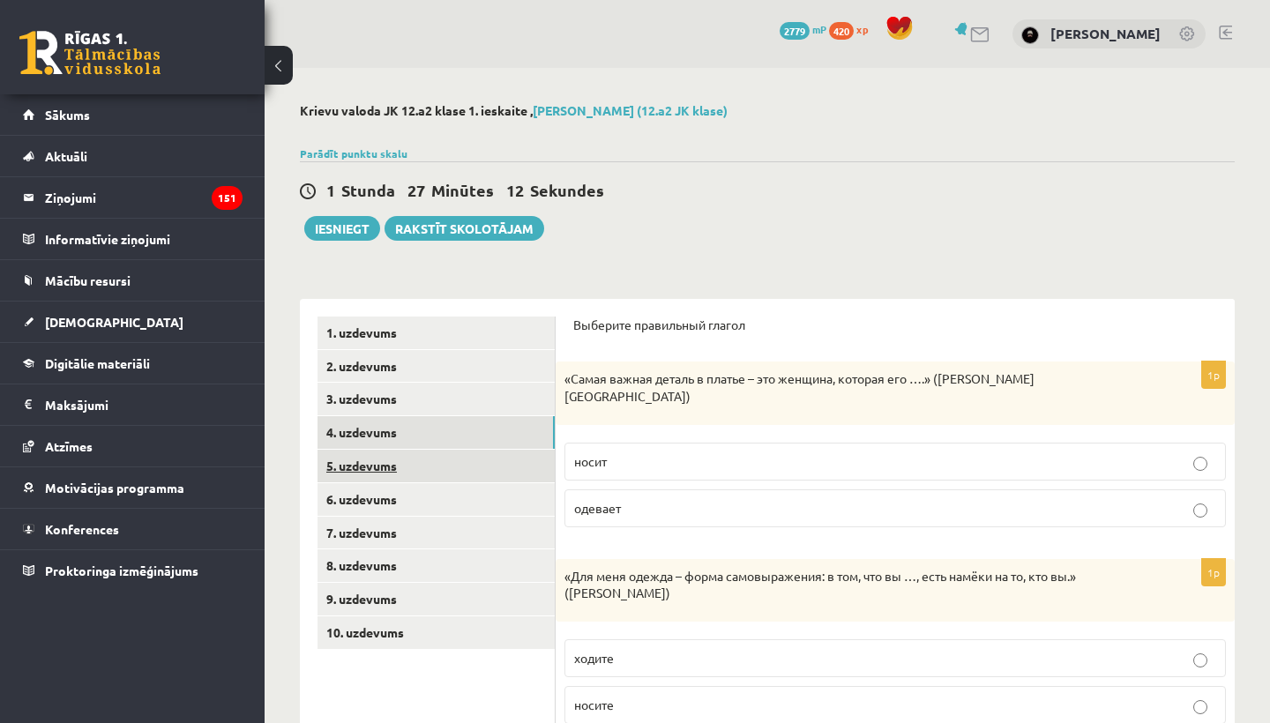
scroll to position [0, 0]
click at [397, 465] on link "5. uzdevums" at bounding box center [435, 466] width 237 height 33
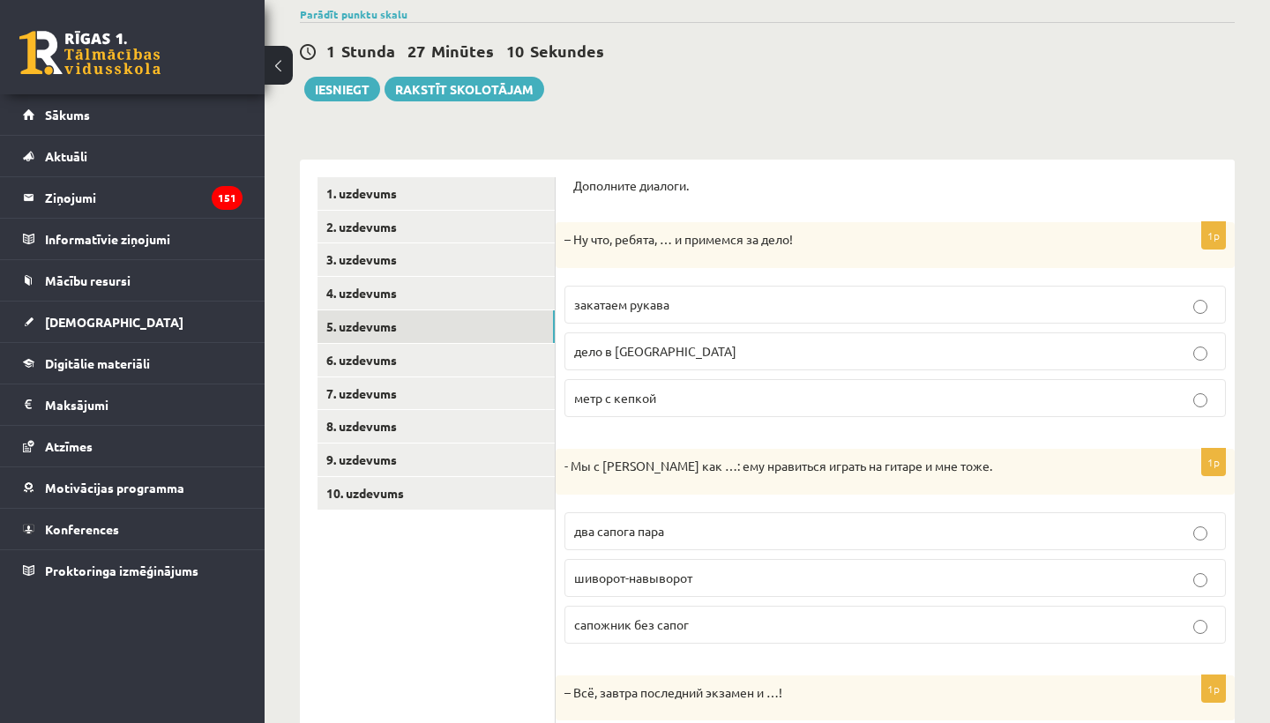
scroll to position [145, 0]
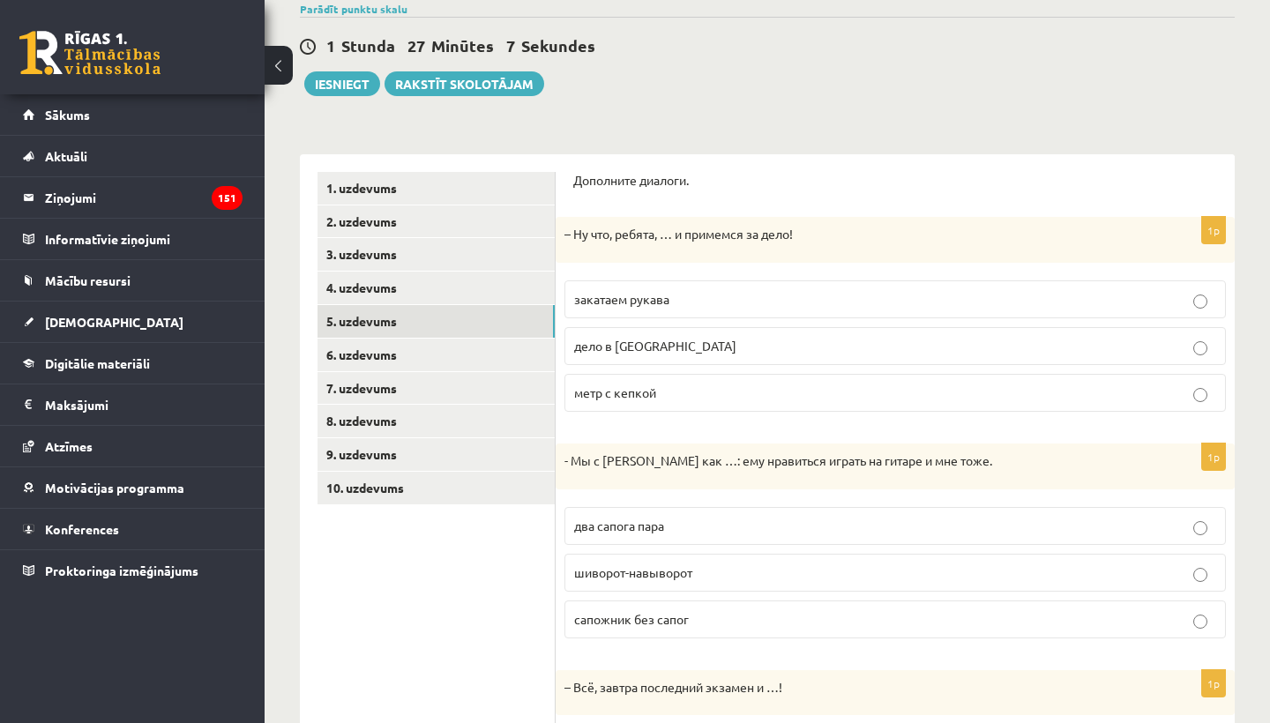
click at [734, 287] on label "закатаем рукава" at bounding box center [894, 299] width 661 height 38
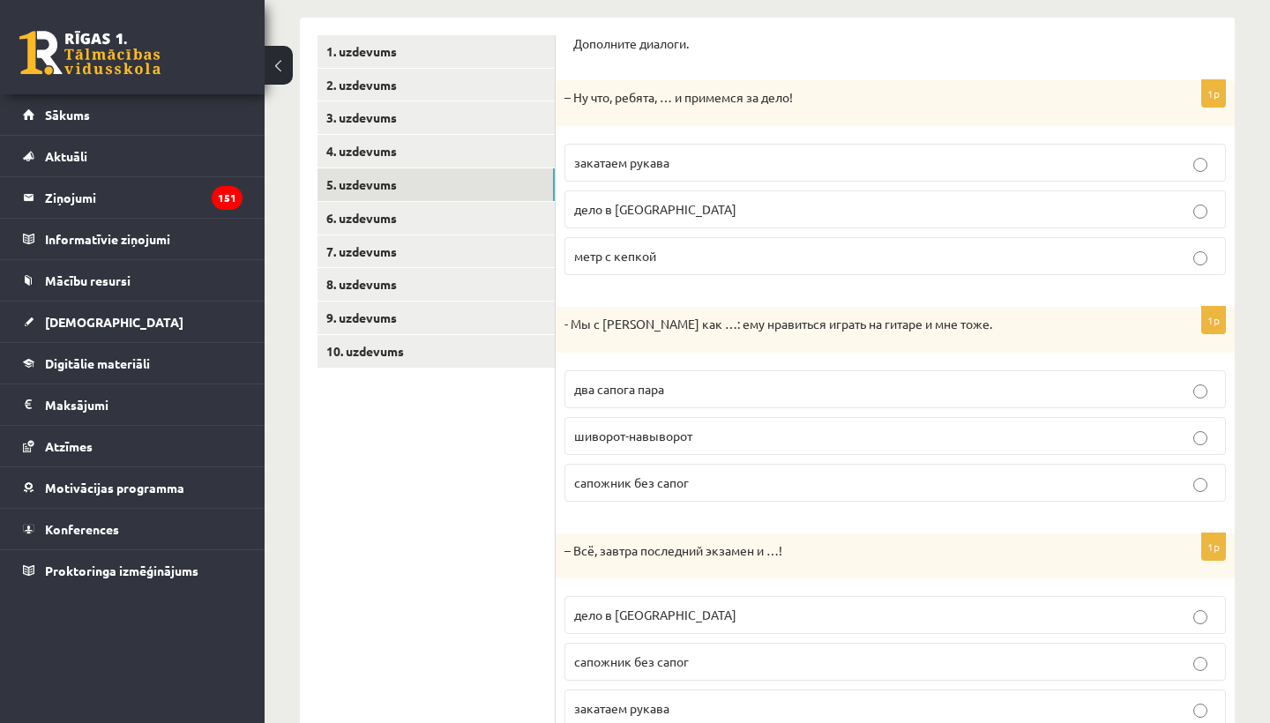
scroll to position [295, 0]
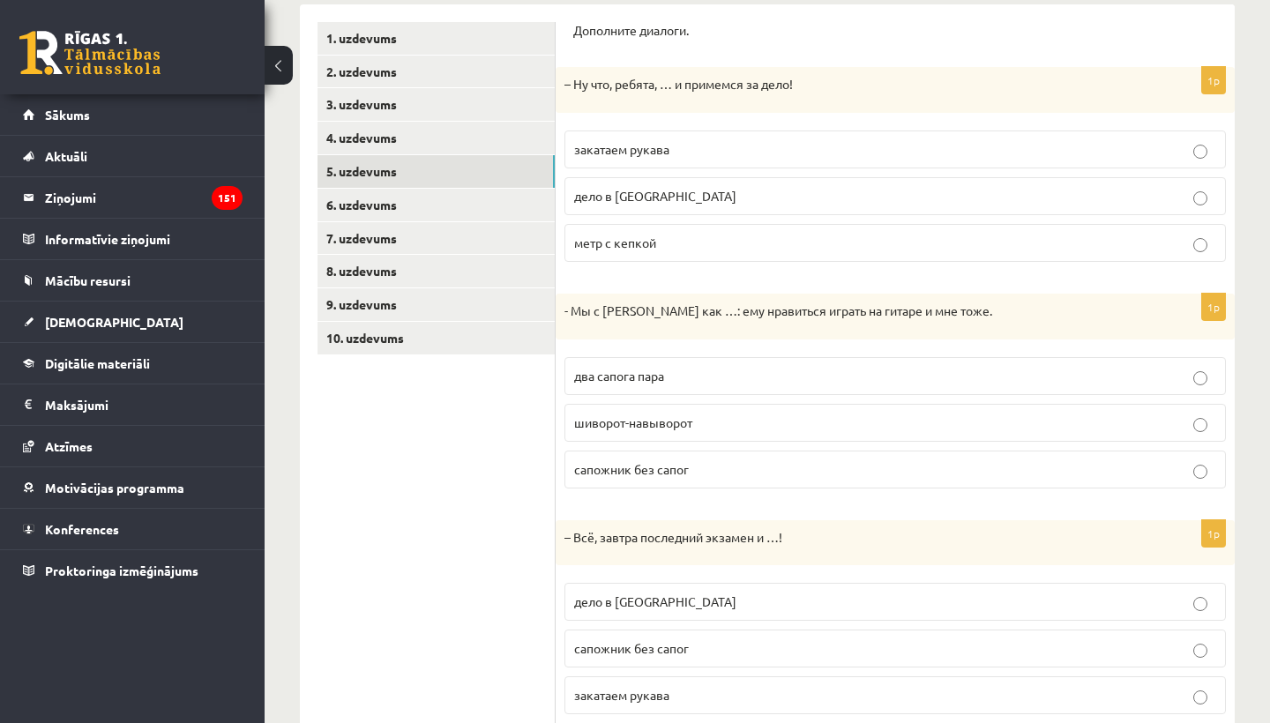
click at [706, 379] on p "два сапога пара" at bounding box center [895, 376] width 642 height 19
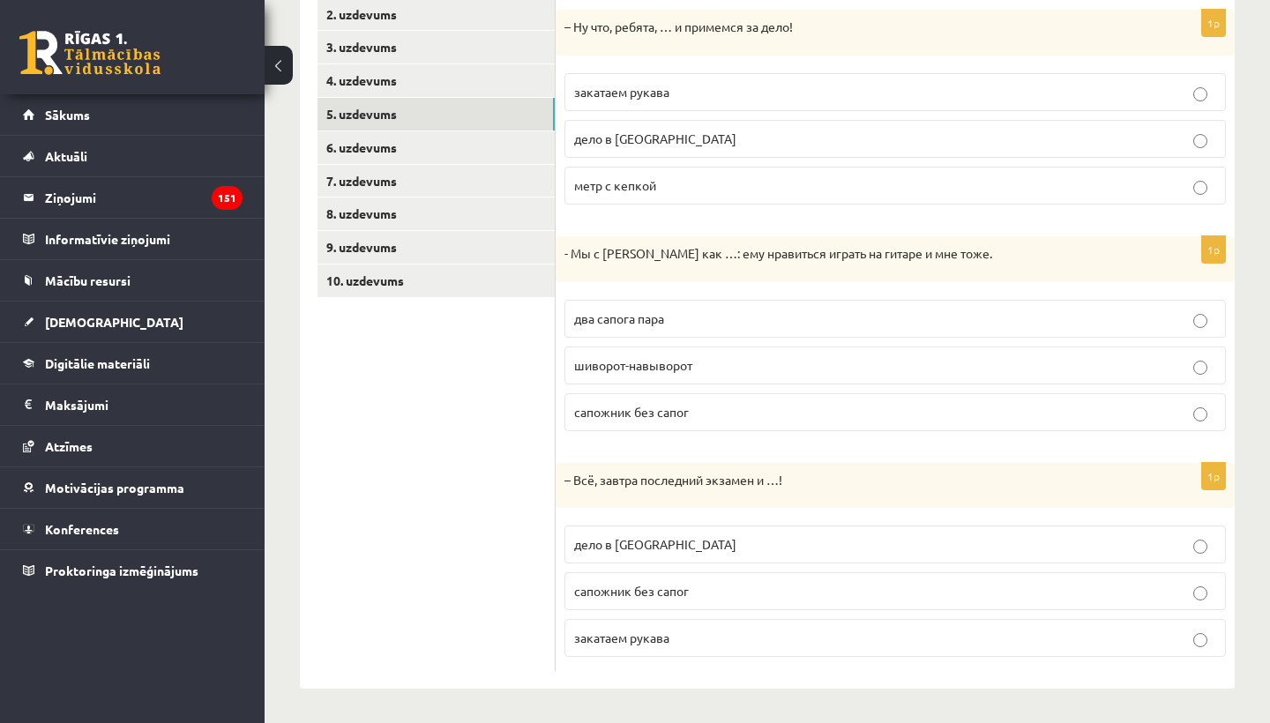
scroll to position [351, 0]
click at [673, 556] on label "дело в шляпе" at bounding box center [894, 545] width 661 height 38
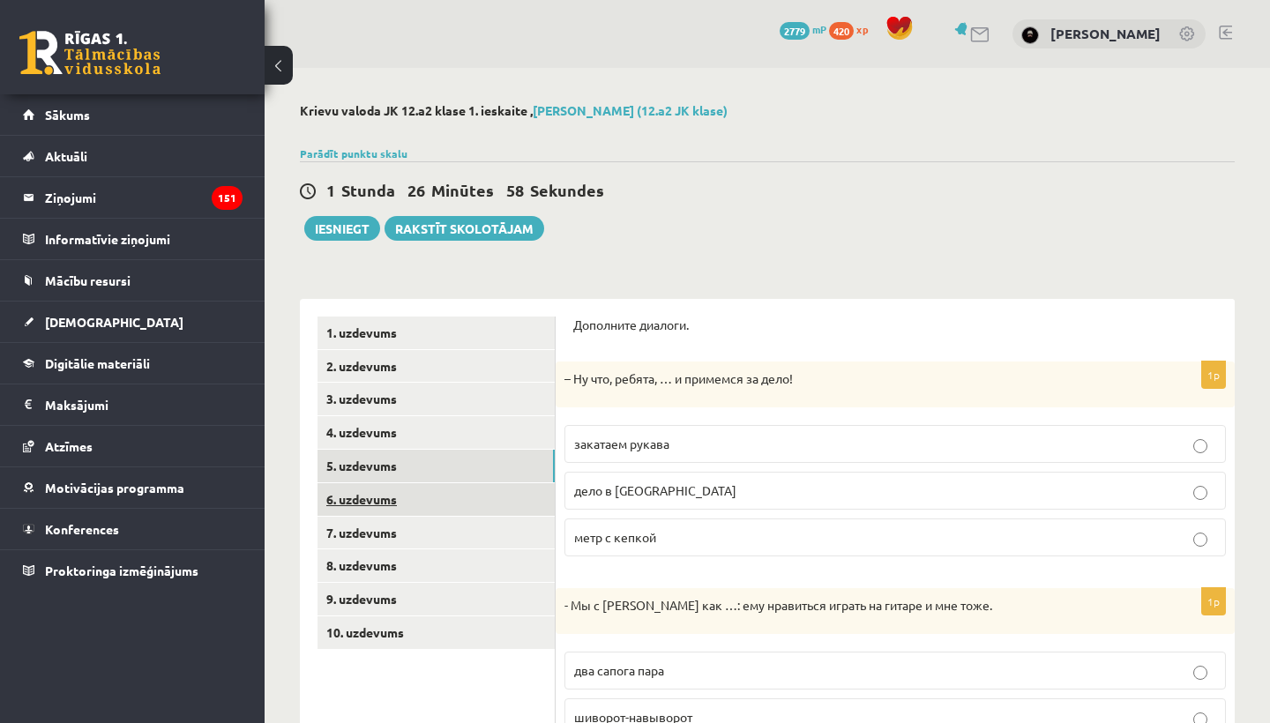
scroll to position [0, 0]
click at [380, 496] on link "6. uzdevums" at bounding box center [435, 499] width 237 height 33
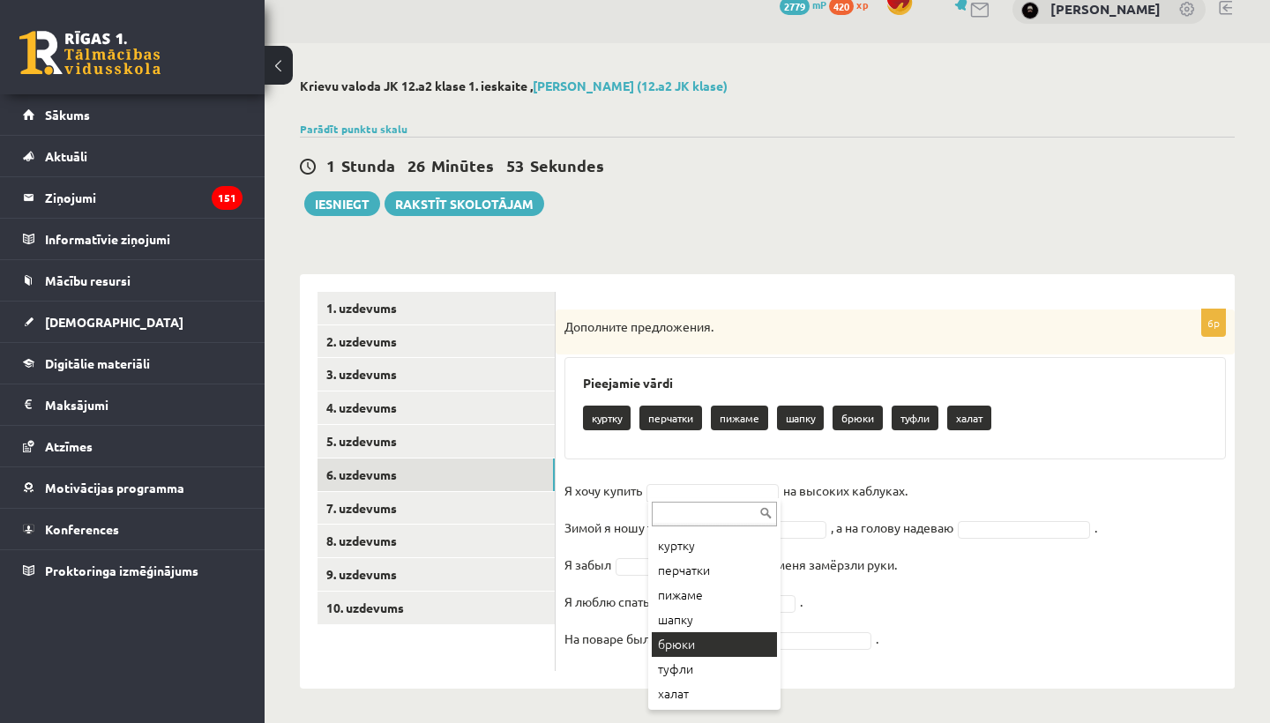
scroll to position [21, 0]
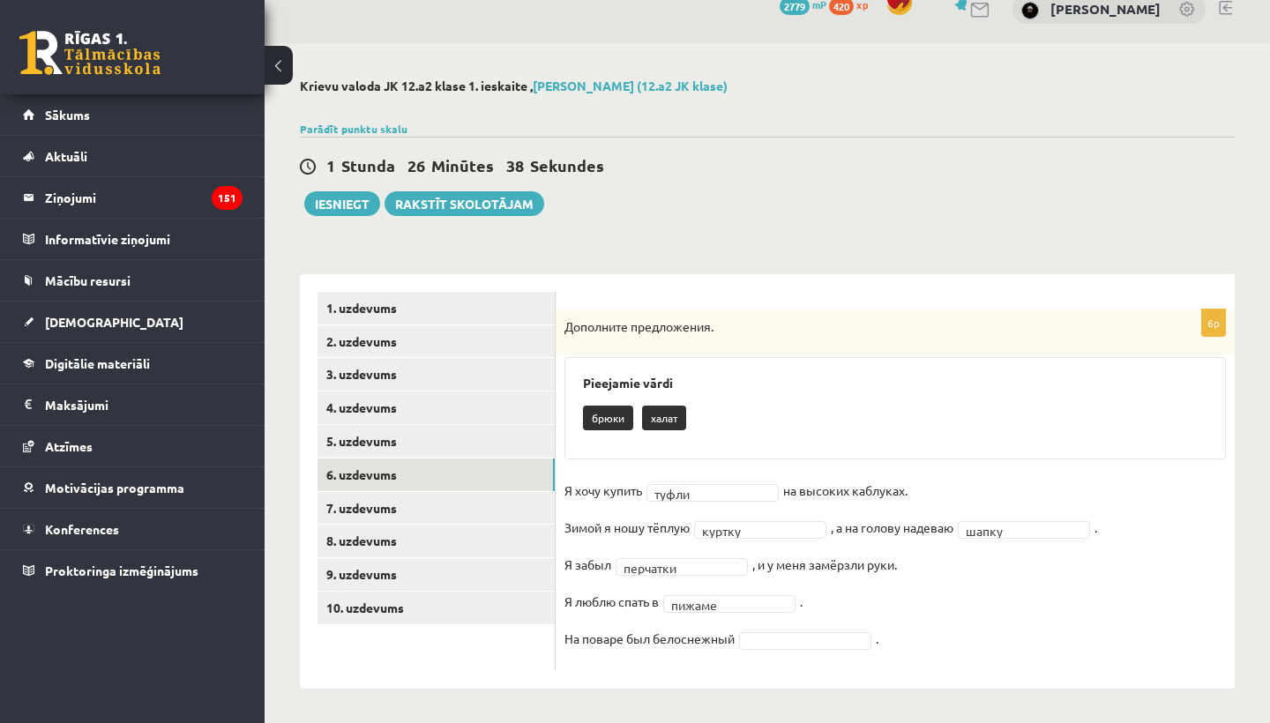
click at [774, 628] on fieldset "Я хочу купить туфли ***** на высоких каблуках. Зимой я ношу тёплую куртку *****…" at bounding box center [894, 569] width 661 height 185
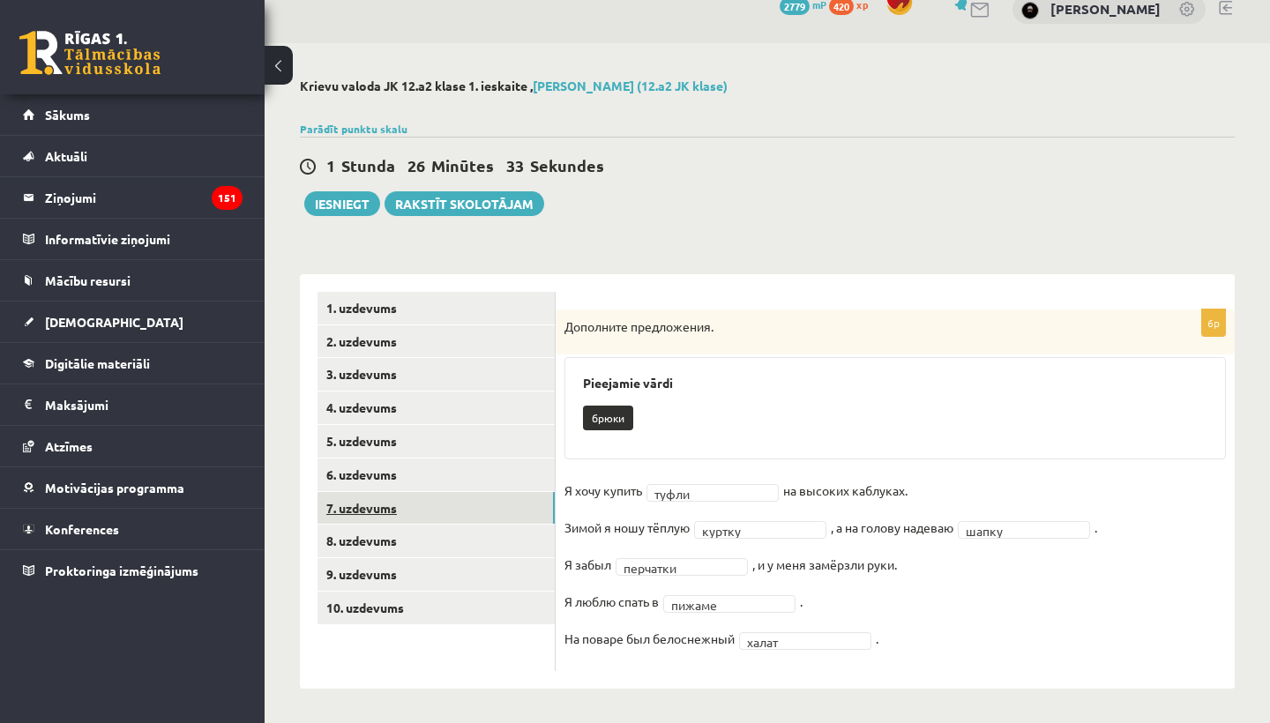
click at [387, 495] on link "7. uzdevums" at bounding box center [435, 508] width 237 height 33
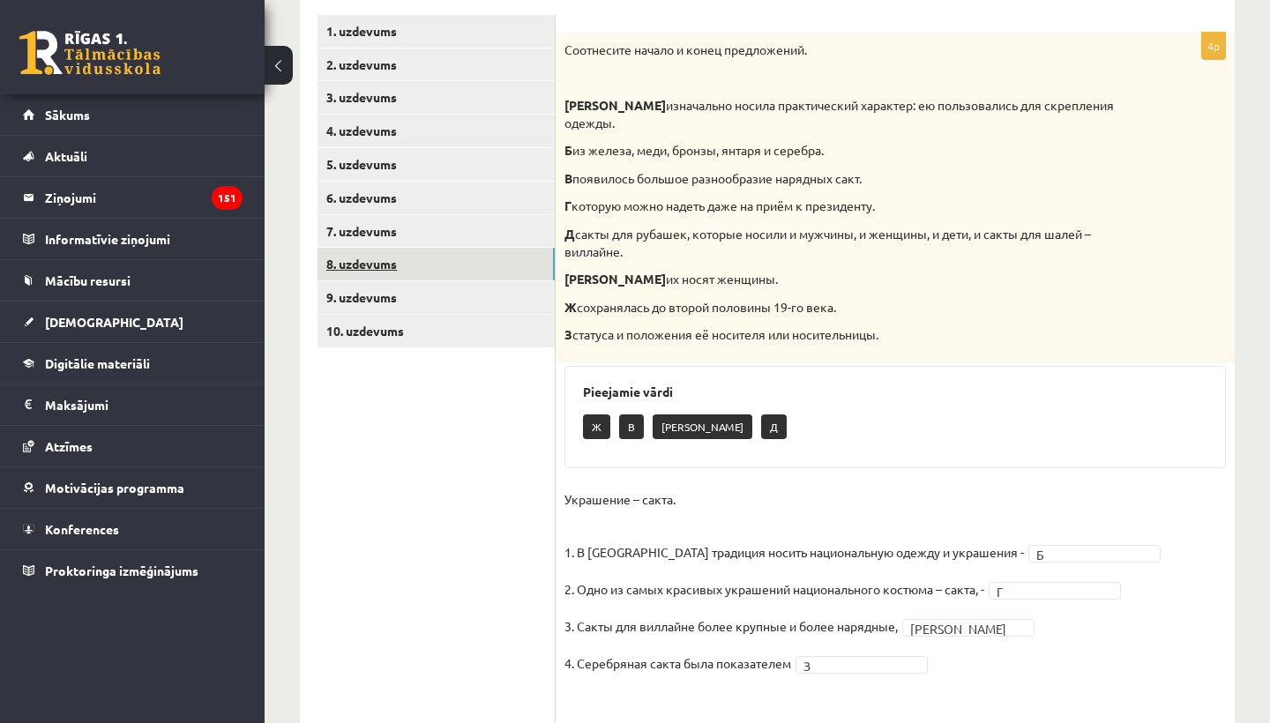
click at [392, 253] on link "8. uzdevums" at bounding box center [435, 264] width 237 height 33
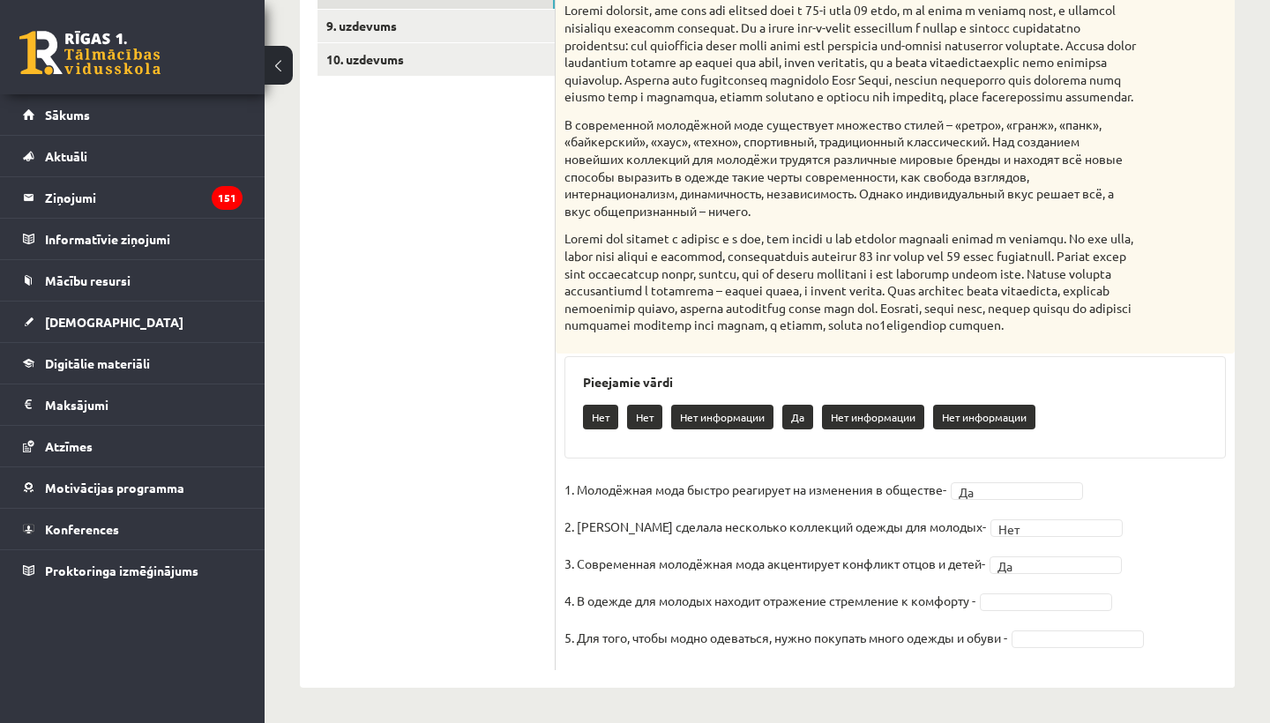
click at [1045, 625] on fieldset "1. Молодёжная мода быстро реагирует на изменения в обществе- Да ** 2. Коко Шане…" at bounding box center [894, 568] width 661 height 185
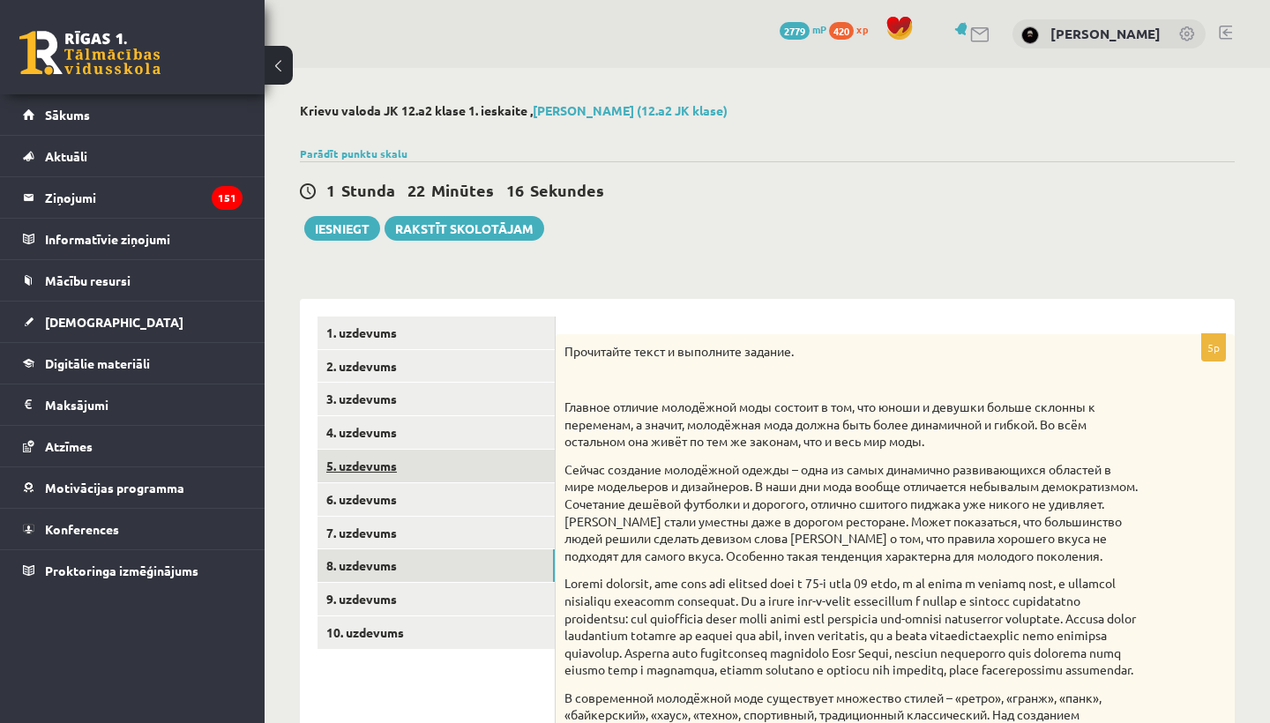
scroll to position [0, 0]
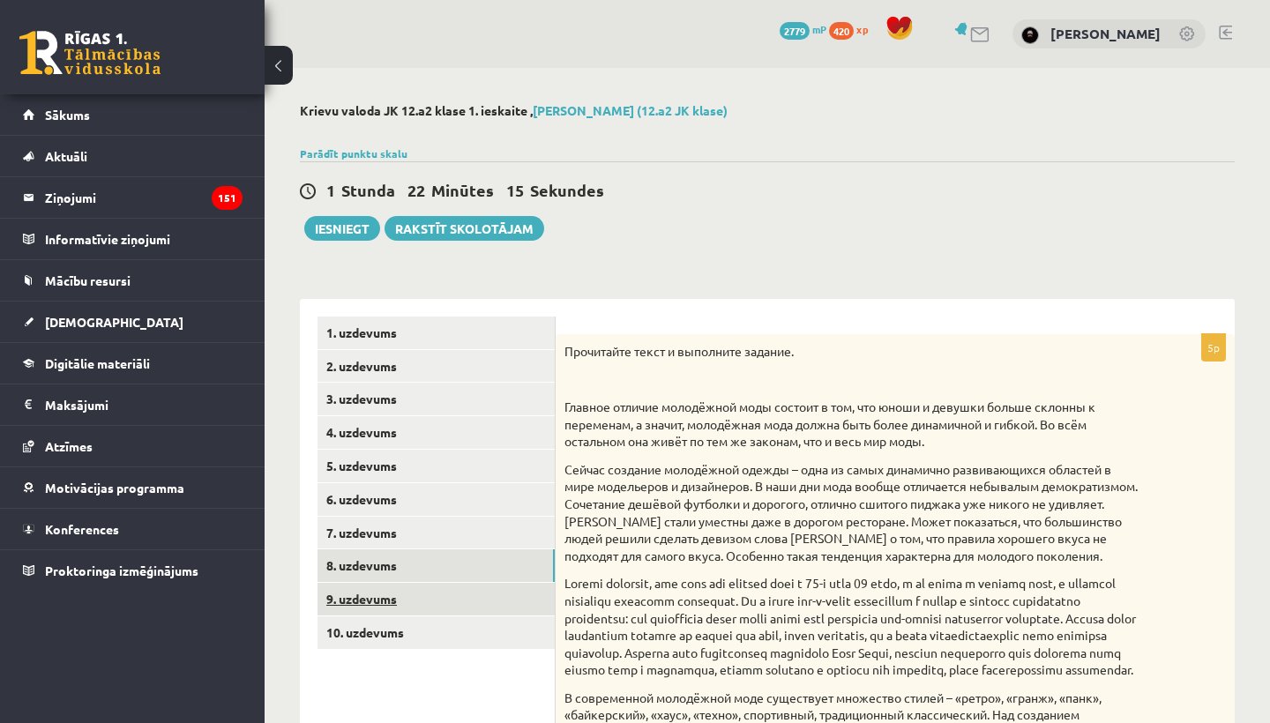
click at [374, 590] on link "9. uzdevums" at bounding box center [435, 599] width 237 height 33
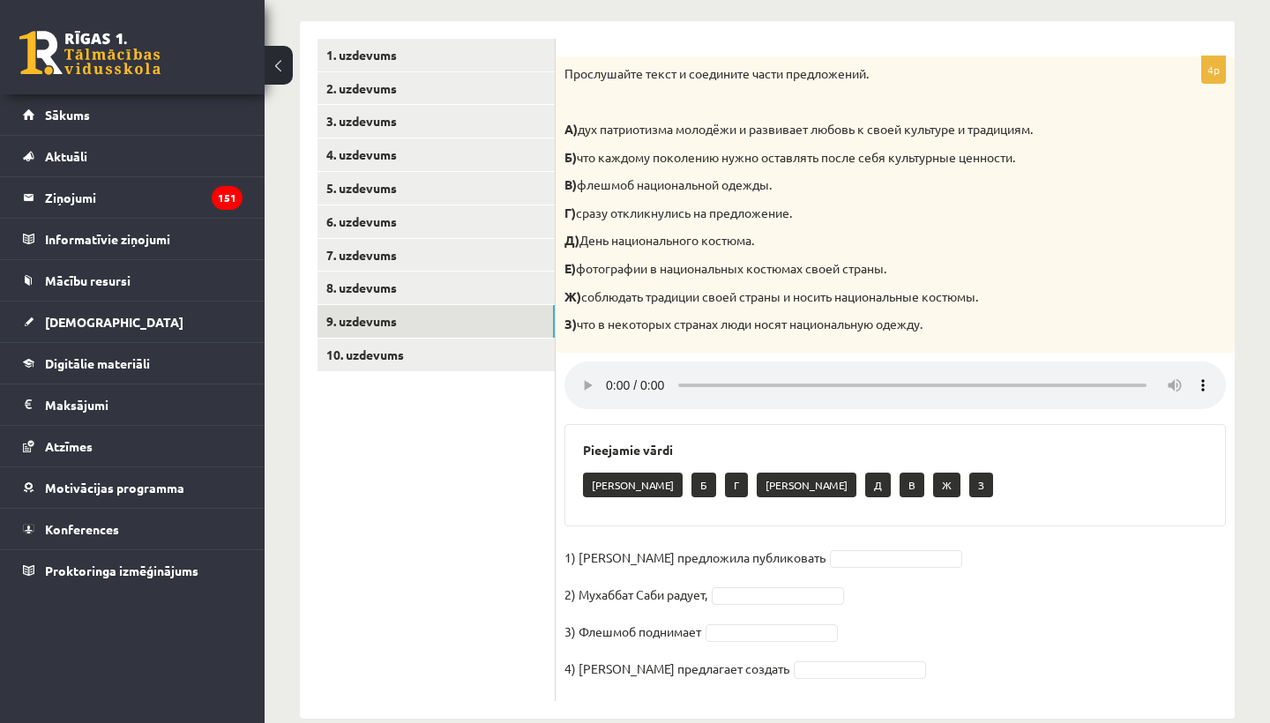
scroll to position [280, 0]
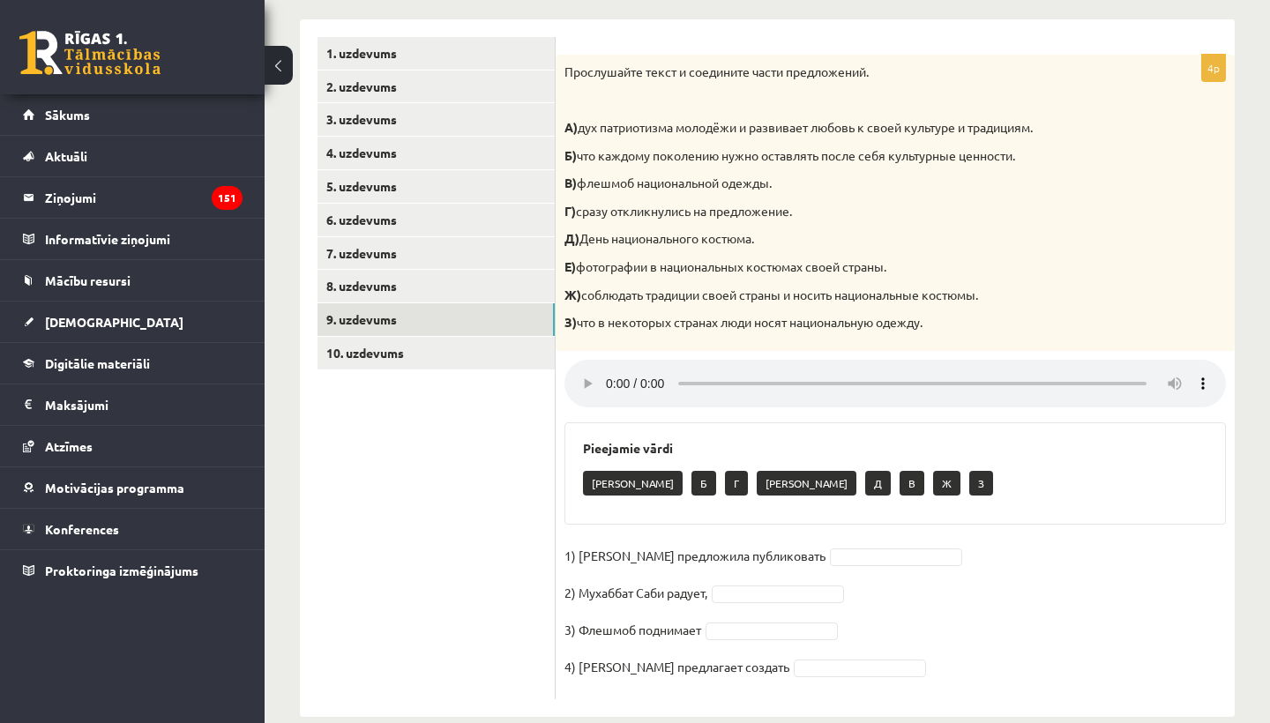
click at [598, 371] on audio at bounding box center [894, 384] width 661 height 48
click at [607, 368] on audio at bounding box center [894, 384] width 661 height 48
click at [604, 366] on audio at bounding box center [894, 384] width 661 height 48
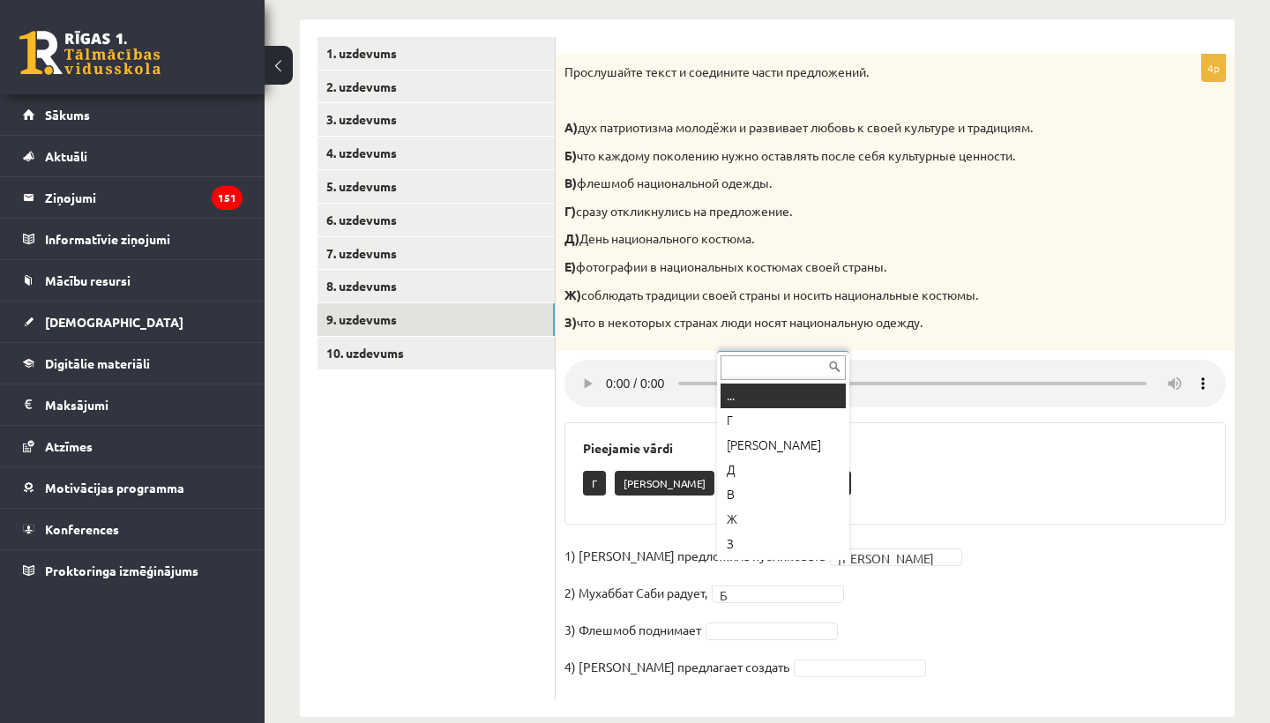
scroll to position [0, 0]
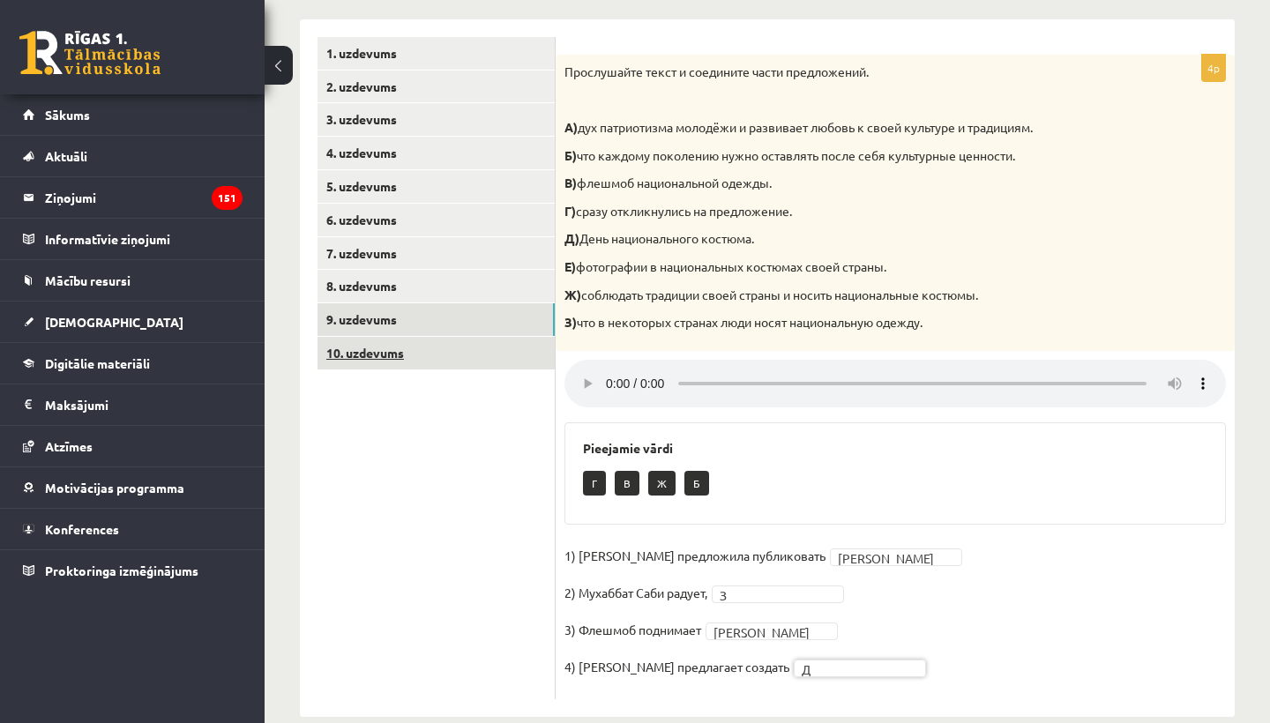
click at [392, 351] on link "10. uzdevums" at bounding box center [435, 353] width 237 height 33
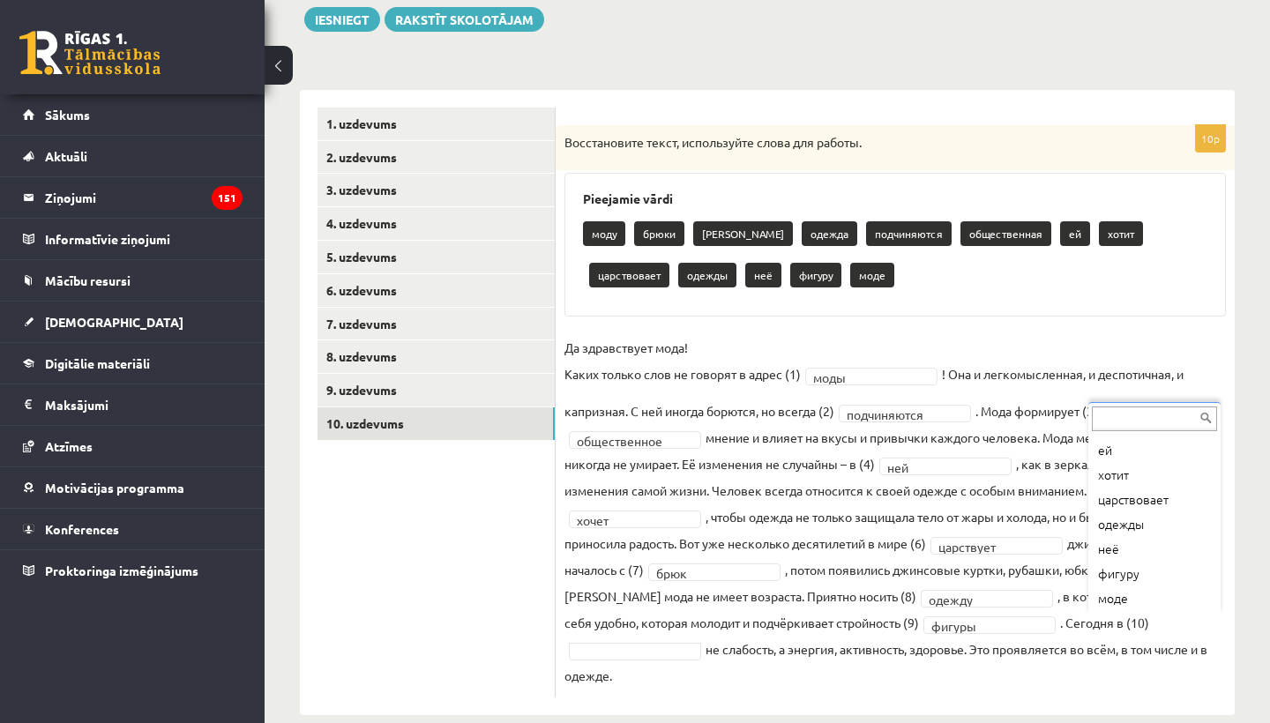
scroll to position [169, 0]
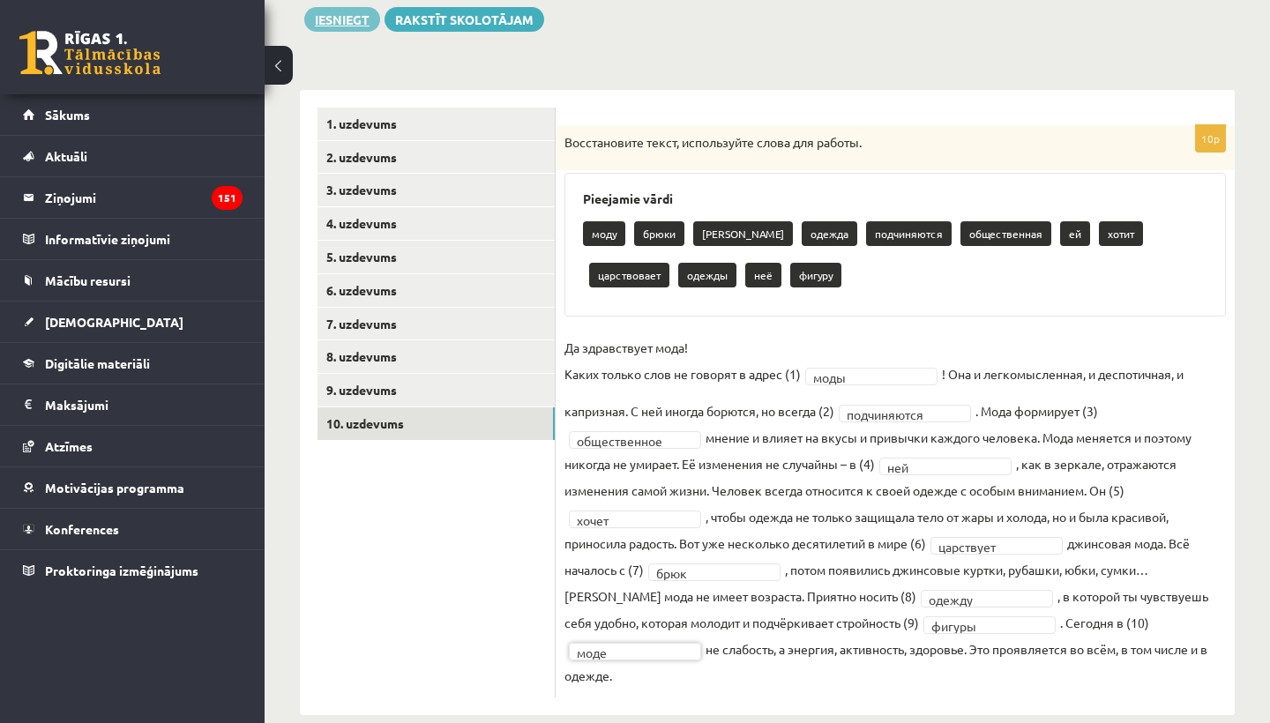
click at [340, 25] on button "Iesniegt" at bounding box center [342, 19] width 76 height 25
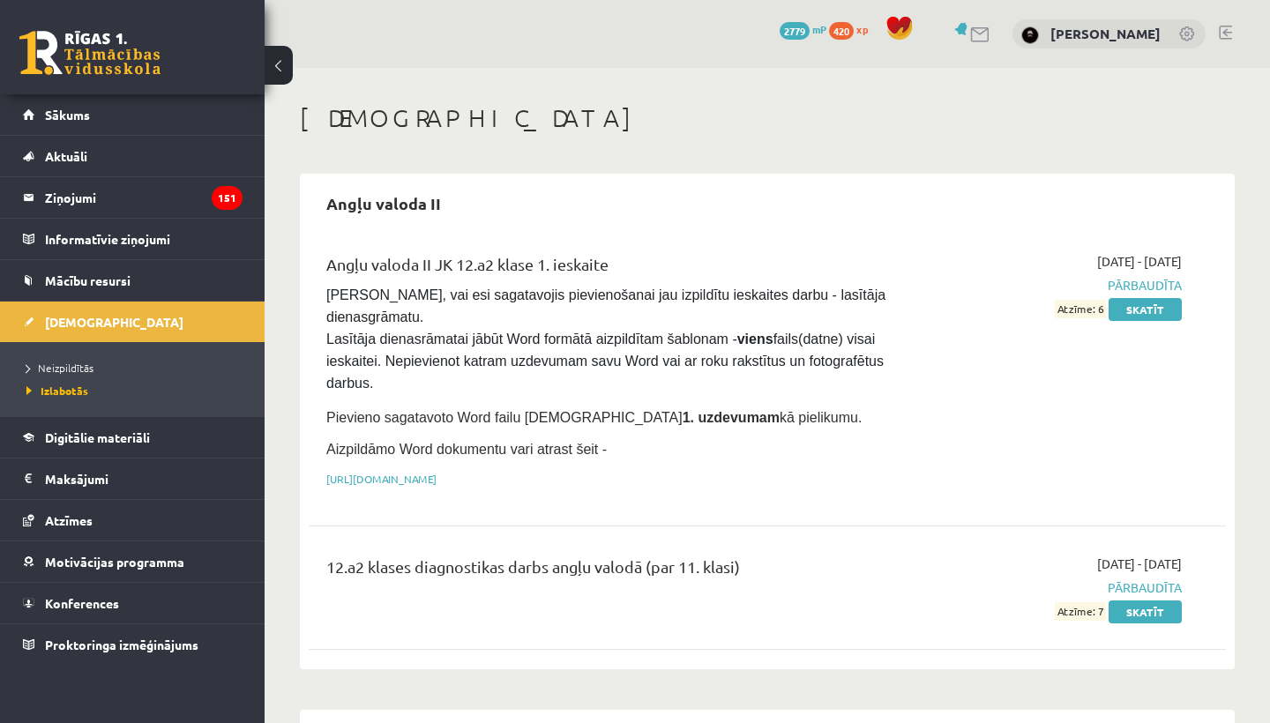
click at [623, 9] on div "0 Dāvanas 2779 mP 420 xp [PERSON_NAME]" at bounding box center [767, 34] width 1005 height 68
